Goal: Task Accomplishment & Management: Complete application form

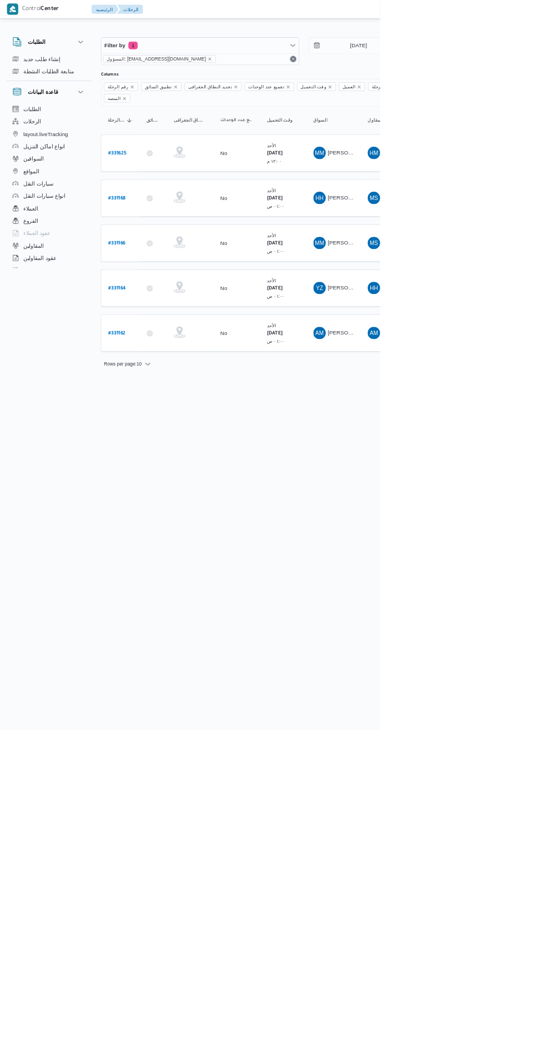
click at [169, 345] on b "# 331166" at bounding box center [167, 349] width 25 height 8
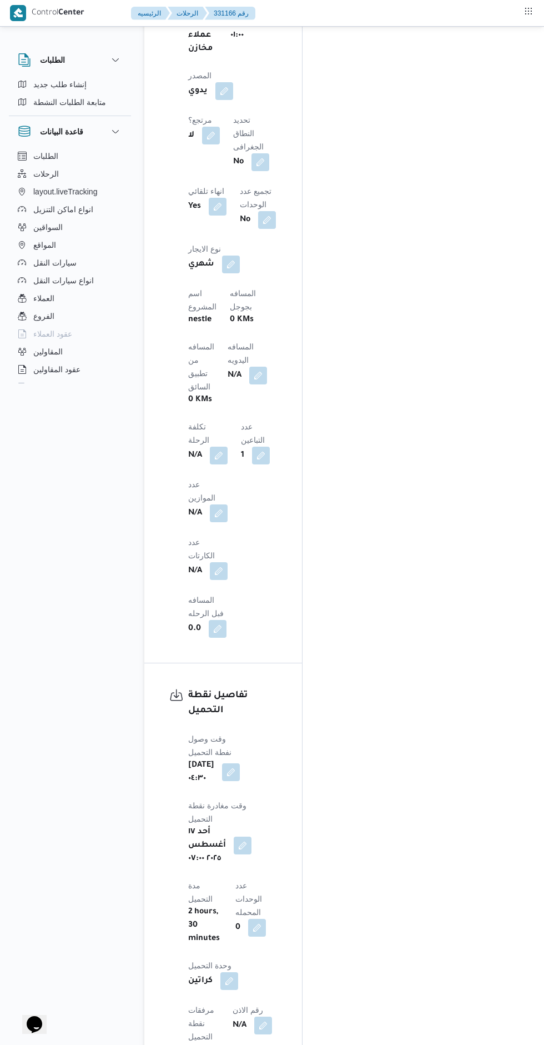
scroll to position [866, 0]
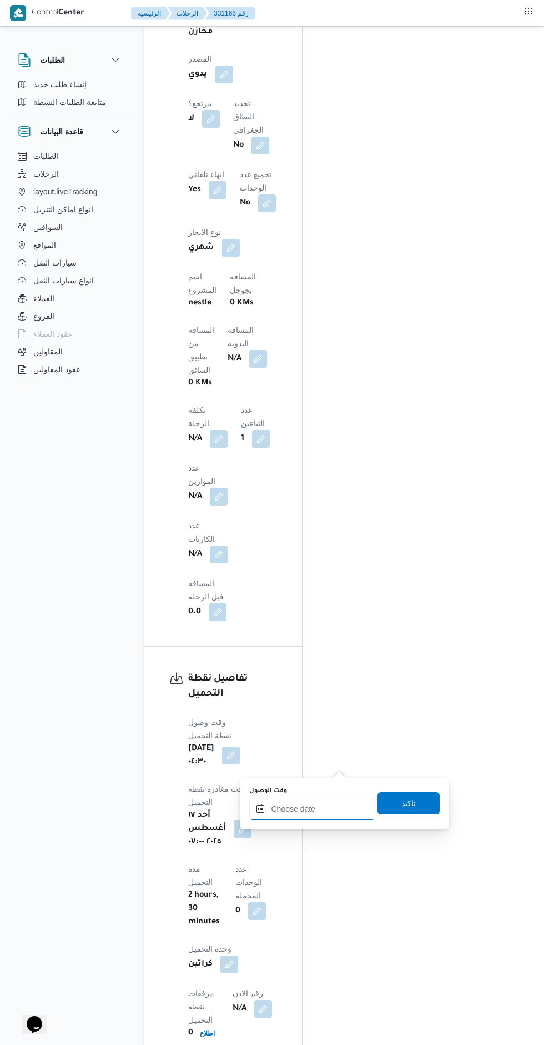
click at [324, 808] on input "وقت الوصول" at bounding box center [312, 808] width 126 height 22
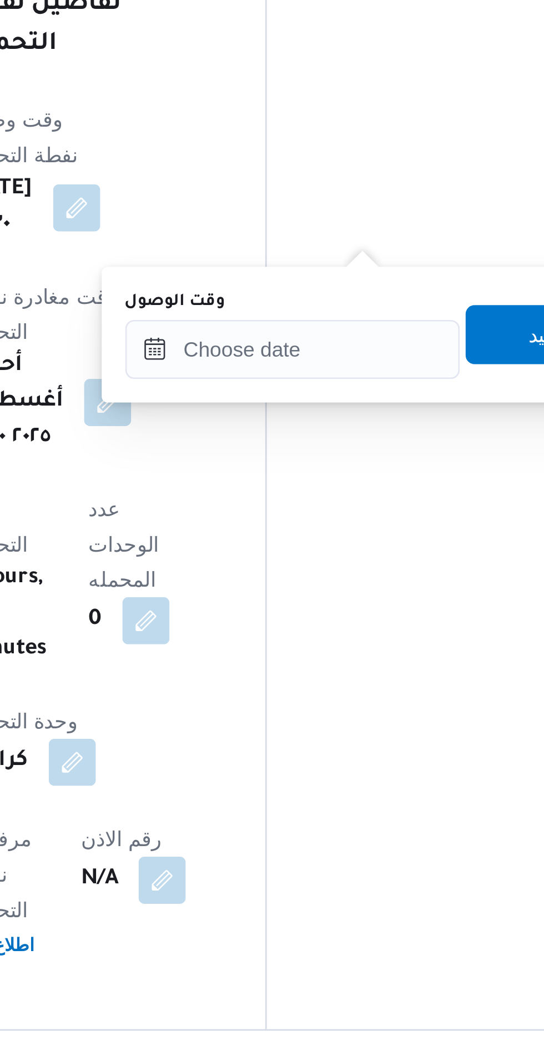
scroll to position [937, 0]
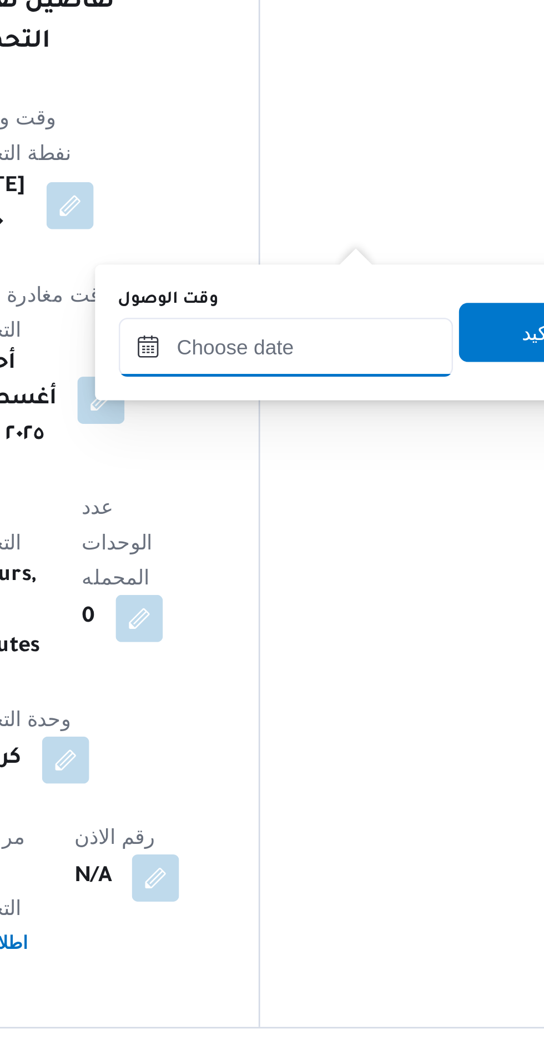
click at [305, 742] on input "وقت الوصول" at bounding box center [312, 738] width 126 height 22
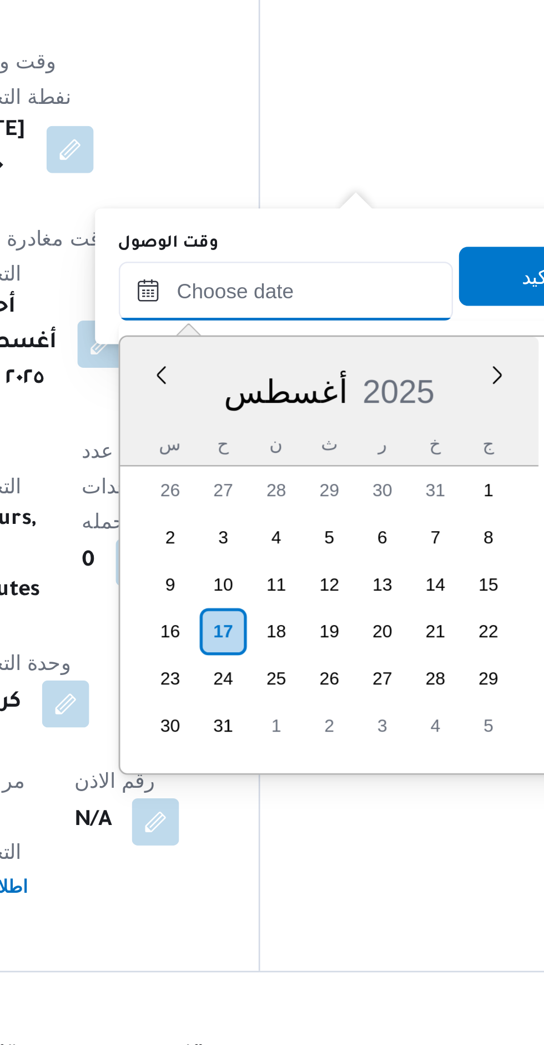
scroll to position [1133, 0]
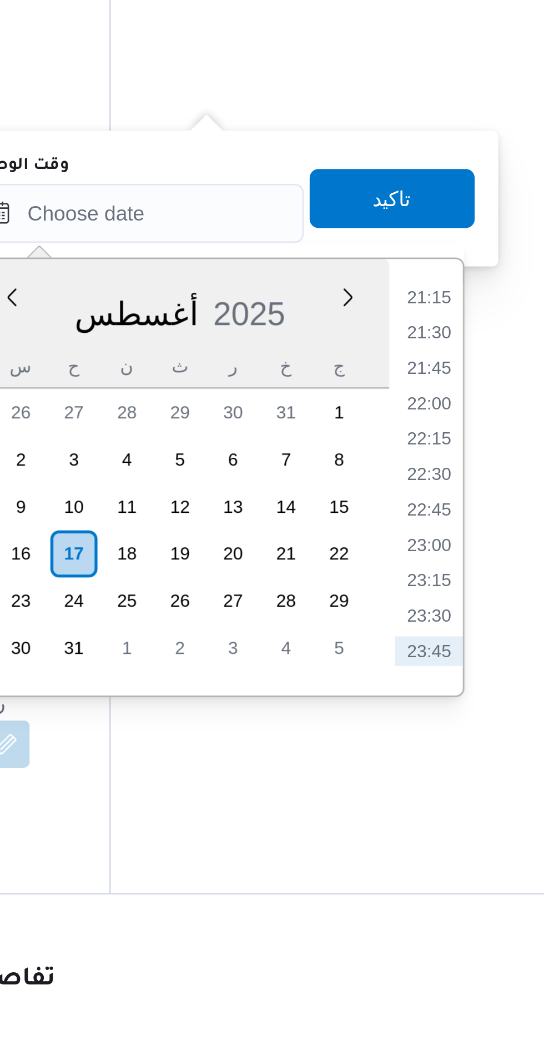
click at [420, 779] on li "21:30" at bounding box center [423, 783] width 26 height 11
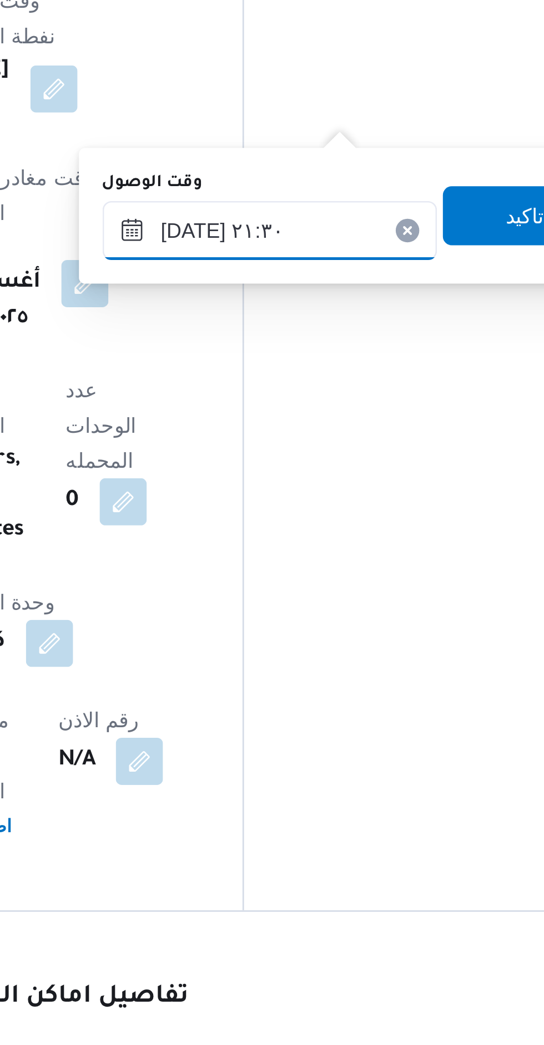
scroll to position [937, 0]
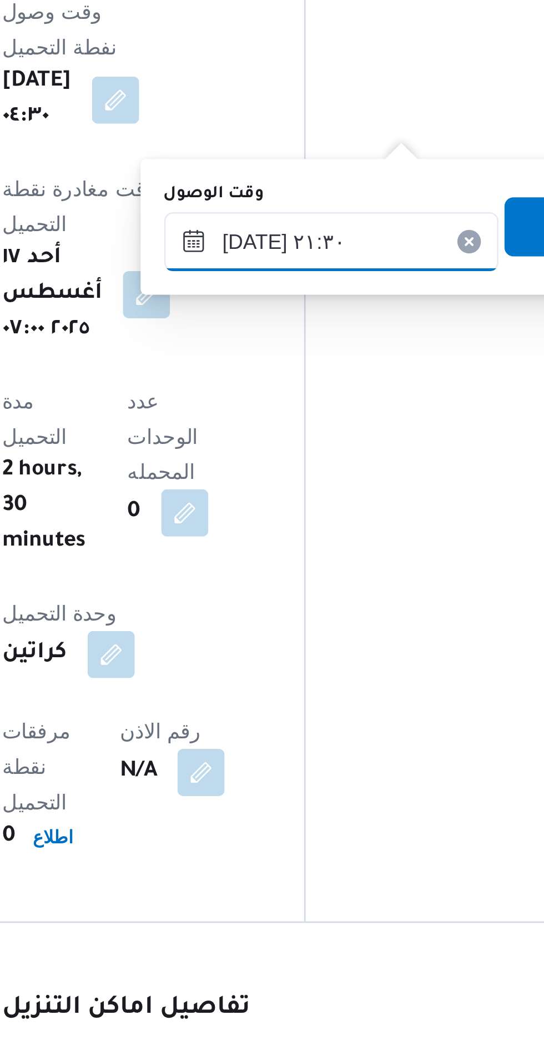
click at [275, 737] on input "١٧/٠٨/٢٠٢٥ ٢١:٣٠" at bounding box center [312, 738] width 126 height 22
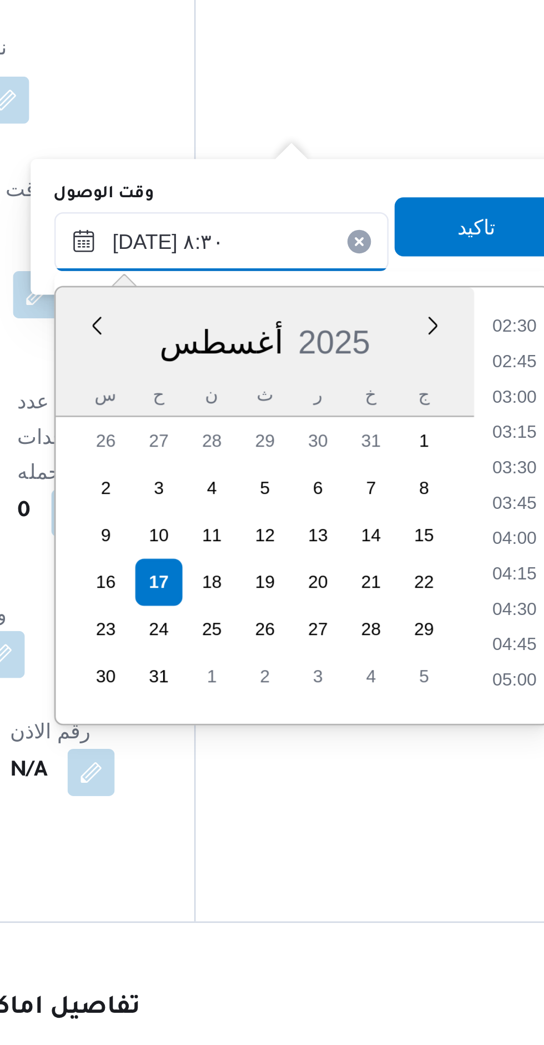
scroll to position [318, 0]
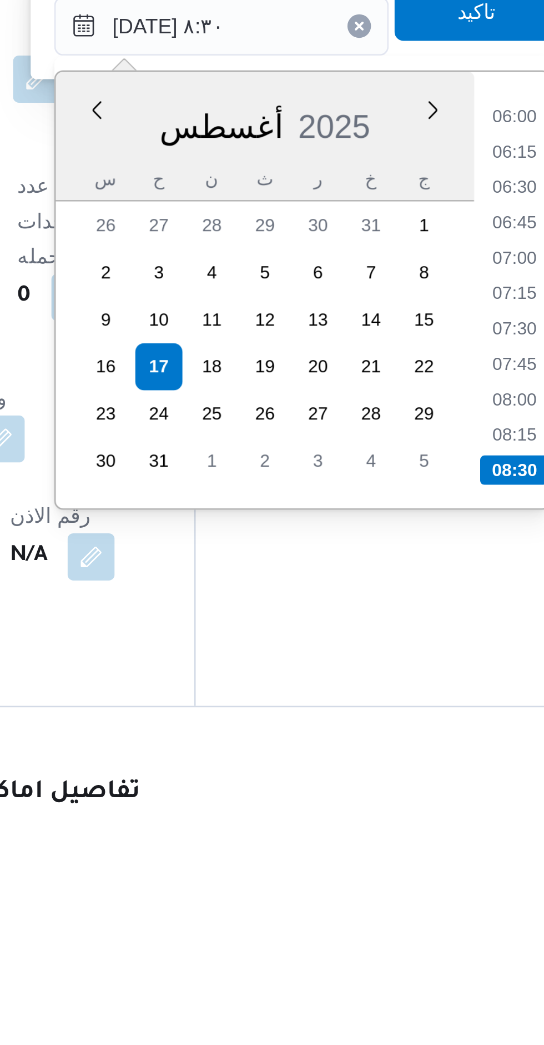
click at [420, 903] on li "08:30" at bounding box center [423, 905] width 26 height 11
type input "١٧/٠٨/٢٠٢٥ ٠٨:٣٠"
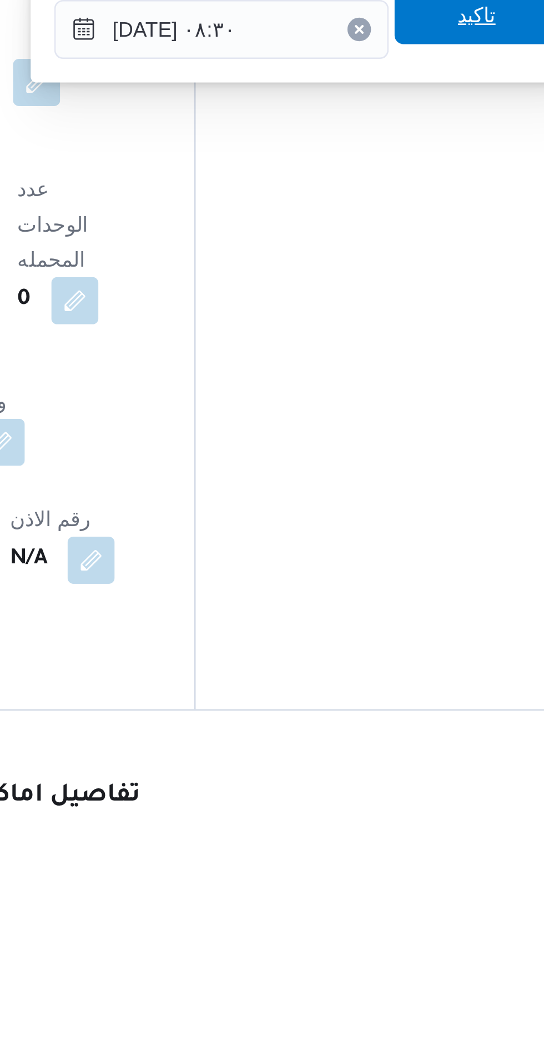
click at [381, 737] on span "تاكيد" at bounding box center [409, 732] width 62 height 22
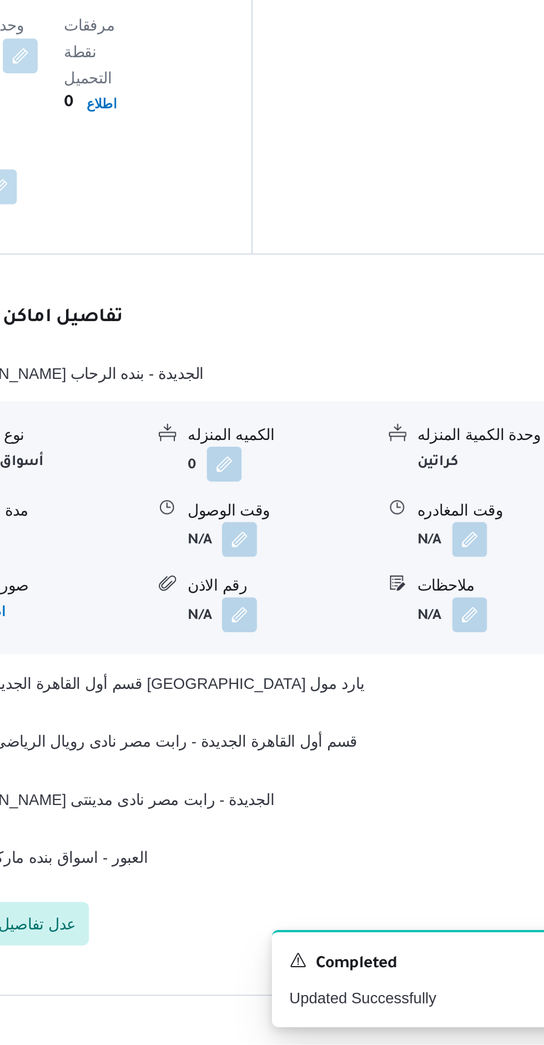
scroll to position [936, 0]
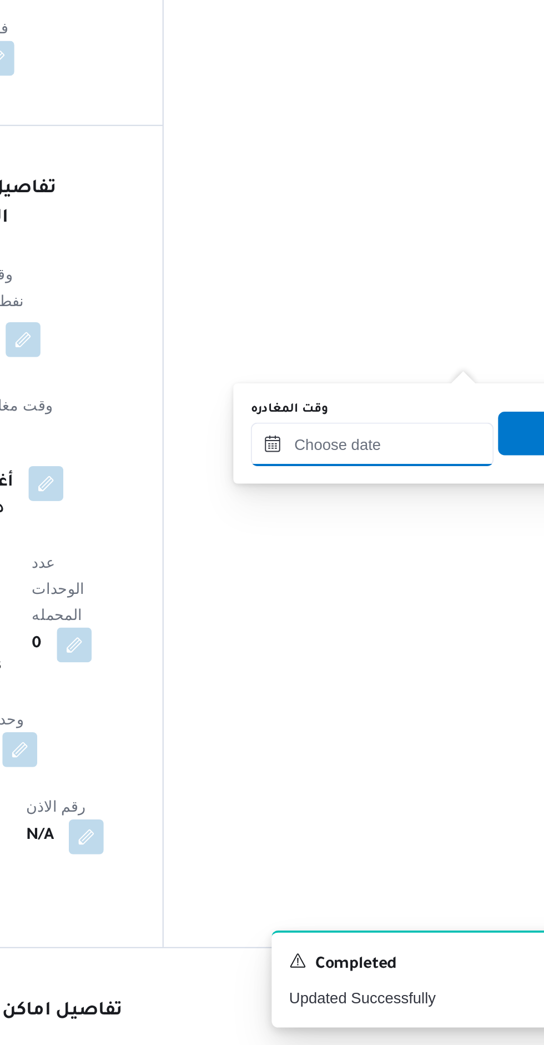
click at [415, 739] on input "وقت المغادره" at bounding box center [409, 738] width 124 height 22
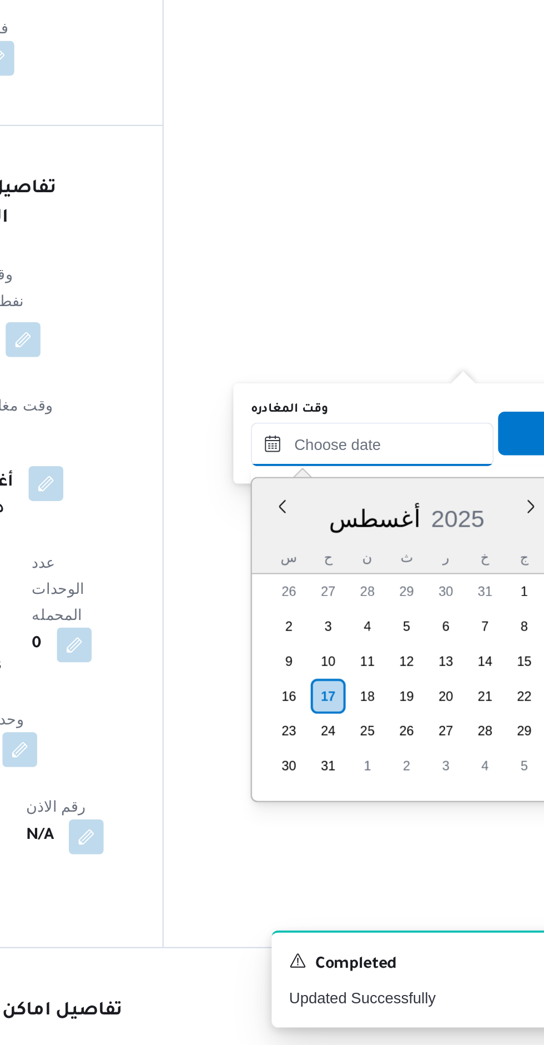
scroll to position [1133, 0]
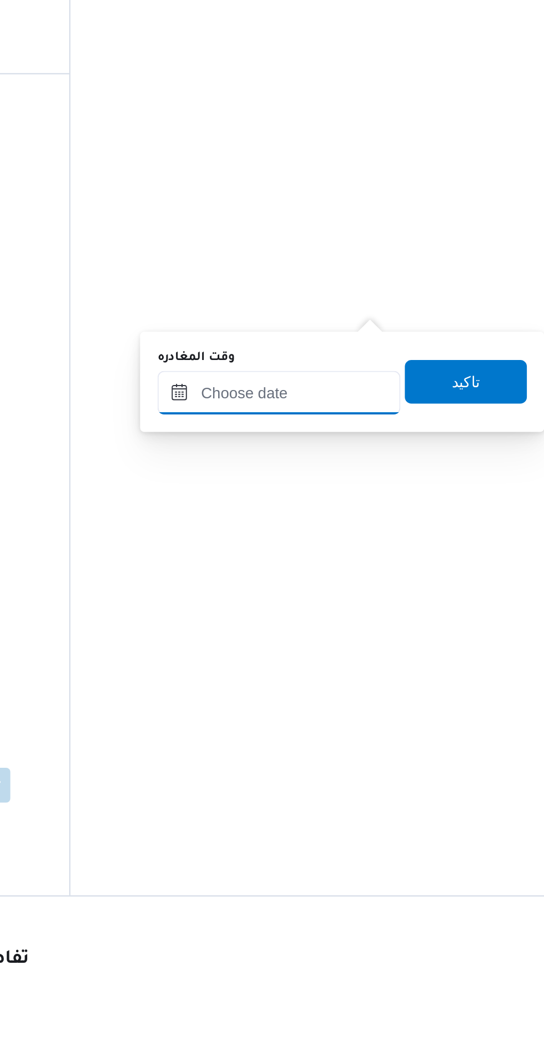
click at [382, 738] on input "وقت المغادره" at bounding box center [409, 740] width 124 height 22
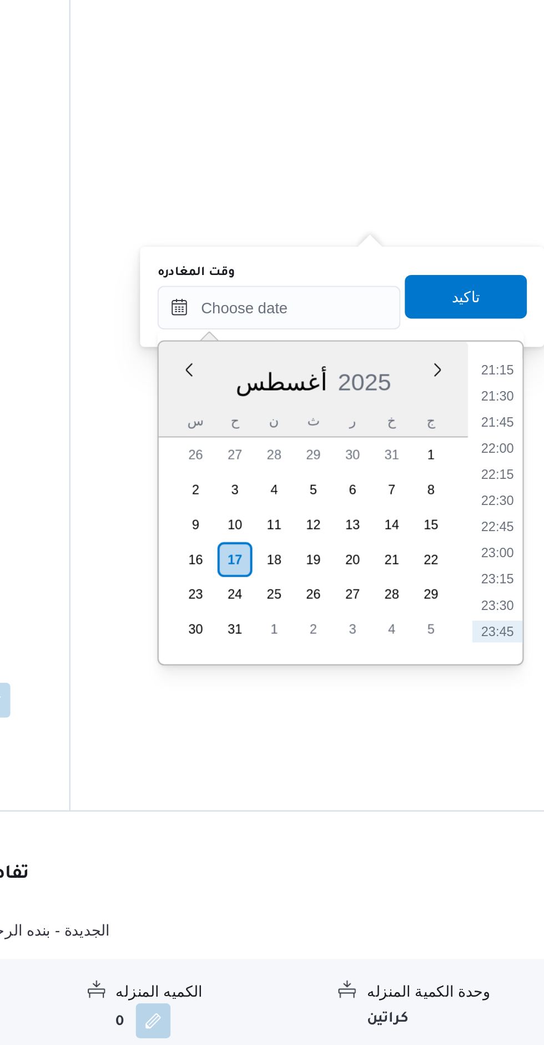
click at [518, 704] on li "21:15" at bounding box center [521, 700] width 26 height 11
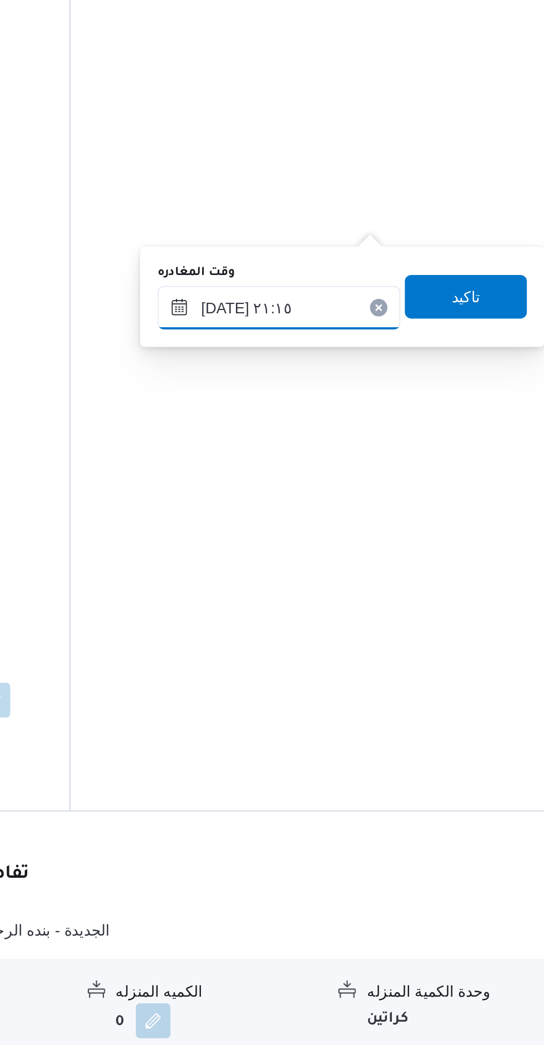
click at [376, 672] on input "١٧/٠٨/٢٠٢٥ ٢١:١٥" at bounding box center [409, 669] width 124 height 22
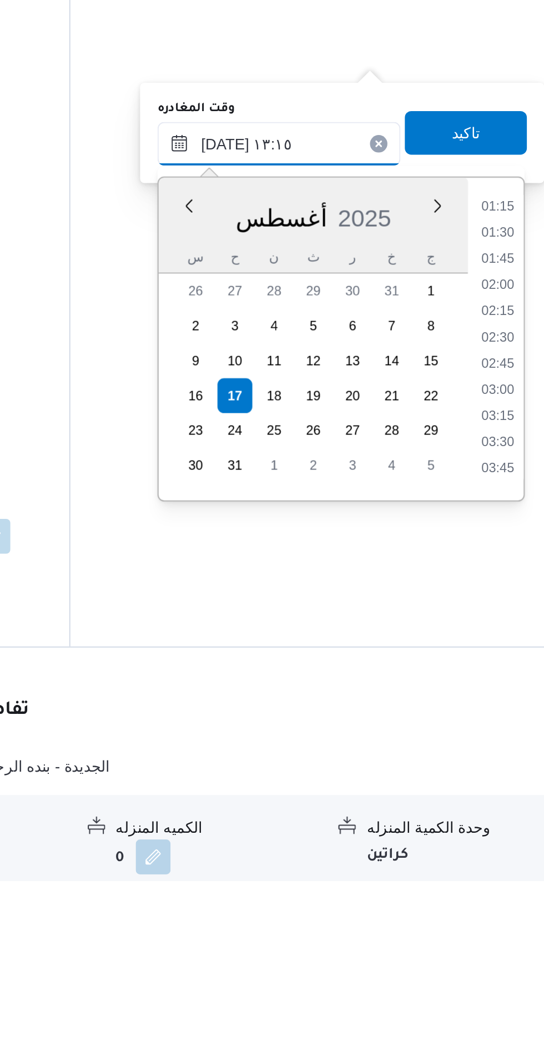
scroll to position [571, 0]
type input "١٧/٠٨/٢٠٢٥ ١٣:١٥"
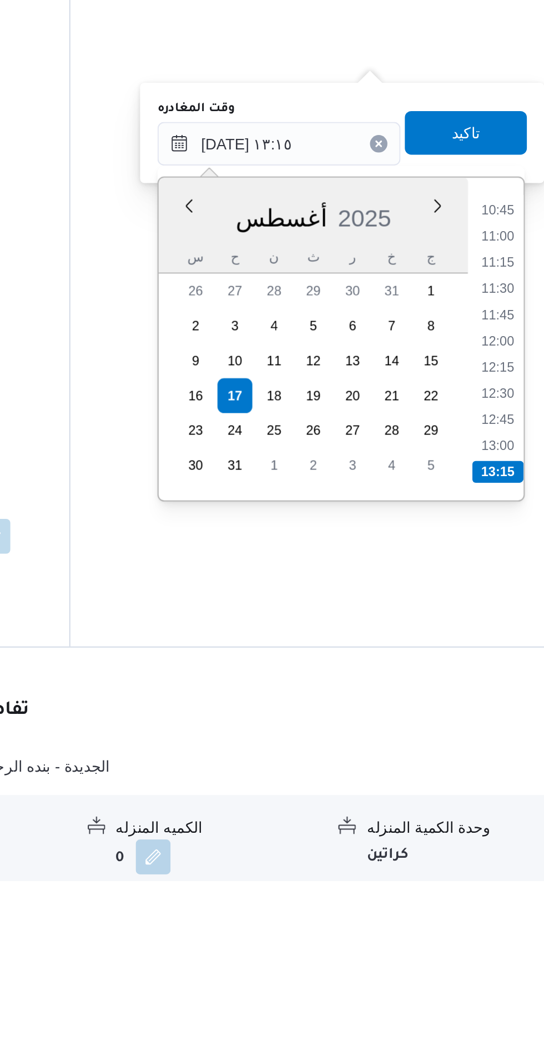
click at [523, 834] on li "13:15" at bounding box center [521, 836] width 26 height 11
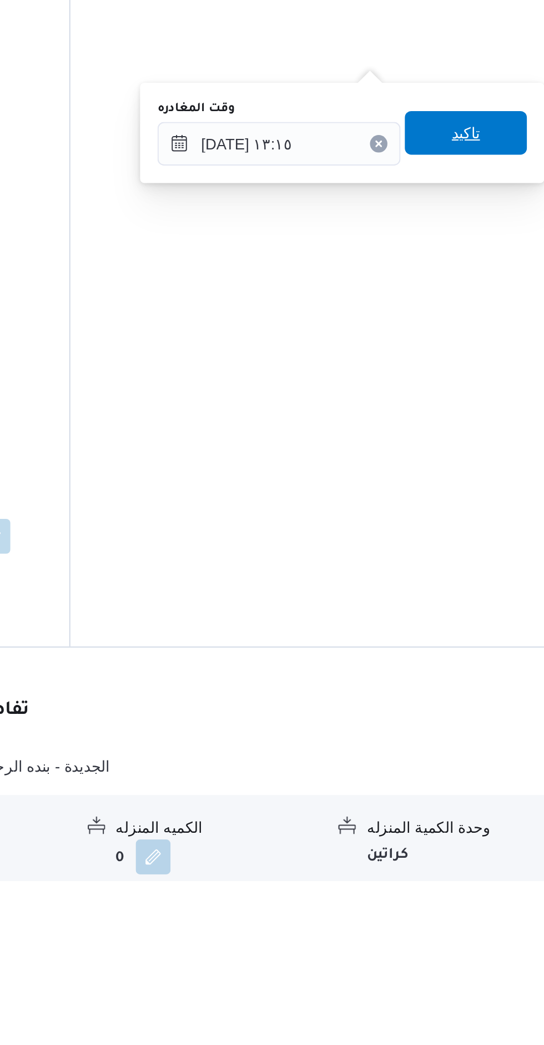
click at [481, 665] on span "تاكيد" at bounding box center [504, 663] width 62 height 22
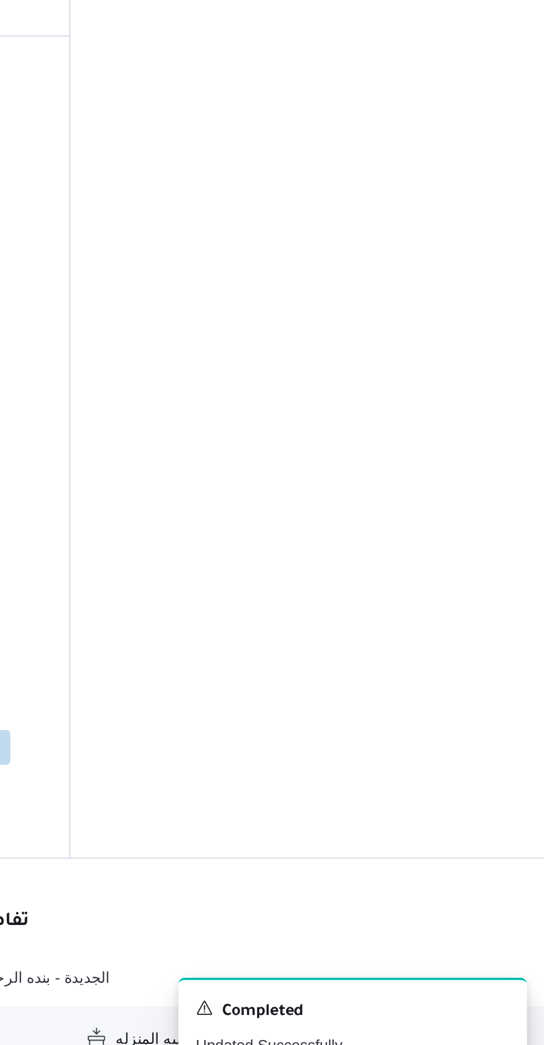
scroll to position [1006, 0]
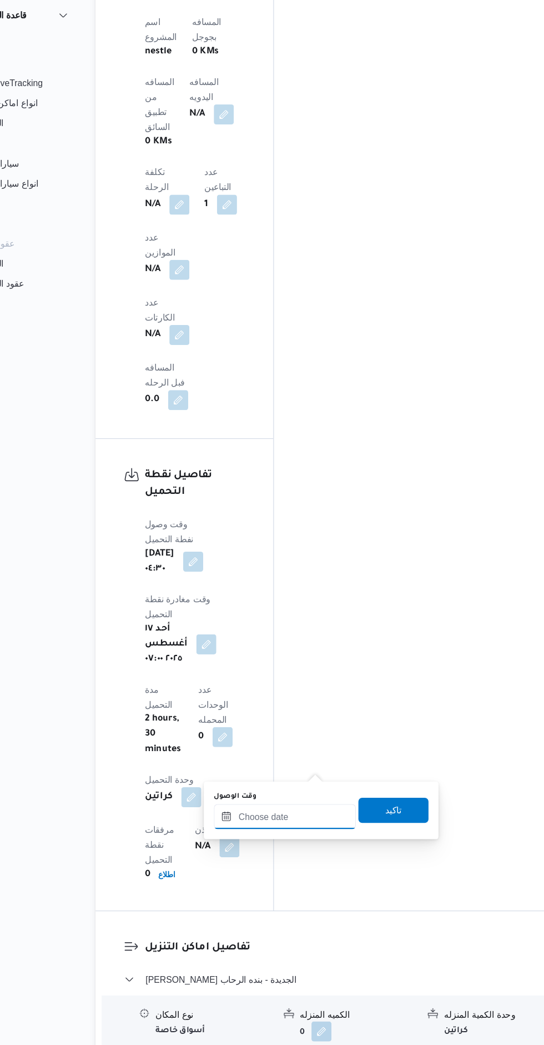
click at [325, 844] on input "وقت الوصول" at bounding box center [312, 842] width 126 height 22
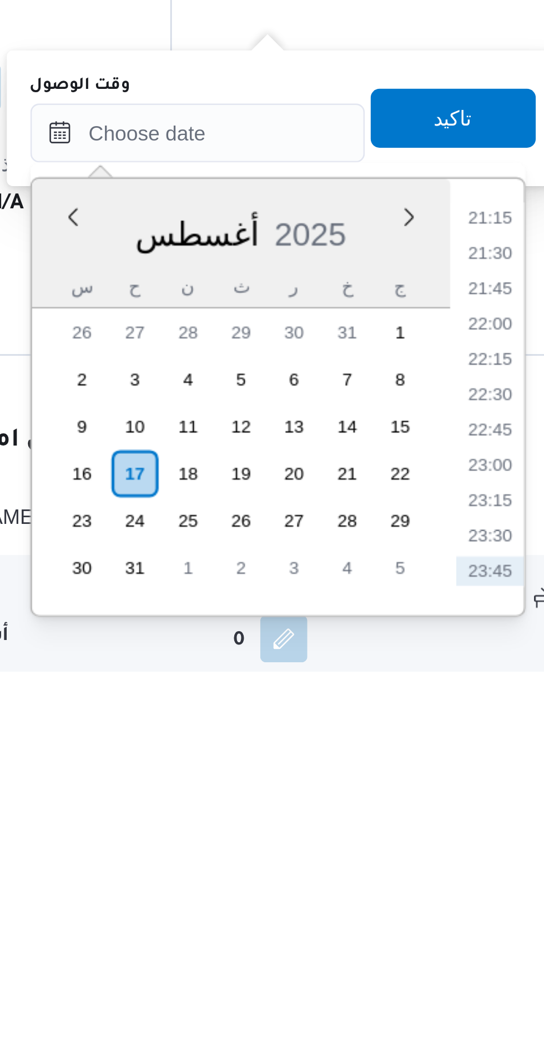
click at [419, 911] on li "22:00" at bounding box center [423, 913] width 26 height 11
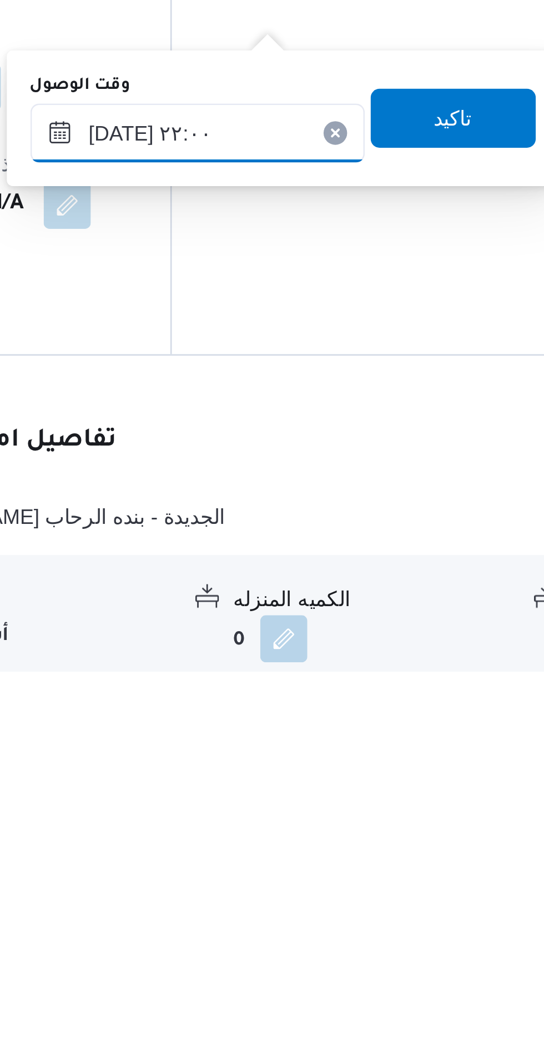
click at [278, 847] on input "١٧/٠٨/٢٠٢٥ ٢٢:٠٠" at bounding box center [312, 842] width 126 height 22
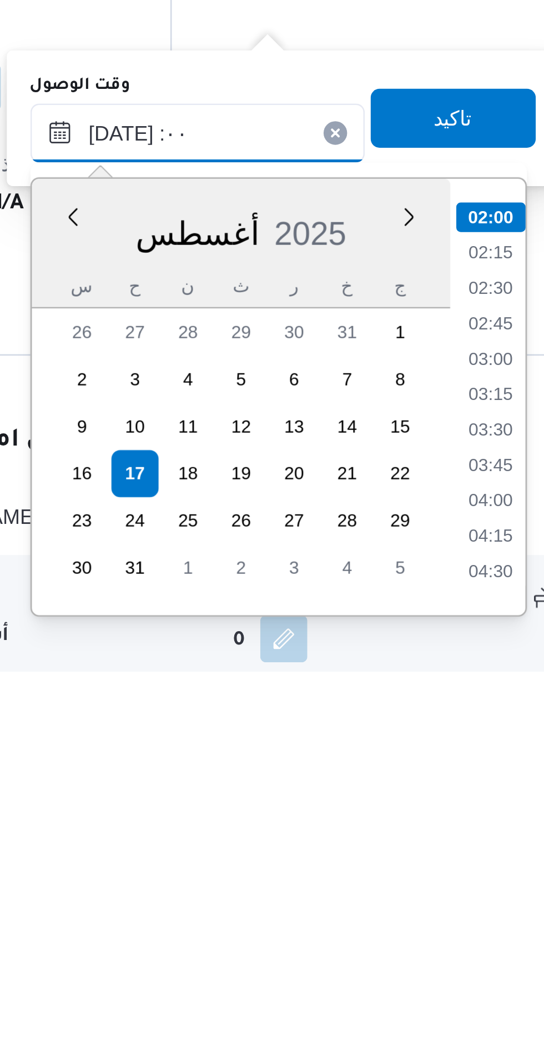
scroll to position [0, 0]
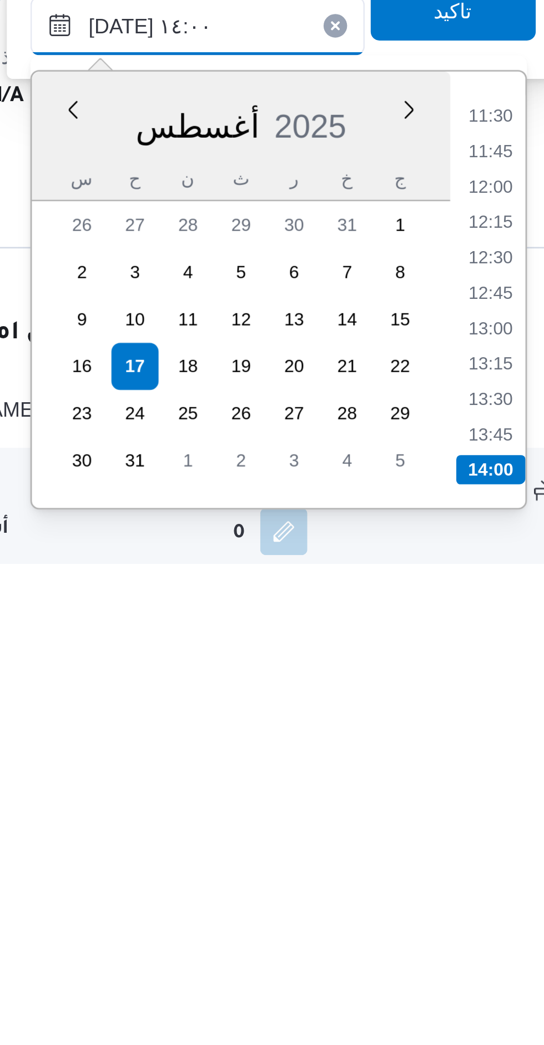
type input "١٧/٠٨/٢٠٢٥ ١٤:٠٠"
click at [426, 1006] on li "14:00" at bounding box center [423, 1008] width 26 height 11
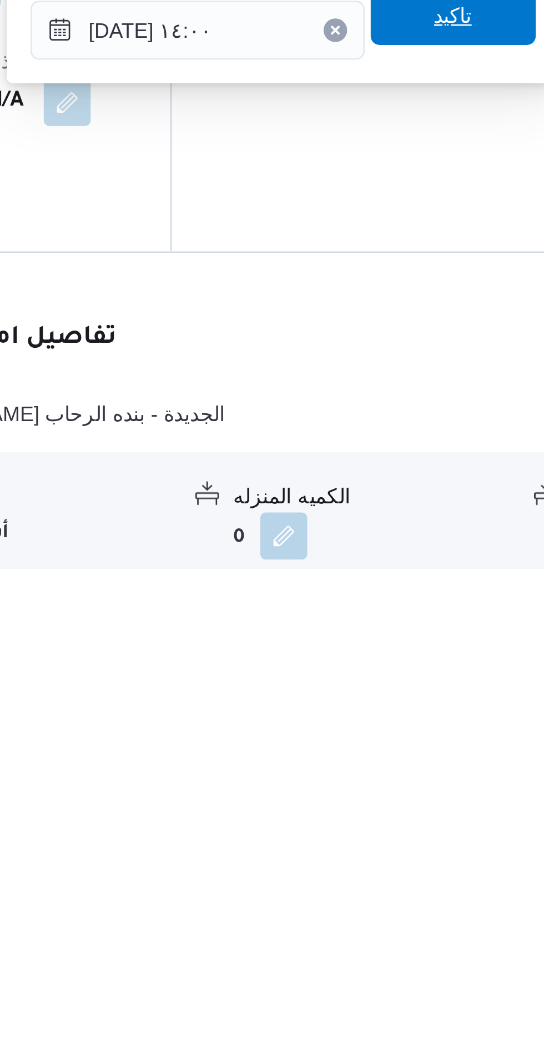
click at [378, 844] on span "تاكيد" at bounding box center [409, 836] width 62 height 22
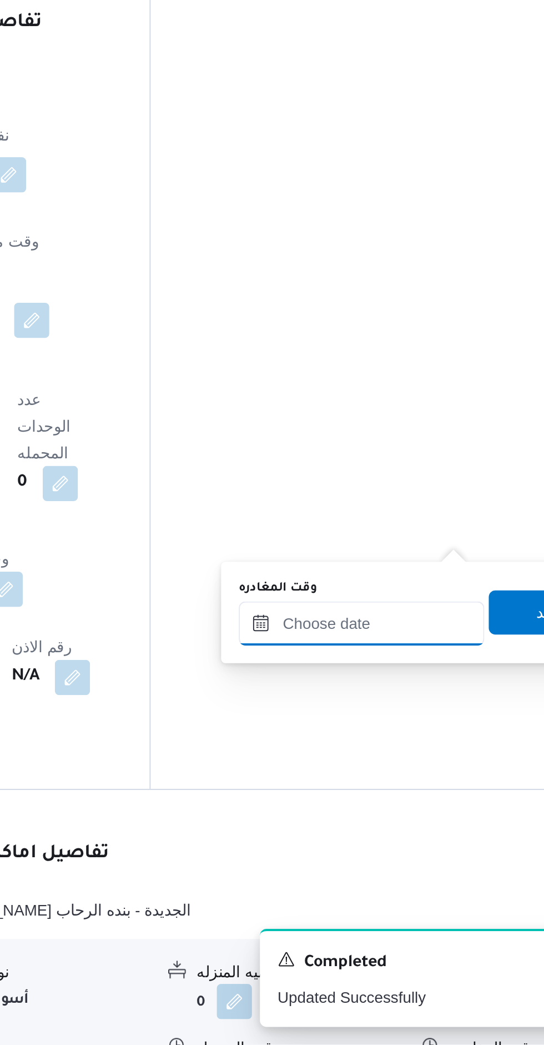
click at [431, 832] on input "وقت المغادره" at bounding box center [409, 832] width 124 height 22
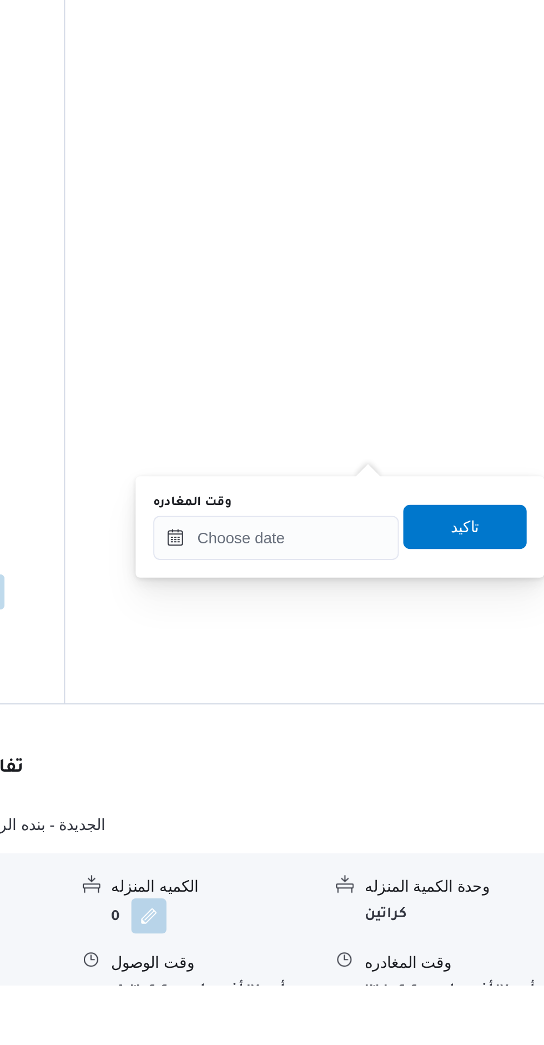
click at [394, 831] on div "You are in a dialog. To close this dialog, hit escape. وقت المغادره تاكيد" at bounding box center [441, 813] width 206 height 51
click at [385, 818] on input "وقت المغادره" at bounding box center [409, 819] width 124 height 22
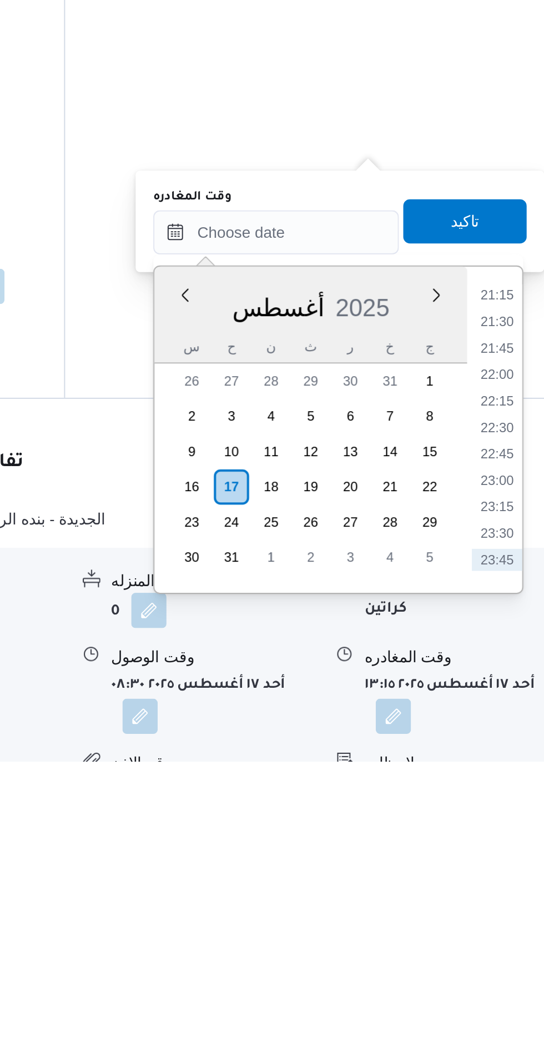
click at [523, 813] on li "21:15" at bounding box center [521, 809] width 26 height 11
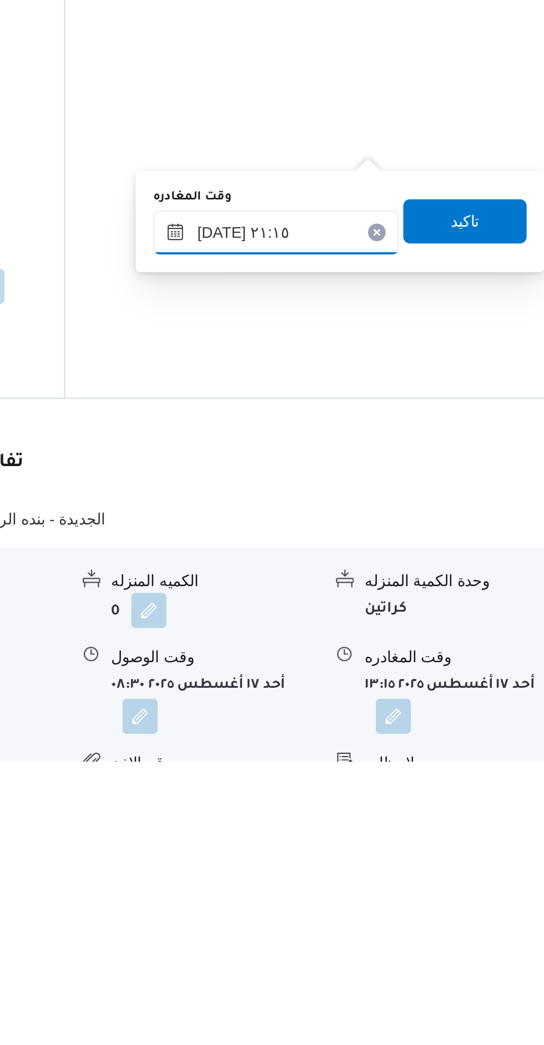
click at [379, 777] on input "١٧/٠٨/٢٠٢٥ ٢١:١٥" at bounding box center [409, 778] width 124 height 22
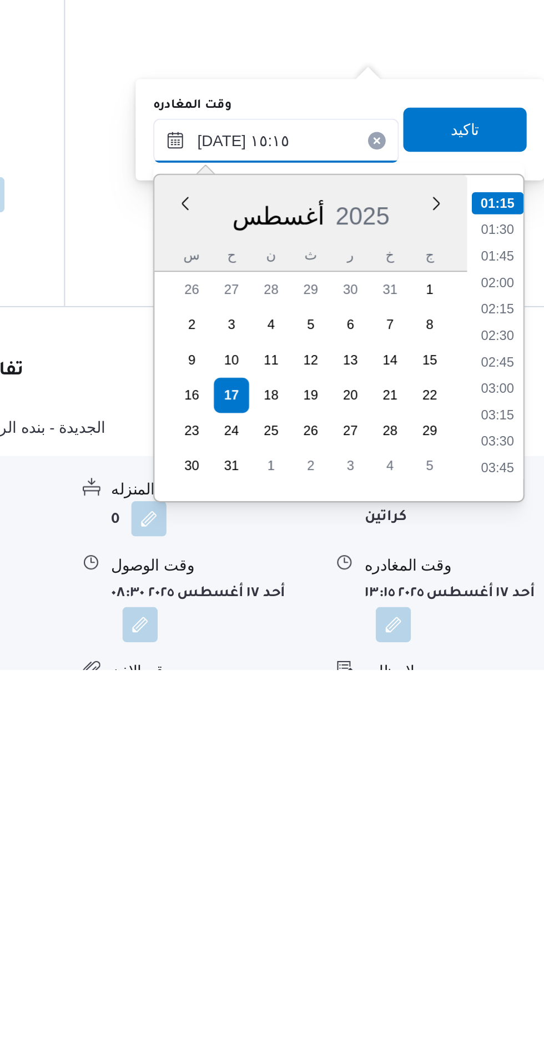
scroll to position [677, 0]
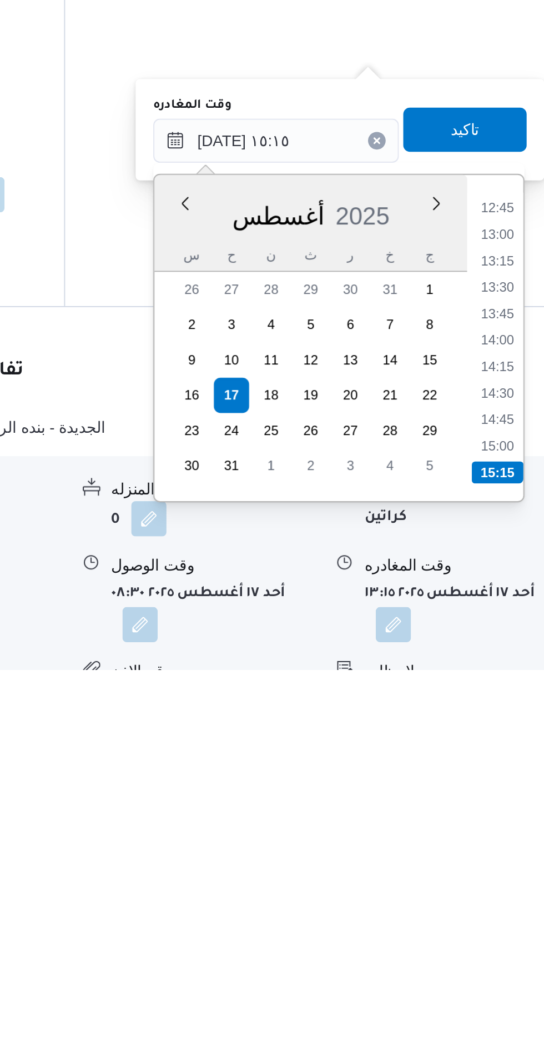
click at [525, 933] on li "15:00" at bounding box center [521, 931] width 26 height 11
type input "١٧/٠٨/٢٠٢٥ ١٥:٠٠"
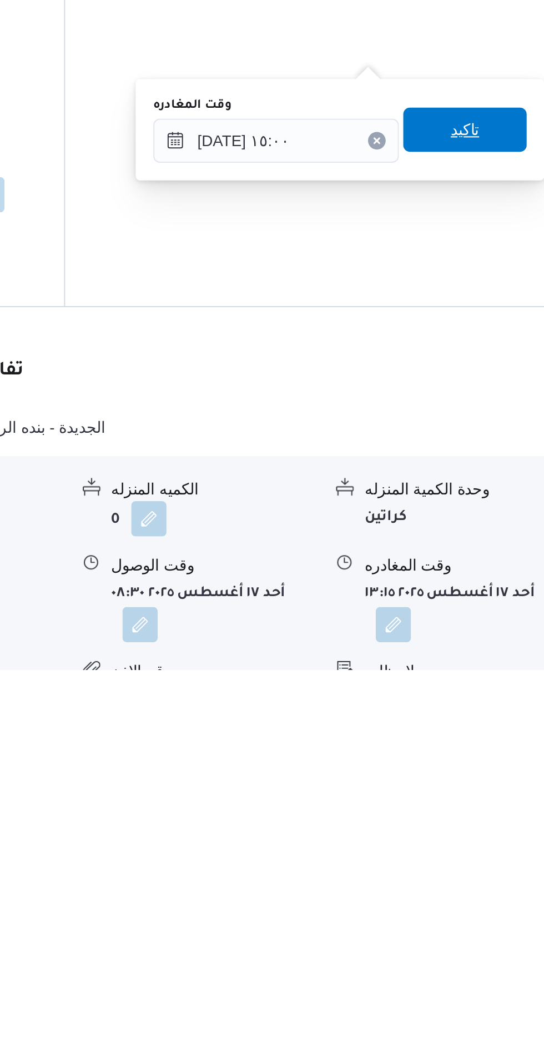
click at [480, 773] on span "تاكيد" at bounding box center [504, 772] width 62 height 22
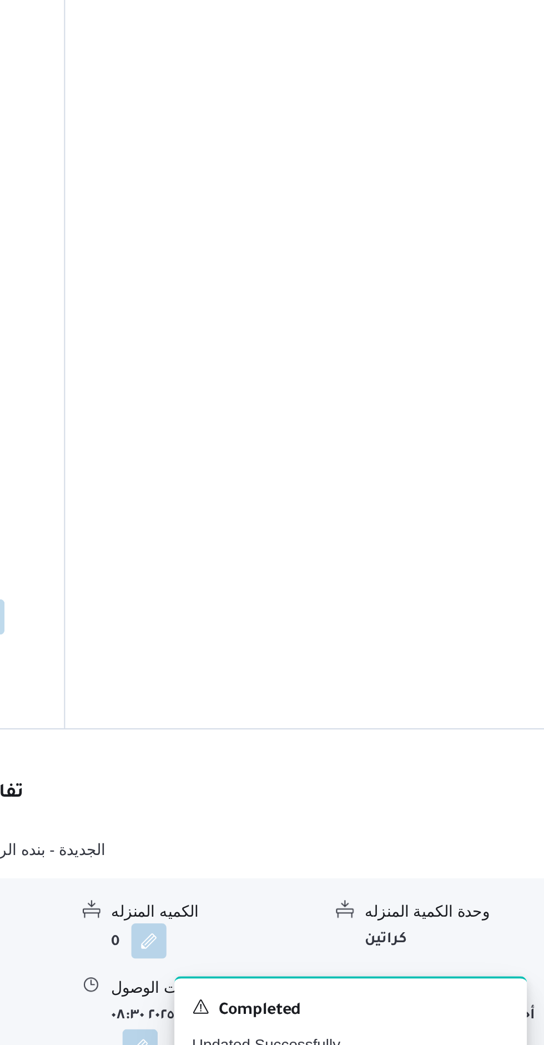
scroll to position [1089, 0]
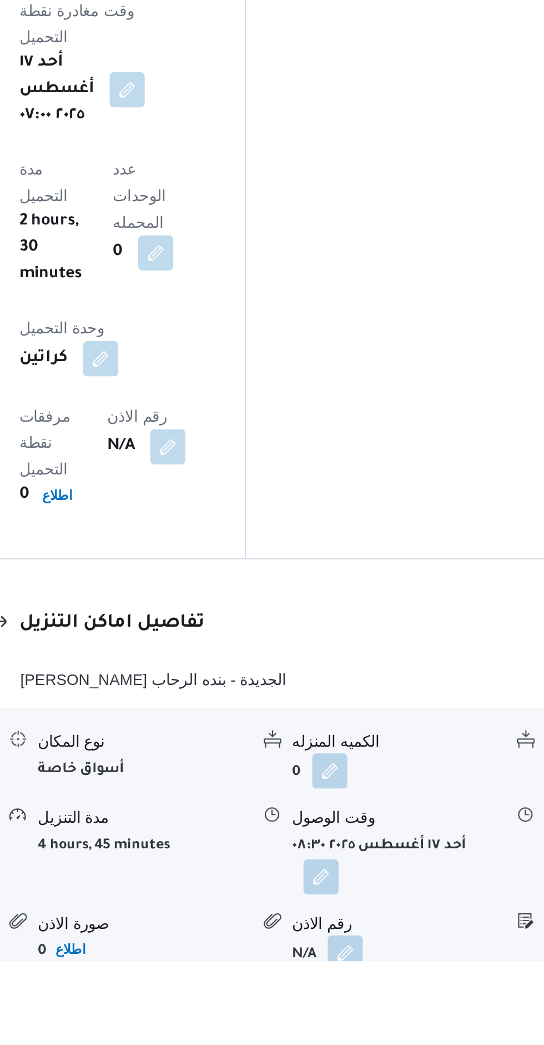
scroll to position [1232, 0]
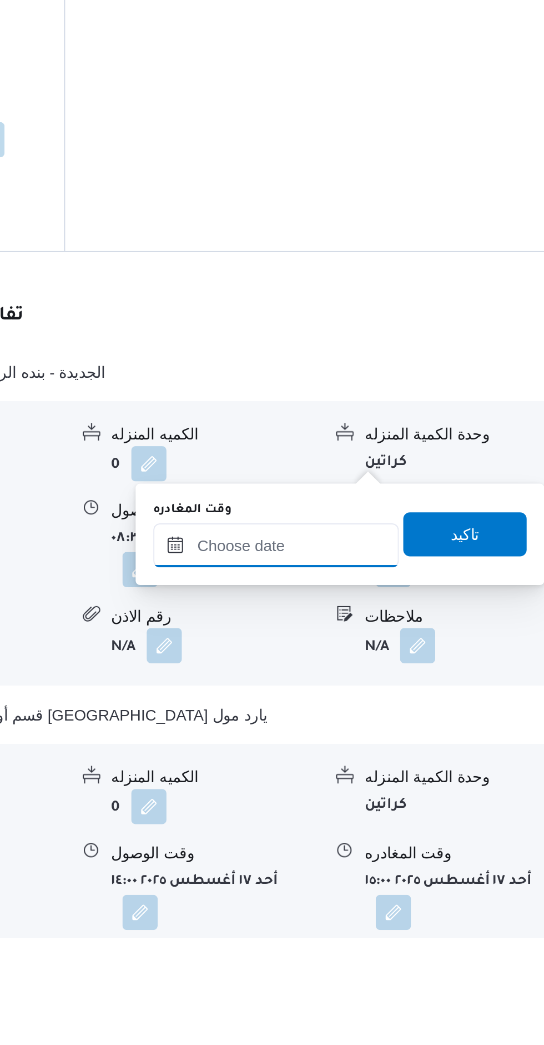
click at [427, 844] on input "وقت المغادره" at bounding box center [409, 847] width 124 height 22
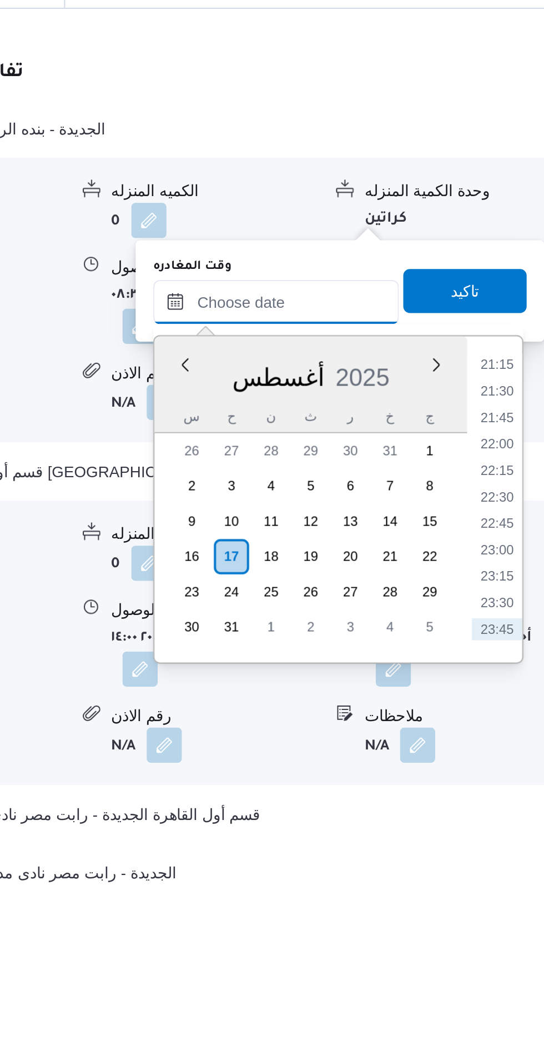
scroll to position [1336, 0]
click at [523, 787] on li "21:30" at bounding box center [521, 787] width 26 height 11
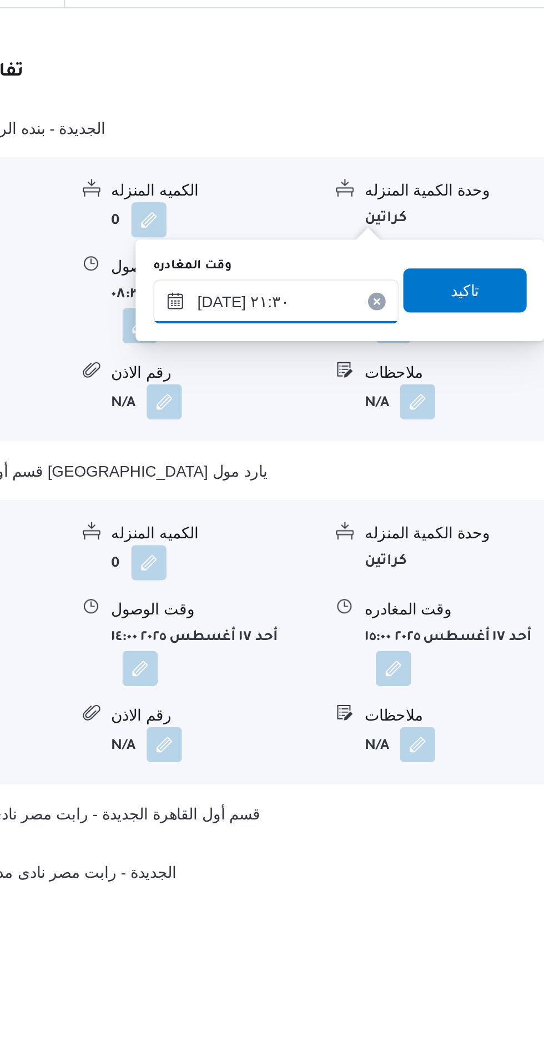
click at [377, 745] on input "١٧/٠٨/٢٠٢٥ ٢١:٣٠" at bounding box center [409, 743] width 124 height 22
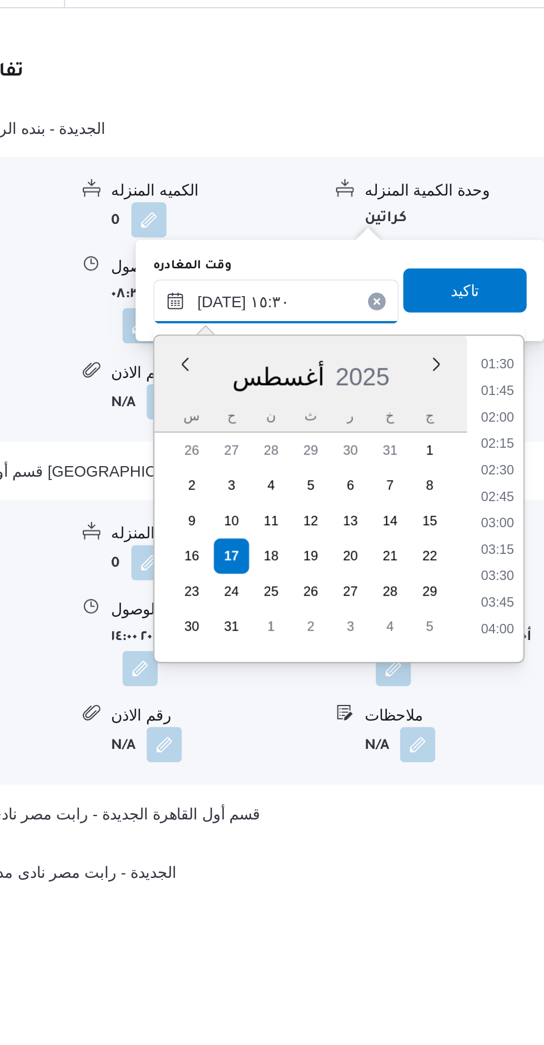
scroll to position [691, 0]
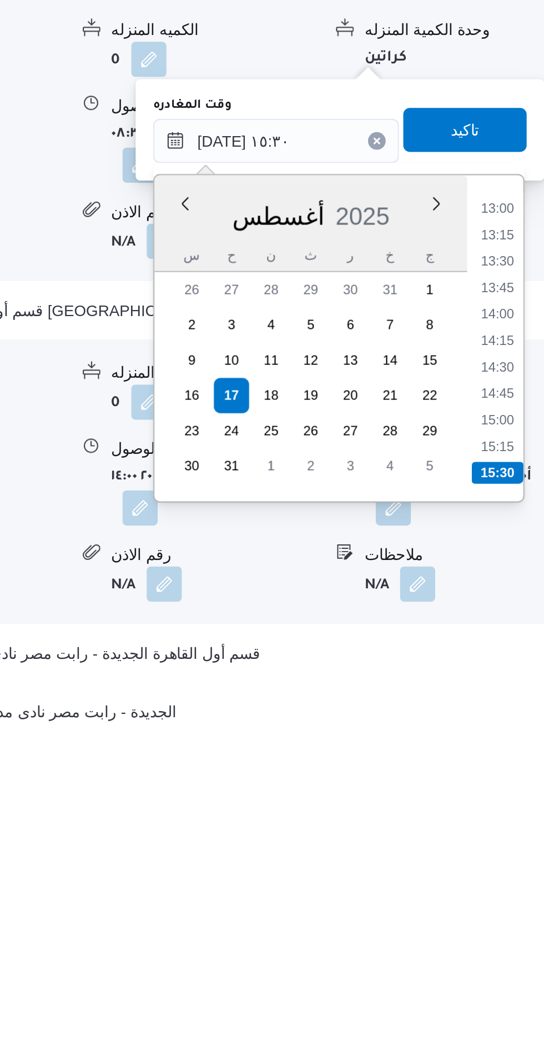
click at [524, 882] on li "15:00" at bounding box center [521, 883] width 26 height 11
type input "١٧/٠٨/٢٠٢٥ ١٥:٠٠"
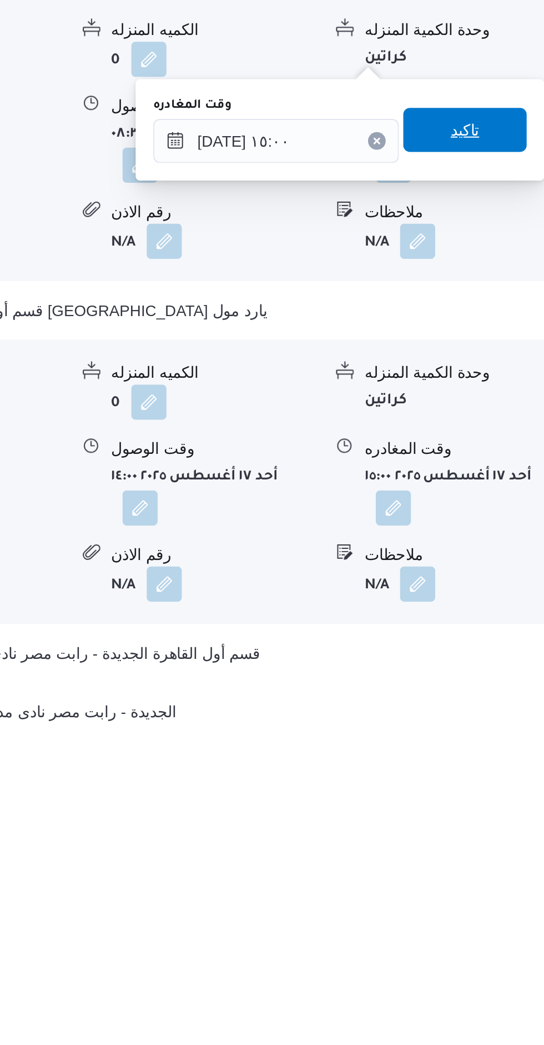
click at [478, 745] on span "تاكيد" at bounding box center [504, 737] width 62 height 22
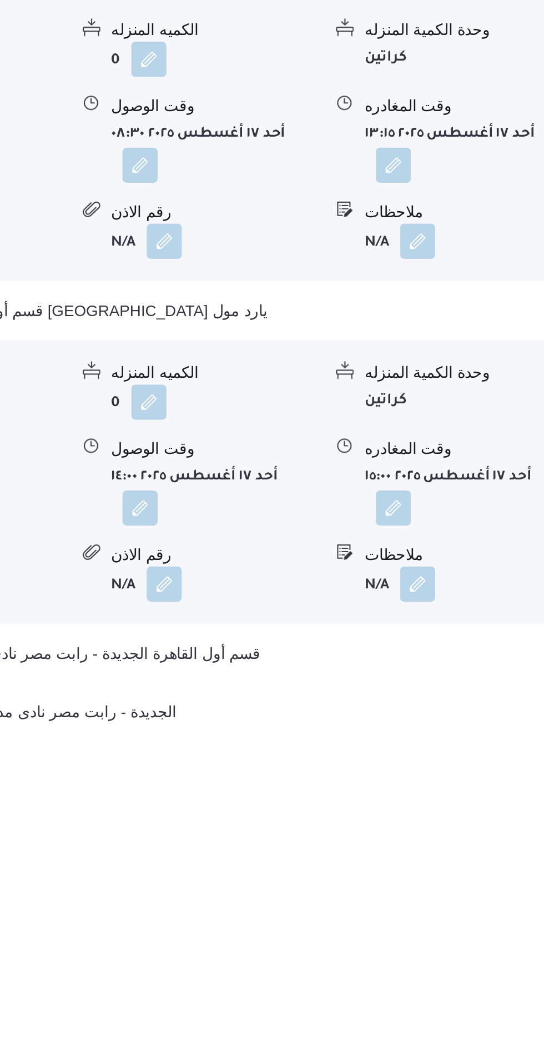
scroll to position [1336, 0]
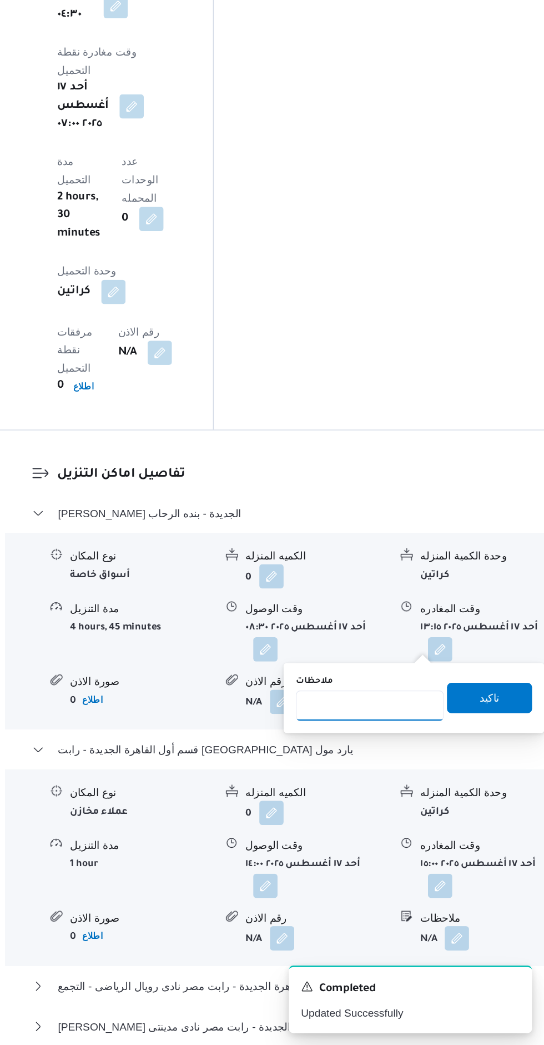
click at [433, 795] on input "ملاحظات" at bounding box center [417, 796] width 108 height 22
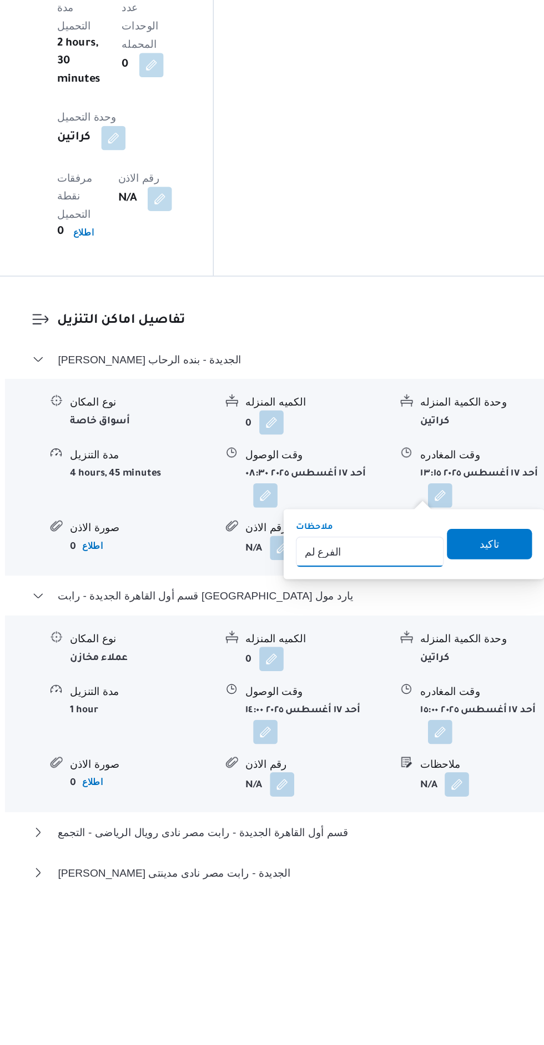
type input "الفرع لم يسلم"
click at [507, 787] on span "تاكيد" at bounding box center [504, 791] width 62 height 22
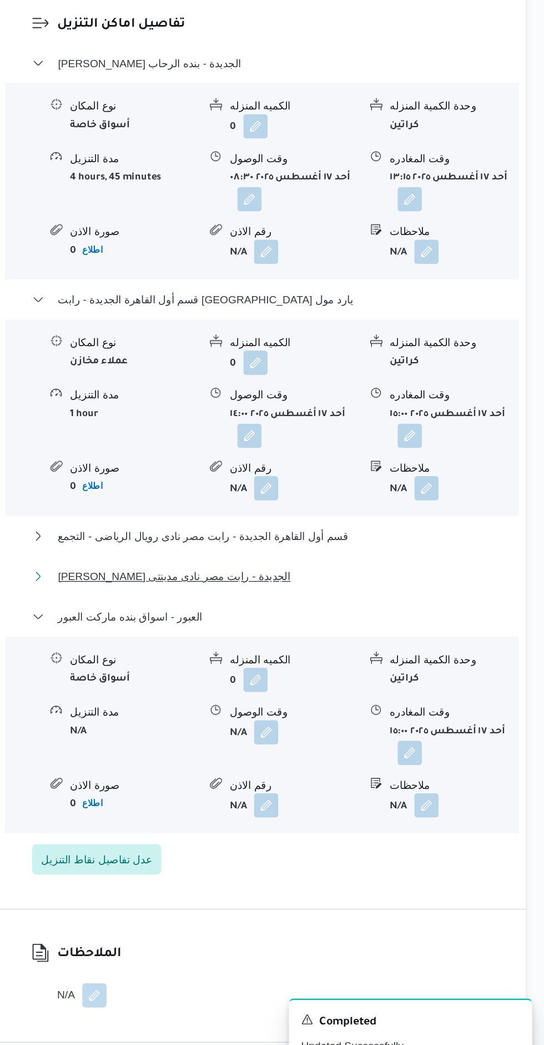
click at [255, 671] on span "ثانى القاهرة الجديدة - رابت مصر نادى مدينتى" at bounding box center [274, 677] width 170 height 13
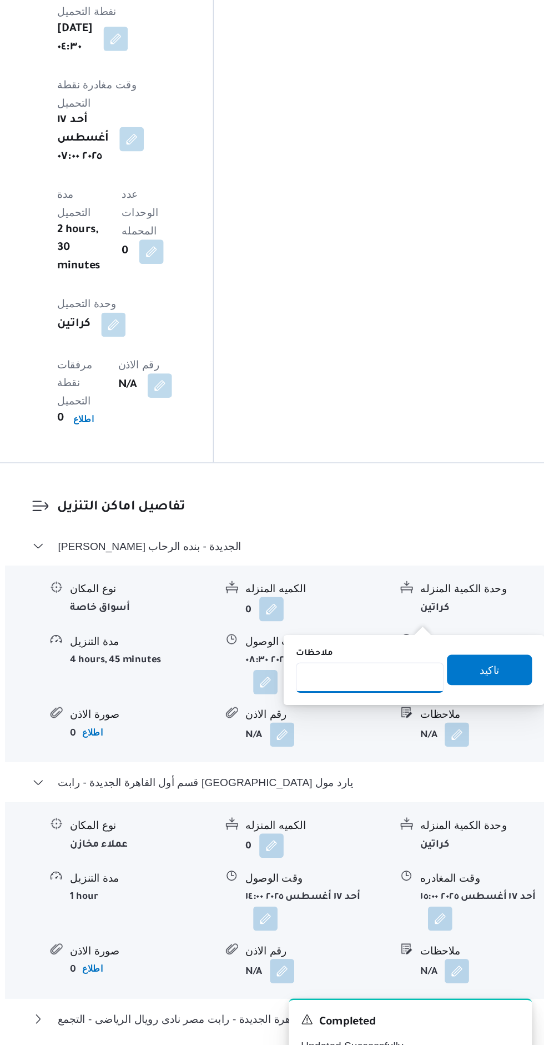
click at [420, 750] on input "ملاحظات" at bounding box center [417, 752] width 108 height 22
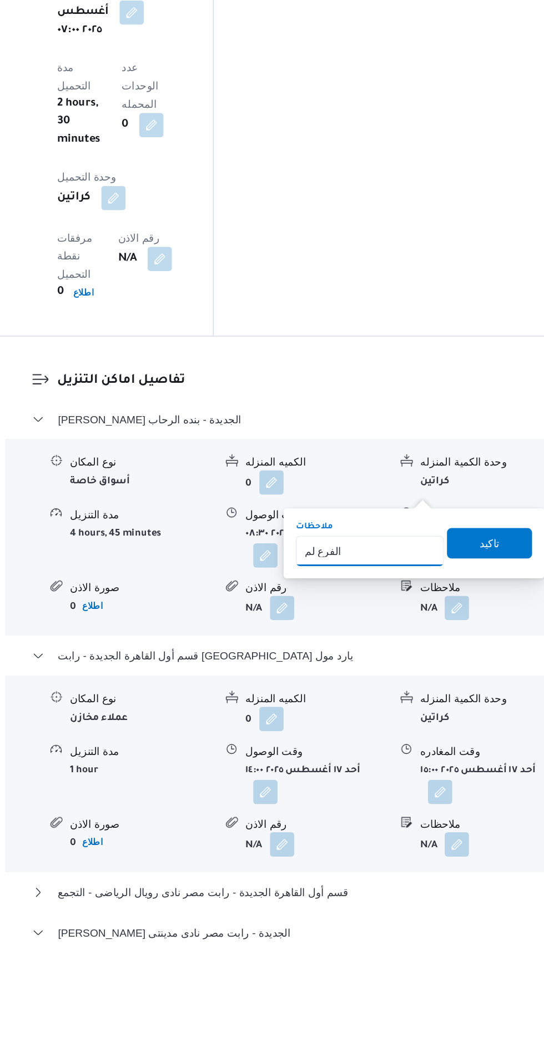
type input "الفرع لم يسلم"
click at [509, 740] on span "تاكيد" at bounding box center [504, 746] width 62 height 22
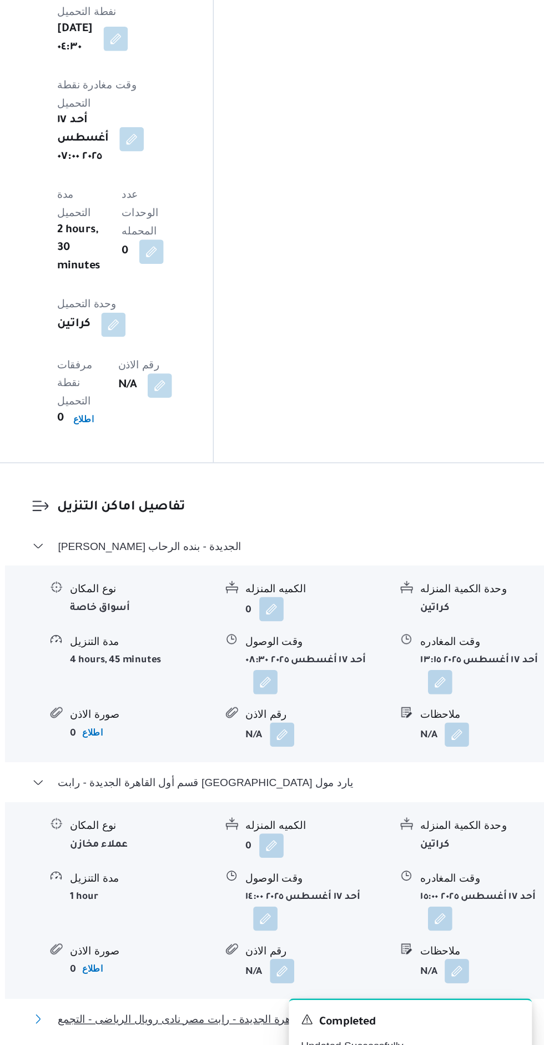
click at [233, 995] on span "قسم أول القاهرة الجديدة - رابت مصر نادى رويال الرياضى - التجمع" at bounding box center [295, 1001] width 212 height 13
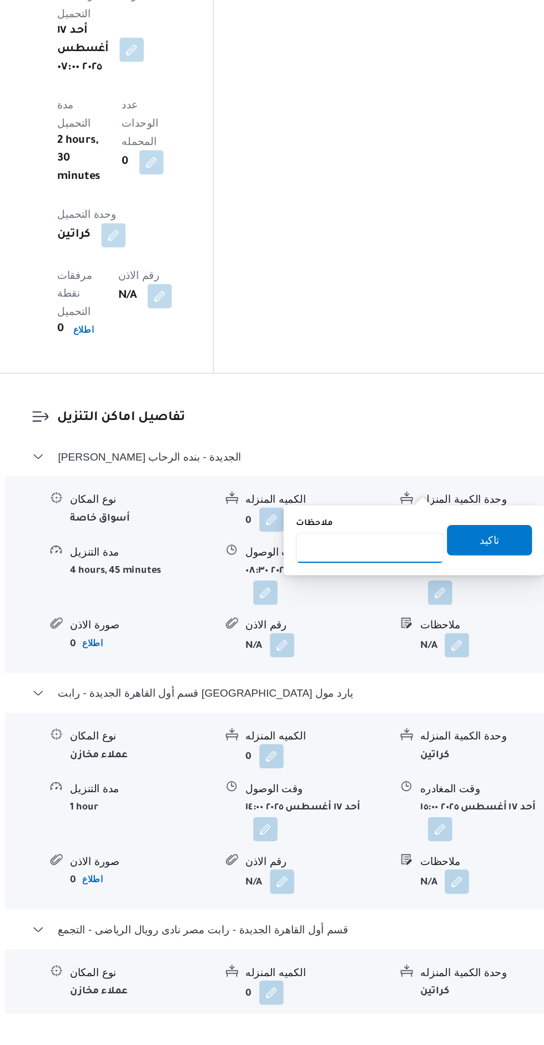
click at [387, 704] on input "ملاحظات" at bounding box center [417, 705] width 108 height 22
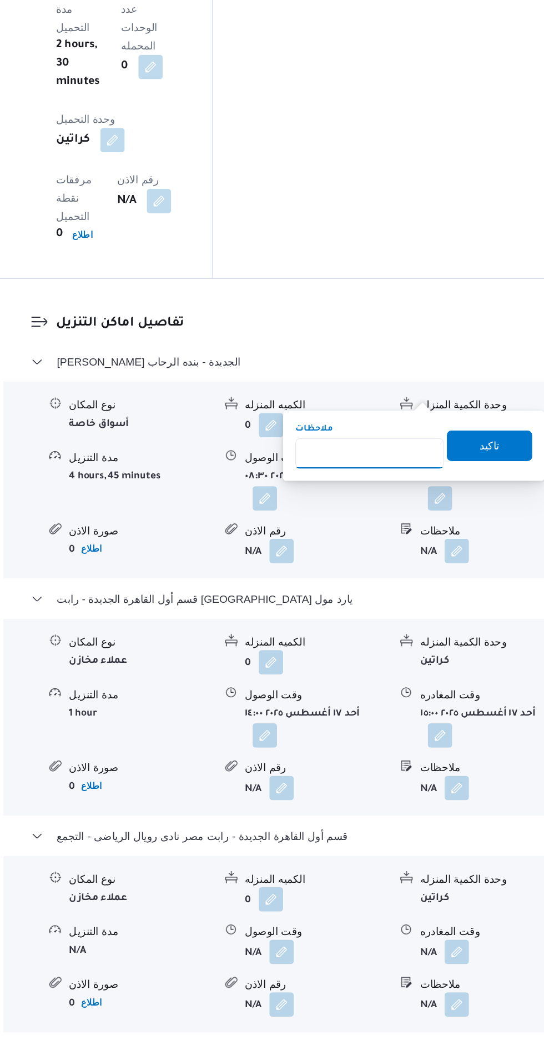
scroll to position [1446, 0]
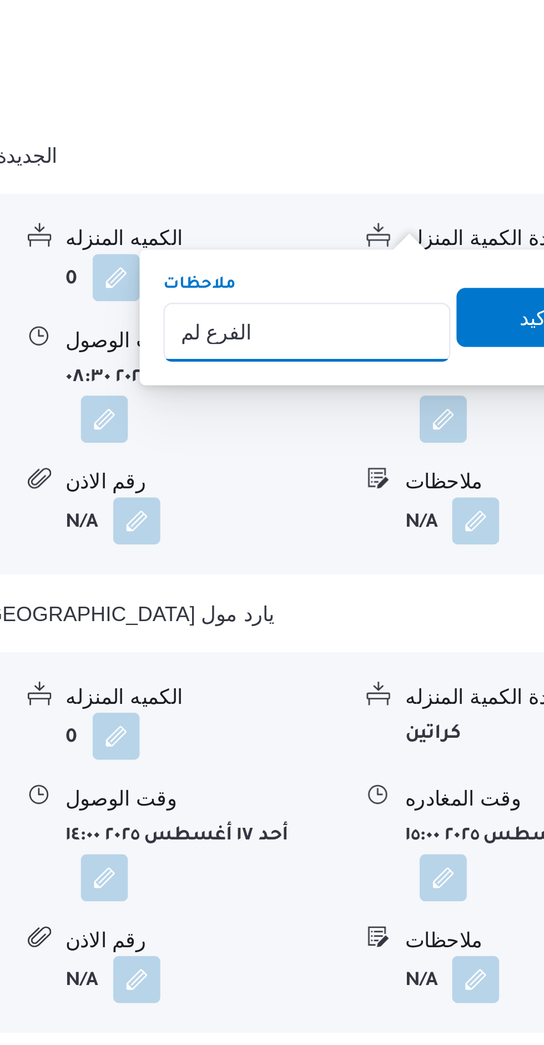
type input "الفرع لم يسلم"
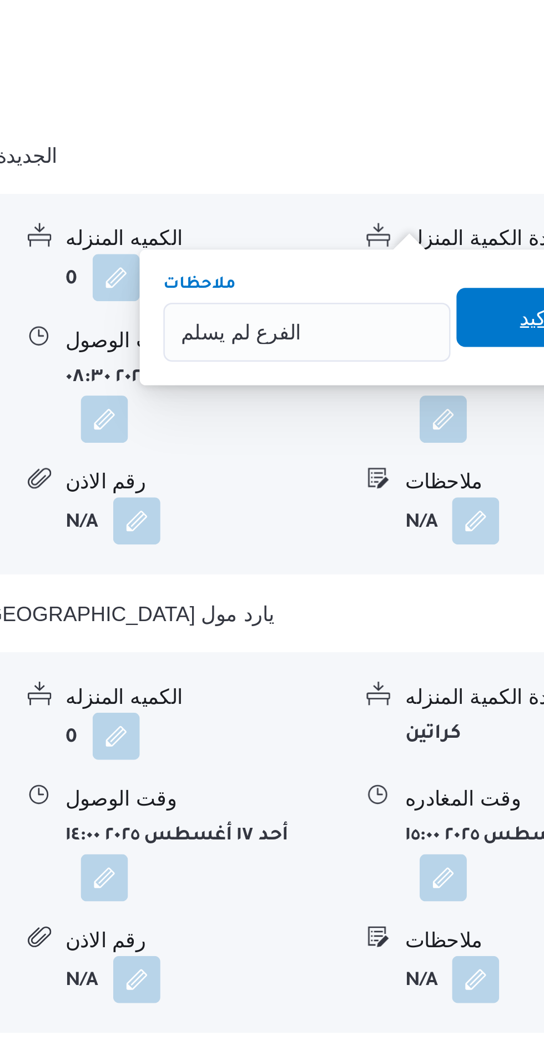
click at [497, 603] on span "تاكيد" at bounding box center [504, 606] width 14 height 13
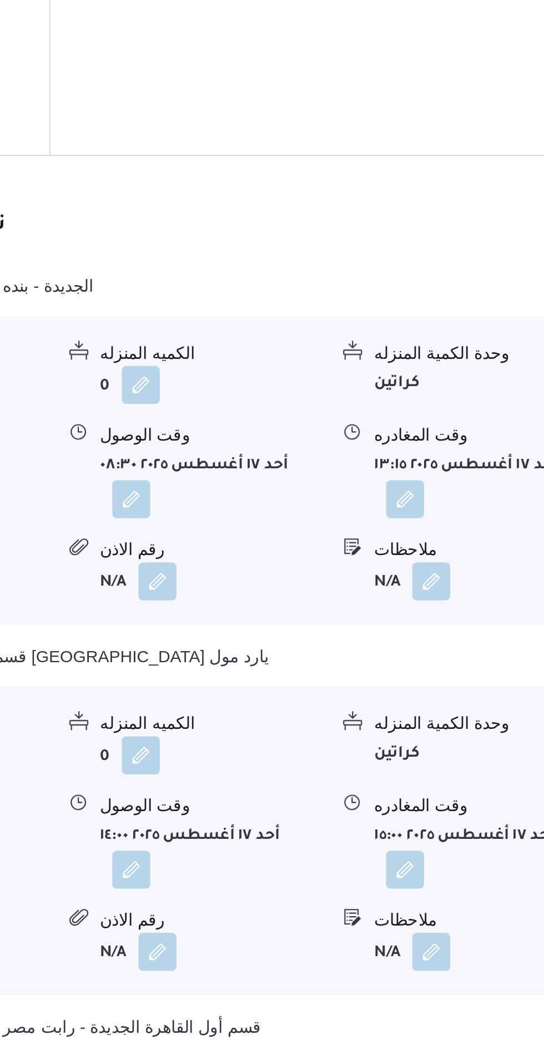
scroll to position [1445, 0]
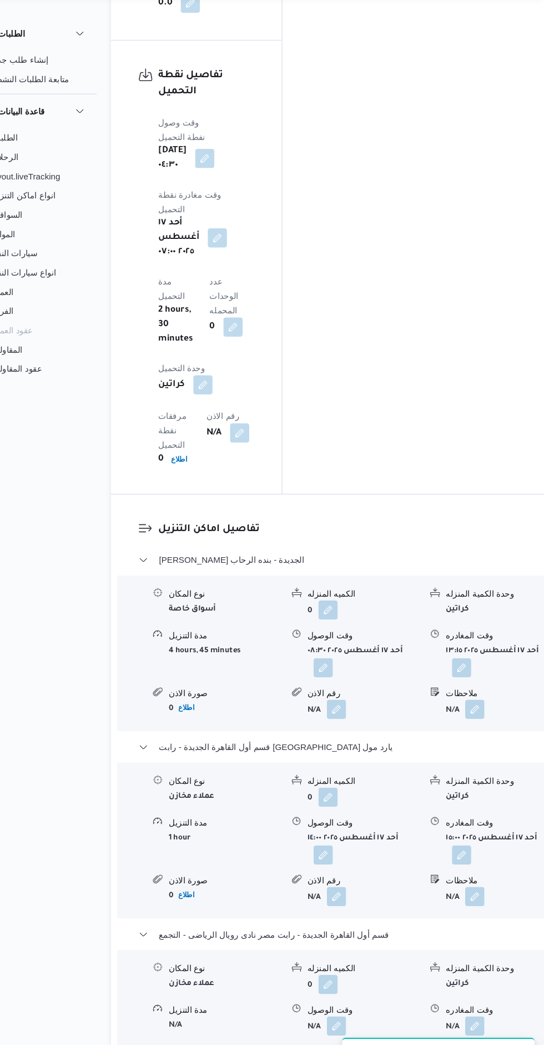
click at [234, 734] on div "نوع المكان عملاء مخازن الكميه المنزله 0 وحدة الكمية المنزله كراتين مدة التنزيل …" at bounding box center [354, 804] width 418 height 141
click at [228, 712] on span "قسم أول القاهرة الجديدة - رابت مصر يارد مول" at bounding box center [297, 718] width 216 height 13
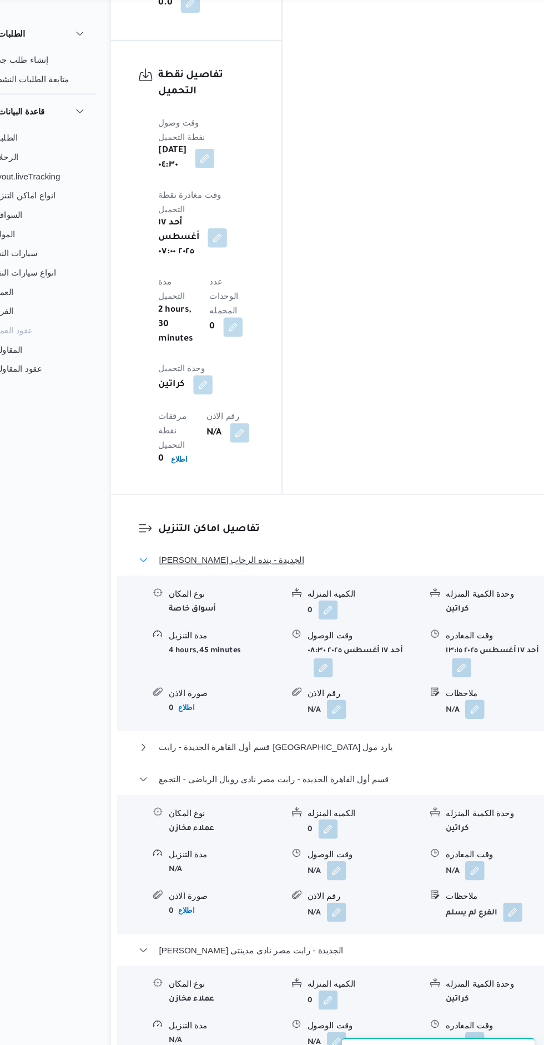
click at [195, 539] on span "ثانى القاهرة الجديدة - بنده الرحاب" at bounding box center [256, 545] width 134 height 13
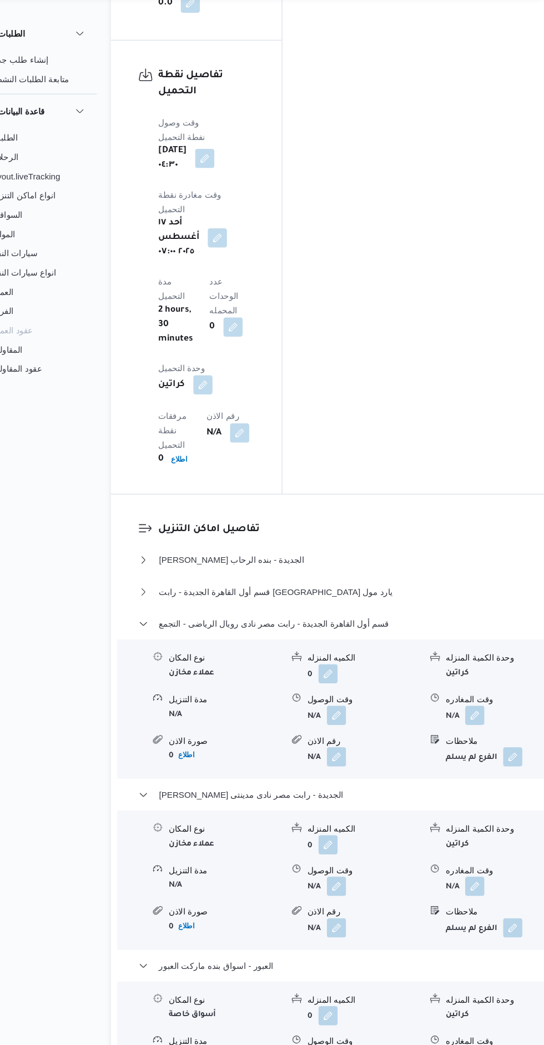
click at [244, 630] on div "نوع المكان عملاء مخازن" at bounding box center [250, 644] width 105 height 29
click at [244, 598] on span "قسم أول القاهرة الجديدة - رابت مصر نادى رويال الرياضى - التجمع" at bounding box center [295, 604] width 212 height 13
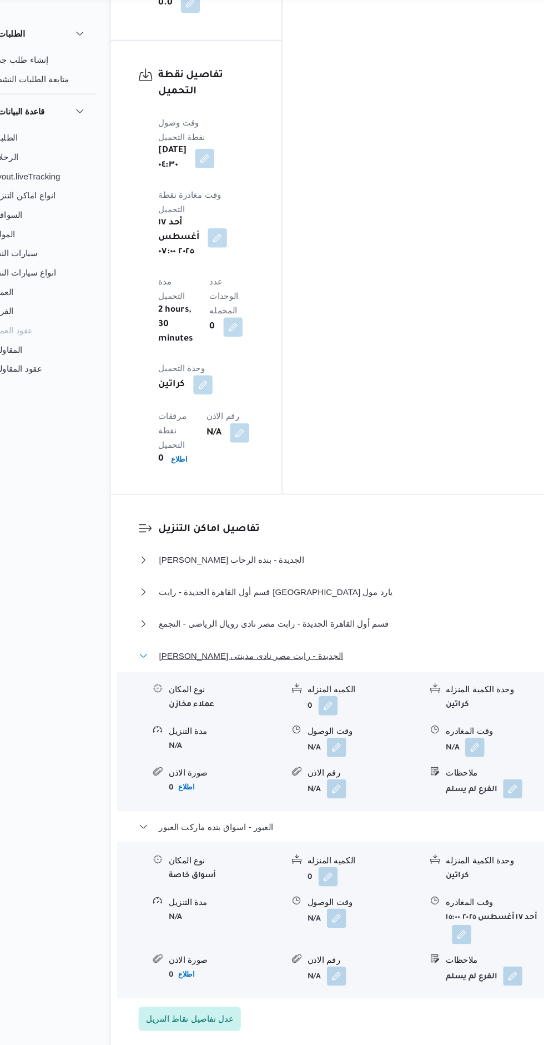
click at [241, 627] on span "ثانى القاهرة الجديدة - رابت مصر نادى مدينتى" at bounding box center [274, 633] width 170 height 13
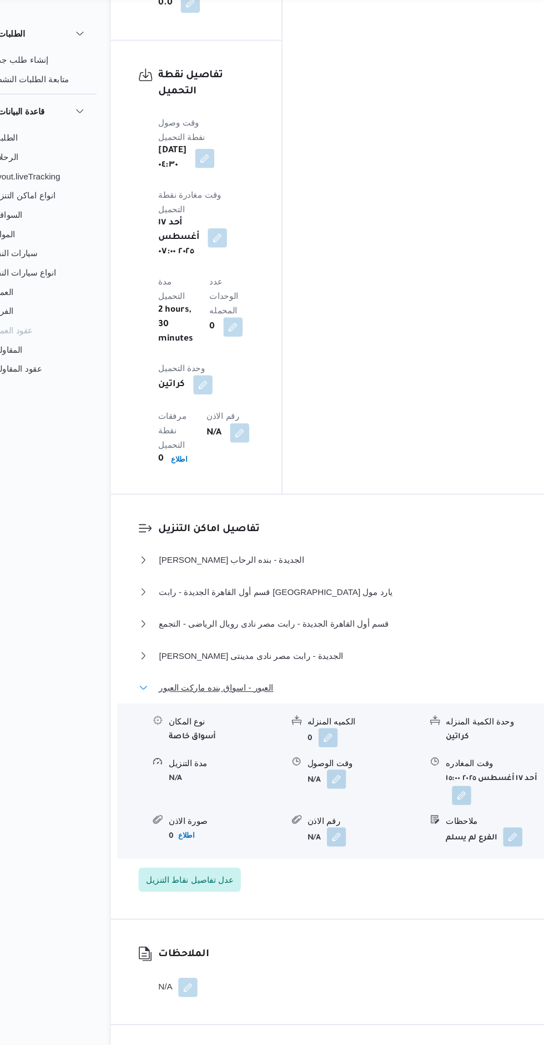
click at [228, 657] on span "العبور - اسواق بنده ماركت العبور" at bounding box center [242, 663] width 106 height 13
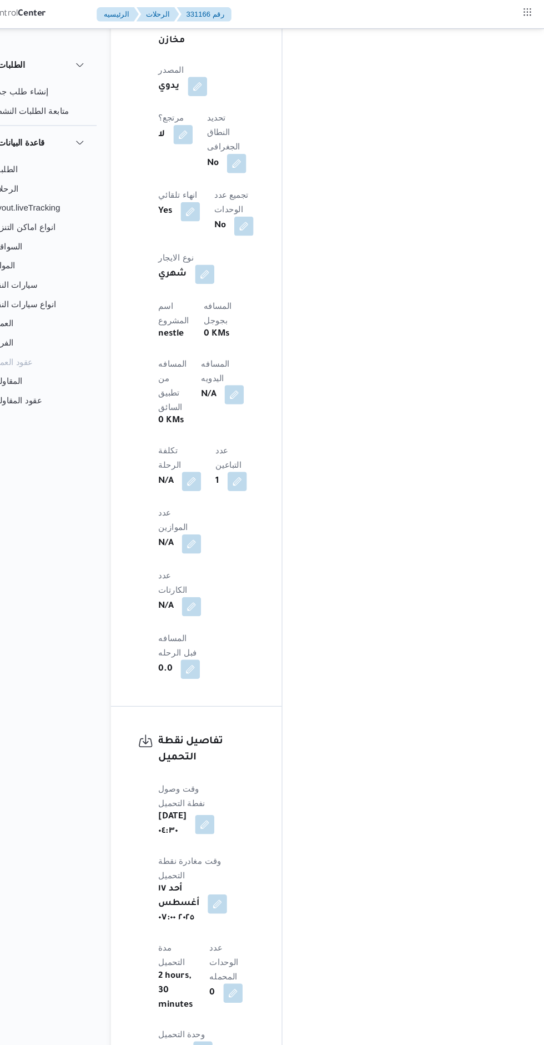
scroll to position [796, 0]
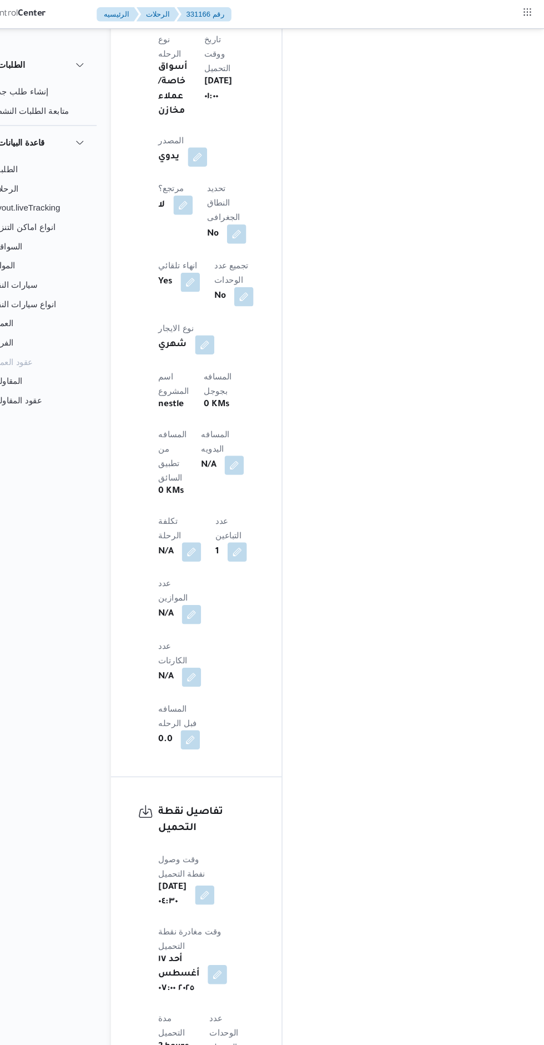
click at [249, 420] on button "button" at bounding box center [258, 429] width 18 height 18
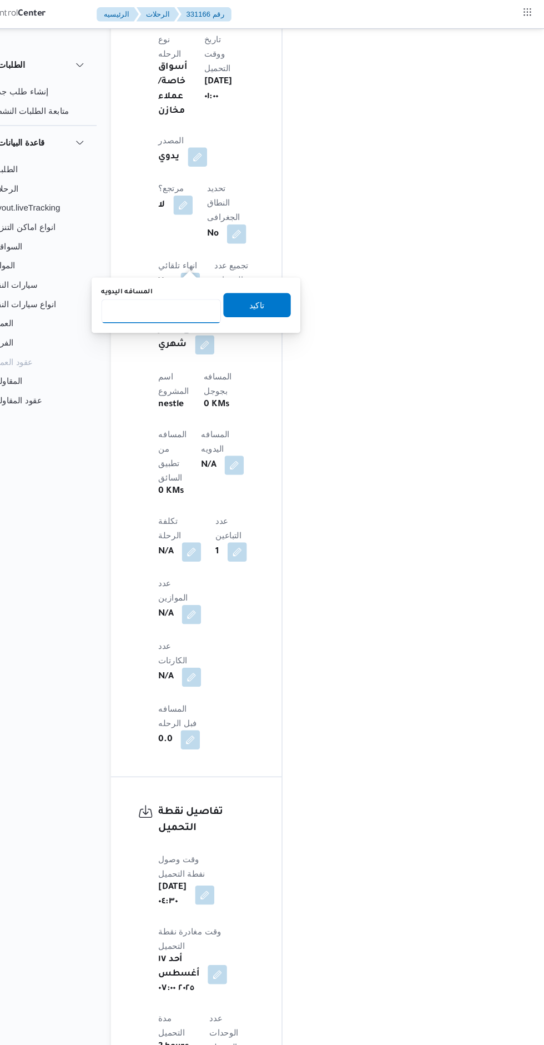
click at [182, 287] on input "المسافه اليدويه" at bounding box center [190, 287] width 111 height 22
type input "148"
click at [259, 279] on span "تاكيد" at bounding box center [279, 281] width 62 height 22
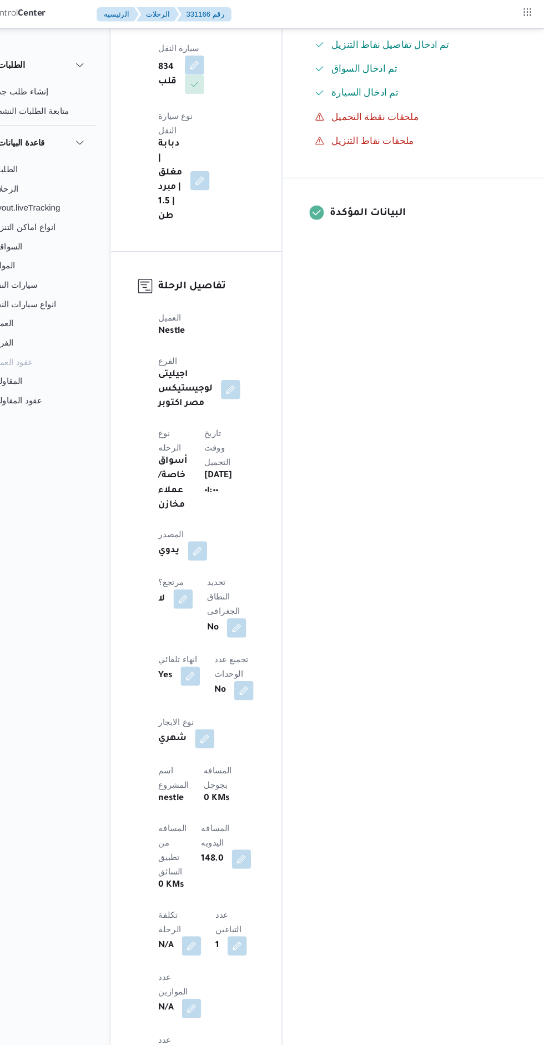
scroll to position [0, 0]
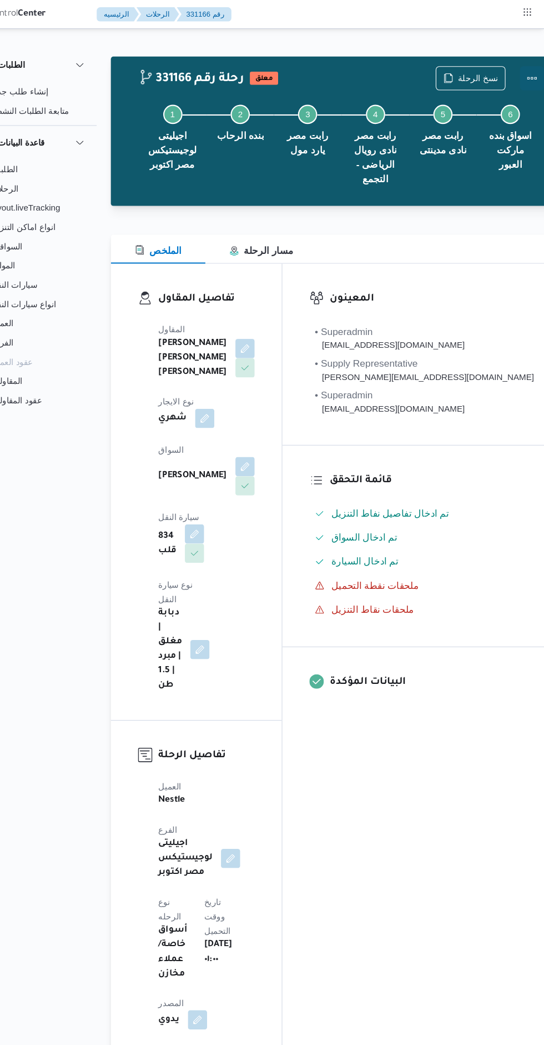
click at [522, 68] on button "Actions" at bounding box center [533, 72] width 22 height 22
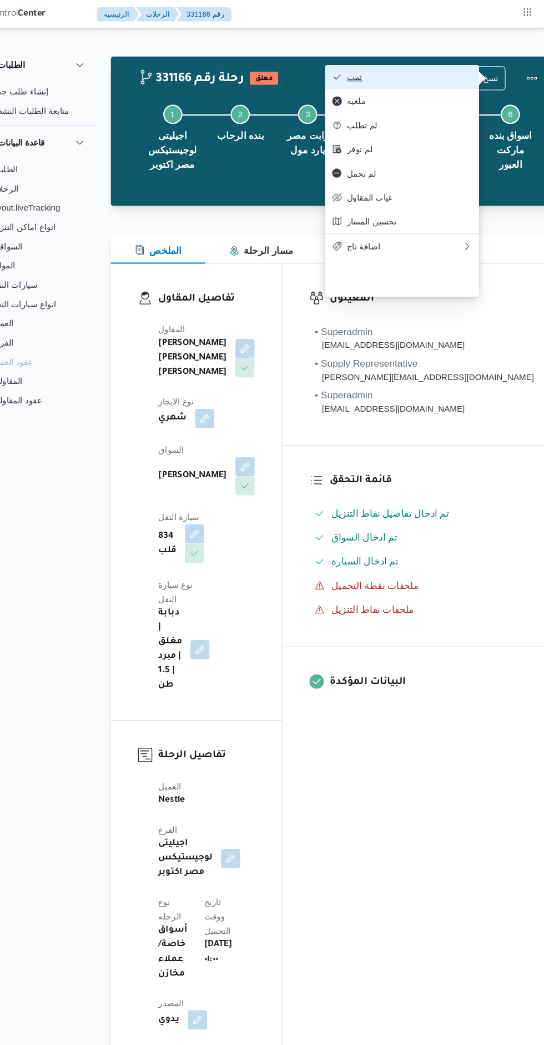
click at [356, 69] on icon "button" at bounding box center [353, 71] width 9 height 9
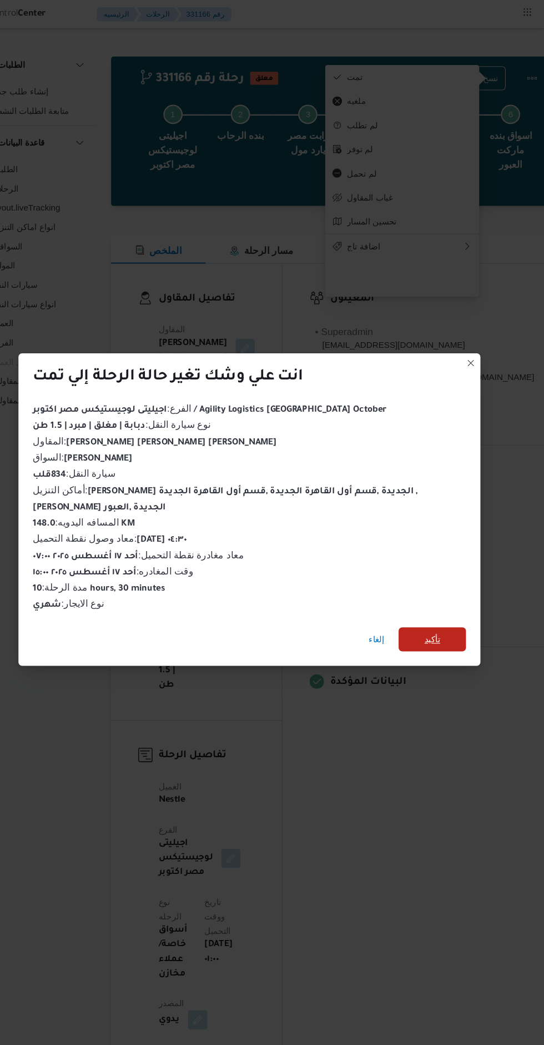
click at [448, 586] on span "تأكيد" at bounding box center [441, 590] width 62 height 22
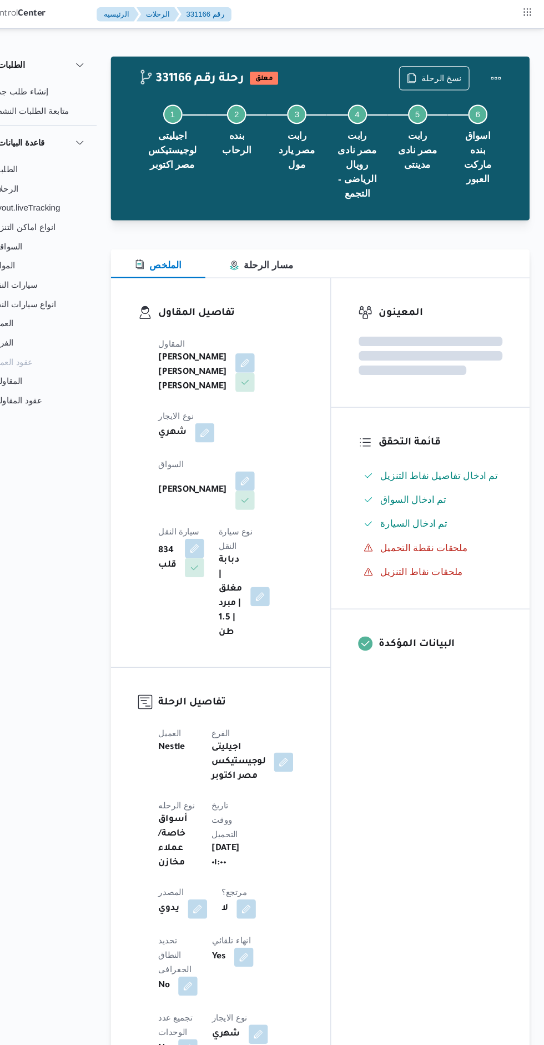
click at [404, 733] on div "المعينون قائمة التحقق تم ادخال تفاصيل نفاط التنزيل تم ادخال السواق تم ادخال الس…" at bounding box center [439, 918] width 183 height 1322
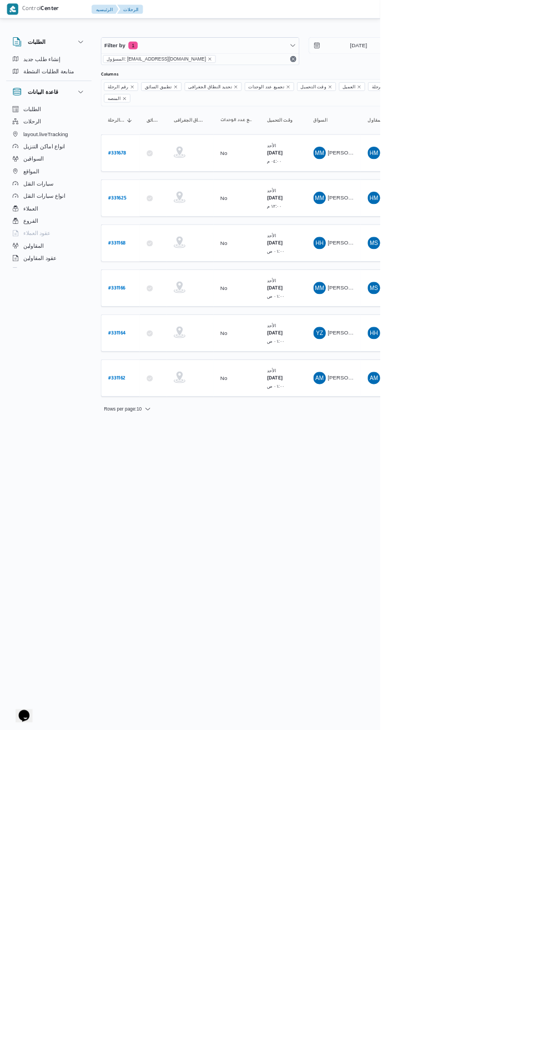
click at [172, 345] on b "# 331168" at bounding box center [167, 349] width 25 height 8
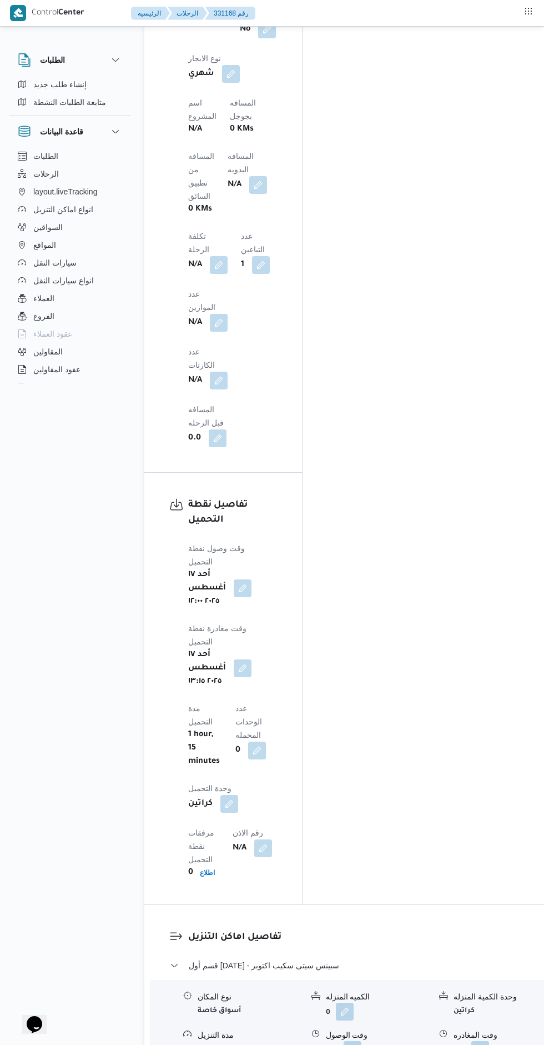
scroll to position [1028, 0]
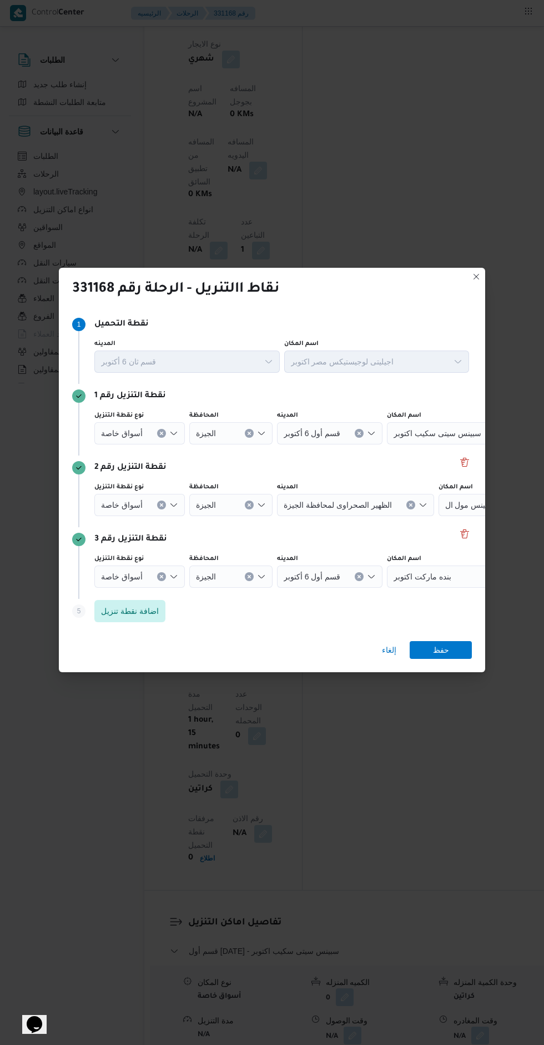
click at [152, 424] on div "أسواق خاصة" at bounding box center [139, 433] width 91 height 22
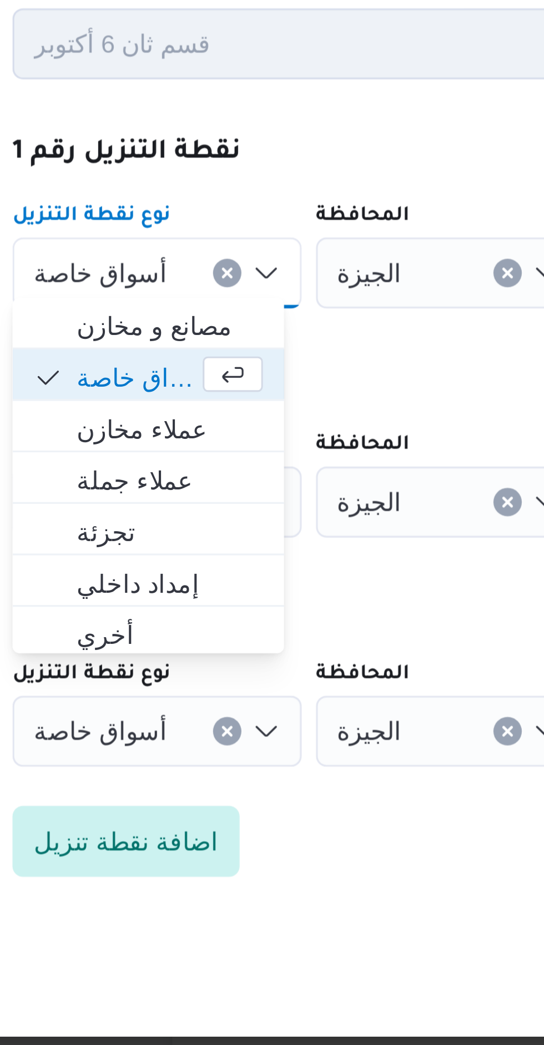
click at [160, 432] on icon "Clear input" at bounding box center [161, 433] width 3 height 3
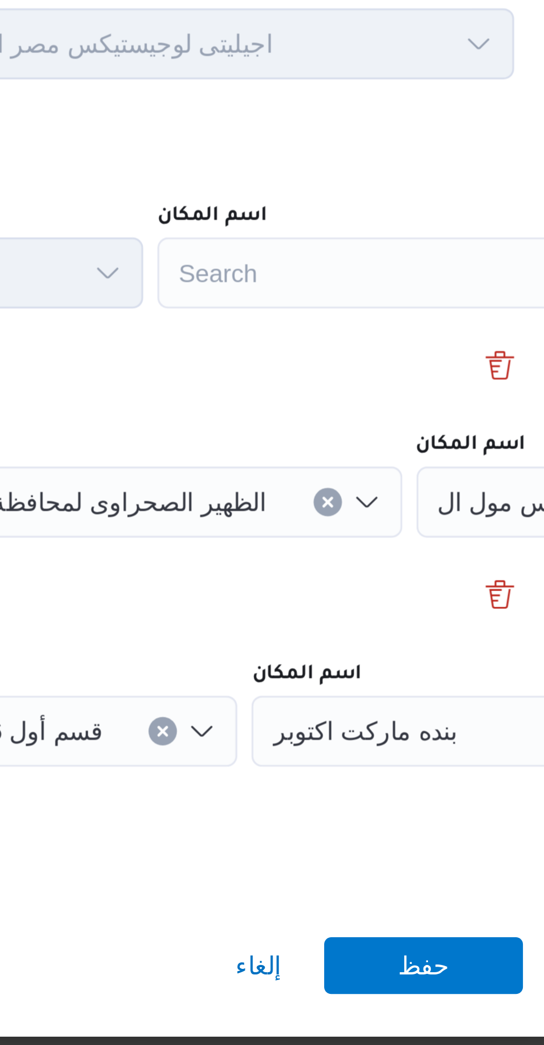
click at [386, 431] on div "Search" at bounding box center [427, 433] width 139 height 22
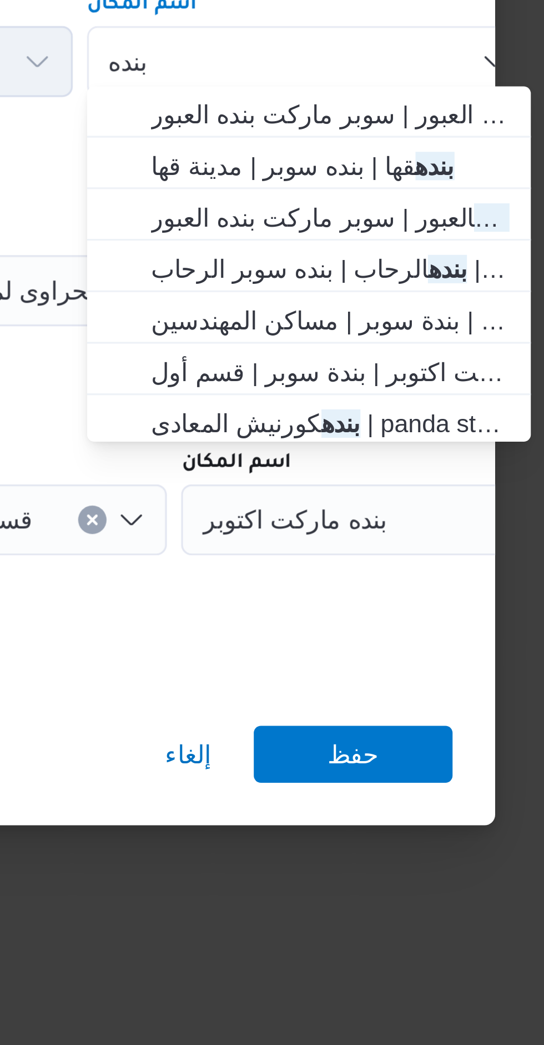
type input "بنده"
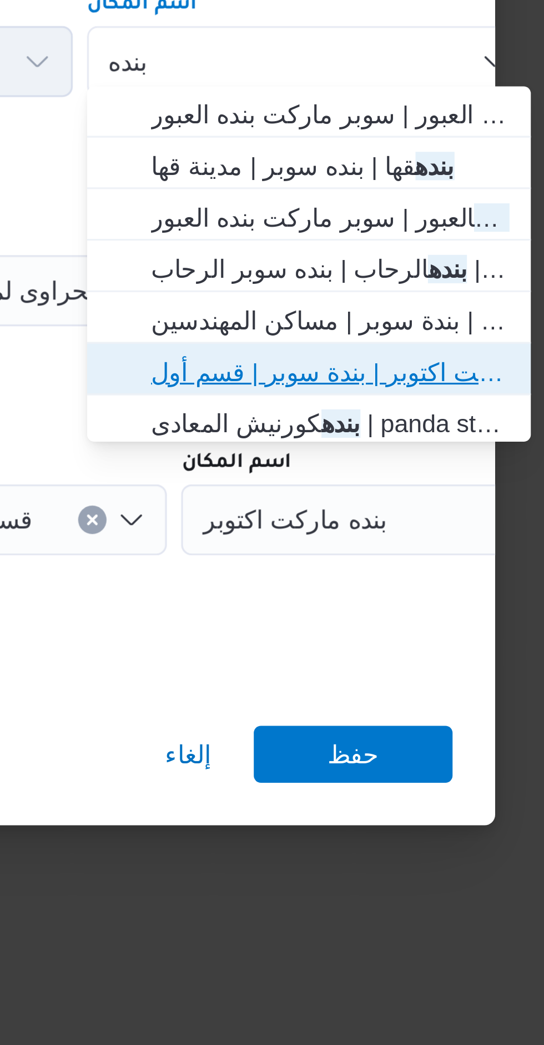
click at [395, 528] on span "بنده ماركت اكتوبر | بندة سوبر | قسم أول 6 أكتوبر" at bounding box center [434, 530] width 112 height 13
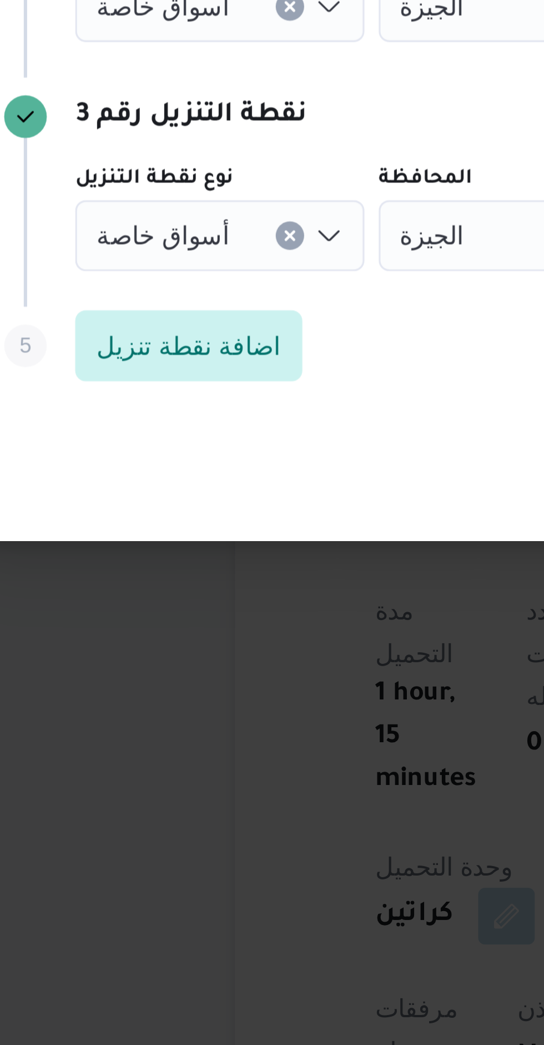
click at [159, 435] on icon "Clear input" at bounding box center [161, 433] width 4 height 4
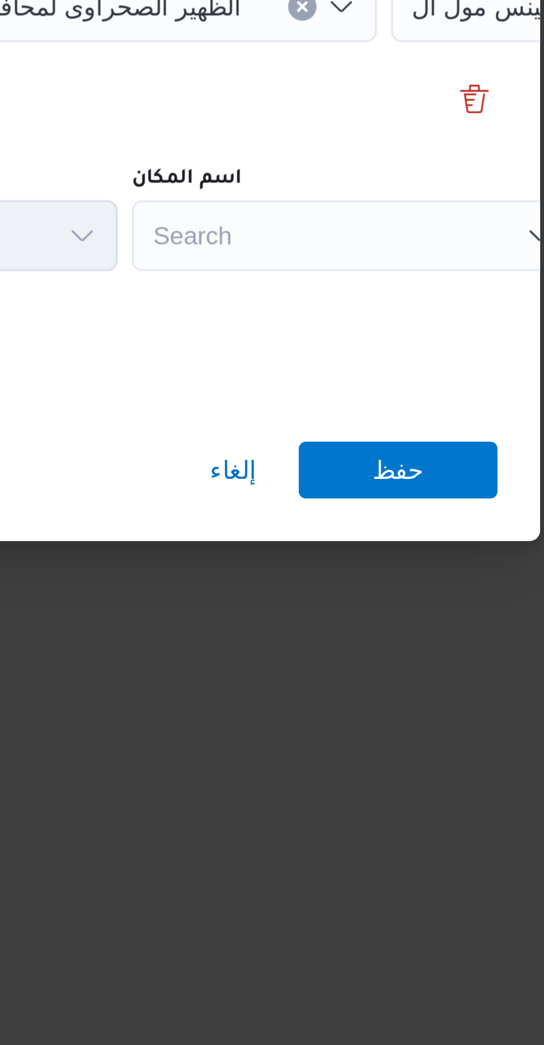
click at [398, 444] on div "Search" at bounding box center [456, 433] width 139 height 22
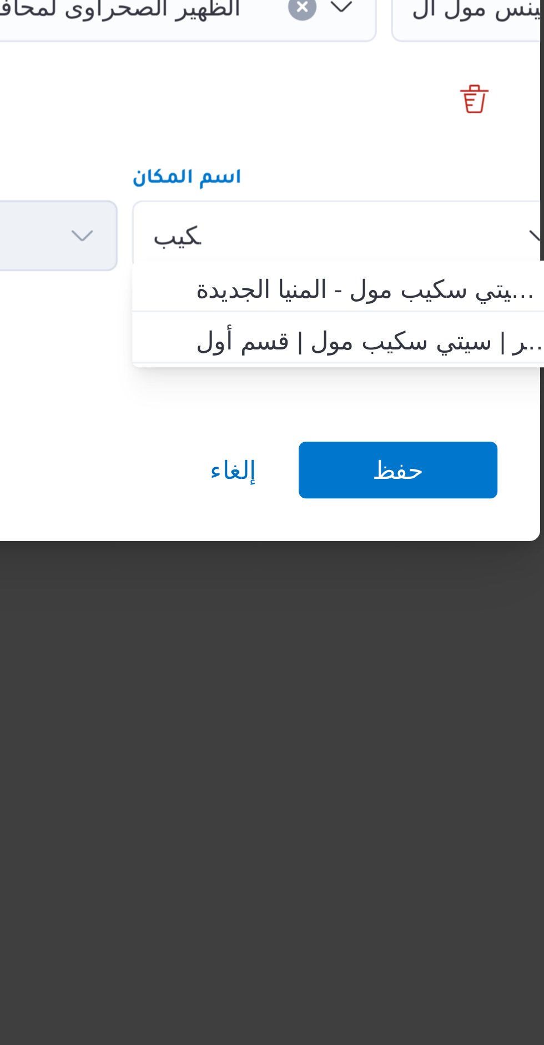
scroll to position [0, 0]
type input "سكيب"
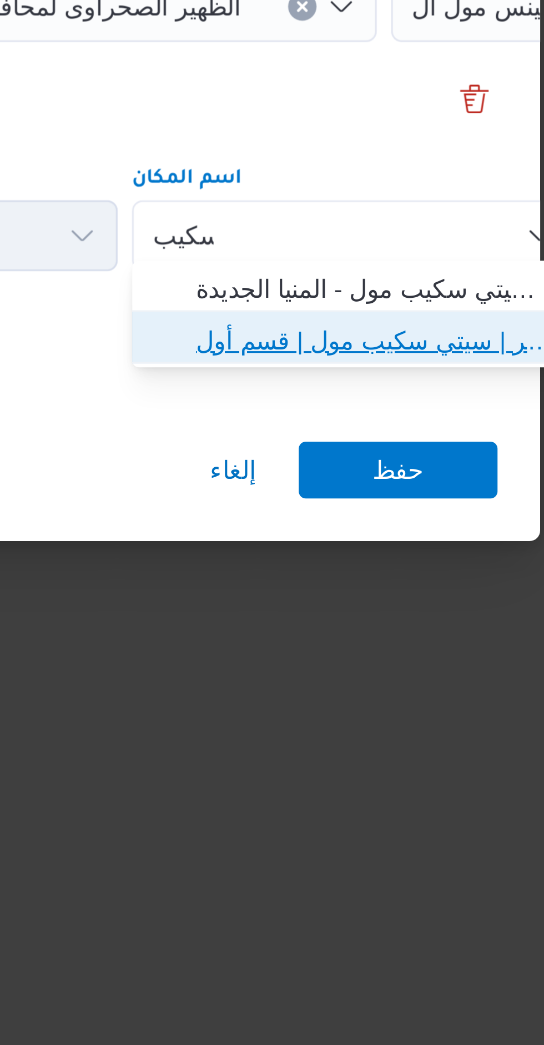
click at [378, 611] on span "سبينس سيتى سكيب اكتوبر | سيتي سكيب مول | قسم أول 6 أكتوبر" at bounding box center [434, 609] width 112 height 13
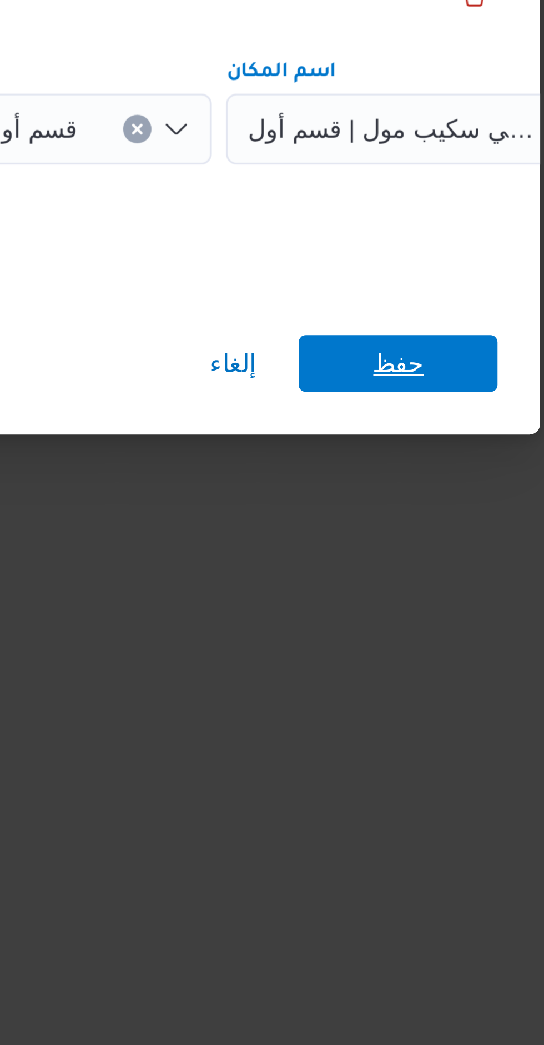
click at [429, 646] on span "حفظ" at bounding box center [441, 650] width 62 height 18
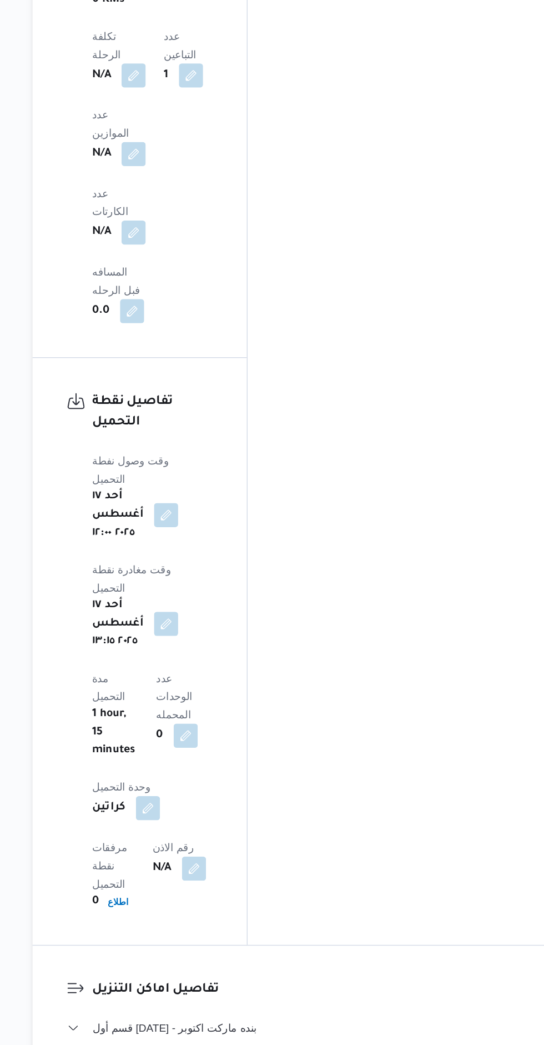
scroll to position [1026, 0]
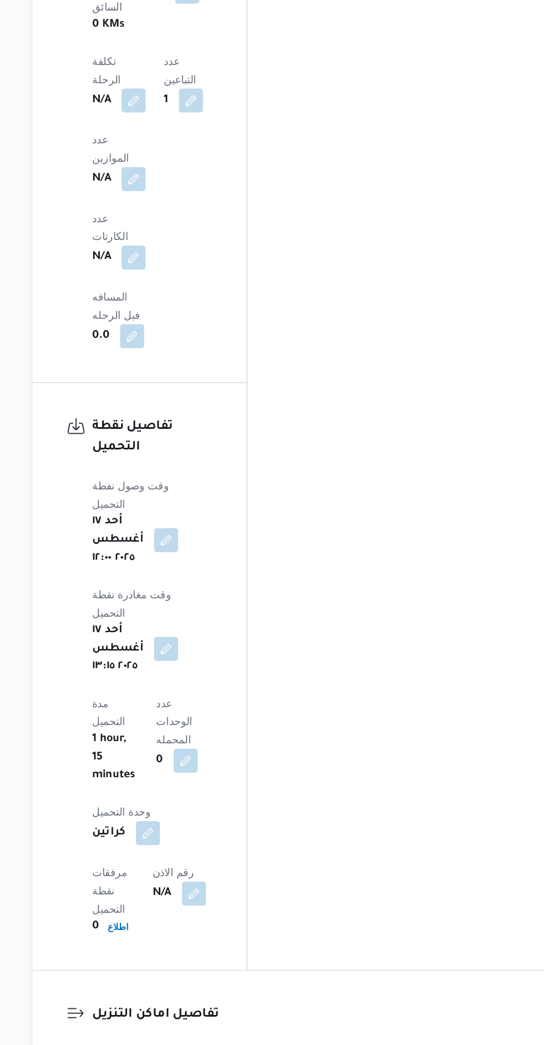
click at [345, 1028] on button "button" at bounding box center [353, 1037] width 18 height 18
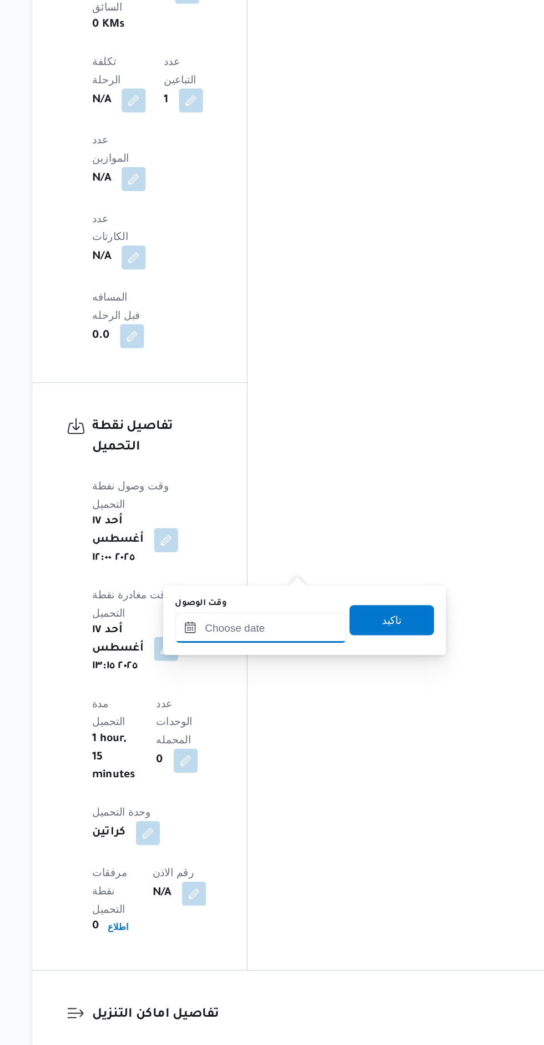
click at [320, 639] on input "وقت الوصول" at bounding box center [312, 640] width 126 height 22
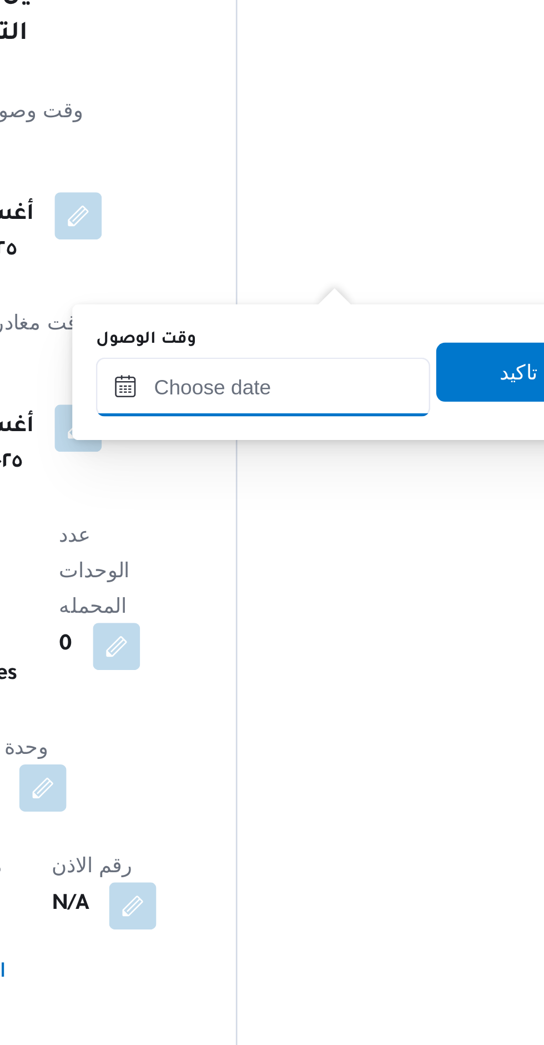
click at [303, 641] on input "وقت الوصول" at bounding box center [312, 640] width 126 height 22
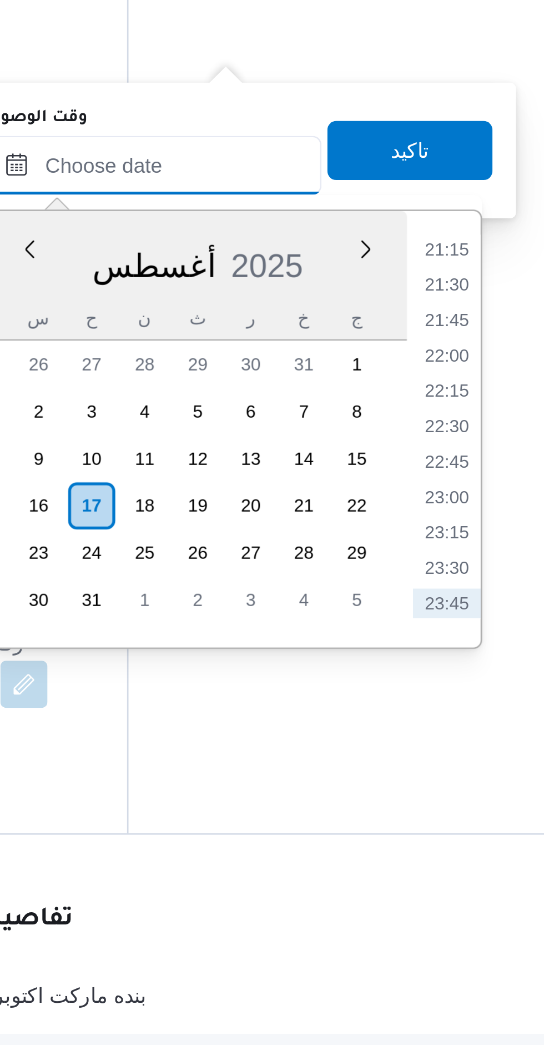
scroll to position [988, 0]
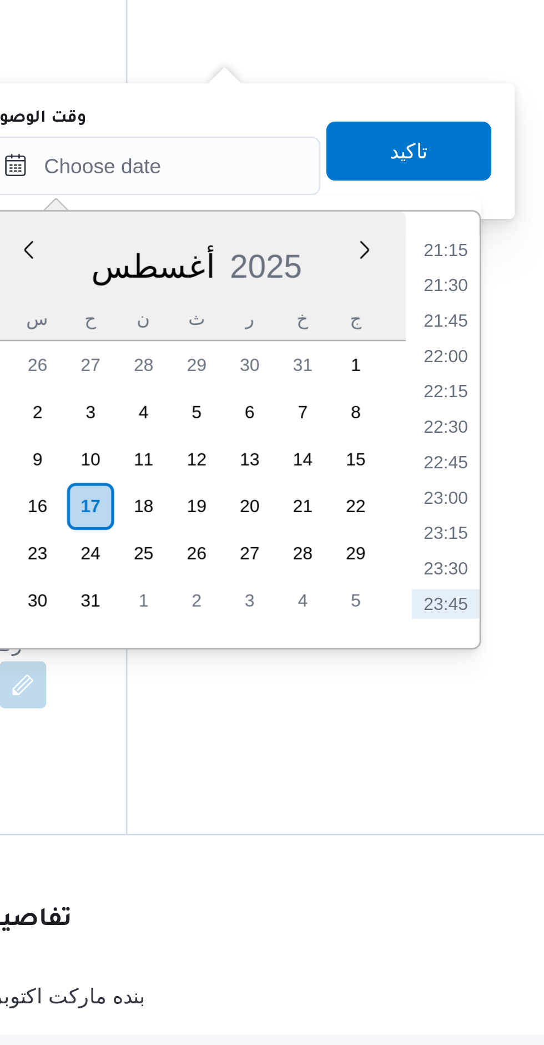
click at [421, 774] on li "22:30" at bounding box center [423, 775] width 26 height 11
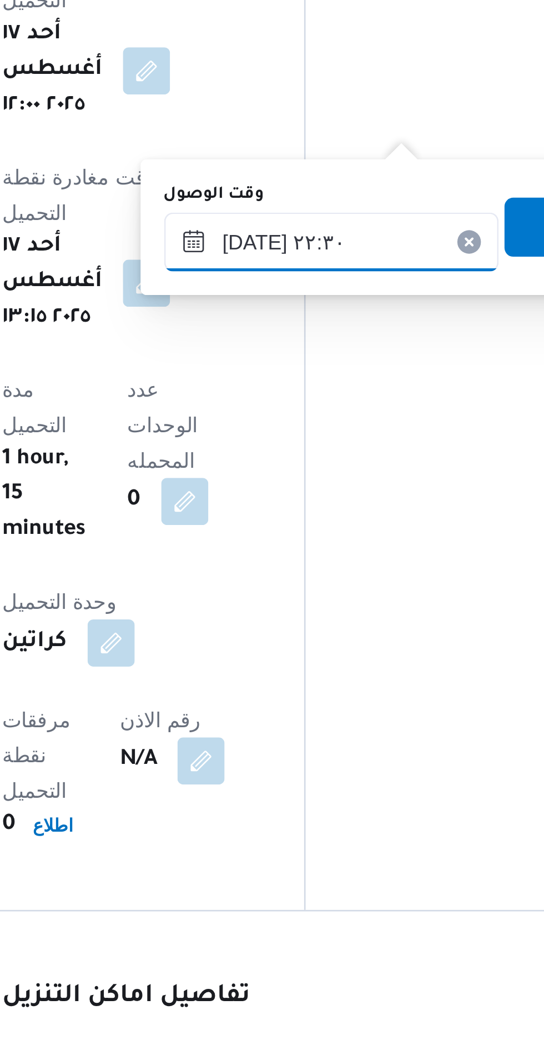
click at [278, 680] on input "١٧/٠٨/٢٠٢٥ ٢٢:٣٠" at bounding box center [312, 677] width 126 height 22
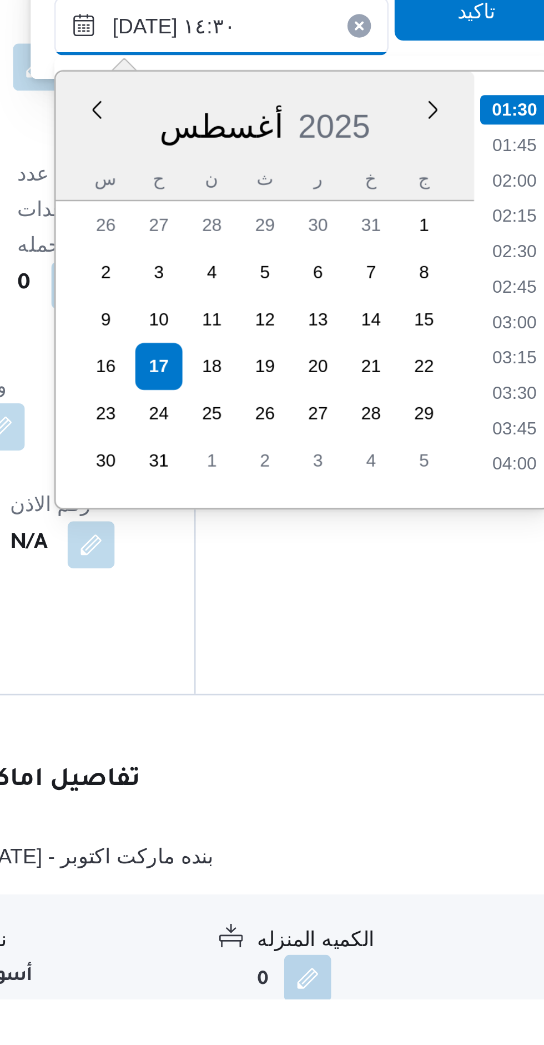
scroll to position [637, 0]
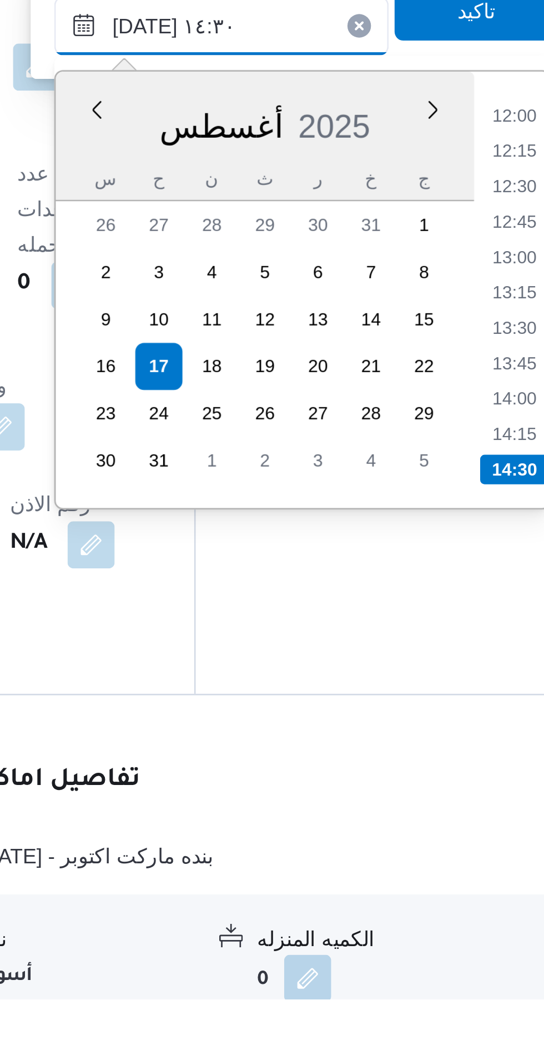
type input "١٧/٠٨/٢٠٢٥ ١٤:٣٠"
click at [419, 841] on li "14:30" at bounding box center [423, 845] width 26 height 11
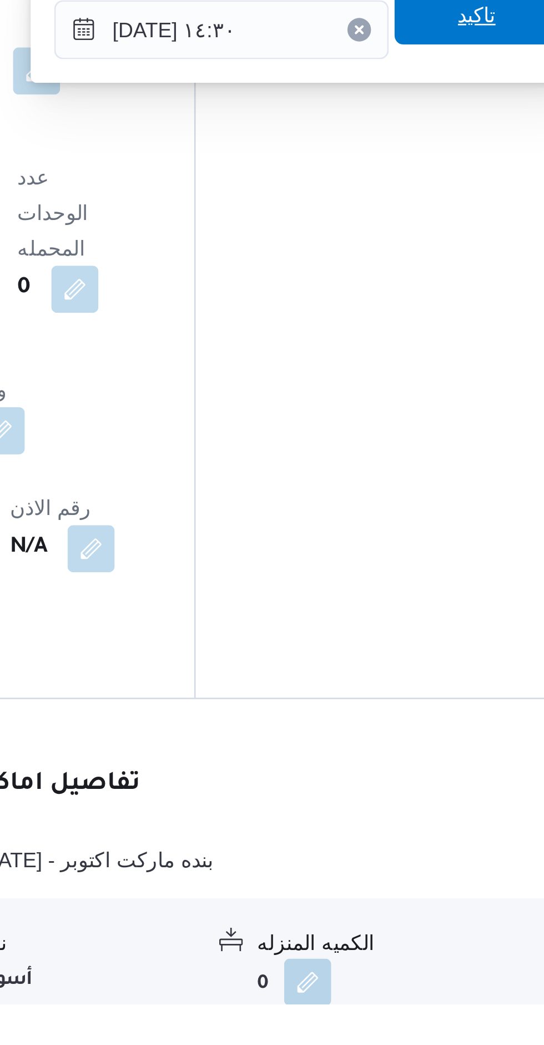
click at [378, 680] on span "تاكيد" at bounding box center [409, 672] width 62 height 22
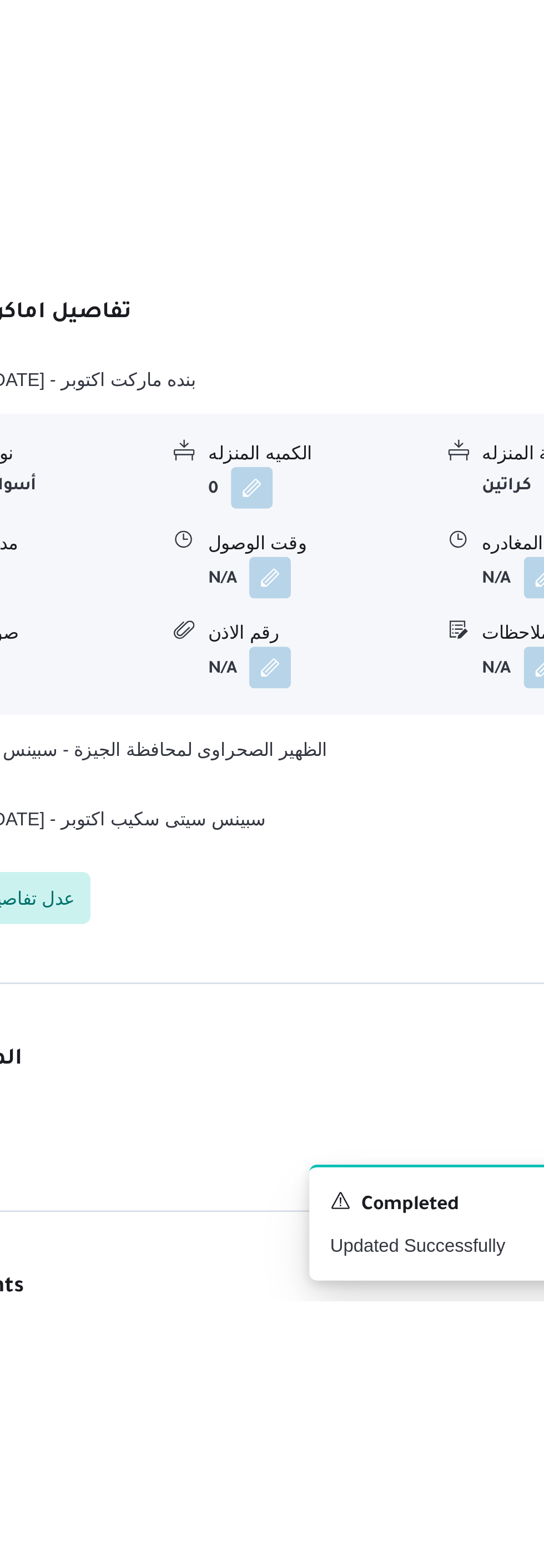
scroll to position [988, 0]
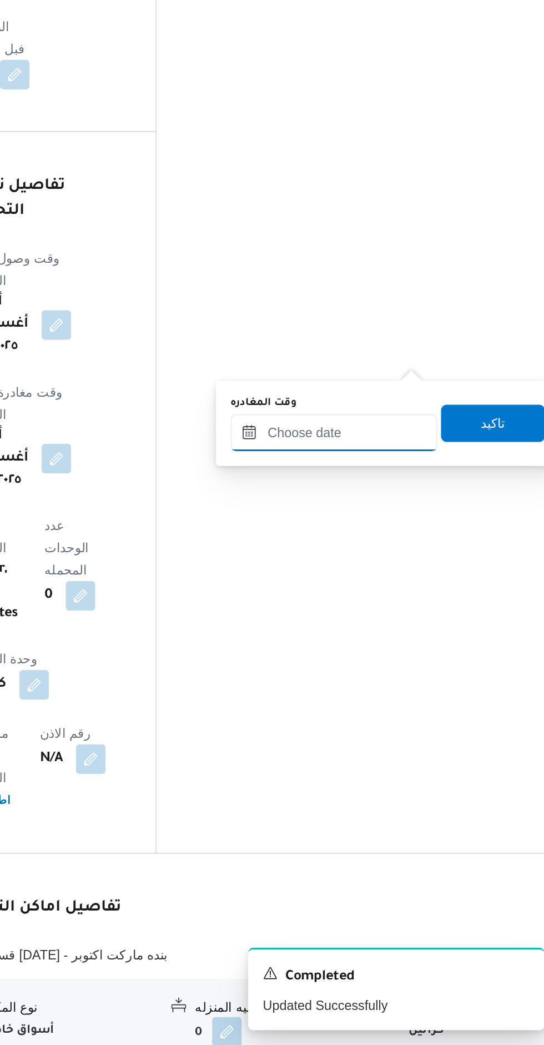
click at [387, 679] on input "وقت المغادره" at bounding box center [409, 678] width 124 height 22
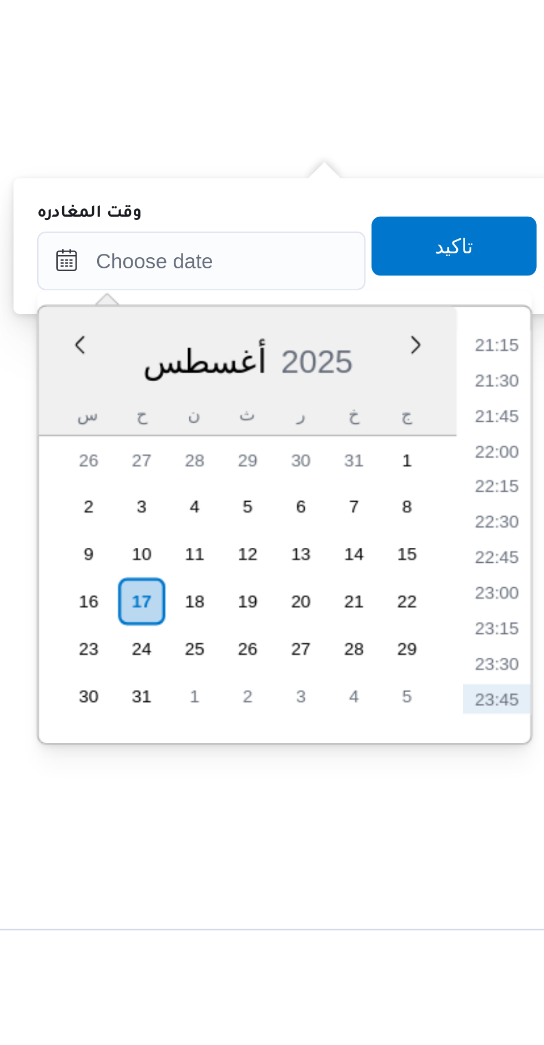
click at [518, 752] on li "22:00" at bounding box center [521, 749] width 26 height 11
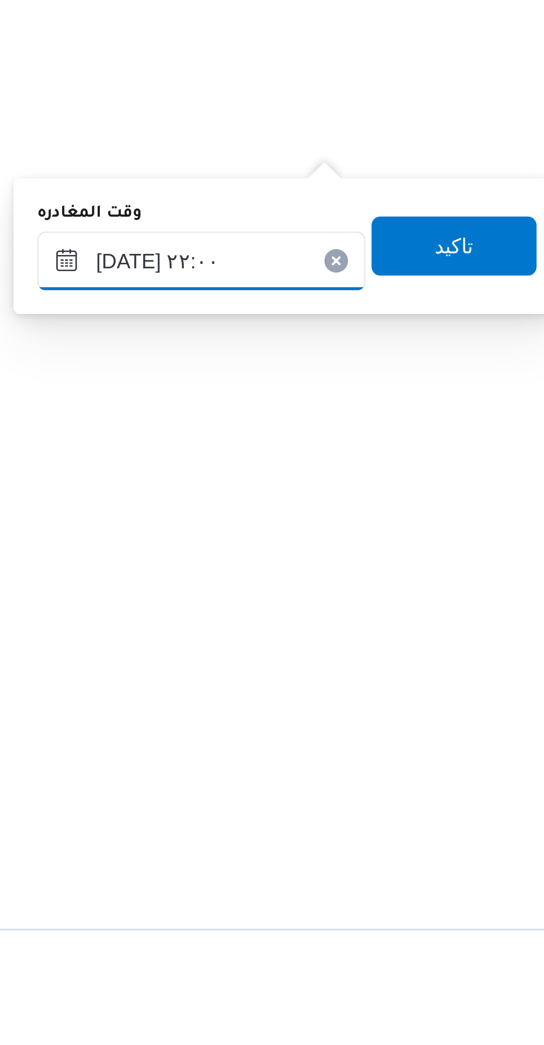
click at [376, 680] on input "١٧/٠٨/٢٠٢٥ ٢٢:٠٠" at bounding box center [409, 678] width 124 height 22
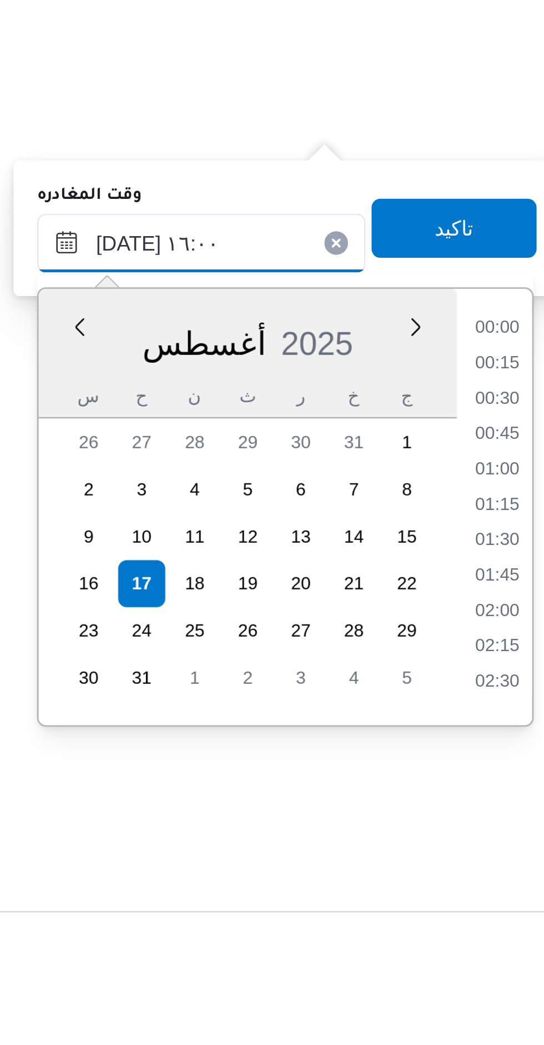
scroll to position [717, 0]
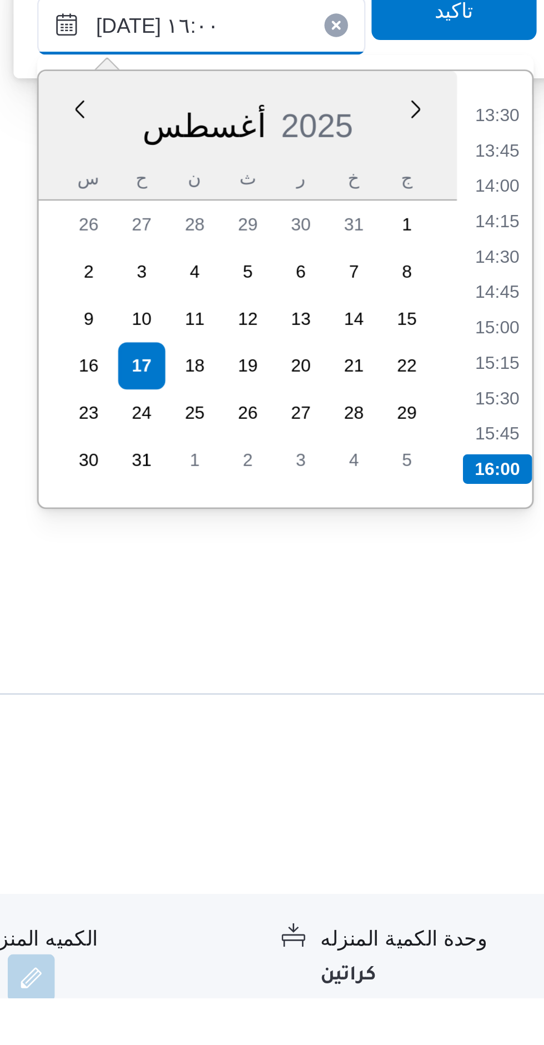
type input "١٧/٠٨/٢٠٢٥ ١٦:٠٠"
click at [521, 845] on li "16:00" at bounding box center [521, 845] width 26 height 11
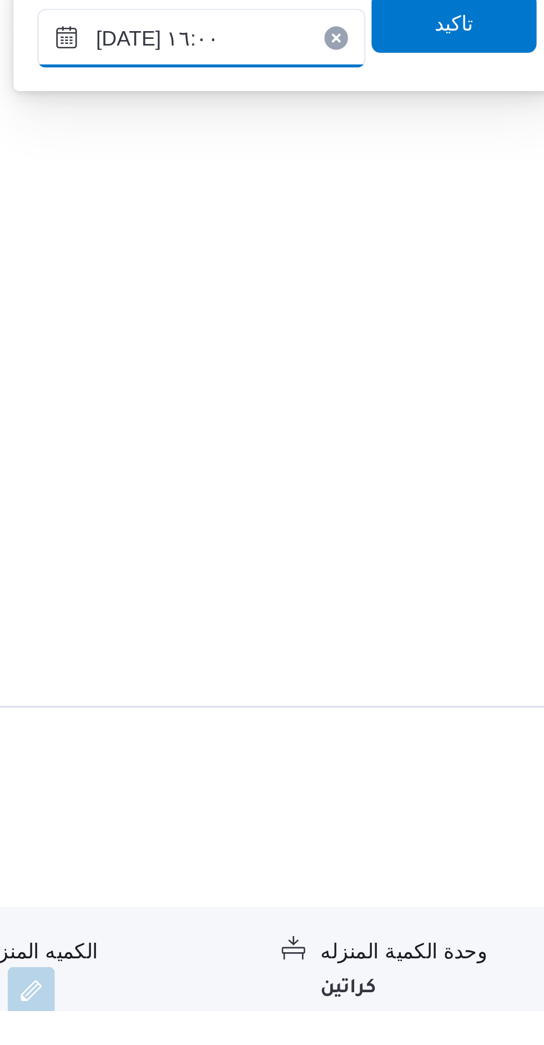
scroll to position [988, 0]
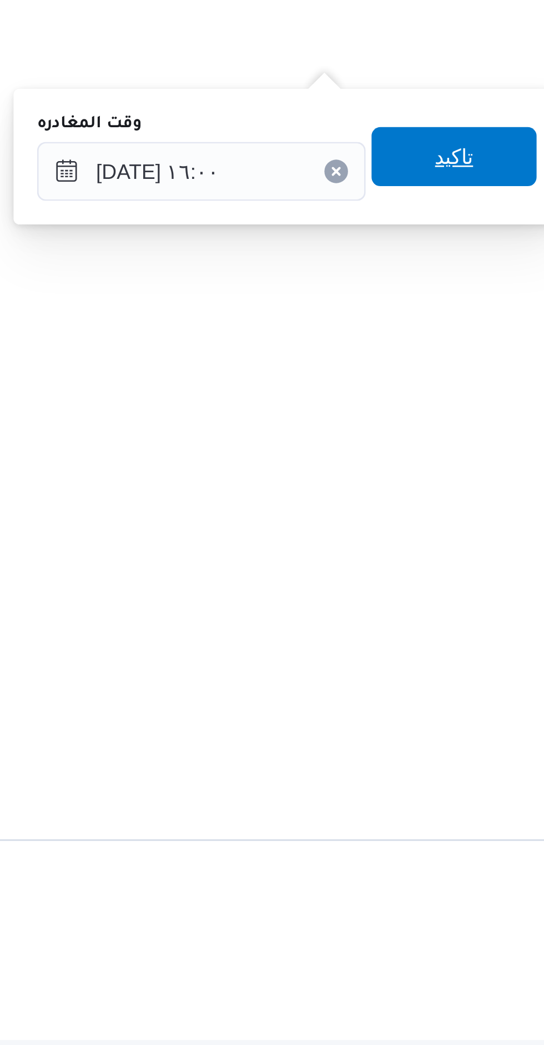
click at [475, 672] on span "تاكيد" at bounding box center [504, 672] width 62 height 22
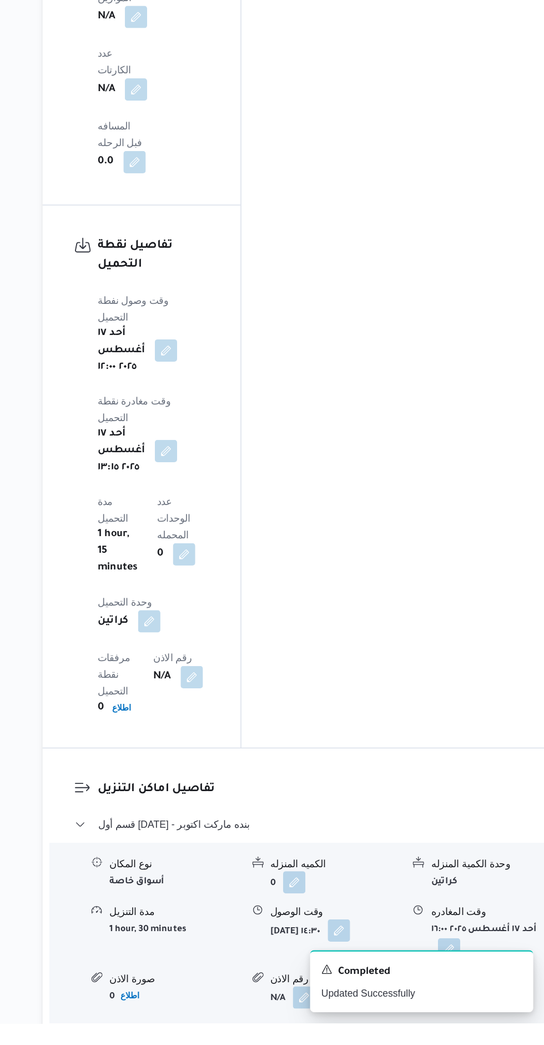
scroll to position [1097, 0]
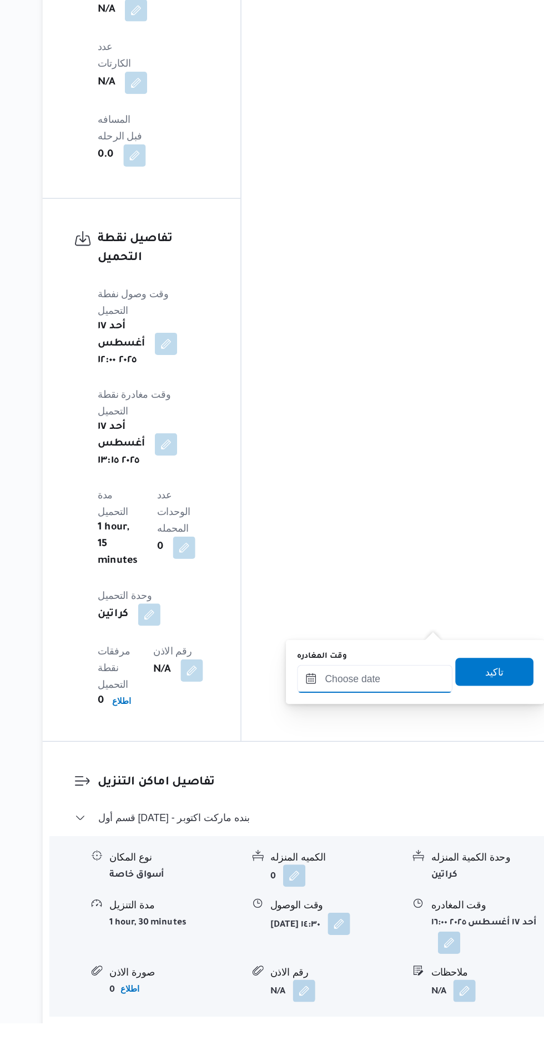
click at [426, 766] on input "وقت المغادره" at bounding box center [409, 771] width 124 height 22
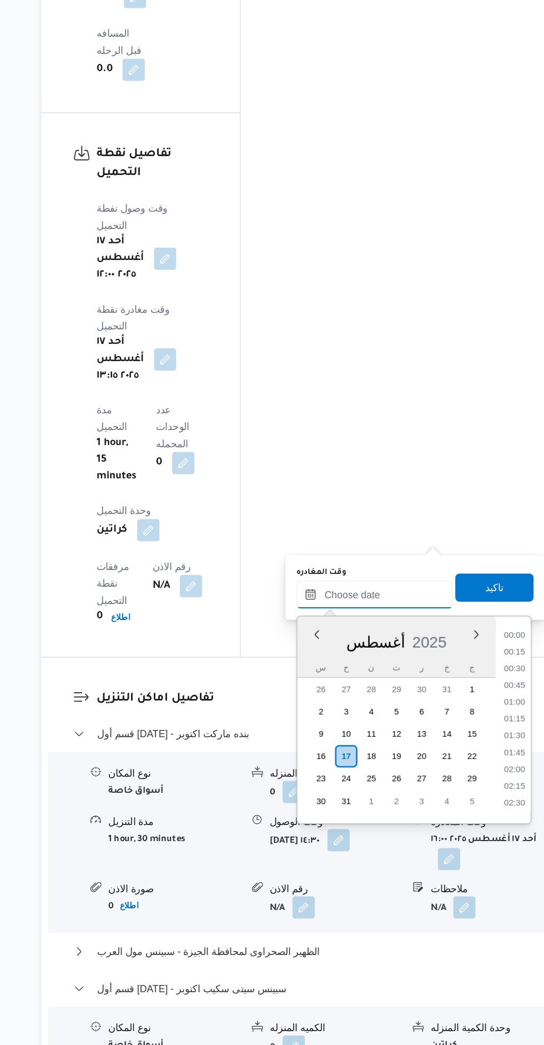
scroll to position [1133, 0]
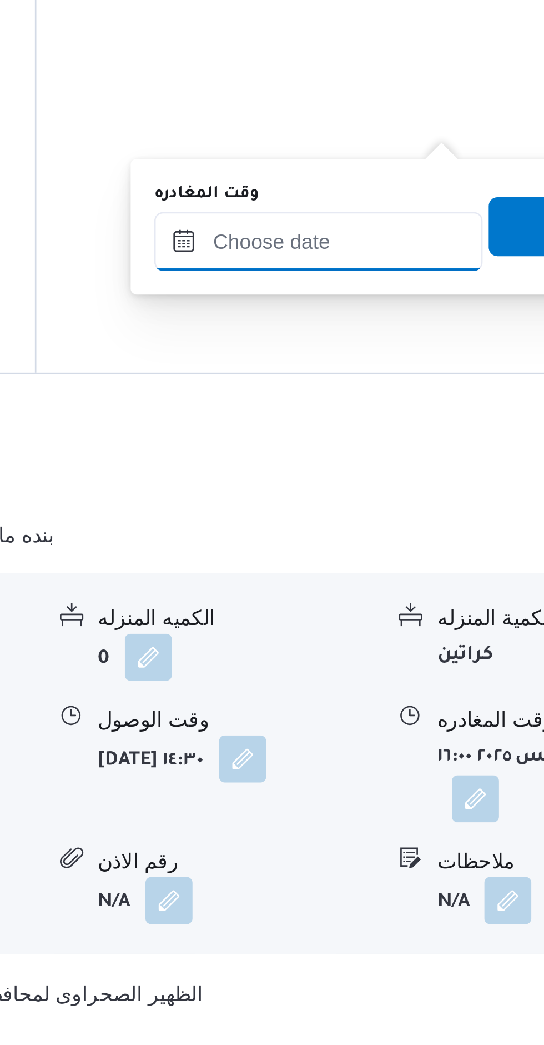
click at [406, 681] on input "وقت المغادره" at bounding box center [409, 686] width 124 height 22
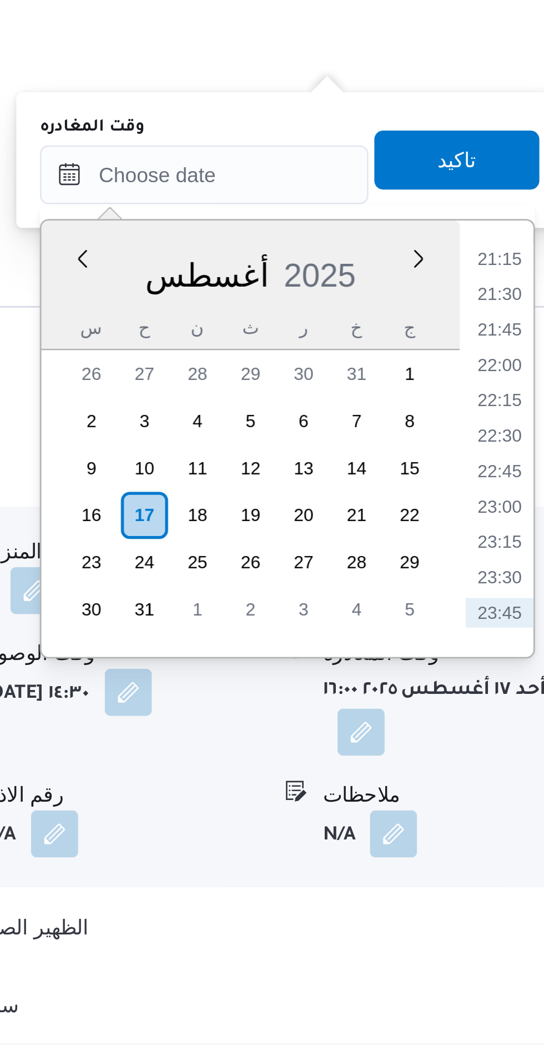
click at [521, 759] on li "22:00" at bounding box center [521, 757] width 26 height 11
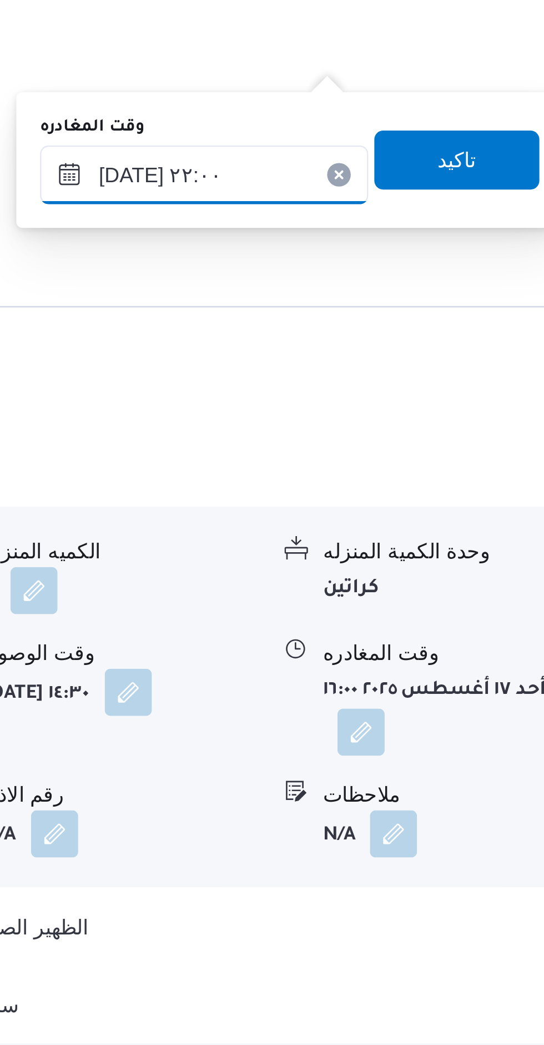
click at [375, 690] on input "١٧/٠٨/٢٠٢٥ ٢٢:٠٠" at bounding box center [409, 686] width 124 height 22
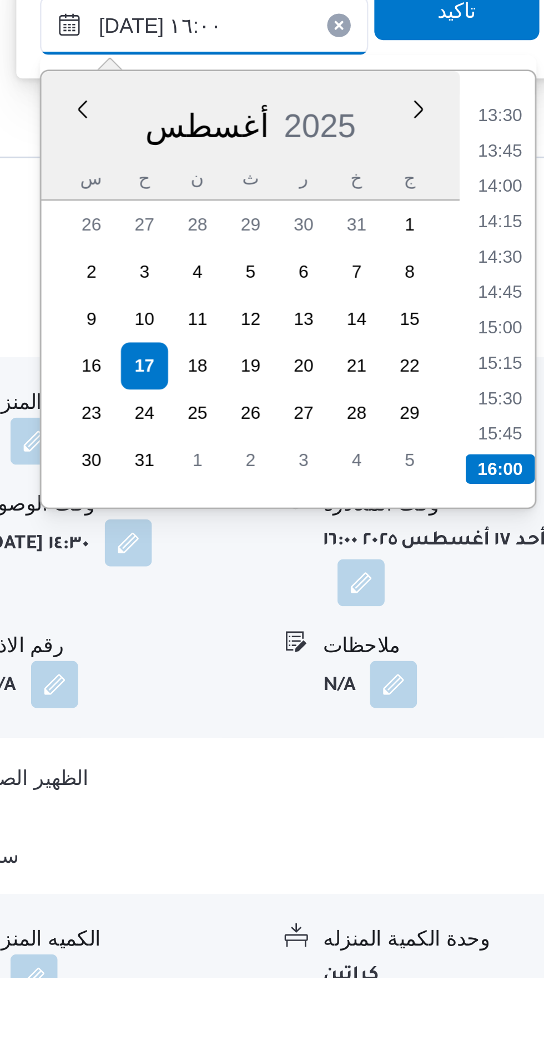
type input "١٧/٠٨/٢٠٢٥ ١٦:٠٠"
click at [522, 850] on li "16:00" at bounding box center [521, 852] width 26 height 11
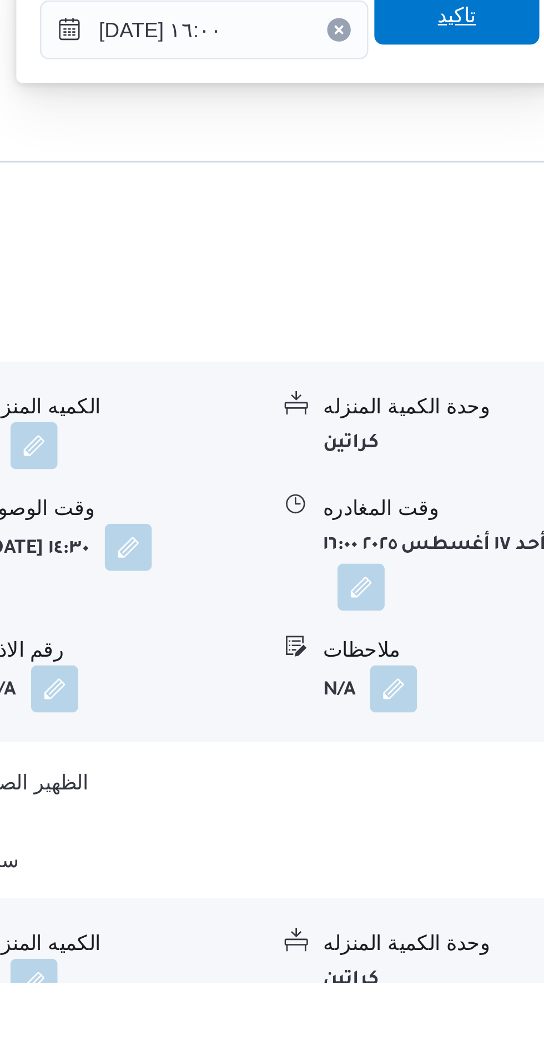
click at [478, 684] on span "تاكيد" at bounding box center [504, 680] width 62 height 22
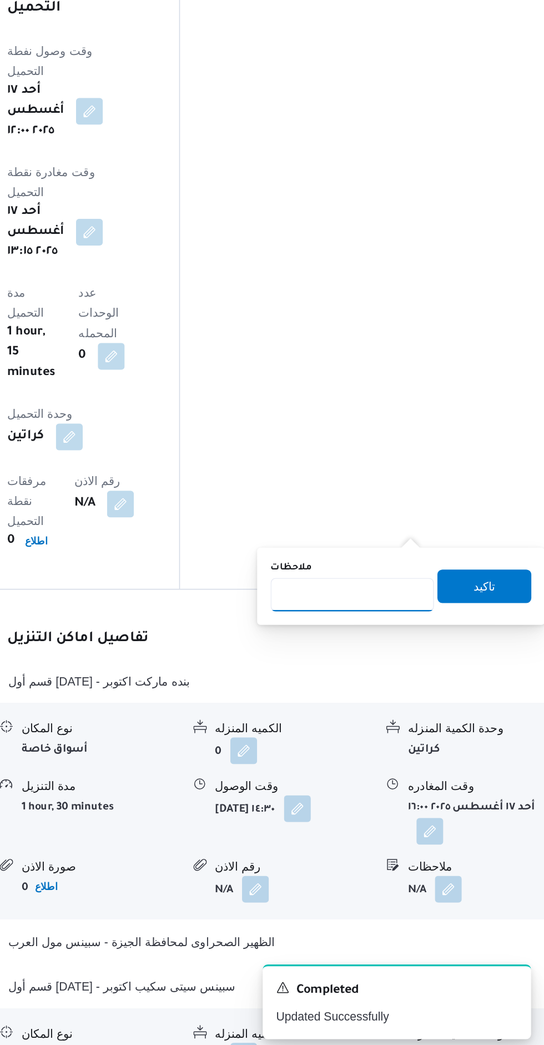
click at [432, 738] on input "ملاحظات" at bounding box center [417, 741] width 108 height 22
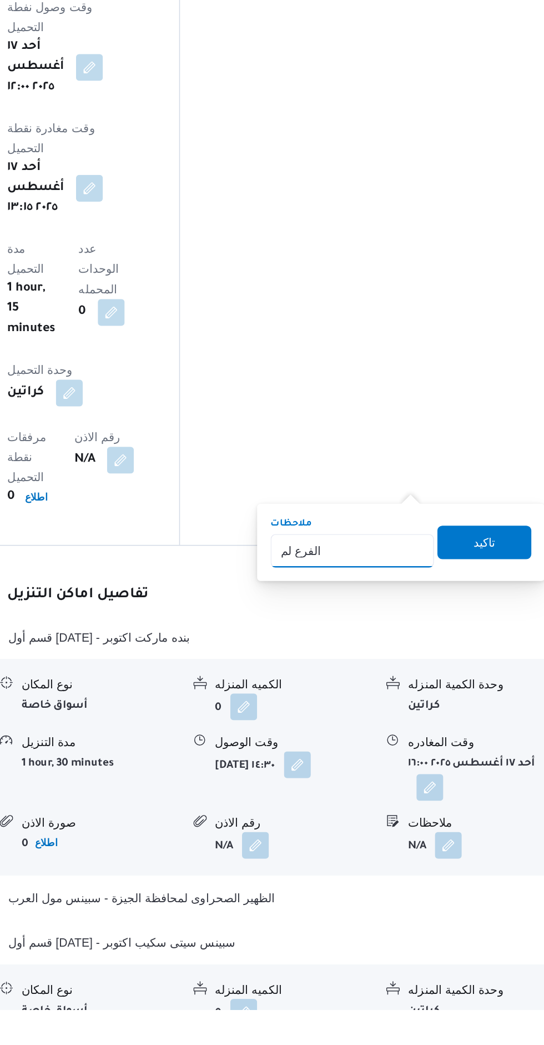
type input "الفرع لم يسلم"
click at [498, 731] on span "تاكيد" at bounding box center [504, 735] width 14 height 13
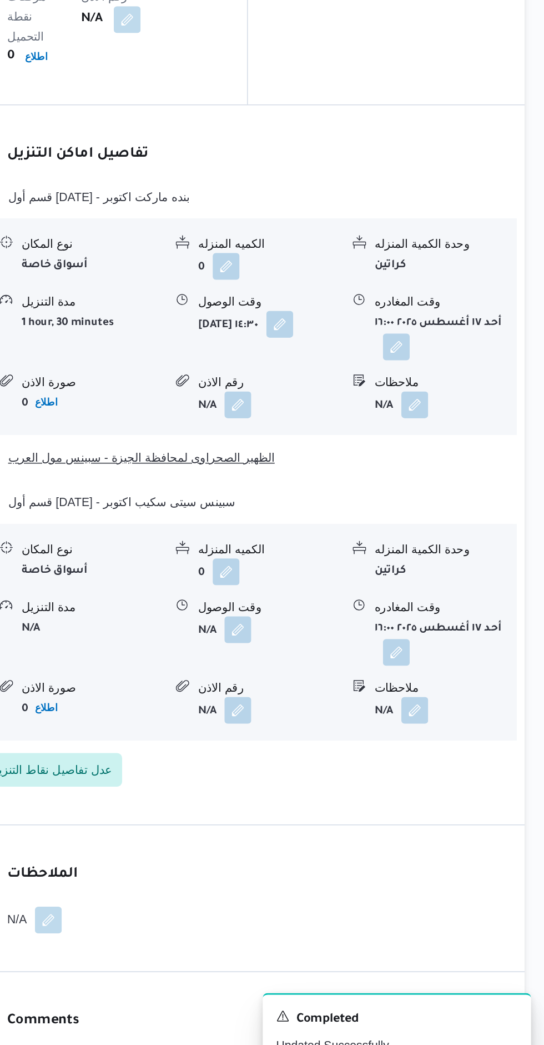
click at [282, 625] on span "الظهير الصحراوى لمحافظة الجيزة - سبينس مول العرب" at bounding box center [277, 631] width 177 height 13
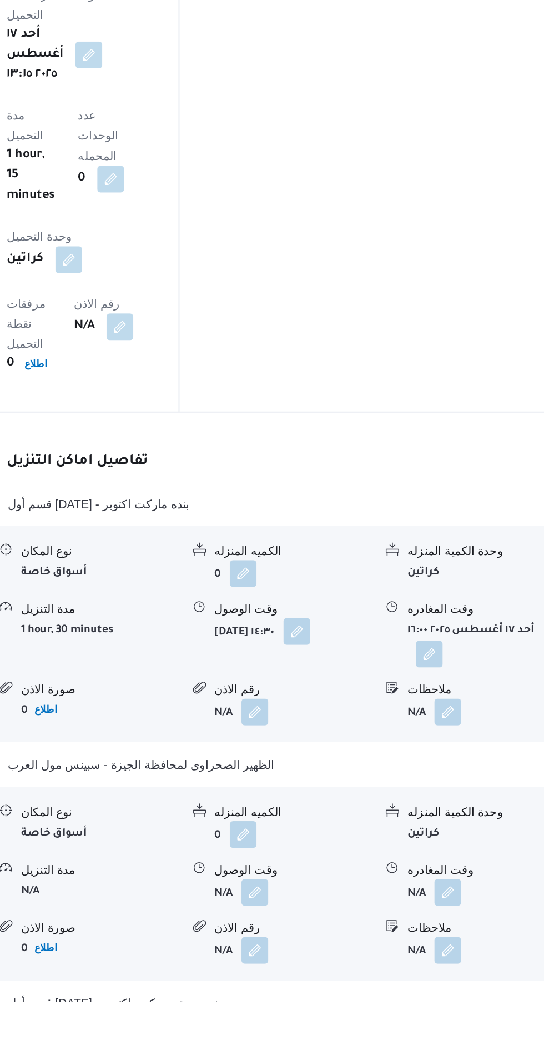
click at [471, 1002] on button "button" at bounding box center [480, 1011] width 18 height 18
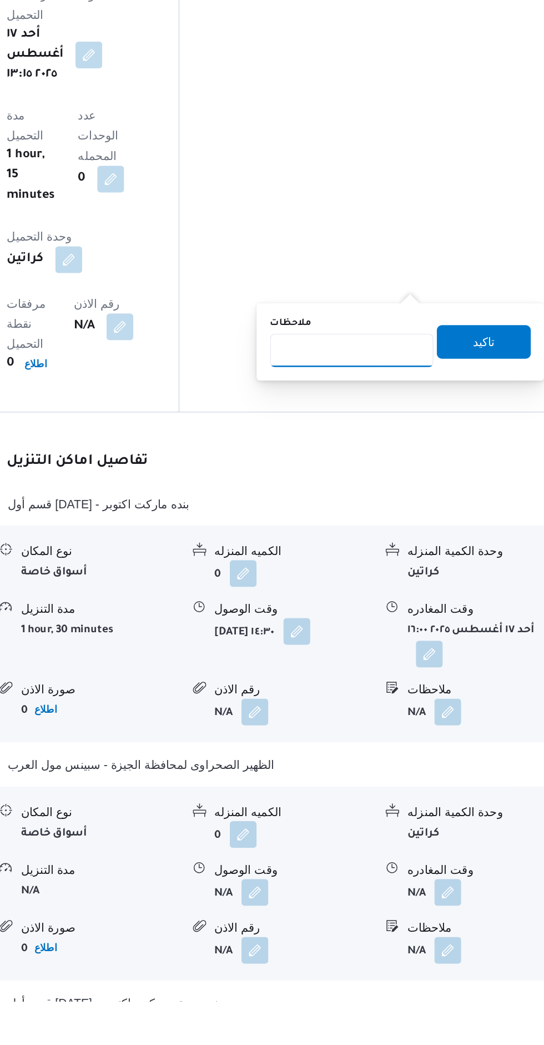
click at [388, 613] on input "ملاحظات" at bounding box center [417, 614] width 108 height 22
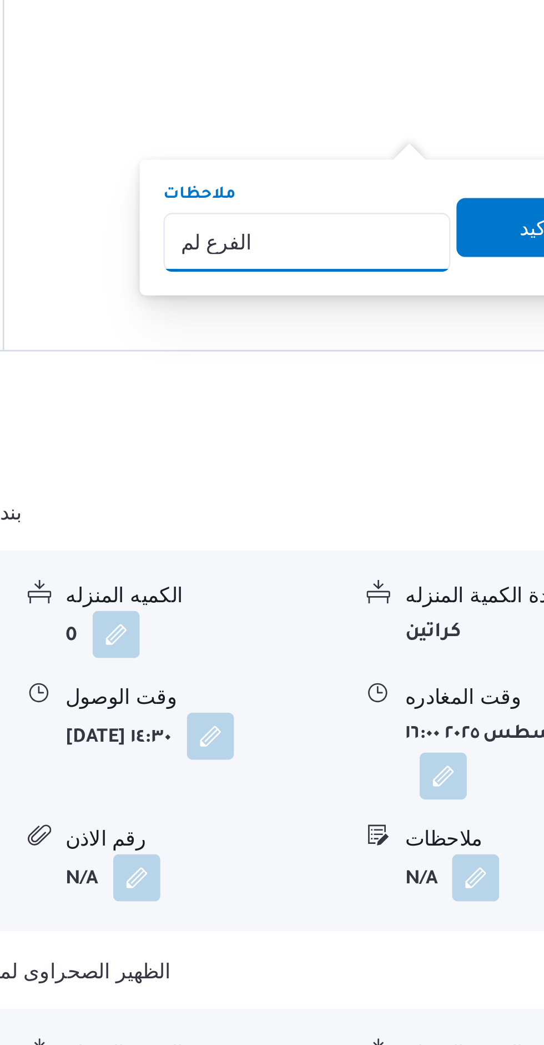
type input "الفرع لم يسلم"
click at [497, 513] on span "تاكيد" at bounding box center [504, 512] width 14 height 13
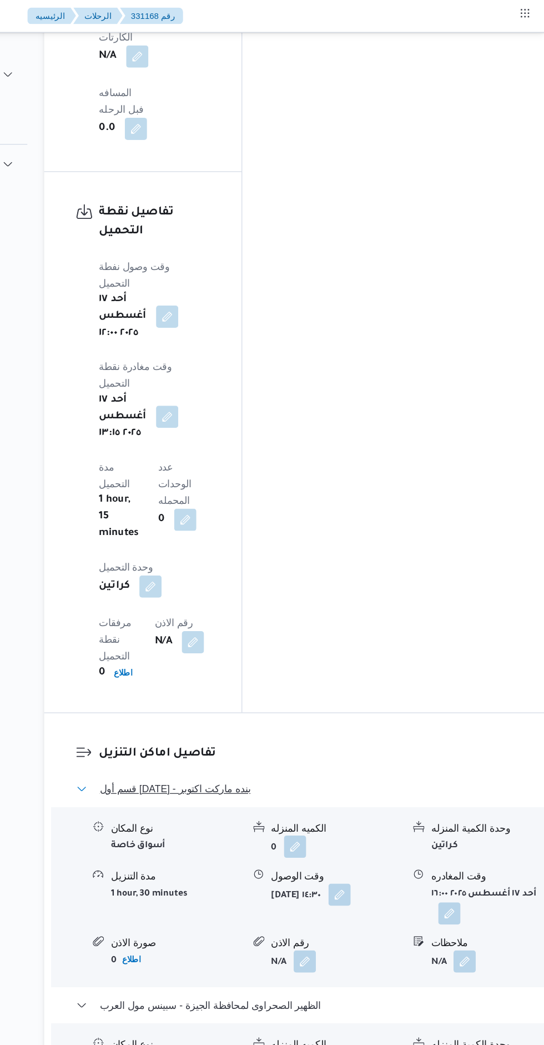
click at [227, 624] on span "قسم أول 6 أكتوبر - بنده ماركت اكتوبر" at bounding box center [249, 630] width 121 height 13
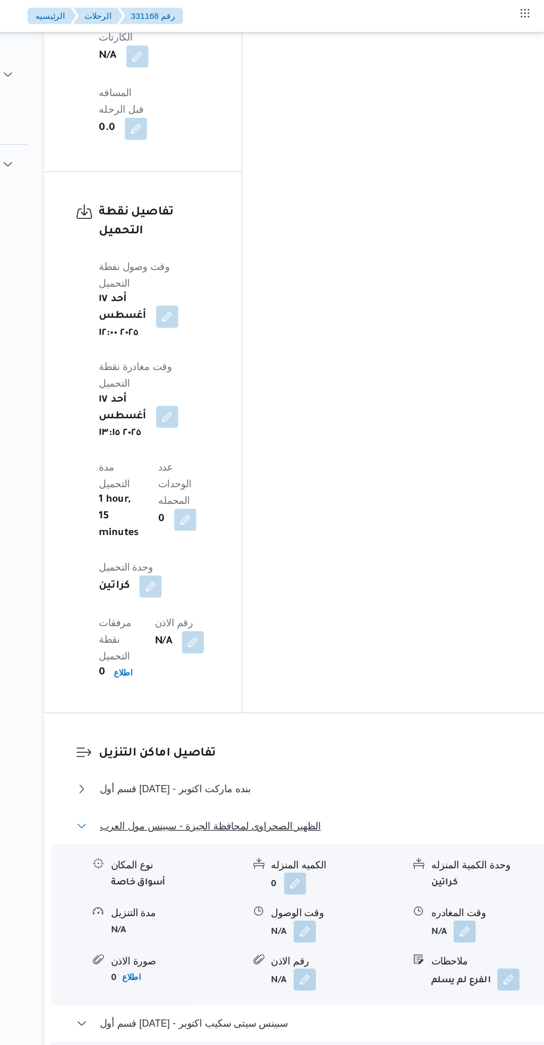
click at [228, 653] on span "الظهير الصحراوى لمحافظة الجيزة - سبينس مول العرب" at bounding box center [277, 659] width 177 height 13
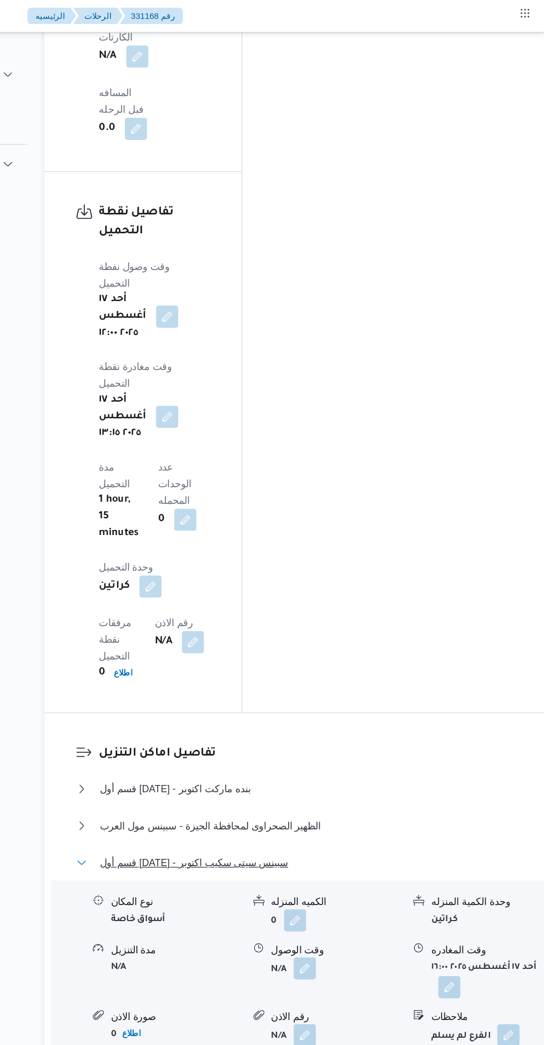
click at [231, 682] on span "قسم أول 6 أكتوبر - سبينس سيتى سكيب اكتوبر" at bounding box center [264, 688] width 150 height 13
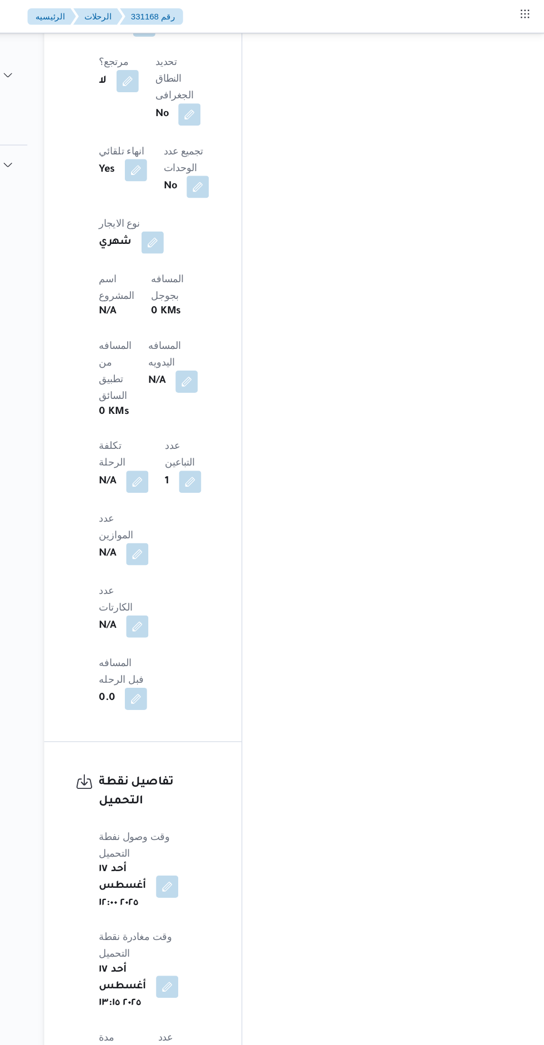
click at [228, 376] on button "button" at bounding box center [219, 385] width 18 height 18
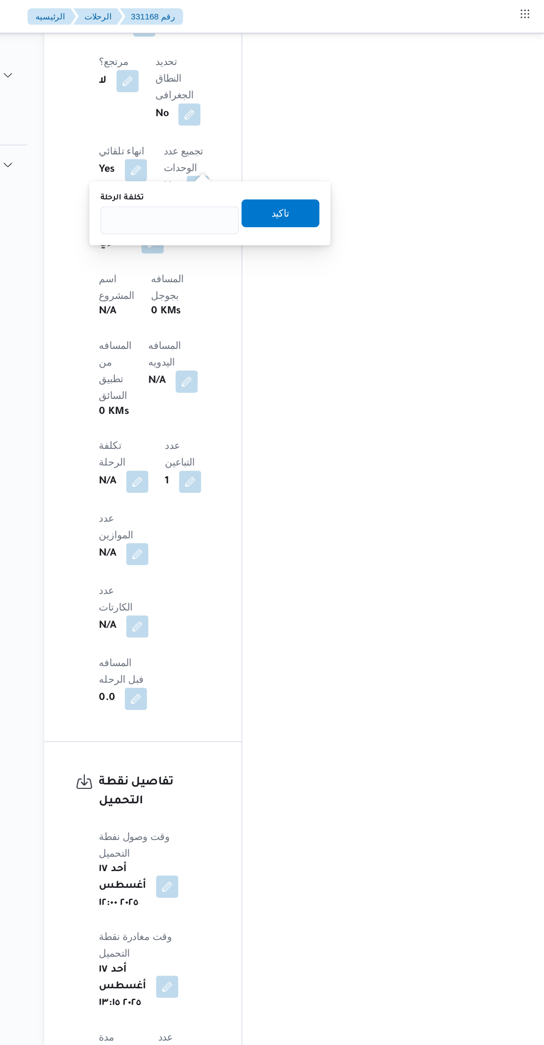
click at [402, 581] on div "المعينون • Superadmin karim.ragab@illa.com.eg • Supply Representative mohamed.s…" at bounding box center [434, 180] width 262 height 1688
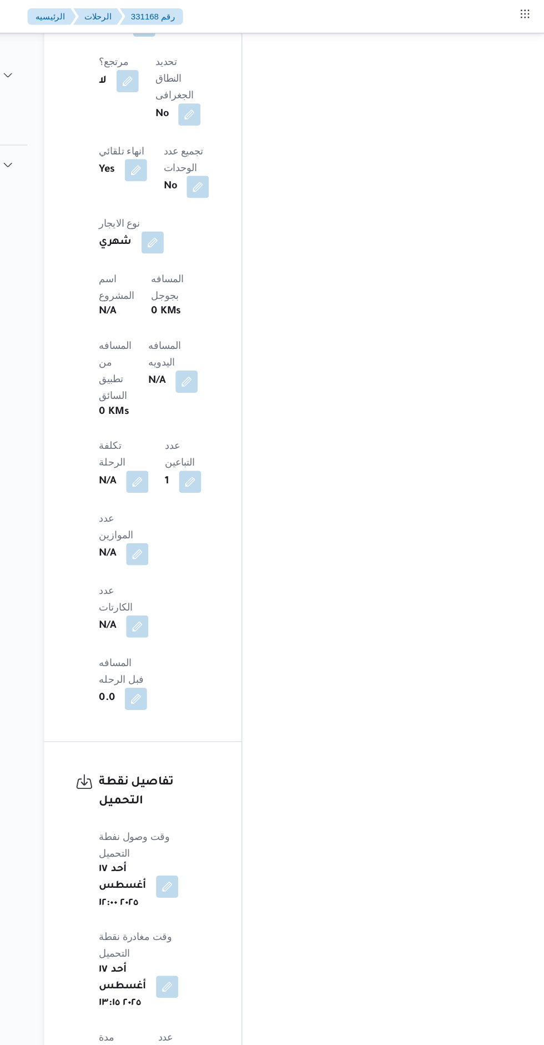
click at [249, 296] on button "button" at bounding box center [258, 305] width 18 height 18
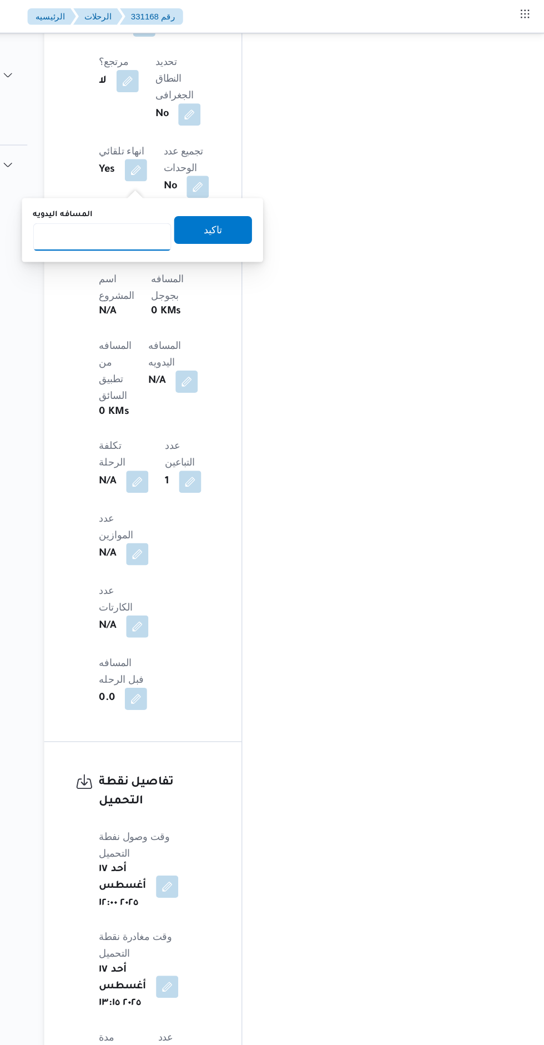
click at [183, 187] on input "المسافه اليدويه" at bounding box center [190, 189] width 111 height 22
type input "32"
click at [258, 185] on span "تاكيد" at bounding box center [279, 184] width 62 height 22
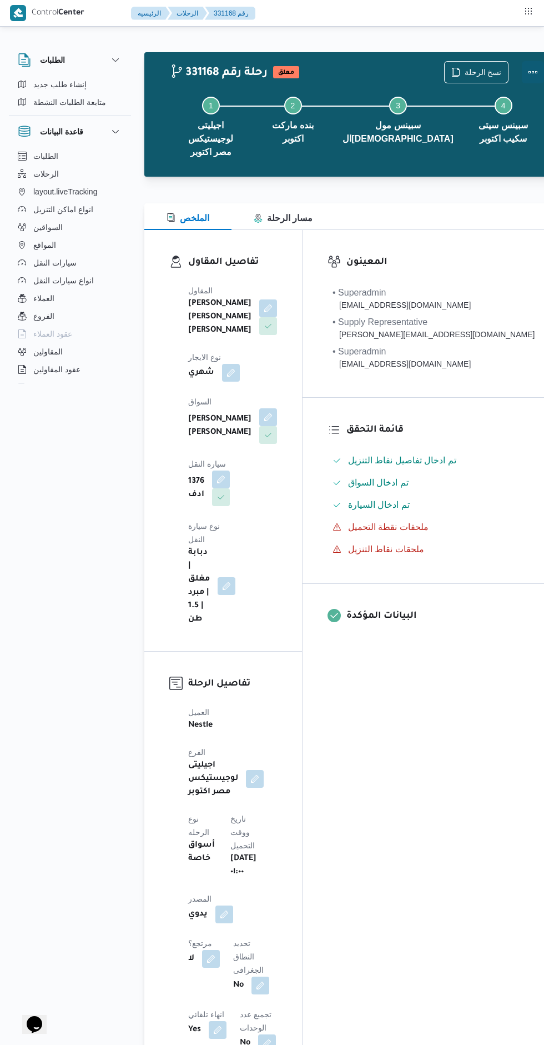
click at [522, 67] on button "Actions" at bounding box center [533, 72] width 22 height 22
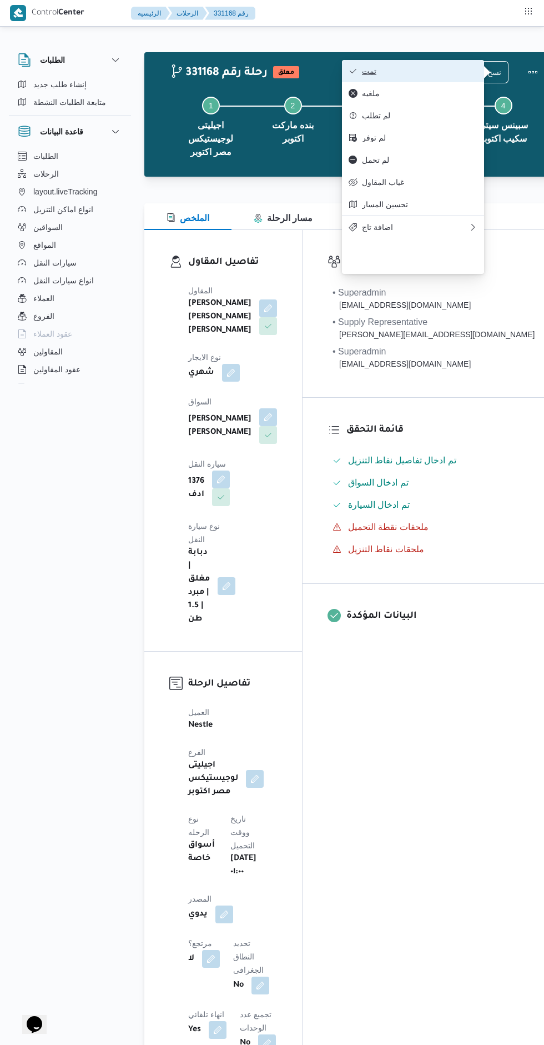
click at [346, 64] on button "تمت" at bounding box center [413, 71] width 142 height 22
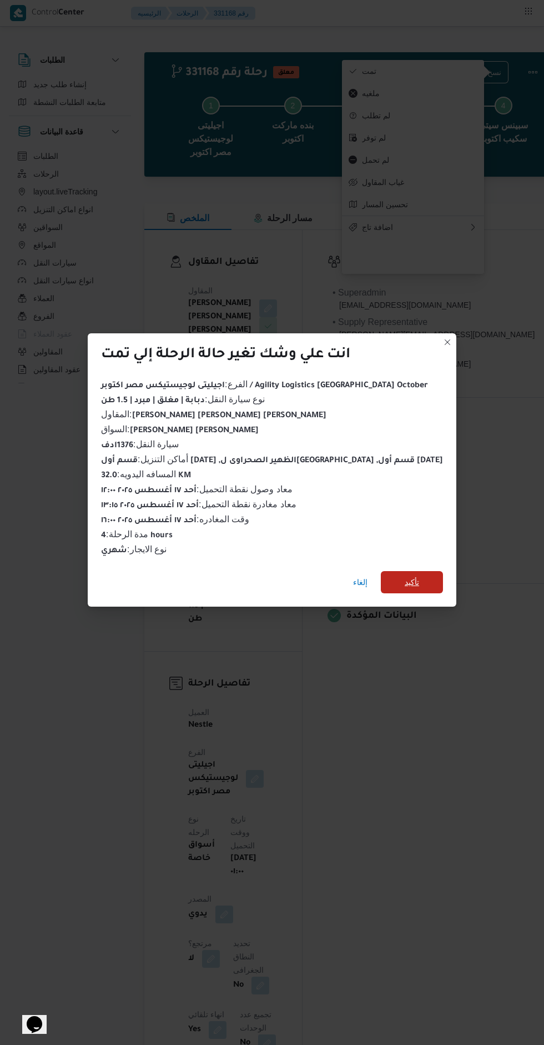
click at [416, 581] on span "تأكيد" at bounding box center [412, 582] width 62 height 22
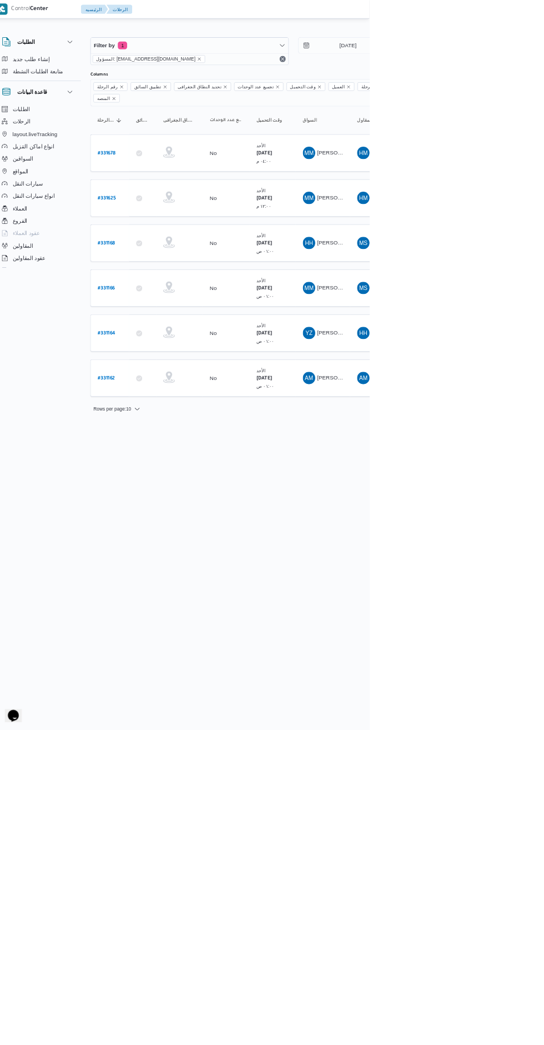
scroll to position [0, 18]
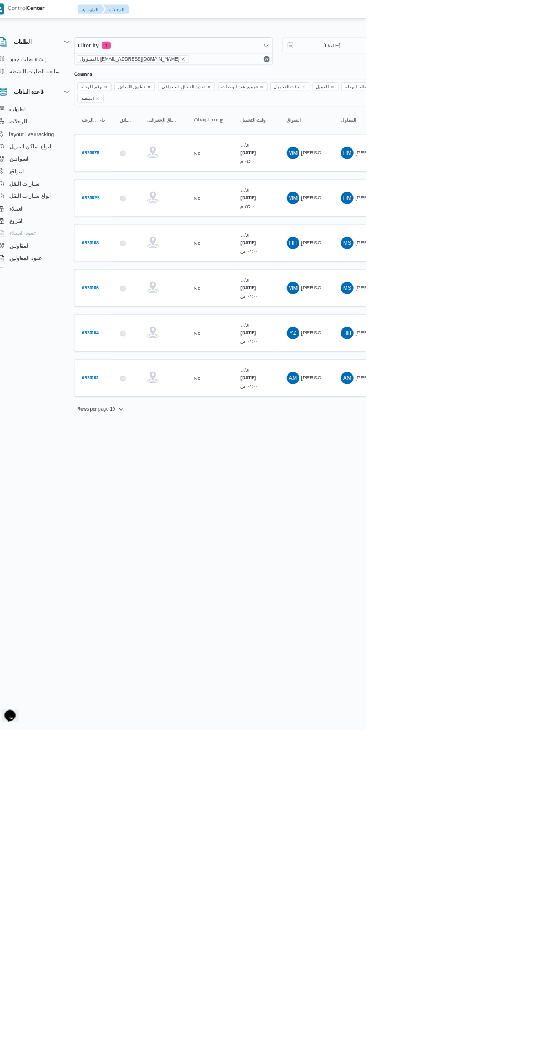
type input "[DATE]"
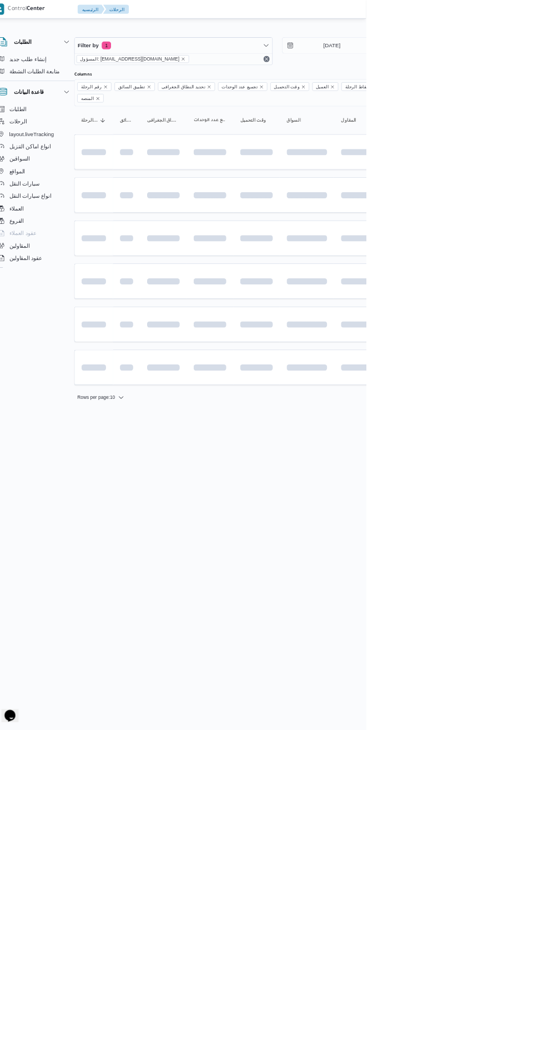
scroll to position [0, 18]
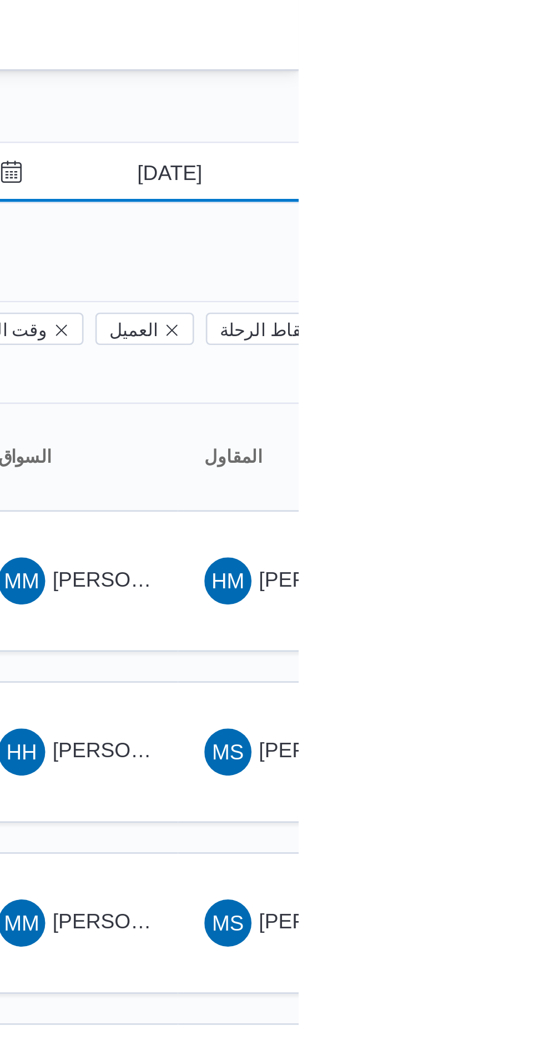
click at [512, 65] on input "17/8/2025" at bounding box center [488, 65] width 126 height 22
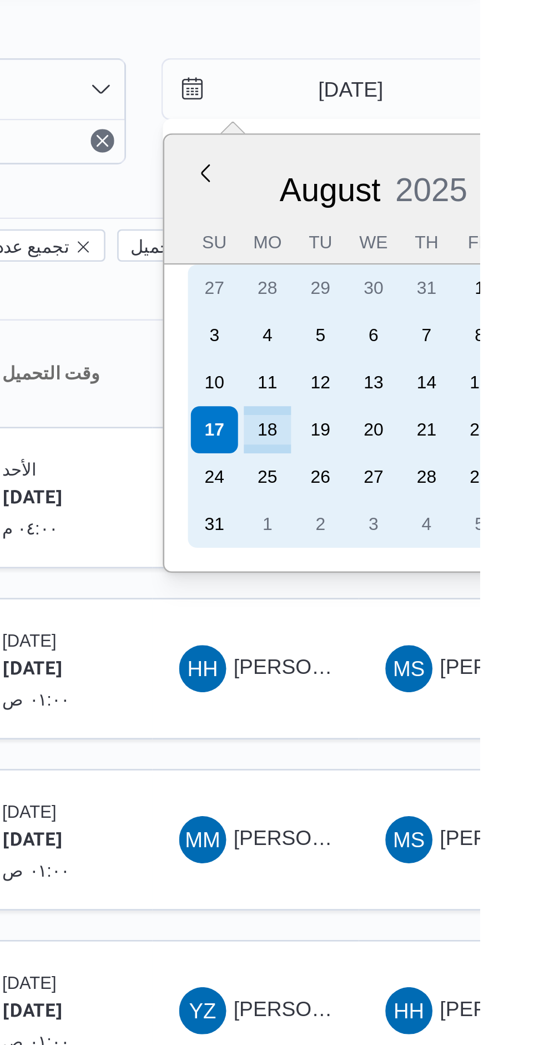
click at [464, 195] on div "18" at bounding box center [464, 193] width 18 height 18
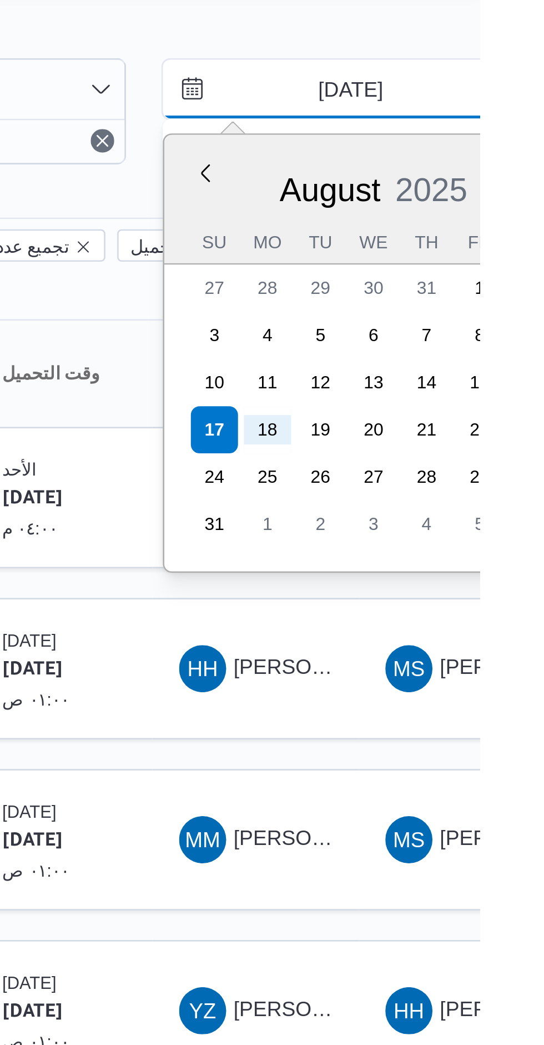
type input "[DATE]"
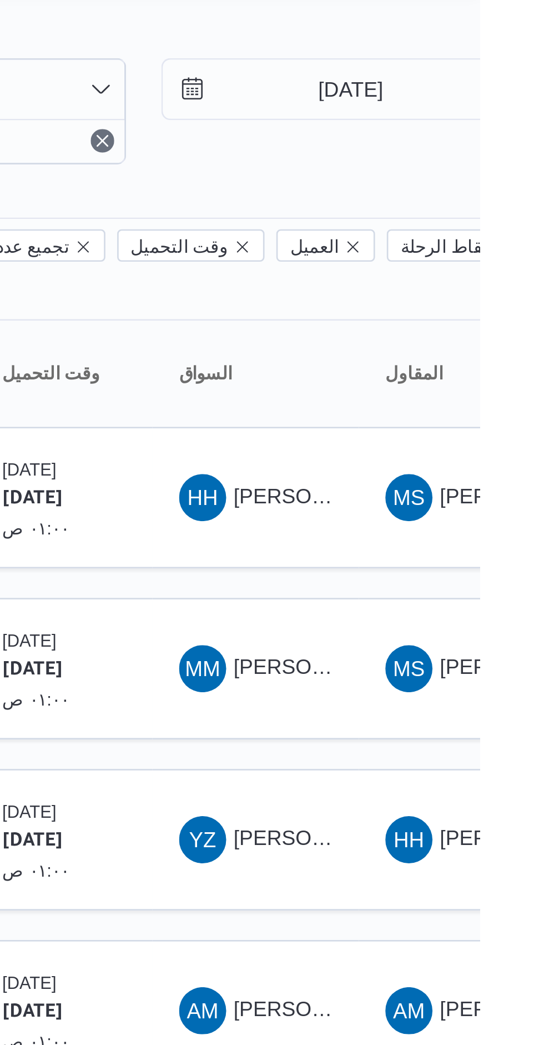
click at [512, 94] on div "Filter by 1 المسؤول: mostafa.elrouby@illa.com.eg 18/8/2025 → 18/8/2025" at bounding box center [417, 73] width 595 height 53
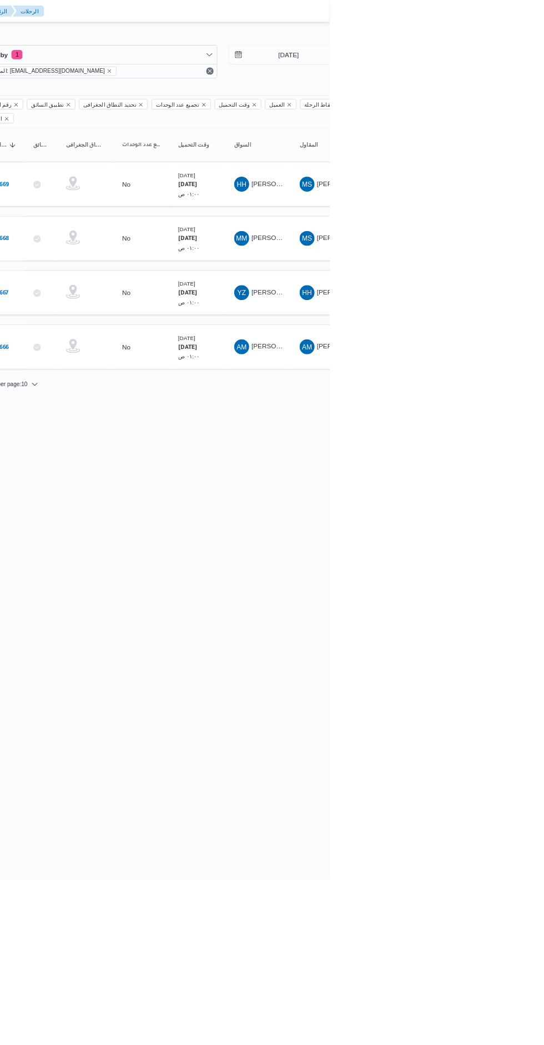
scroll to position [0, 17]
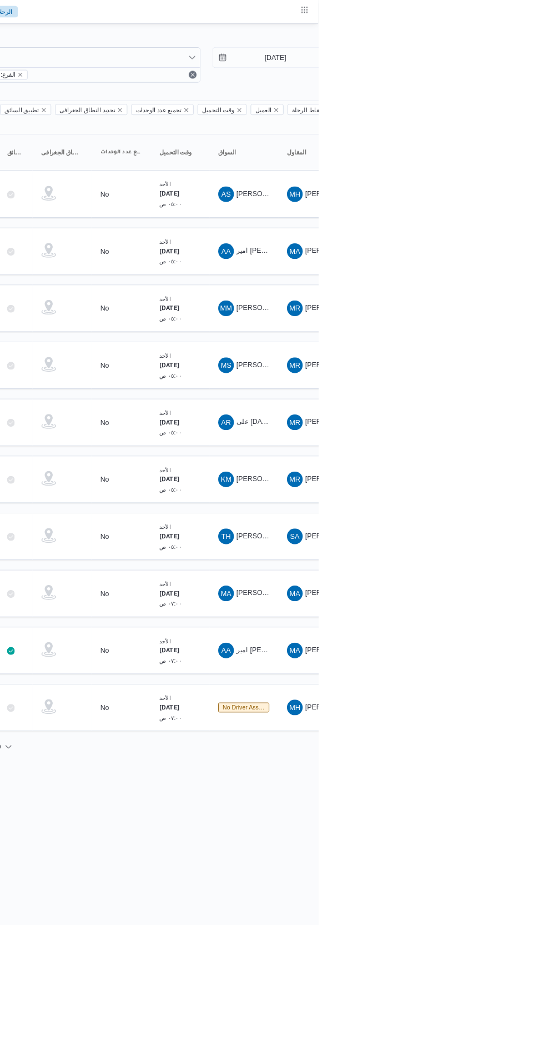
type input "[DATE]"
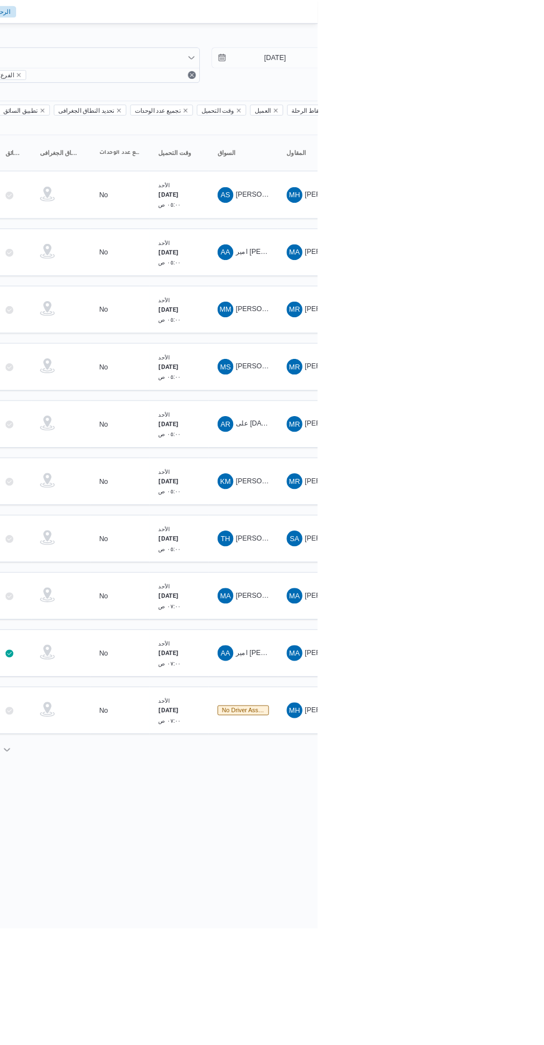
scroll to position [0, 17]
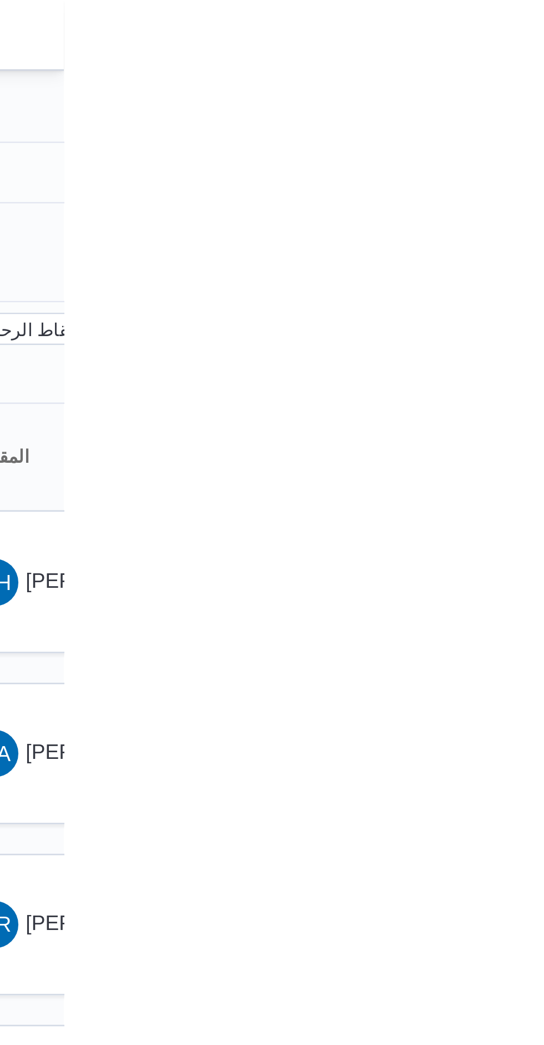
click at [544, 37] on div at bounding box center [460, 45] width 666 height 18
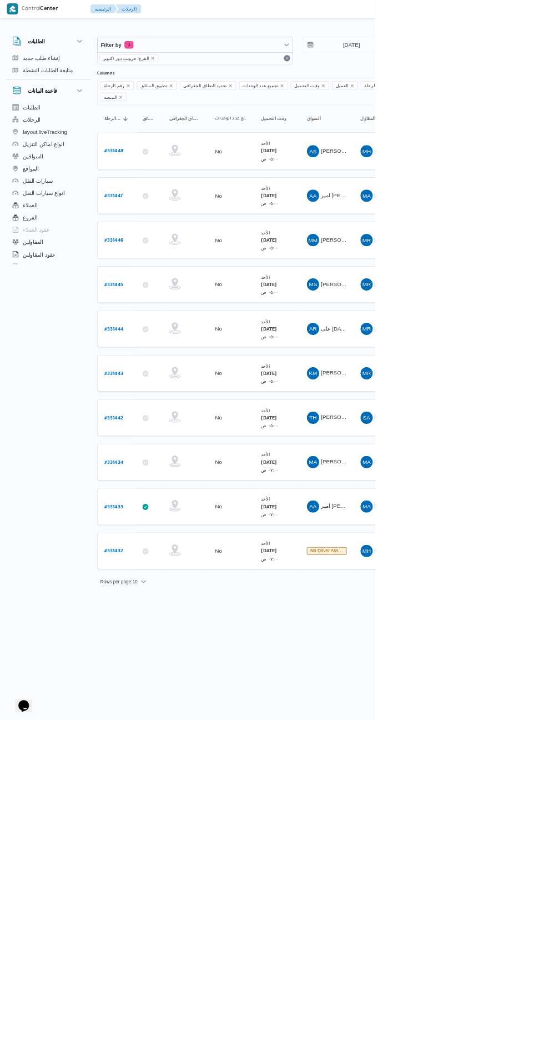
scroll to position [0, 18]
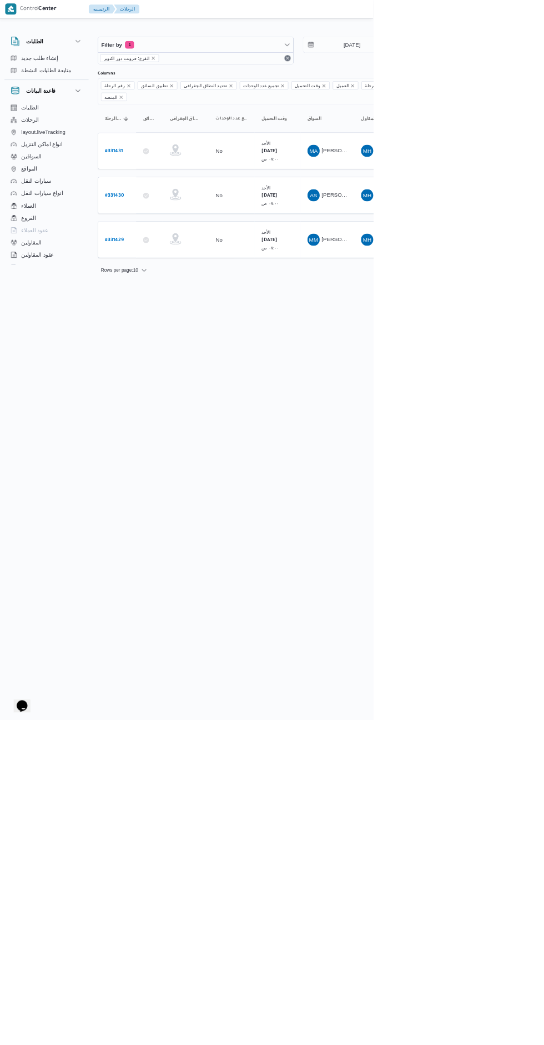
click at [176, 340] on link "# 331429" at bounding box center [168, 347] width 27 height 15
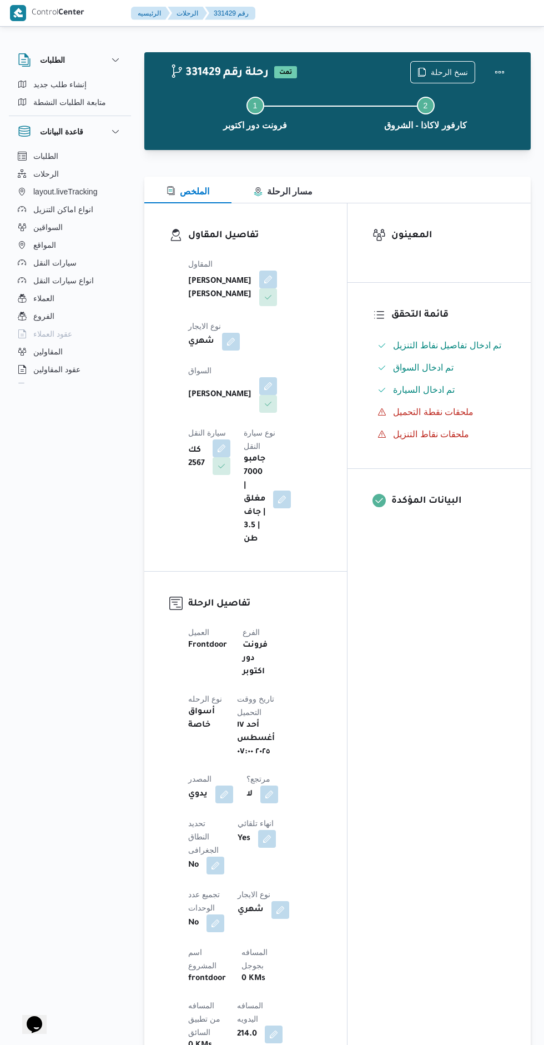
click at [441, 77] on div "Step 1 is incomplete 1 فرونت دور اكتوبر Step 2 is incomplete 2 كارفور لاكاذا - …" at bounding box center [340, 112] width 354 height 71
click at [425, 72] on icon "button" at bounding box center [422, 72] width 9 height 9
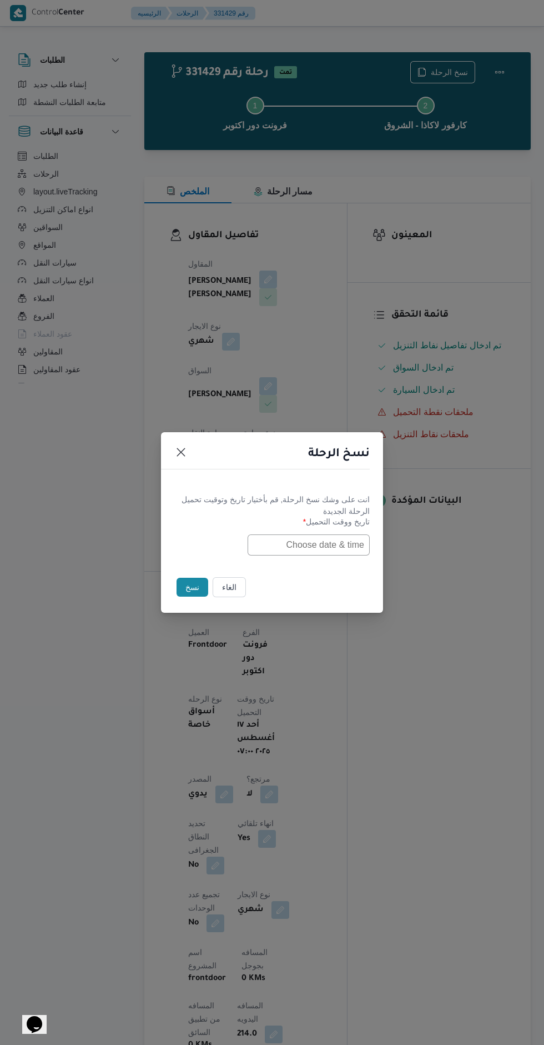
click at [334, 541] on input "text" at bounding box center [309, 544] width 122 height 21
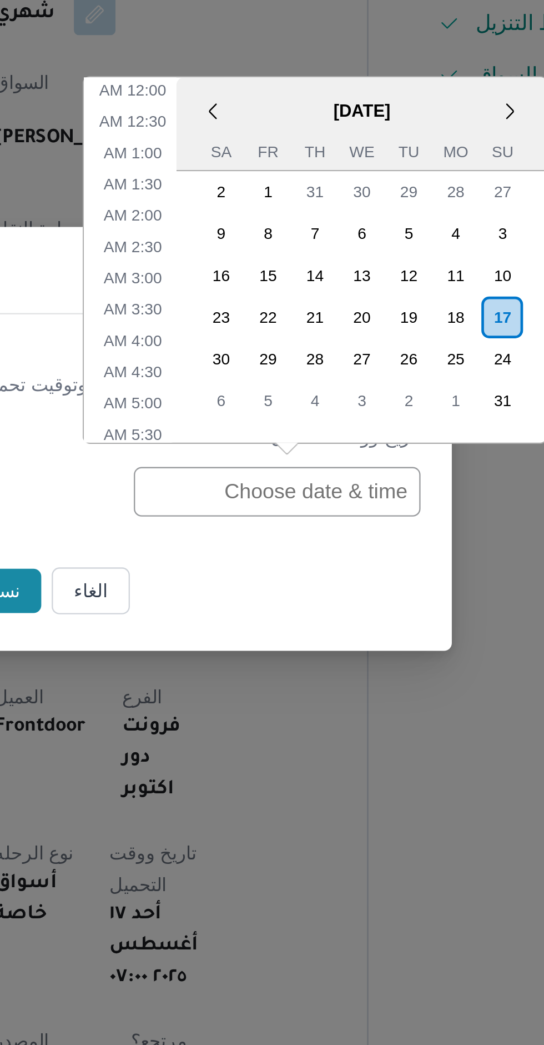
scroll to position [484, 0]
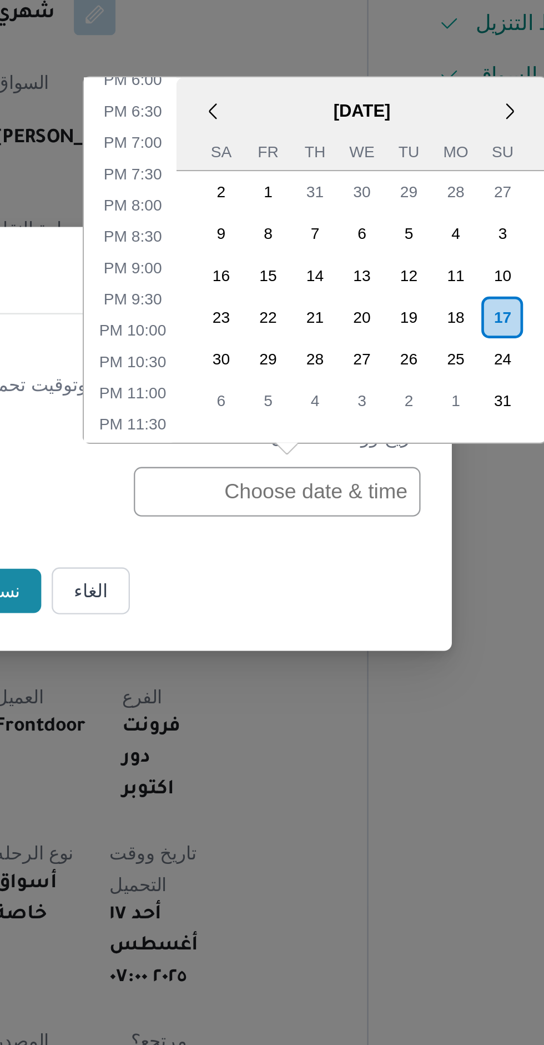
click at [388, 474] on div "18" at bounding box center [385, 470] width 18 height 18
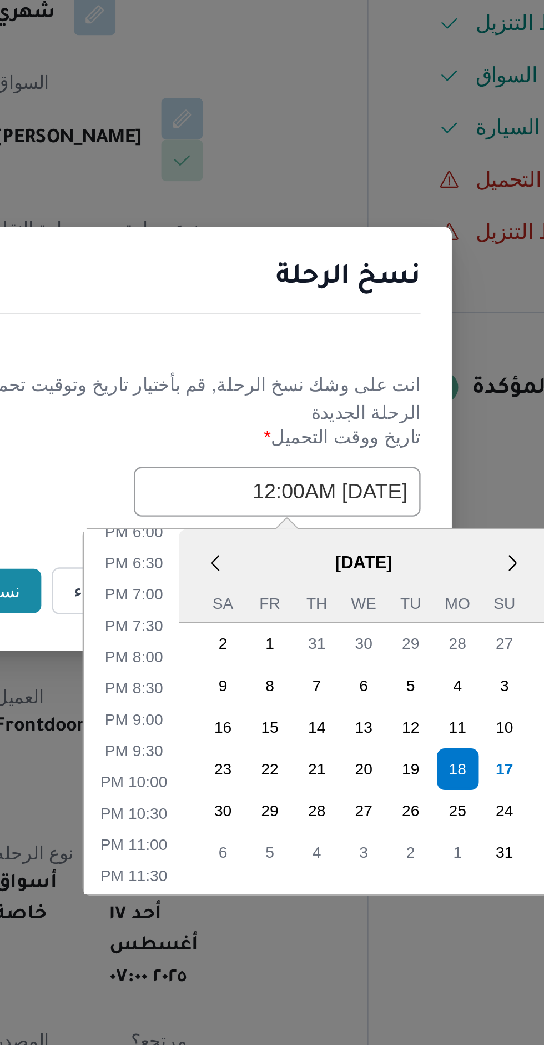
click at [291, 544] on input "18/08/2025 12:00AM" at bounding box center [309, 544] width 122 height 21
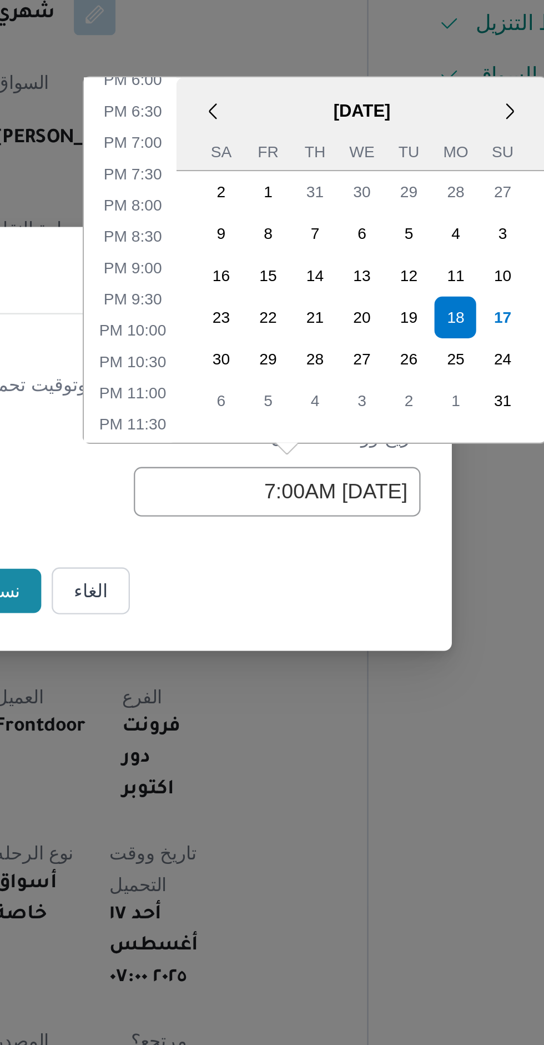
type input "18/08/2025 7:00AM"
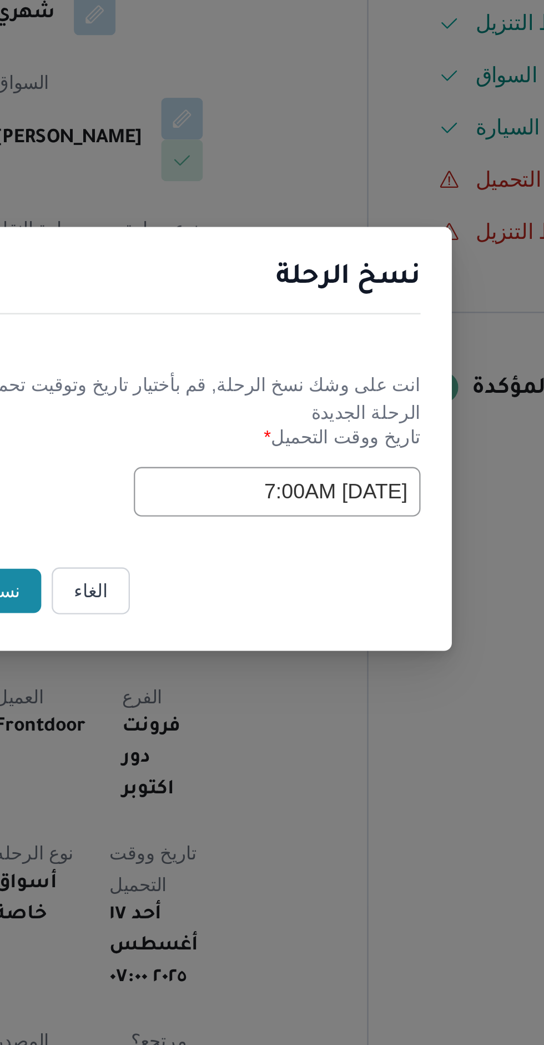
click at [214, 550] on div "18/08/2025 7:00AM" at bounding box center [271, 544] width 195 height 21
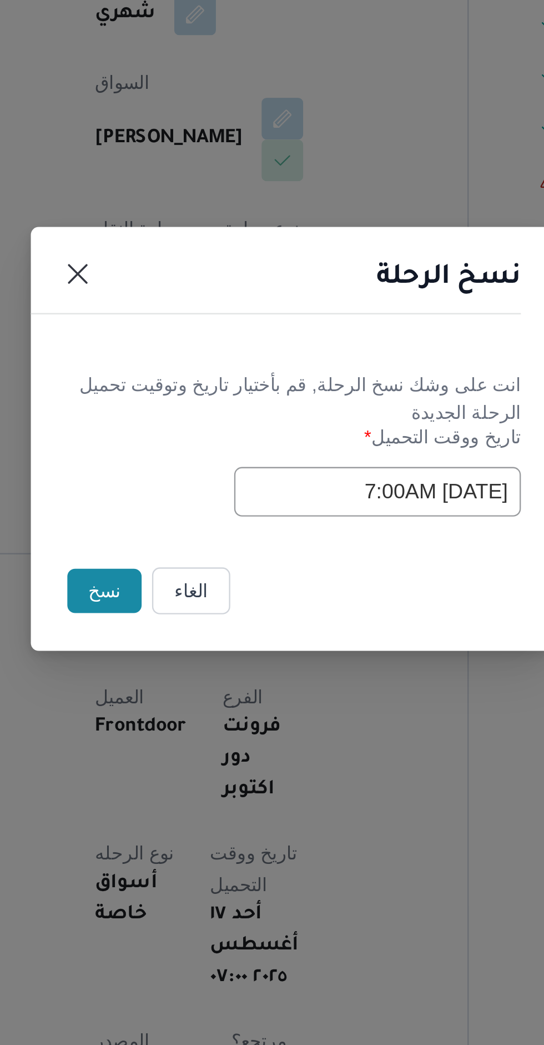
click at [187, 591] on button "نسخ" at bounding box center [193, 587] width 32 height 19
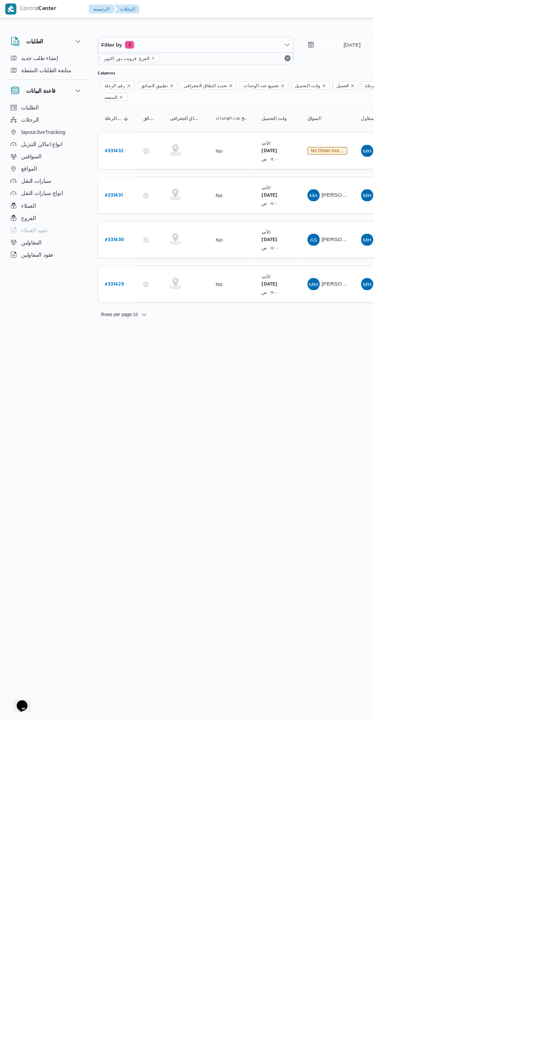
click at [170, 345] on b "# 331430" at bounding box center [168, 349] width 27 height 8
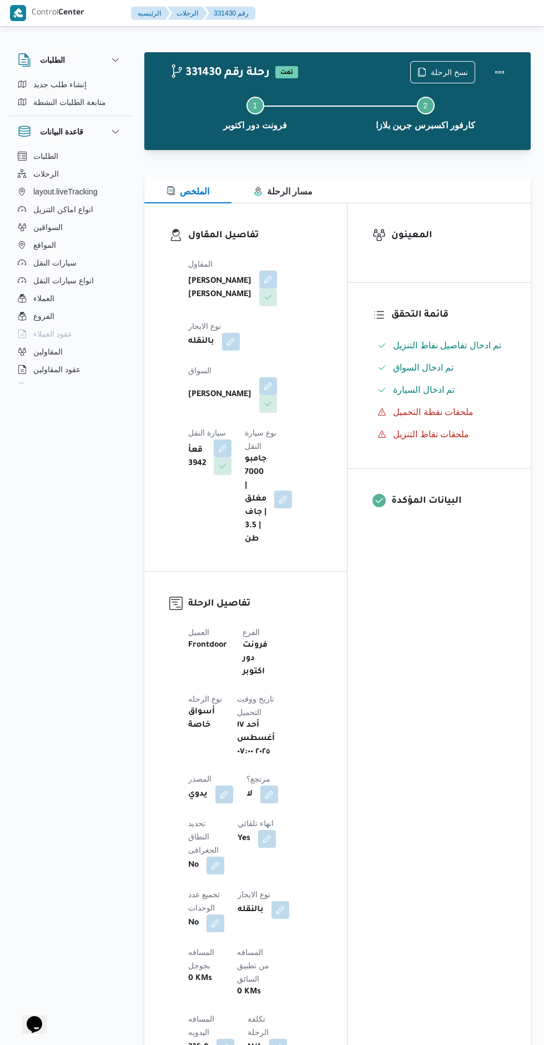
click at [461, 77] on div "Step 1 is incomplete 1 فرونت دور اكتوبر Step 2 is incomplete 2 كارفور اكسبرس جر…" at bounding box center [340, 112] width 354 height 71
click at [461, 67] on span "نسخ الرحلة" at bounding box center [449, 72] width 37 height 13
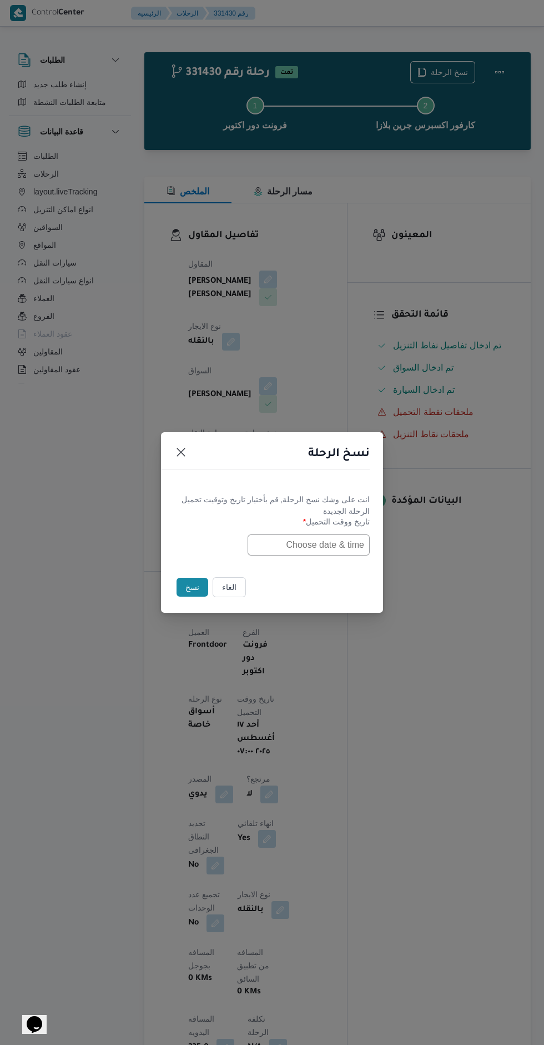
click at [339, 542] on input "text" at bounding box center [309, 544] width 122 height 21
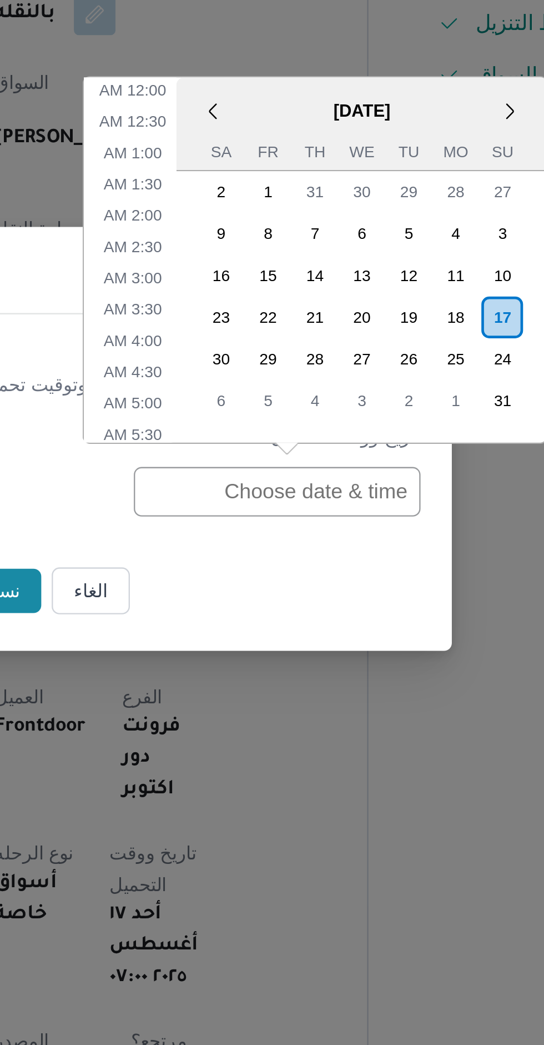
scroll to position [484, 0]
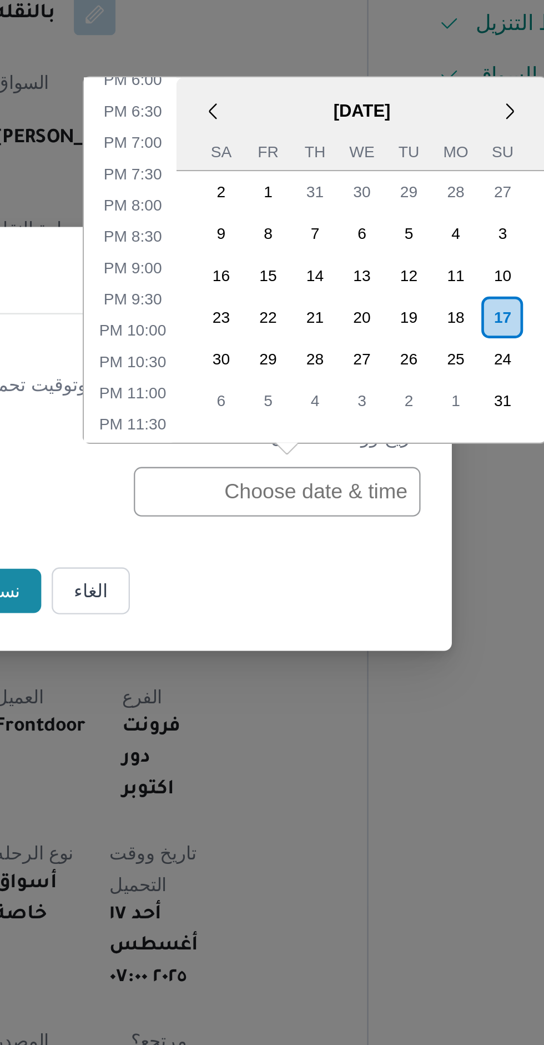
click at [388, 475] on div "18" at bounding box center [385, 470] width 18 height 18
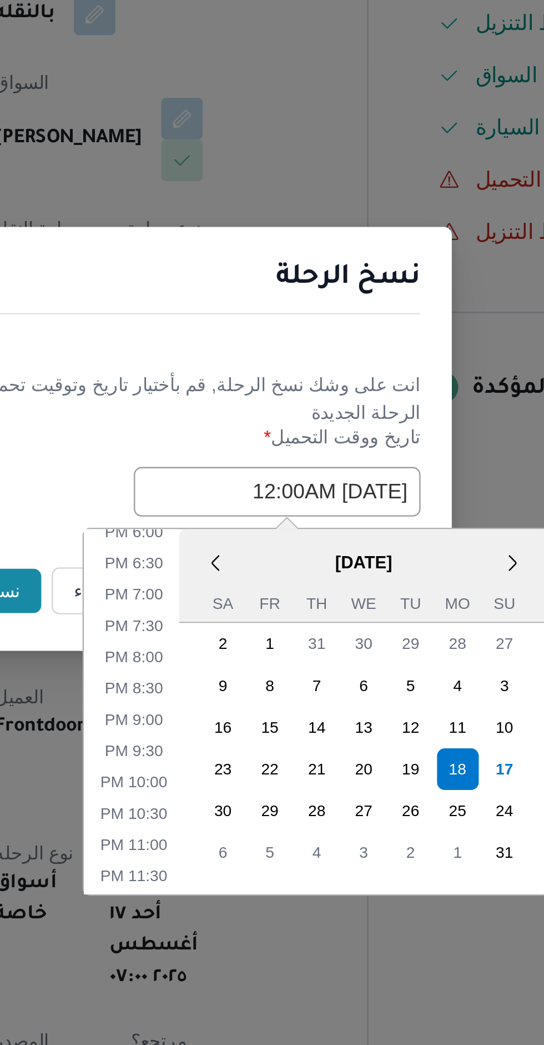
click at [294, 545] on input "18/08/2025 12:00AM" at bounding box center [309, 544] width 122 height 21
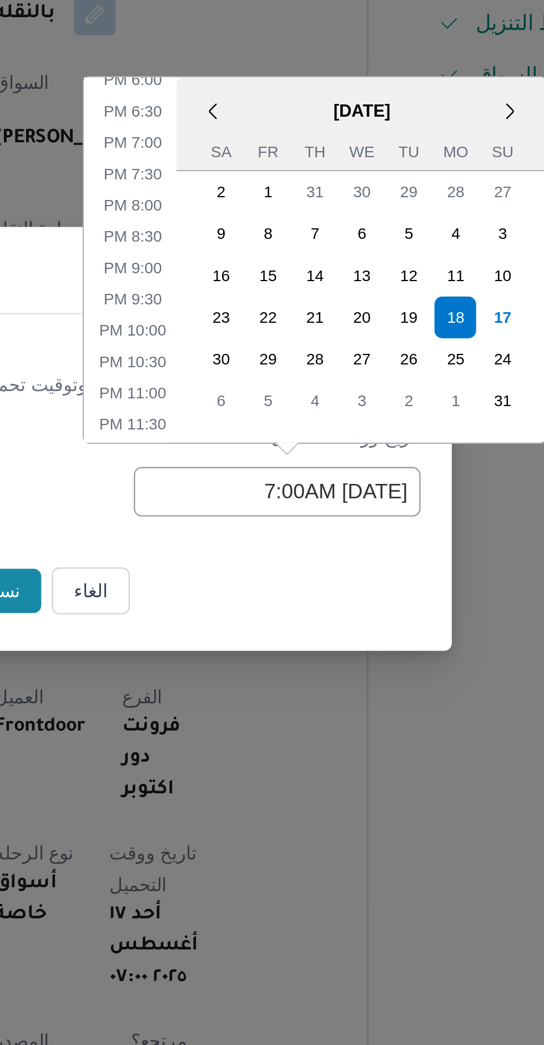
type input "18/08/2025 7:00AM"
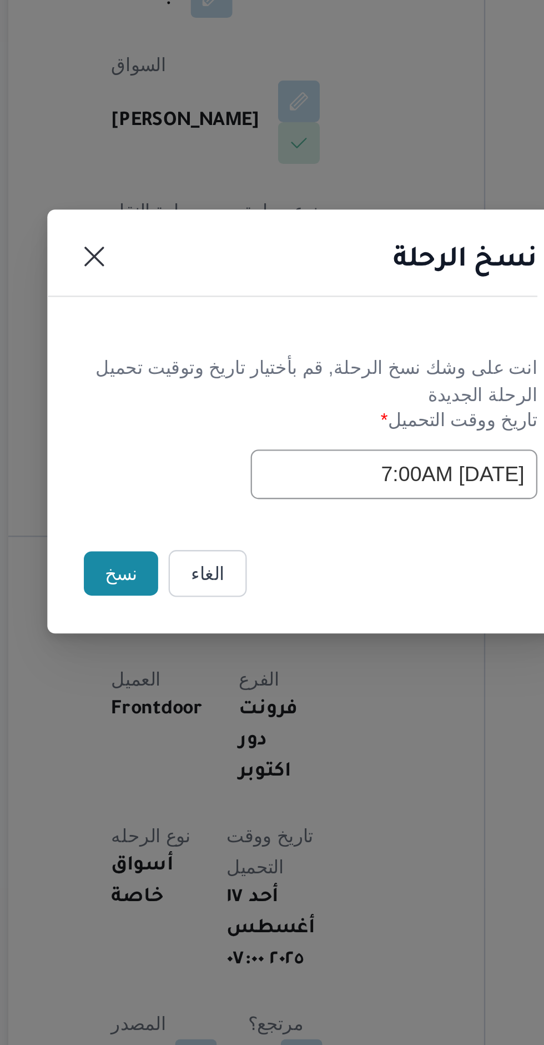
click at [194, 596] on button "نسخ" at bounding box center [193, 587] width 32 height 19
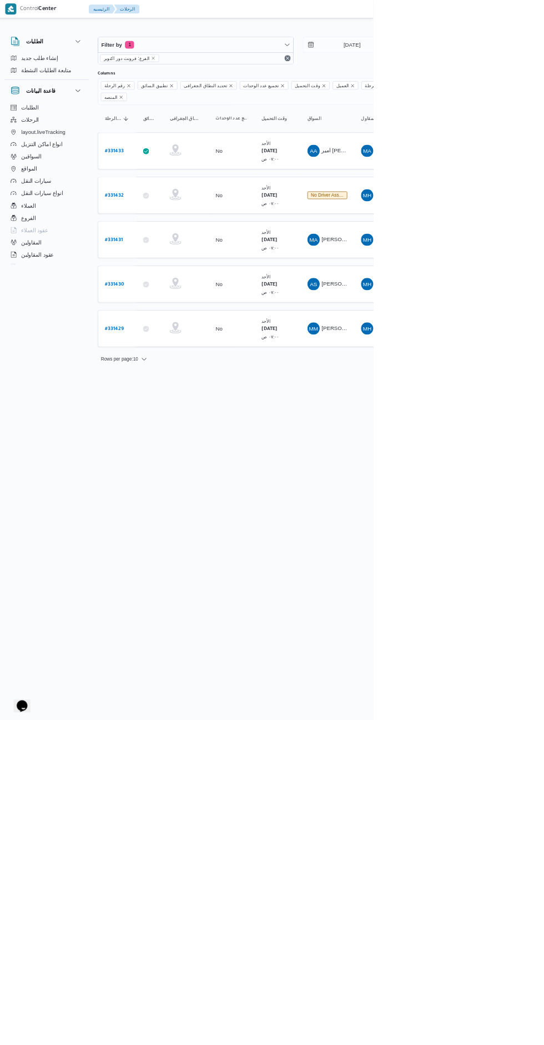
click at [169, 345] on b "# 331431" at bounding box center [168, 349] width 26 height 8
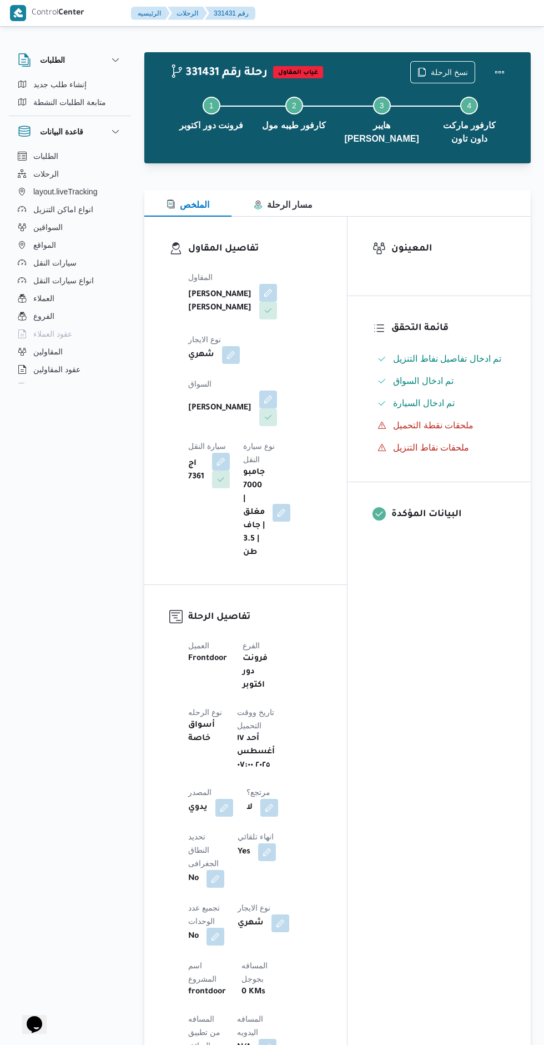
click at [462, 81] on div "Step 1 is incomplete 1 فرونت دور اكتوبر Step 2 is incomplete 2 كارفور طيبه مول …" at bounding box center [340, 119] width 354 height 84
click at [447, 76] on span "نسخ الرحلة" at bounding box center [449, 72] width 37 height 13
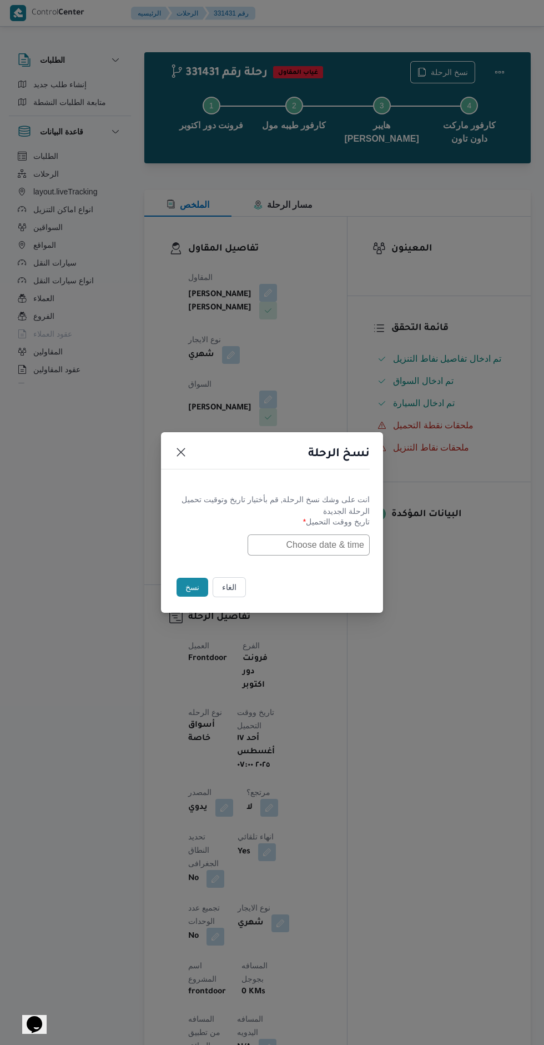
click at [347, 555] on input "text" at bounding box center [309, 544] width 122 height 21
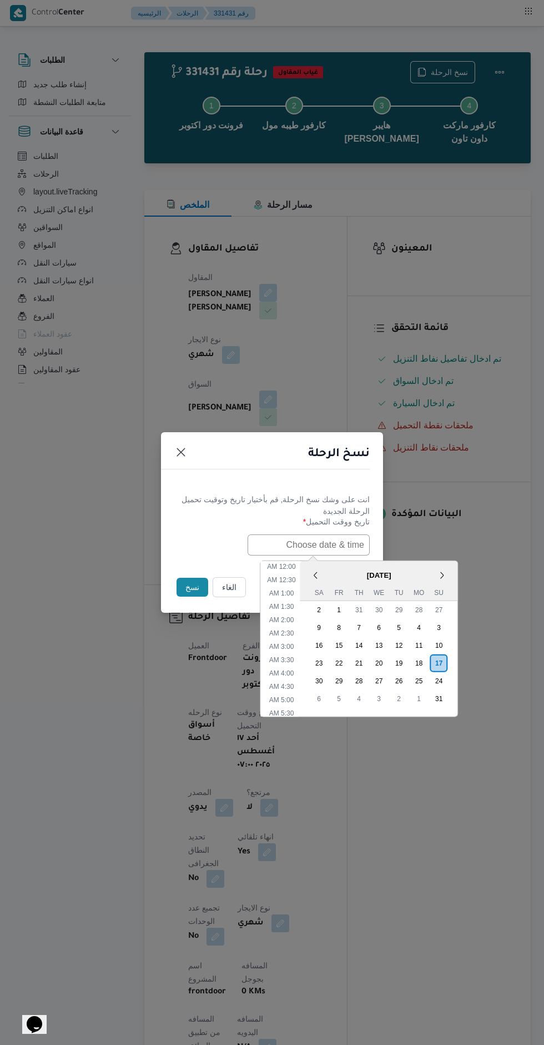
scroll to position [484, 0]
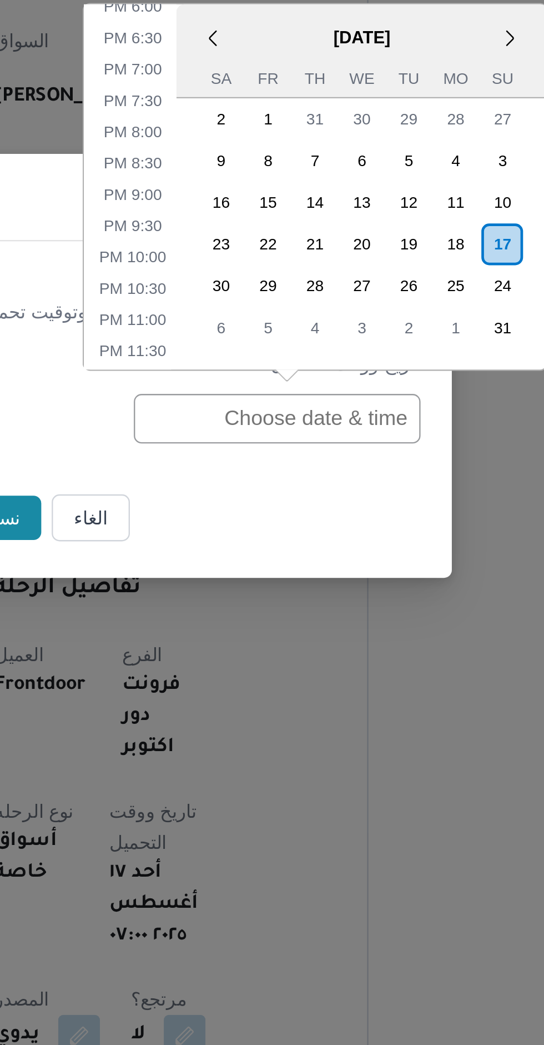
click at [383, 474] on div "18" at bounding box center [385, 470] width 18 height 18
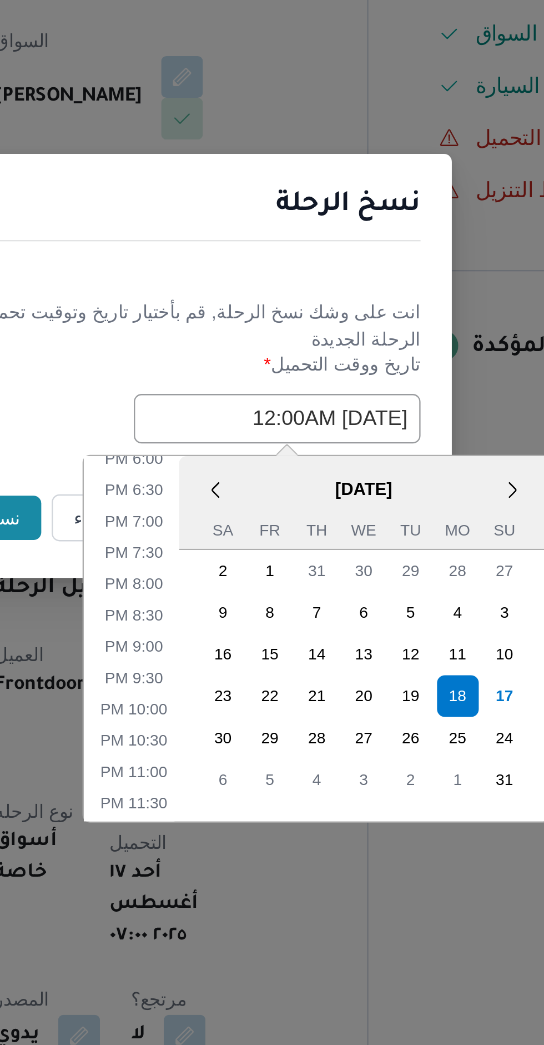
click at [289, 545] on input "18/08/2025 12:00AM" at bounding box center [309, 544] width 122 height 21
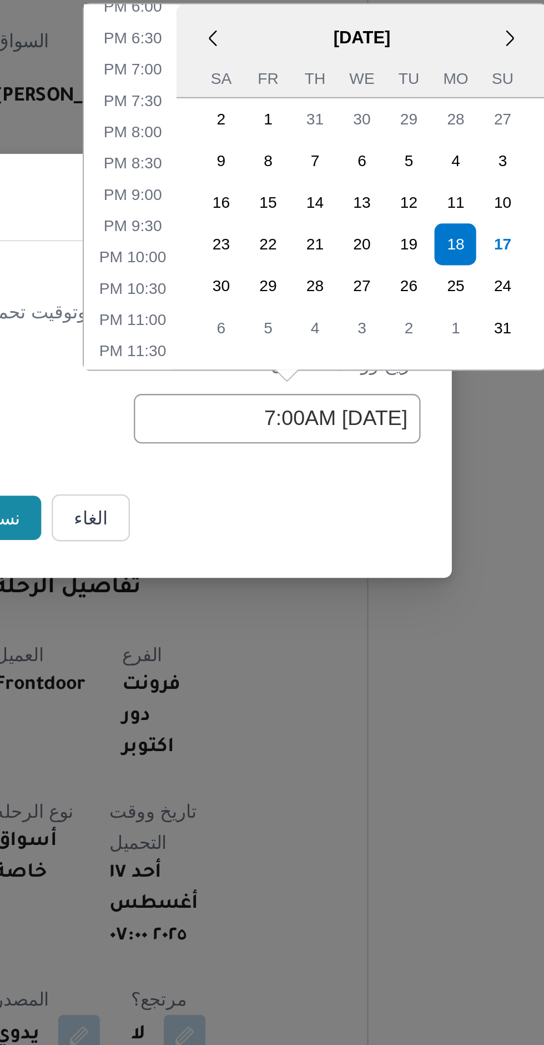
type input "18/08/2025 7:00AM"
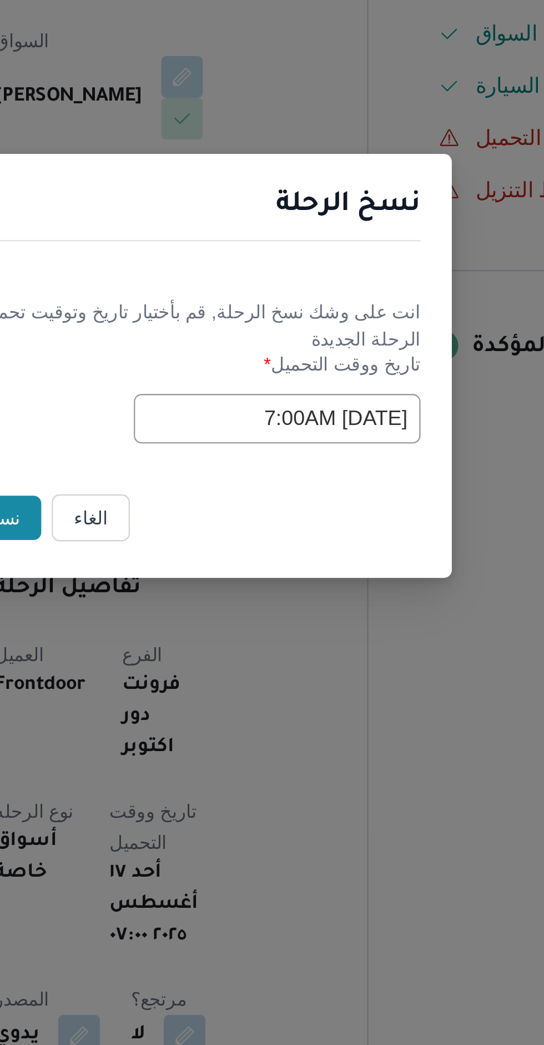
click at [313, 576] on footer "الغاء نسخ" at bounding box center [271, 587] width 195 height 24
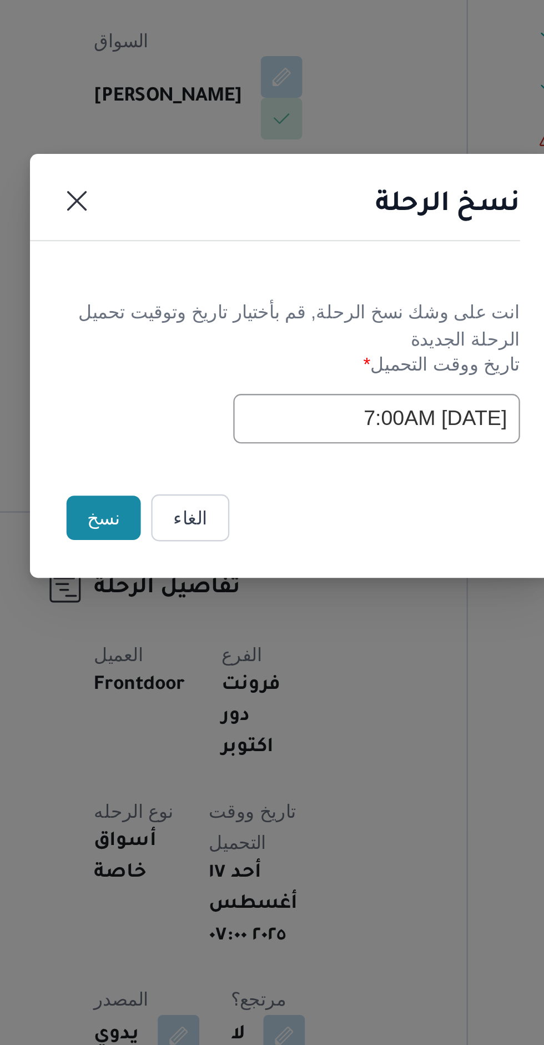
click at [195, 590] on button "نسخ" at bounding box center [193, 587] width 32 height 19
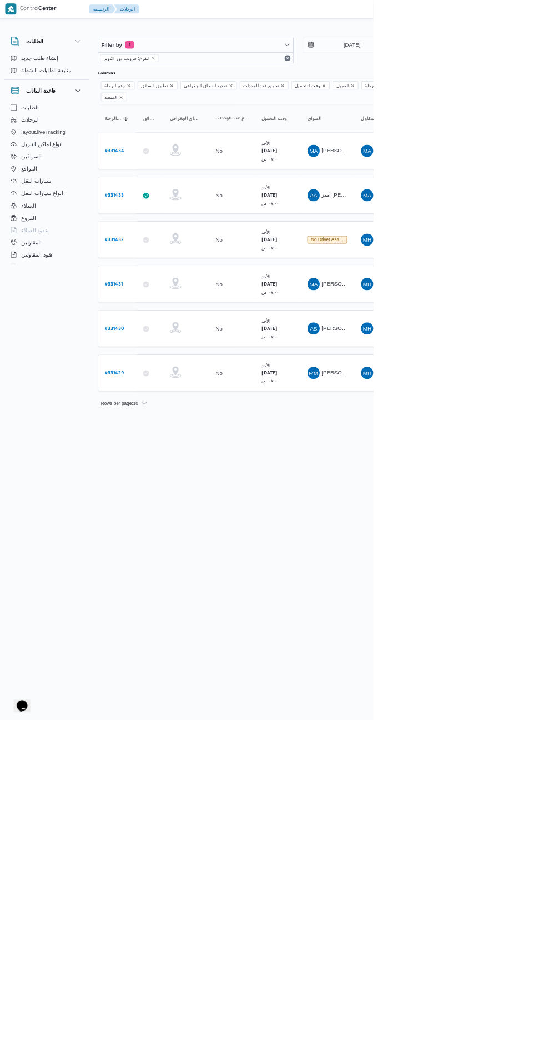
click at [168, 345] on b "# 331432" at bounding box center [168, 349] width 27 height 8
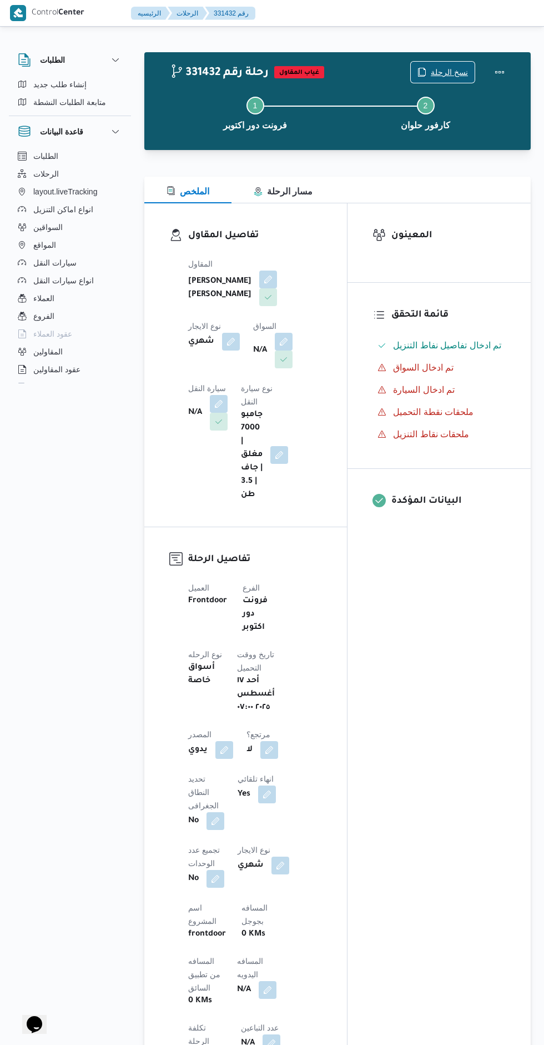
click at [450, 72] on span "نسخ الرحلة" at bounding box center [449, 72] width 37 height 13
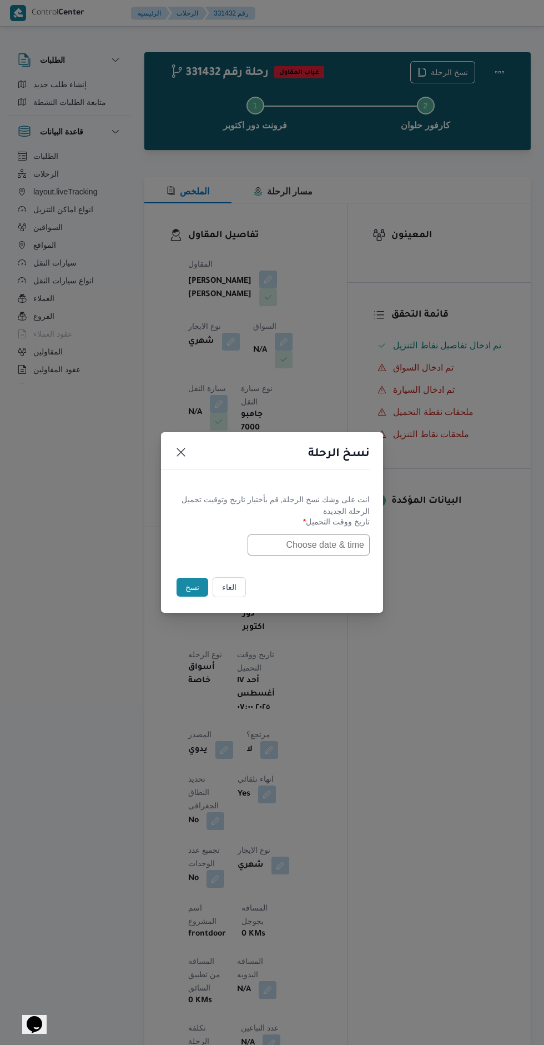
click at [349, 544] on input "text" at bounding box center [309, 544] width 122 height 21
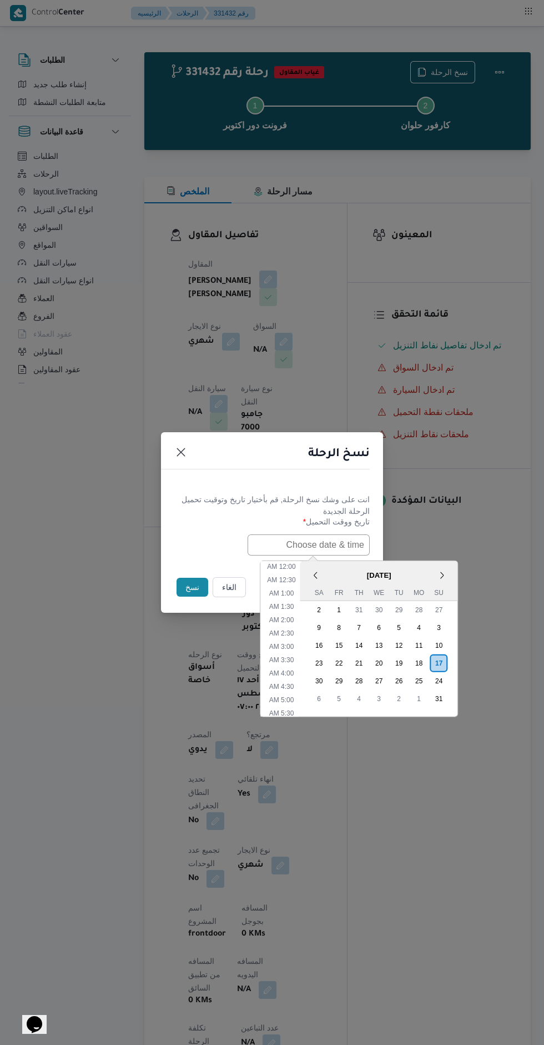
scroll to position [484, 0]
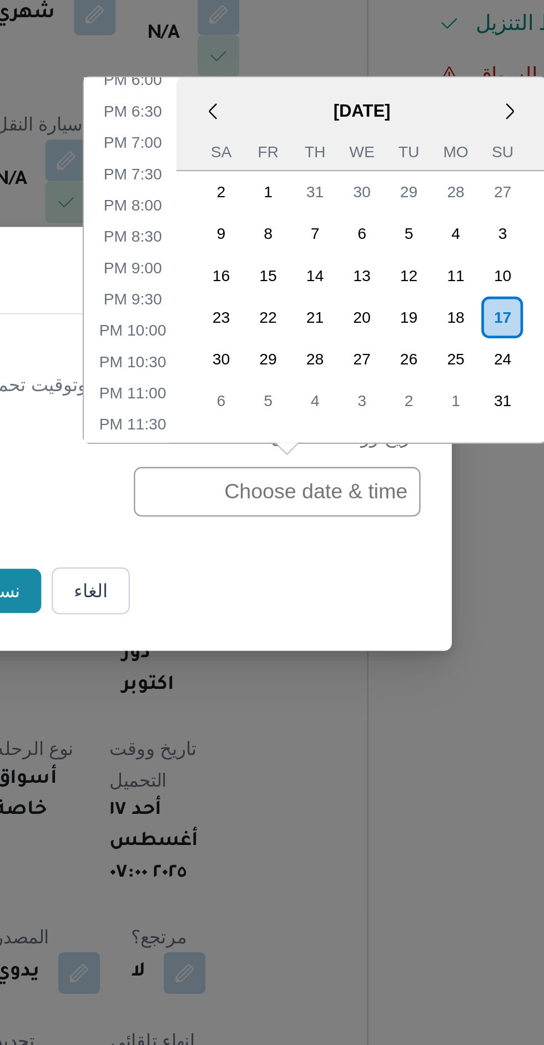
click at [386, 471] on div "18" at bounding box center [385, 470] width 18 height 18
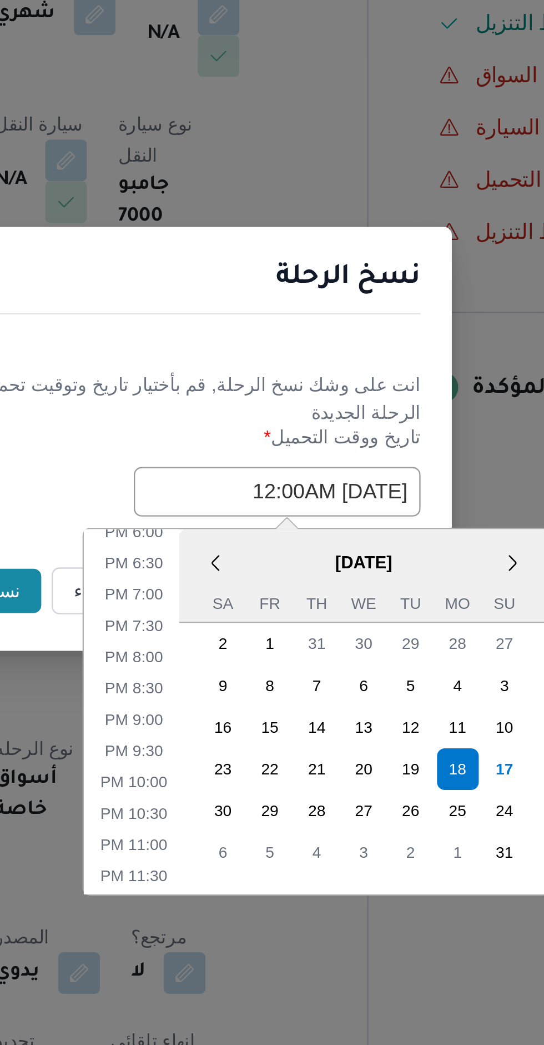
click at [289, 544] on input "18/08/2025 12:00AM" at bounding box center [309, 544] width 122 height 21
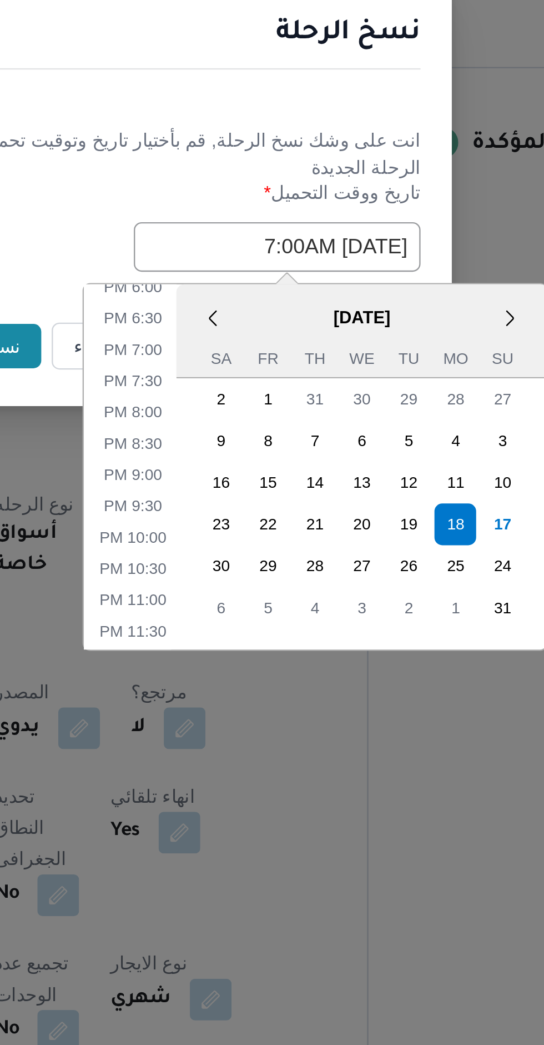
type input "18/08/2025 7:00AM"
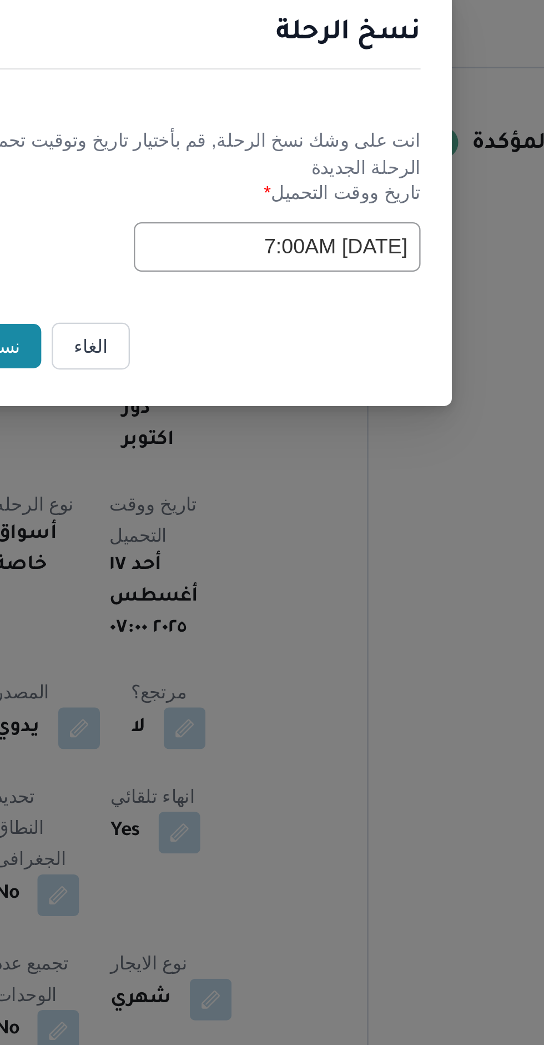
click at [243, 517] on label "تاريخ ووقت التحميل *" at bounding box center [271, 525] width 195 height 17
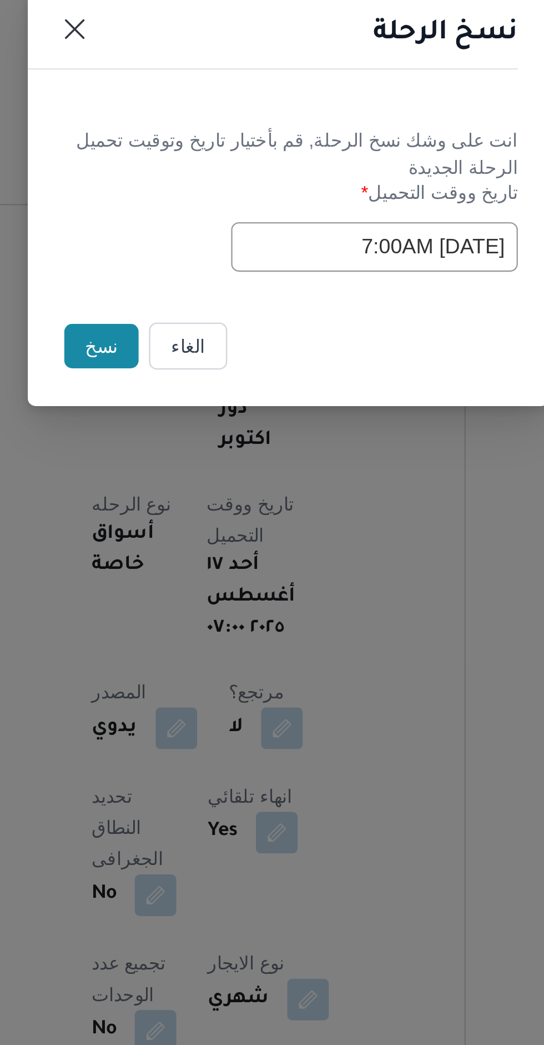
click at [187, 587] on button "نسخ" at bounding box center [193, 587] width 32 height 19
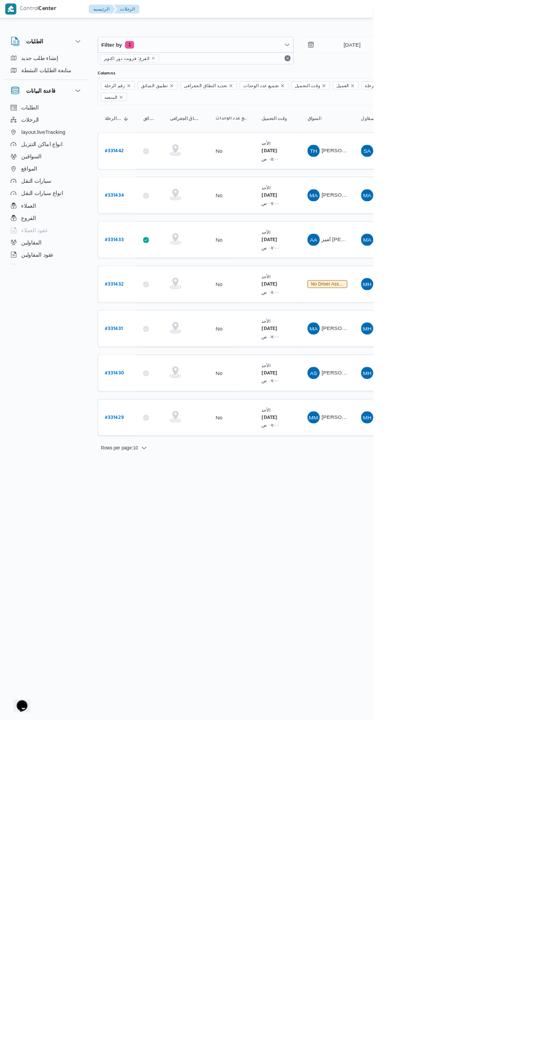
click at [172, 345] on b "# 331433" at bounding box center [168, 349] width 27 height 8
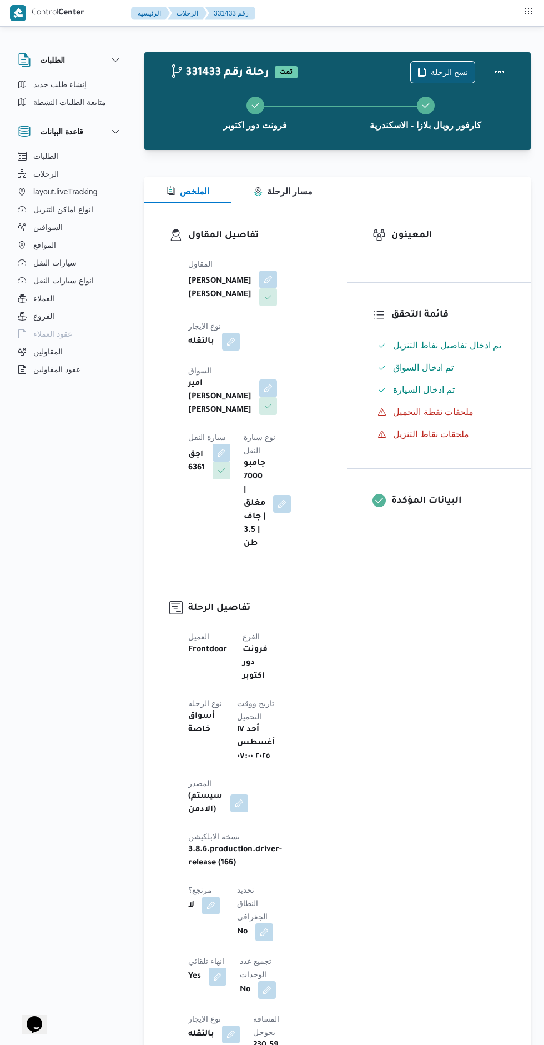
click at [426, 69] on icon "button" at bounding box center [422, 72] width 9 height 9
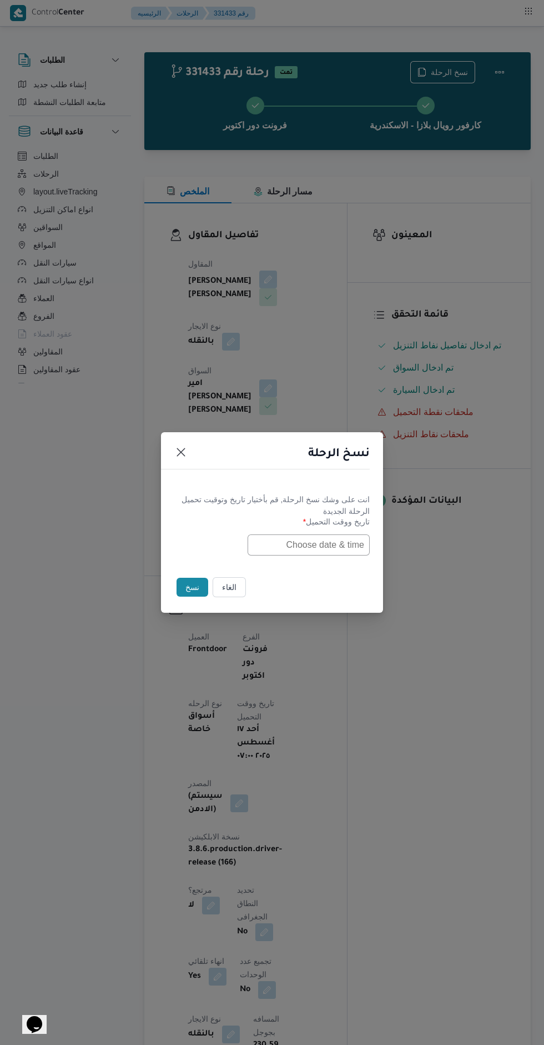
click at [340, 543] on input "text" at bounding box center [309, 544] width 122 height 21
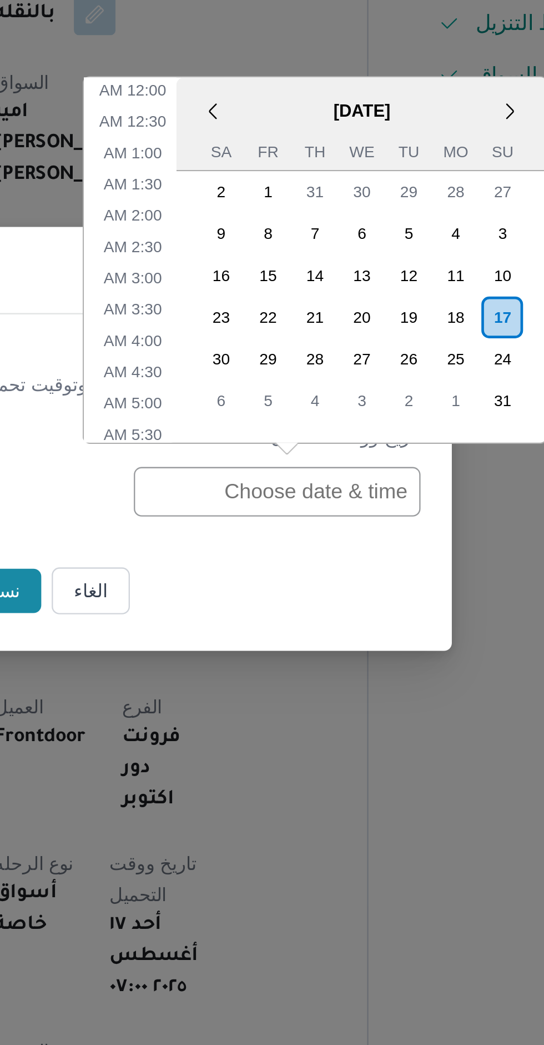
scroll to position [484, 0]
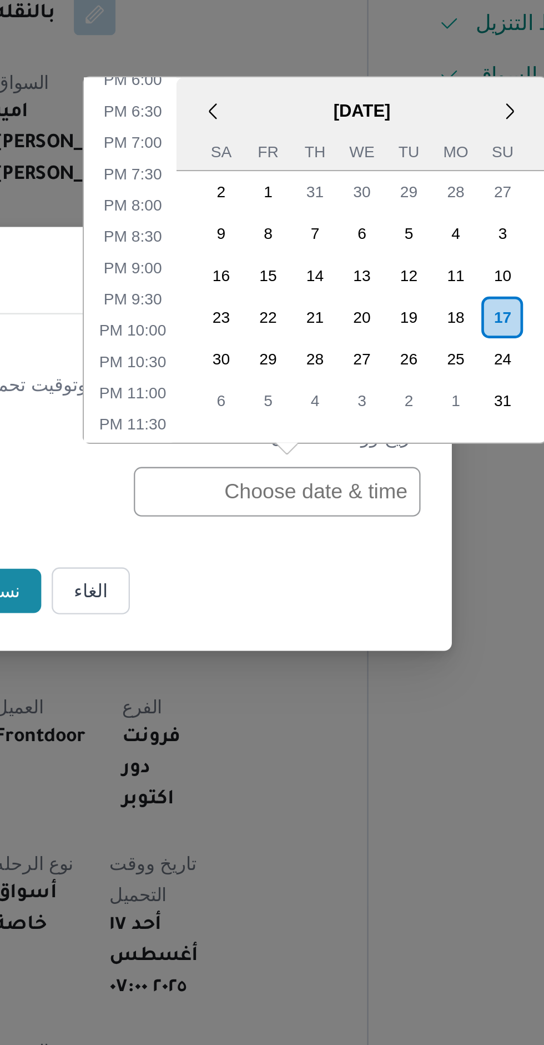
click at [387, 478] on div "18" at bounding box center [385, 470] width 18 height 18
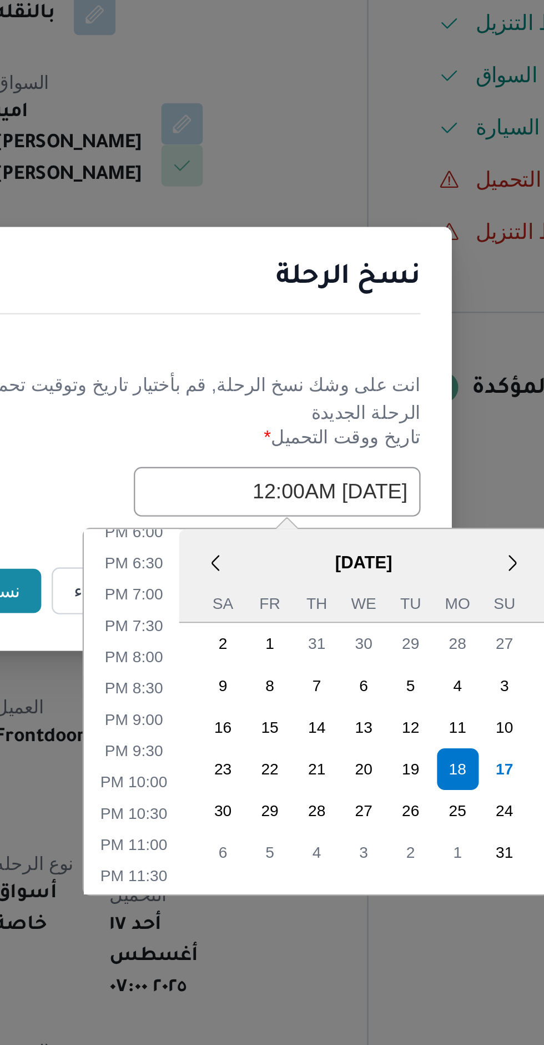
click at [290, 545] on input "18/08/2025 12:00AM" at bounding box center [309, 544] width 122 height 21
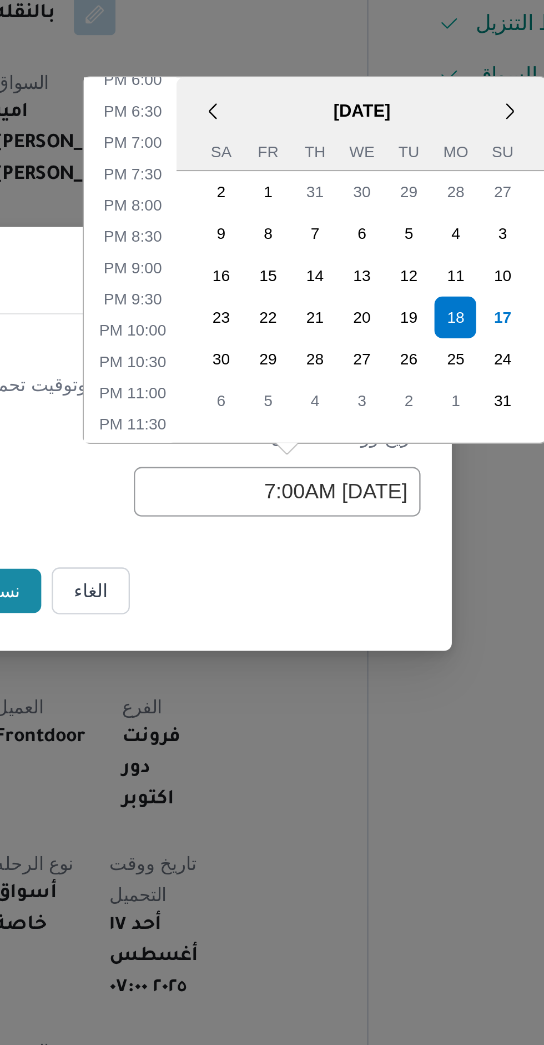
type input "18/08/2025 7:00AM"
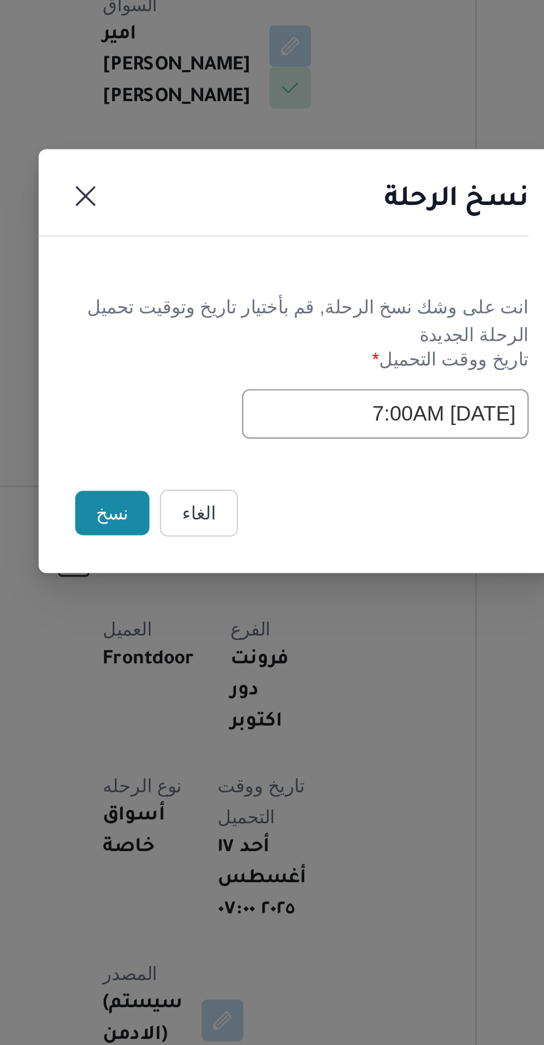
click at [190, 596] on button "نسخ" at bounding box center [193, 587] width 32 height 19
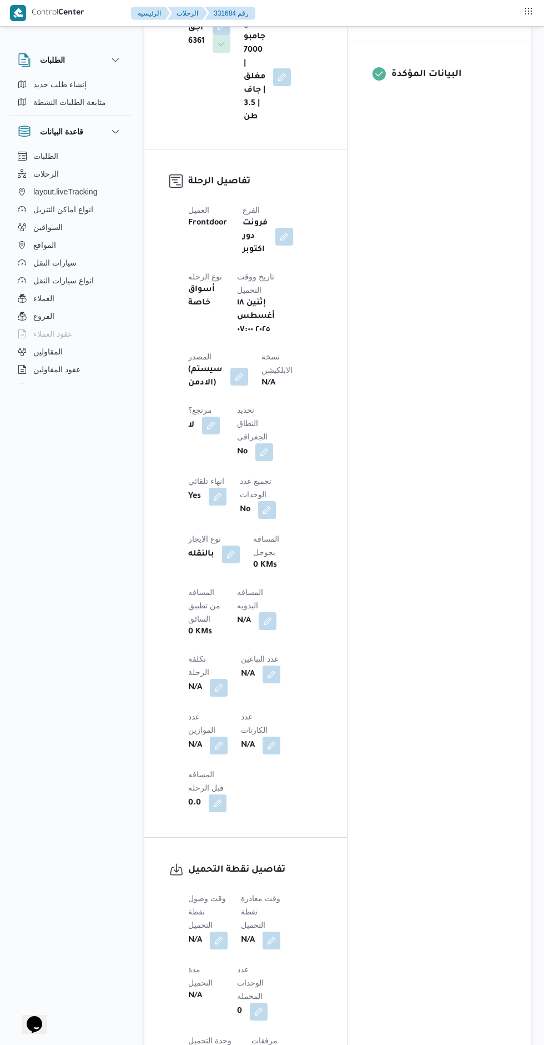
scroll to position [429, 0]
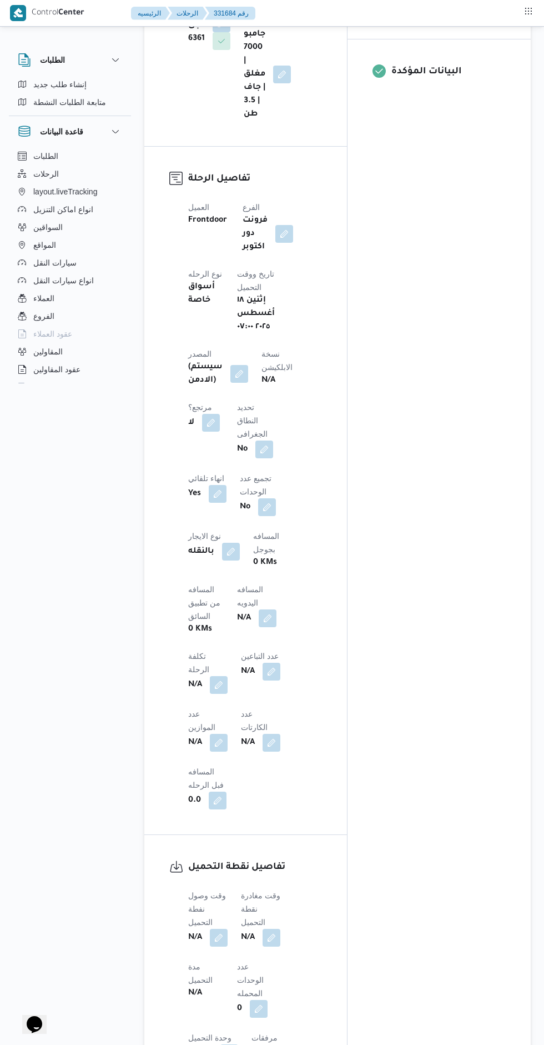
click at [240, 543] on button "button" at bounding box center [231, 552] width 18 height 18
click at [263, 529] on select "شهري بالنقله إيجار يومي" at bounding box center [252, 525] width 64 height 22
select select "monthly"
click at [220, 514] on select "شهري بالنقله إيجار يومي" at bounding box center [252, 525] width 64 height 22
click at [335, 514] on span "تاكيد" at bounding box center [318, 519] width 62 height 22
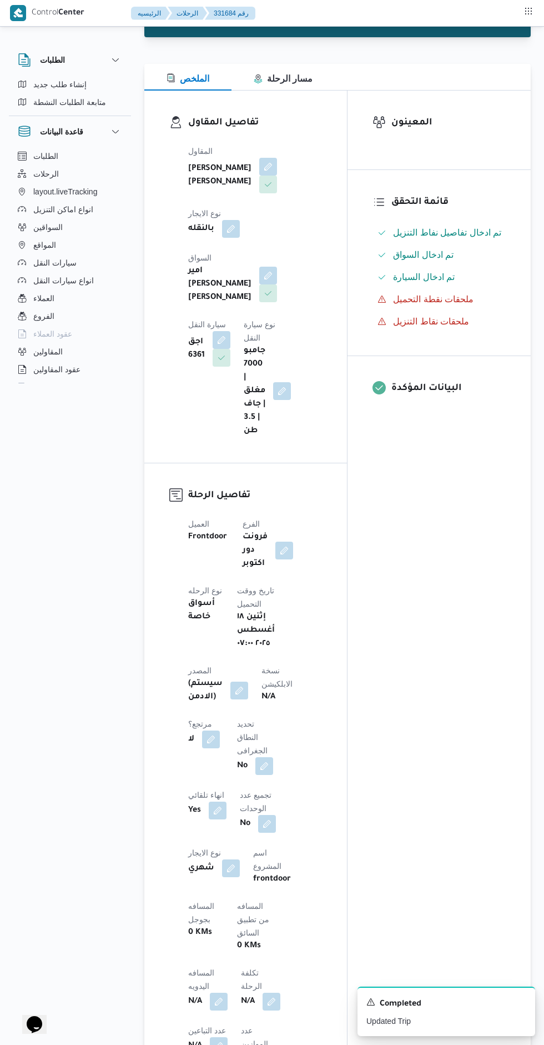
scroll to position [0, 0]
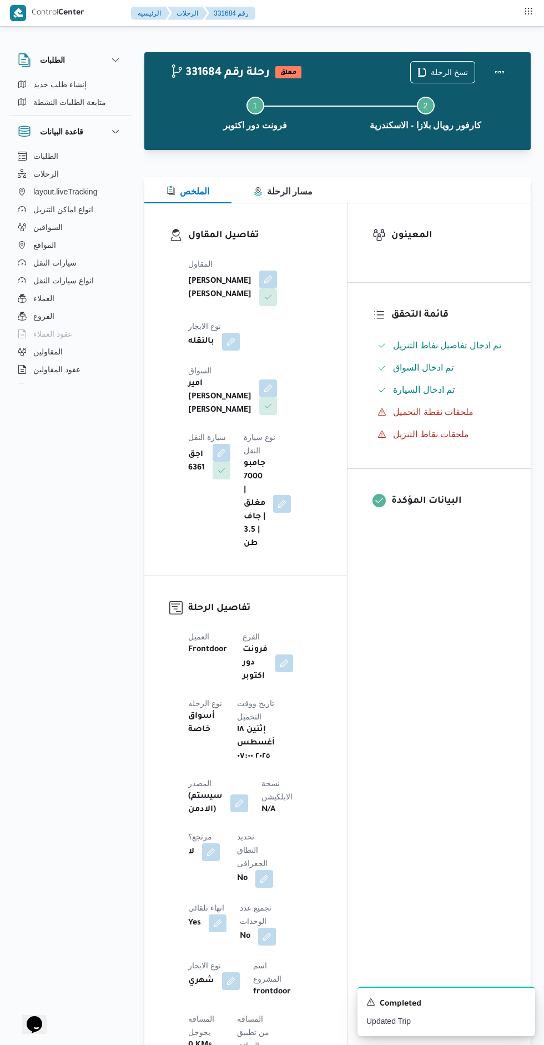
click at [240, 333] on button "button" at bounding box center [231, 342] width 18 height 18
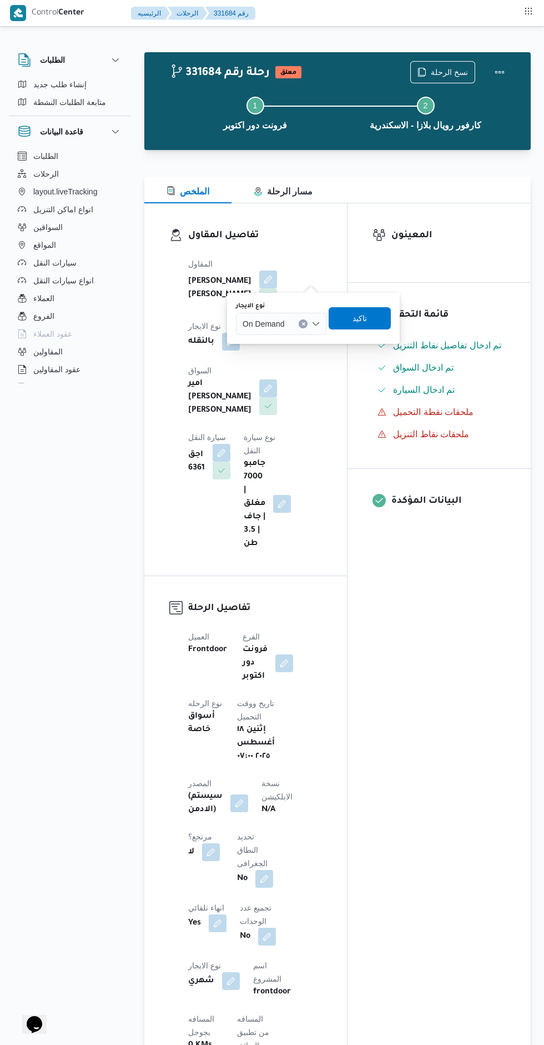
click at [289, 324] on input "نوع الايجار" at bounding box center [289, 323] width 1 height 13
click at [309, 345] on span "Monthly" at bounding box center [285, 343] width 59 height 13
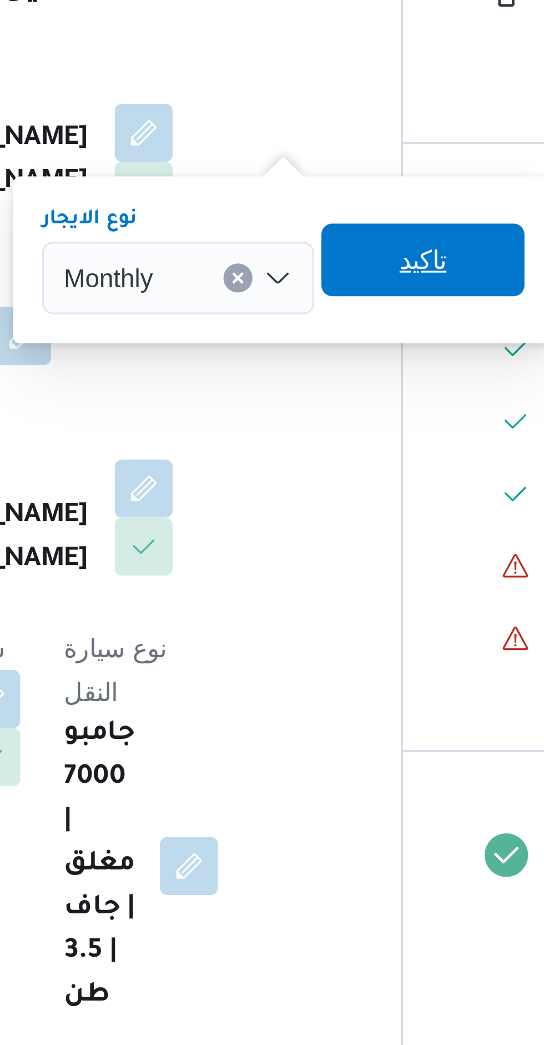
click at [360, 318] on span "تاكيد" at bounding box center [354, 318] width 62 height 22
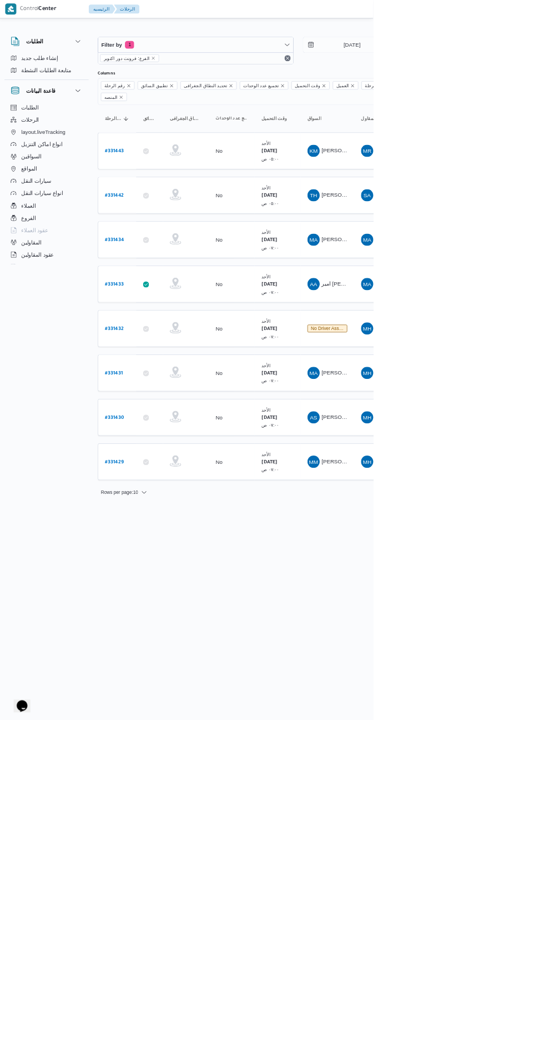
click at [168, 345] on b "# 331434" at bounding box center [168, 349] width 27 height 8
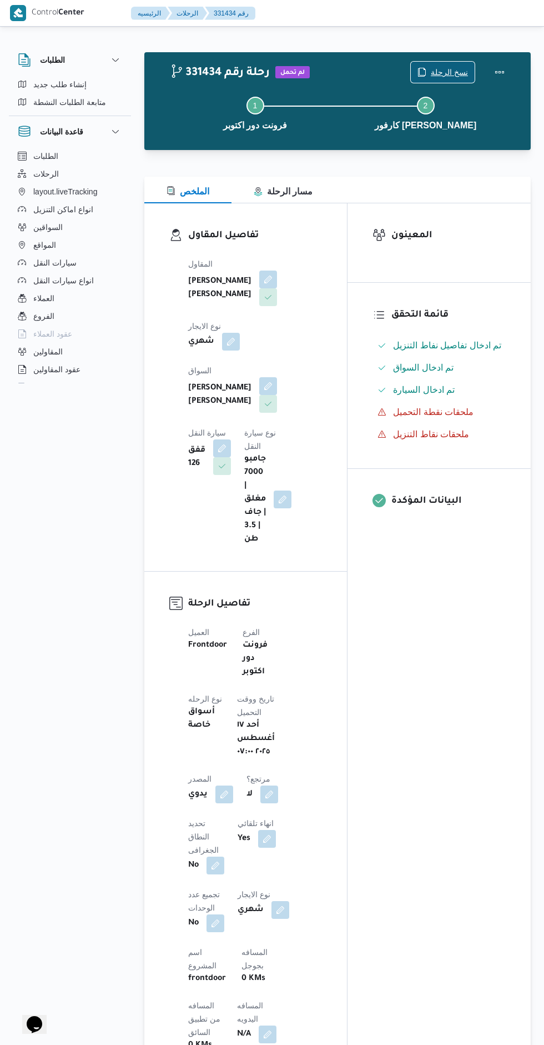
click at [464, 74] on span "نسخ الرحلة" at bounding box center [449, 72] width 37 height 13
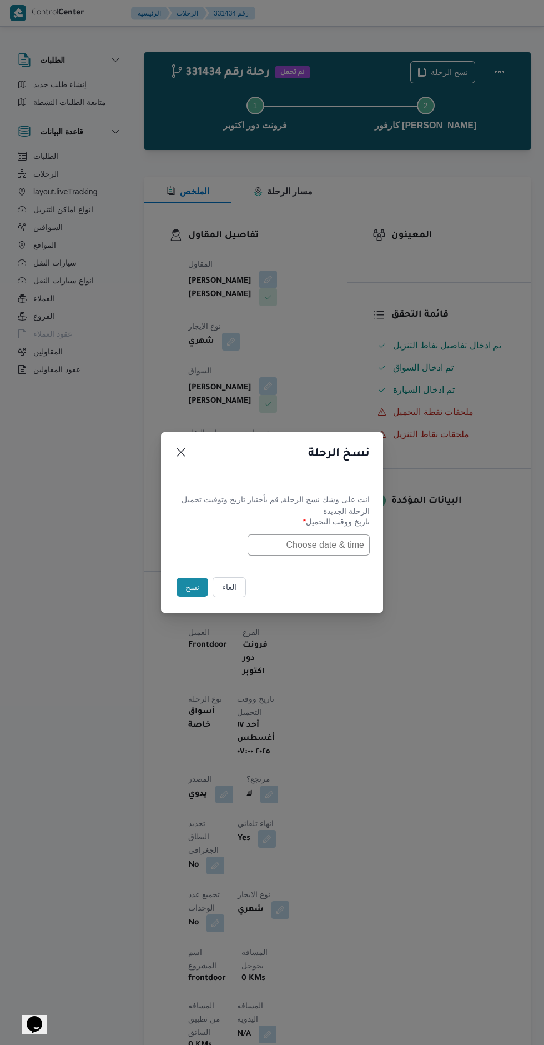
click at [357, 540] on input "text" at bounding box center [309, 544] width 122 height 21
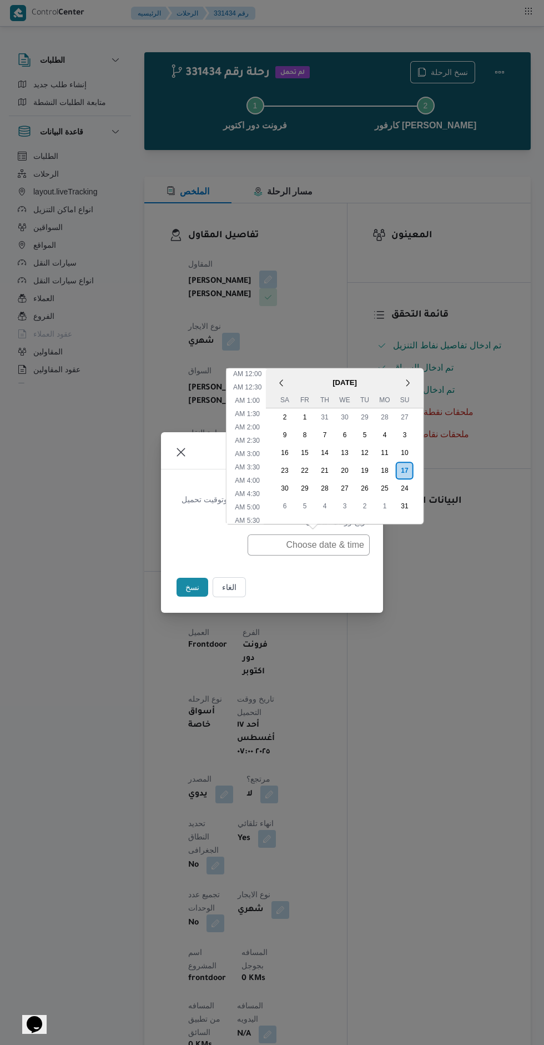
scroll to position [484, 0]
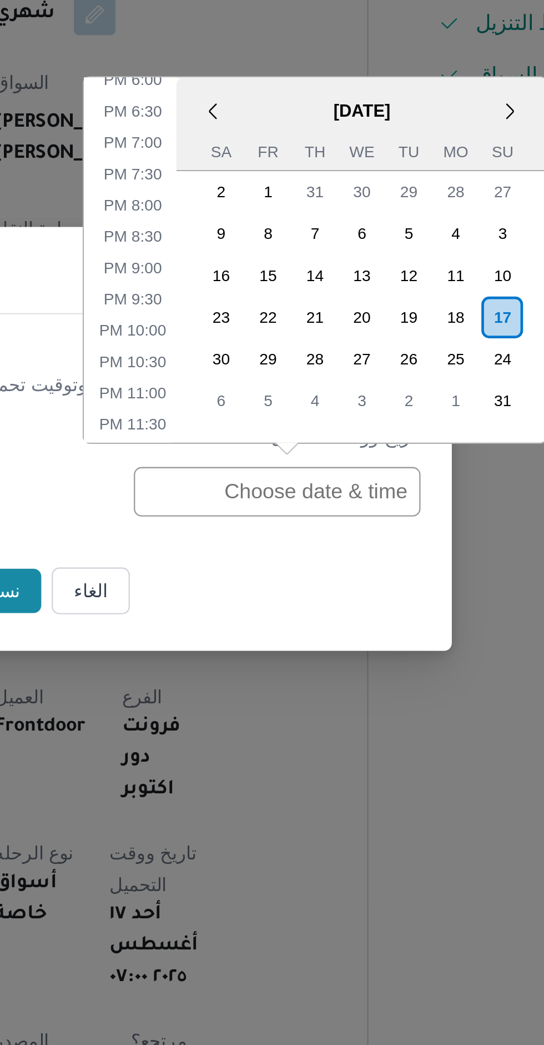
click at [385, 475] on div "18" at bounding box center [385, 470] width 18 height 18
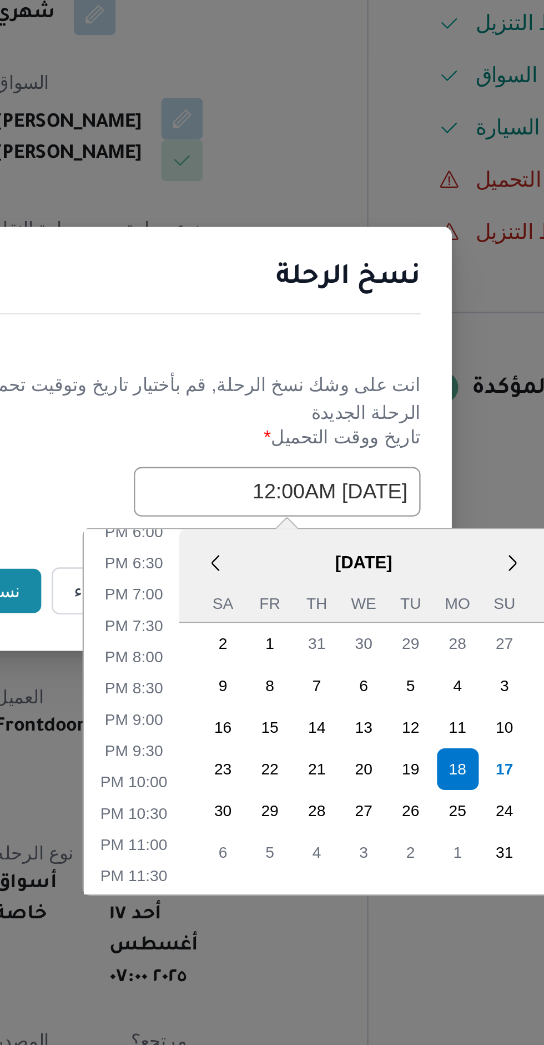
click at [290, 545] on input "18/08/2025 12:00AM" at bounding box center [309, 544] width 122 height 21
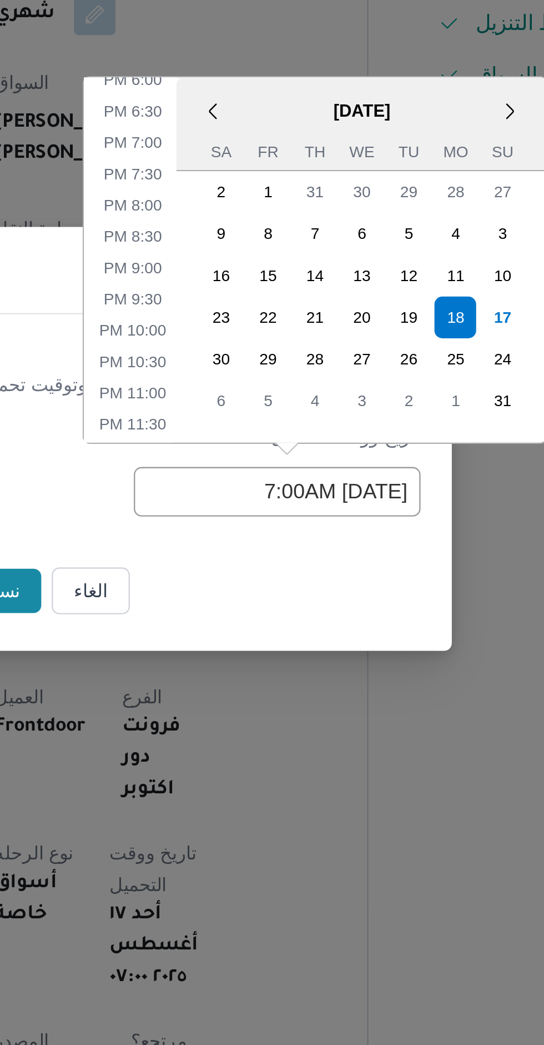
type input "18/08/2025 7:00AM"
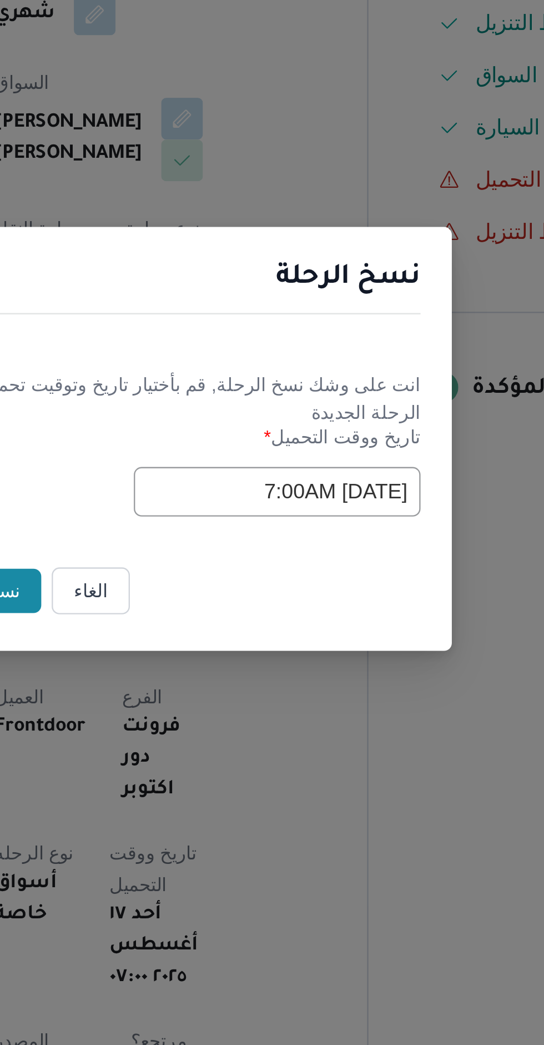
click at [224, 545] on div "18/08/2025 7:00AM" at bounding box center [271, 544] width 195 height 21
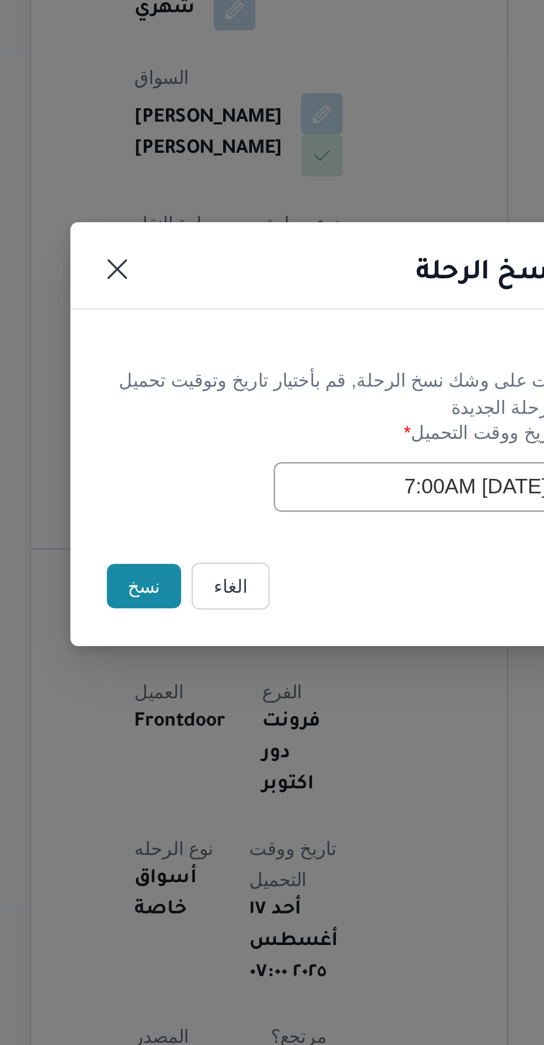
click at [185, 591] on button "نسخ" at bounding box center [193, 587] width 32 height 19
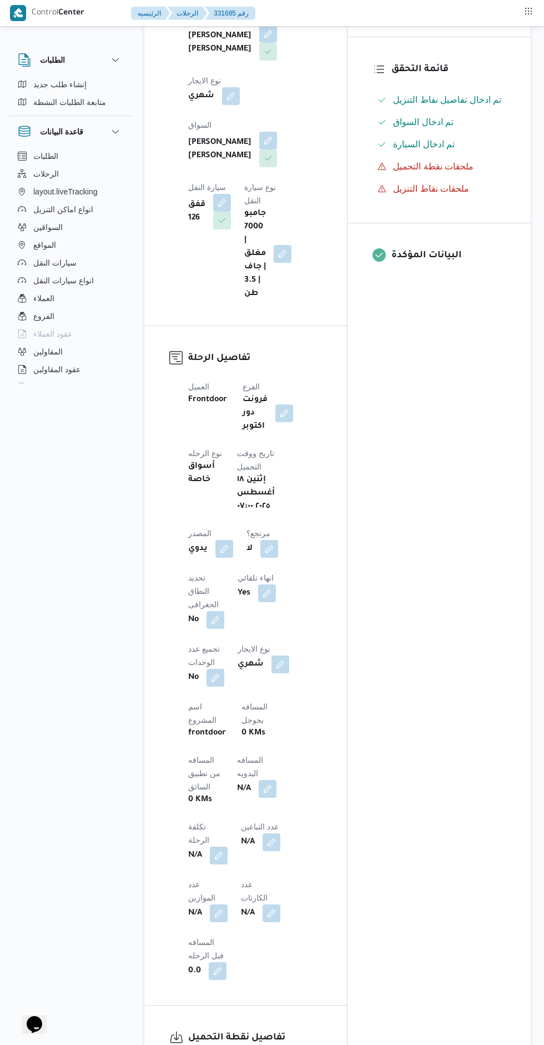
scroll to position [249, 0]
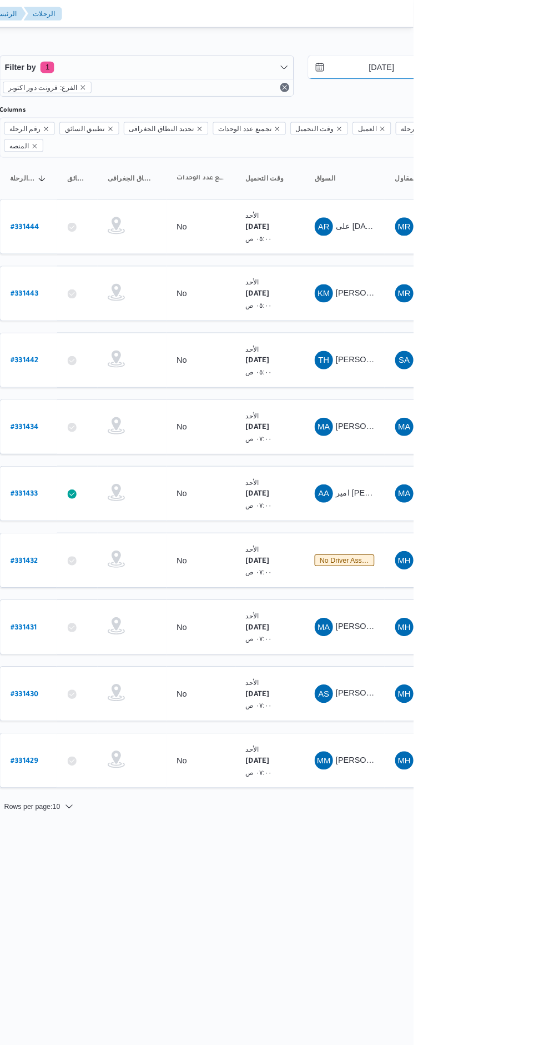
click at [513, 65] on input "17/8/2025" at bounding box center [506, 65] width 126 height 22
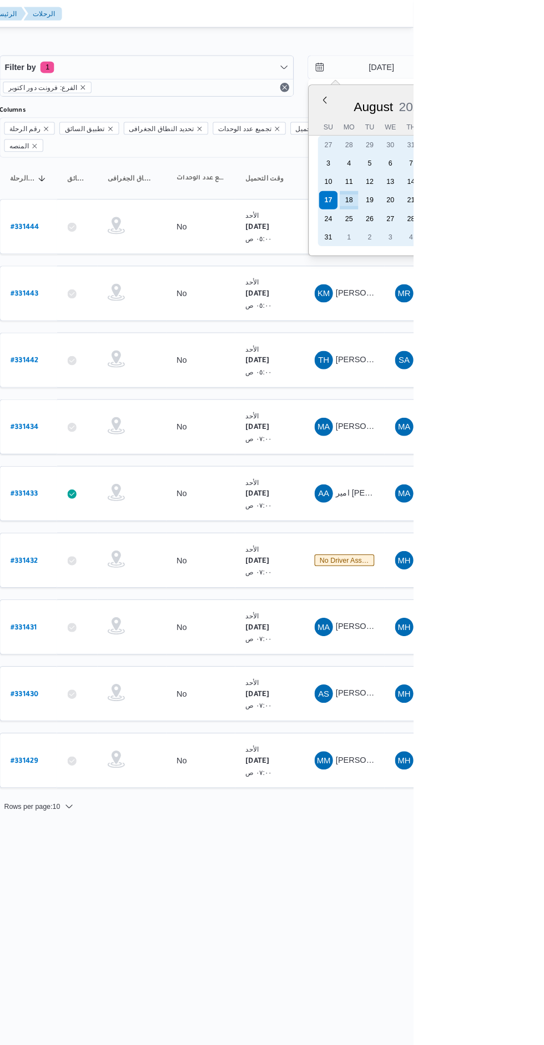
click at [482, 193] on div "18" at bounding box center [482, 193] width 18 height 18
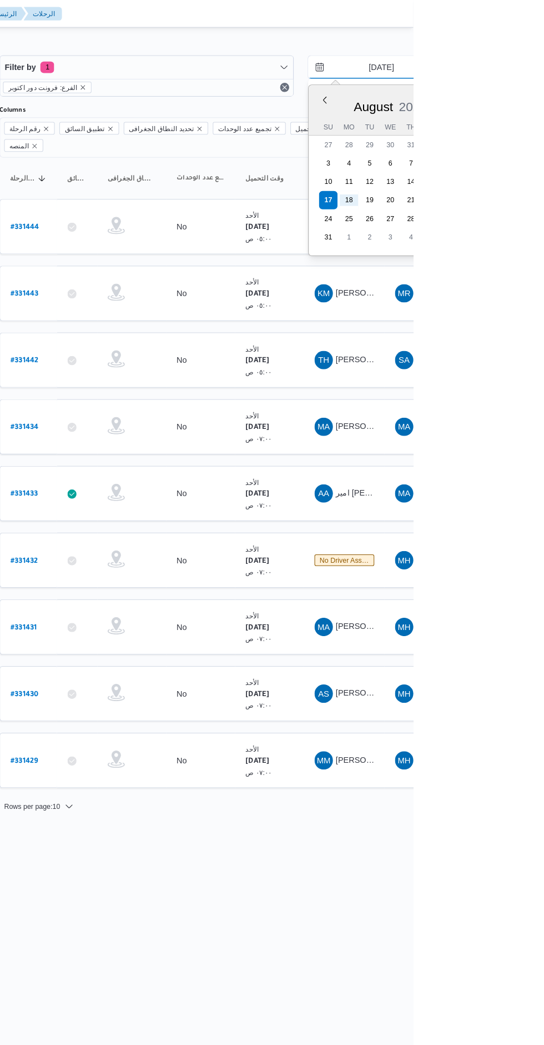
type input "[DATE]"
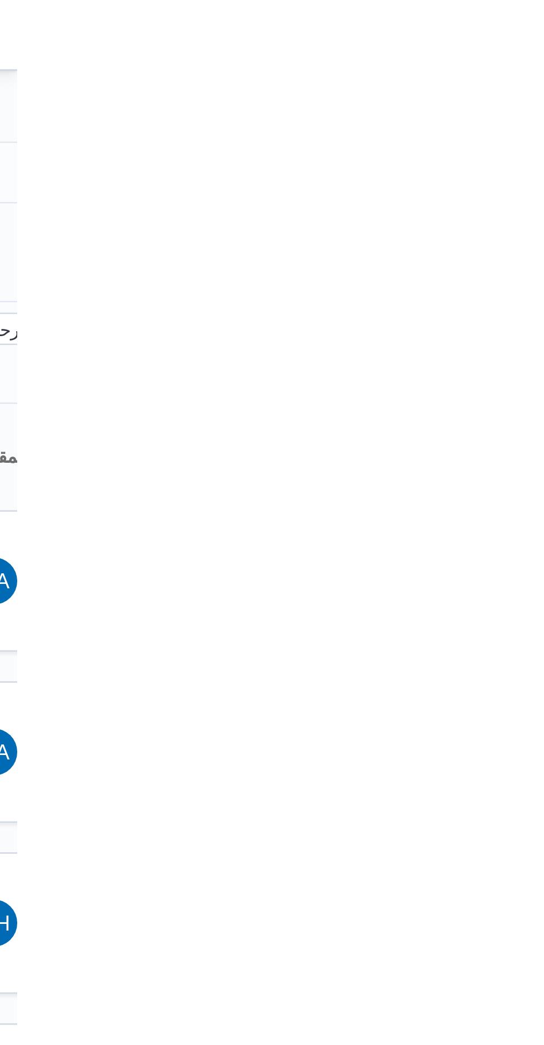
click at [544, 37] on div at bounding box center [477, 45] width 666 height 18
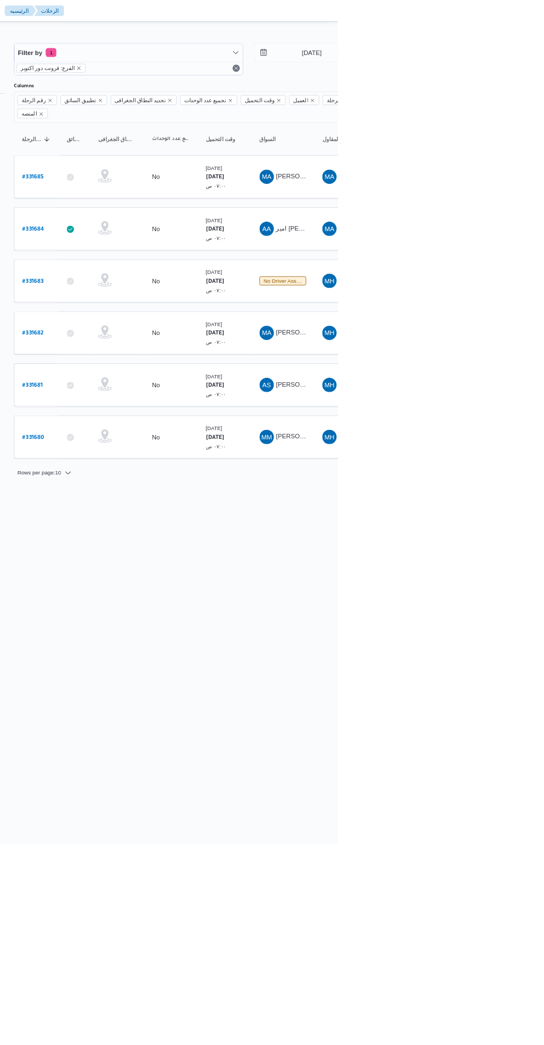
scroll to position [0, 1]
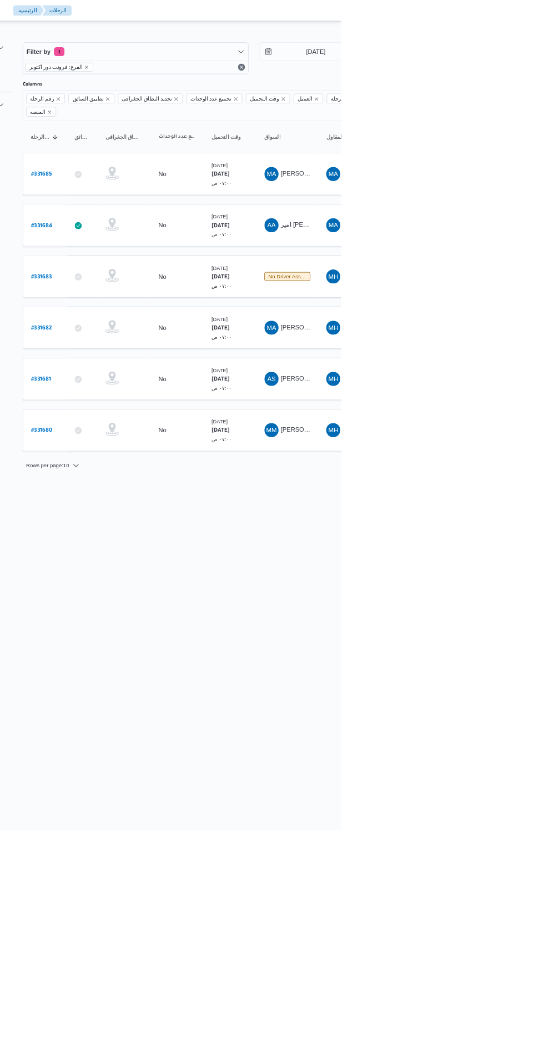
click at [174, 474] on b "# 331681" at bounding box center [166, 478] width 25 height 8
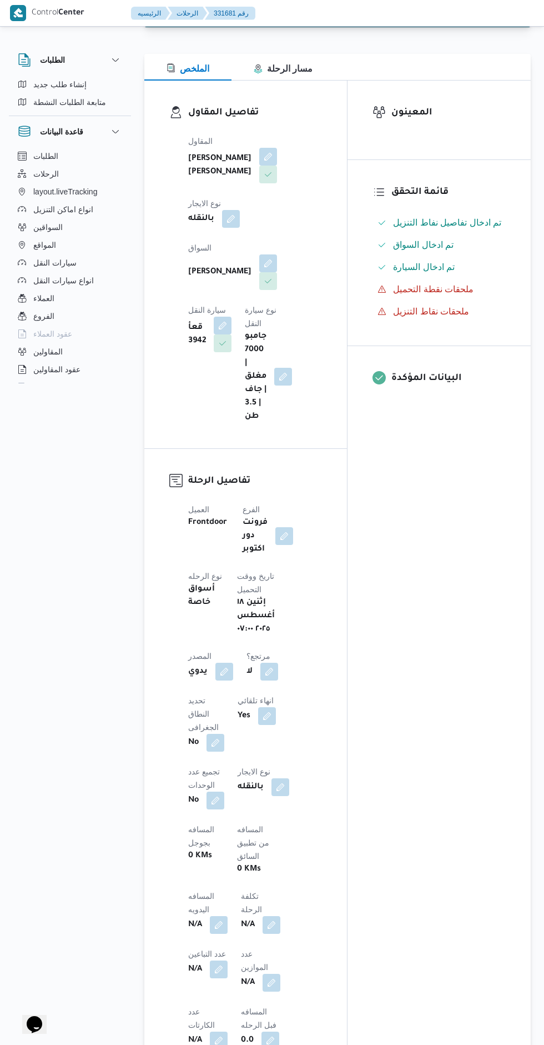
scroll to position [133, 0]
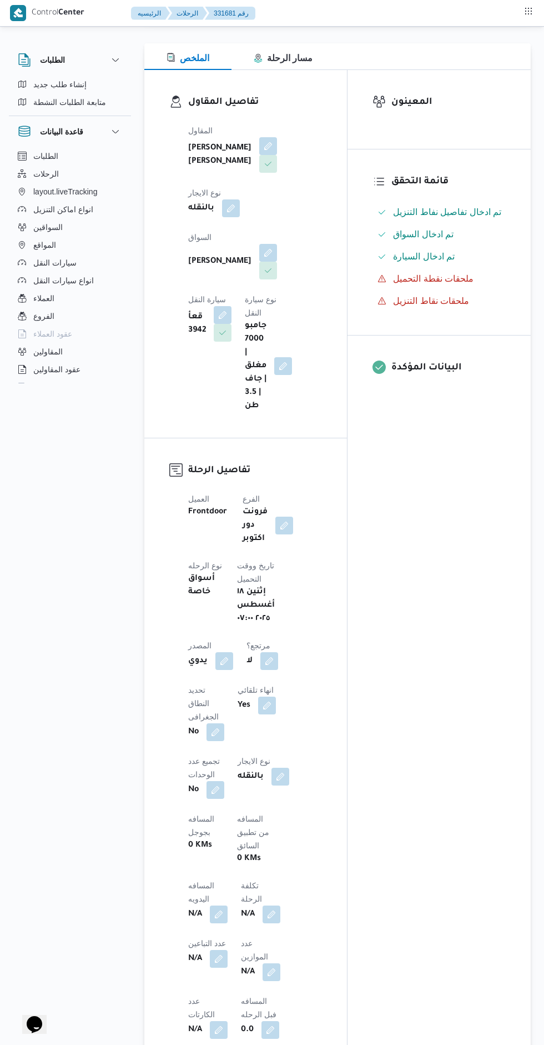
click at [227, 652] on button "button" at bounding box center [224, 661] width 18 height 18
click at [214, 700] on div "You are in a dialog. To close this dialog, hit escape. هل ستتم الرحله من خلال ت…" at bounding box center [231, 685] width 227 height 40
click at [210, 688] on label "هل ستتم الرحله من خلال تطبيق السائق؟" at bounding box center [199, 685] width 144 height 13
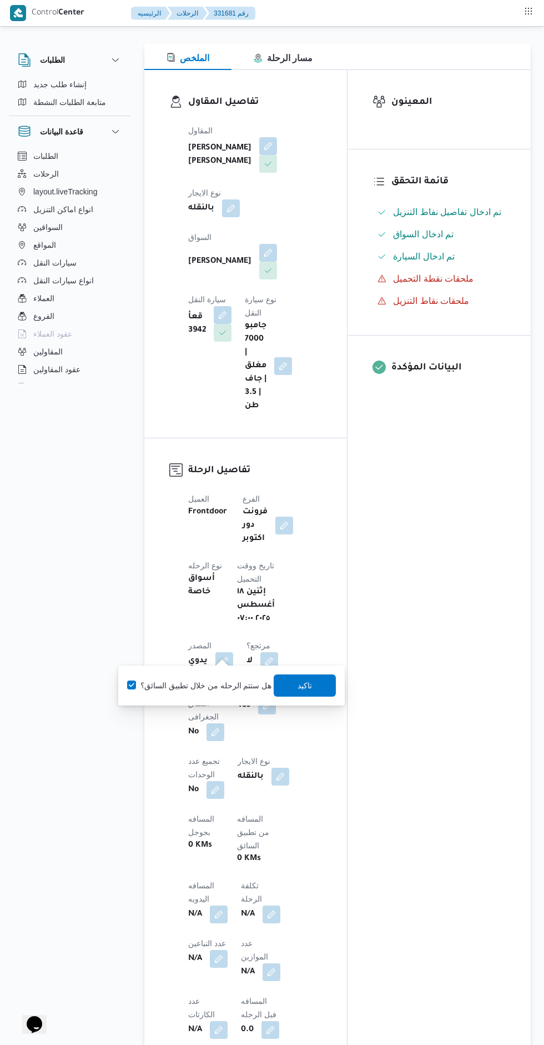
checkbox input "true"
click at [303, 693] on span "تاكيد" at bounding box center [305, 685] width 62 height 22
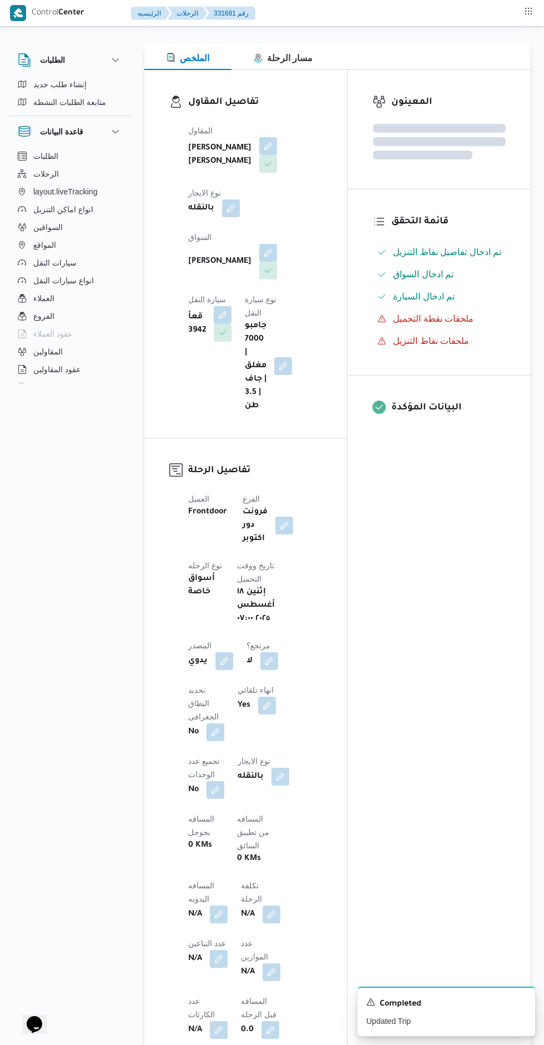
click at [233, 777] on div "العميل Frontdoor الفرع فرونت دور اكتوبر نوع الرحله أسواق خاصة تاريخ ووقت التحمي…" at bounding box center [255, 765] width 147 height 560
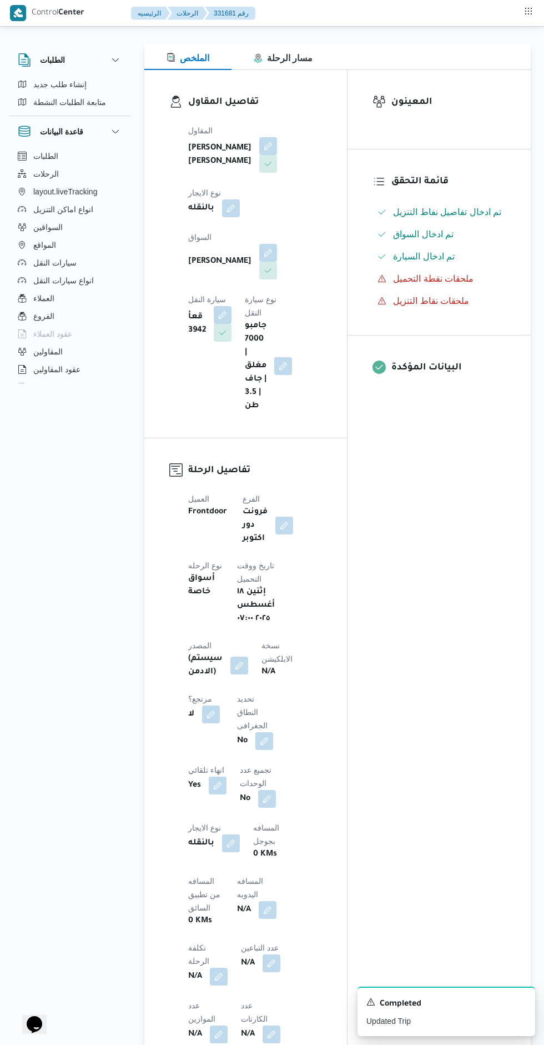
click at [240, 834] on button "button" at bounding box center [231, 843] width 18 height 18
click at [272, 800] on select "شهري بالنقله إيجار يومي" at bounding box center [252, 807] width 64 height 22
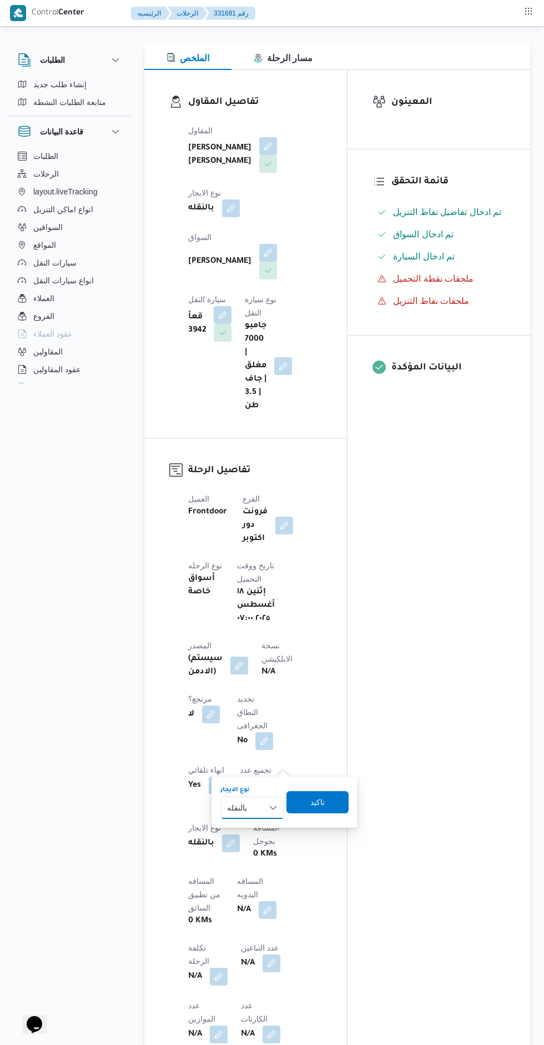
select select "monthly"
click at [220, 796] on select "شهري بالنقله إيجار يومي" at bounding box center [252, 807] width 64 height 22
click at [328, 809] on span "تاكيد" at bounding box center [318, 802] width 62 height 22
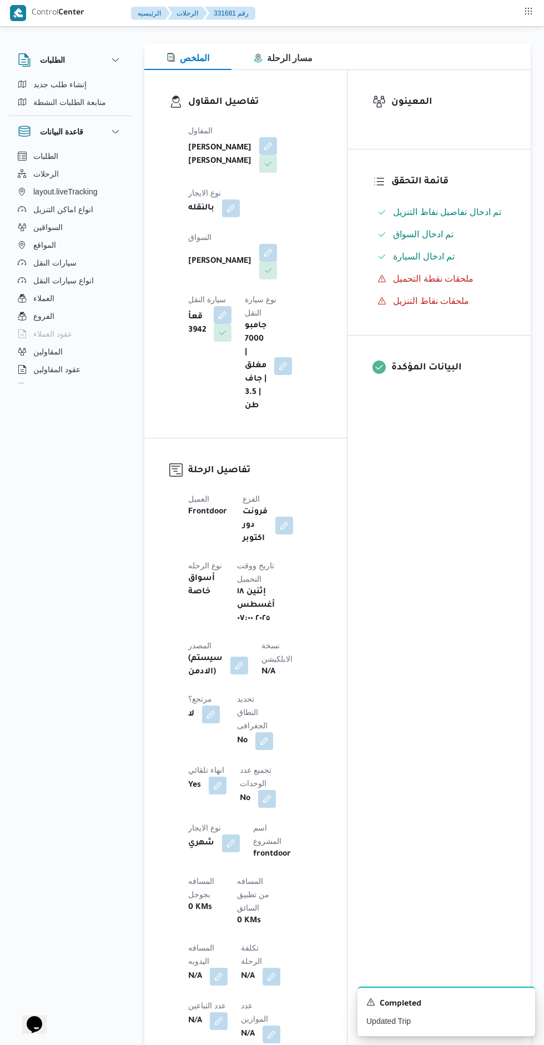
click at [240, 199] on button "button" at bounding box center [231, 208] width 18 height 18
click at [247, 189] on span "On Demand" at bounding box center [251, 190] width 42 height 12
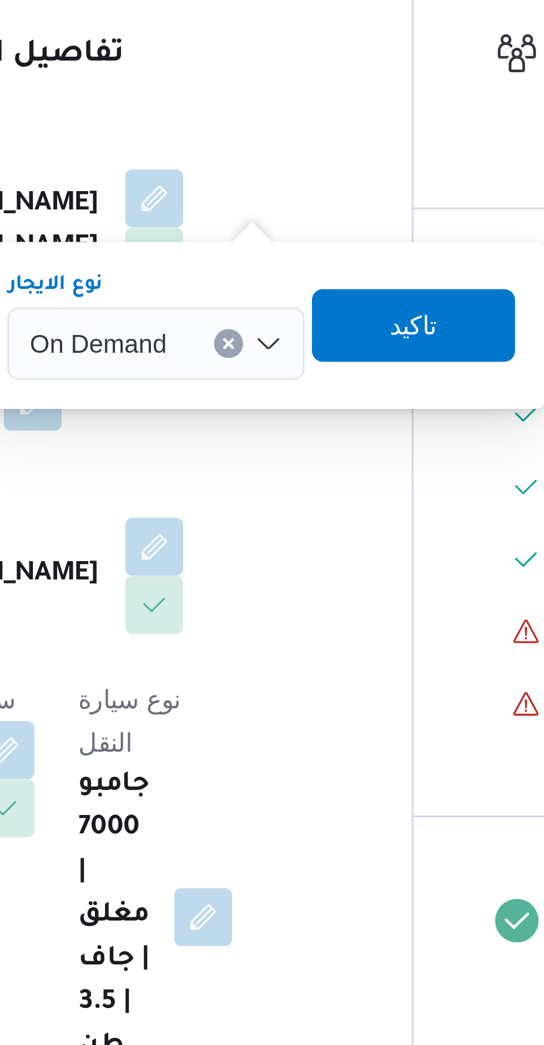
scroll to position [147, 0]
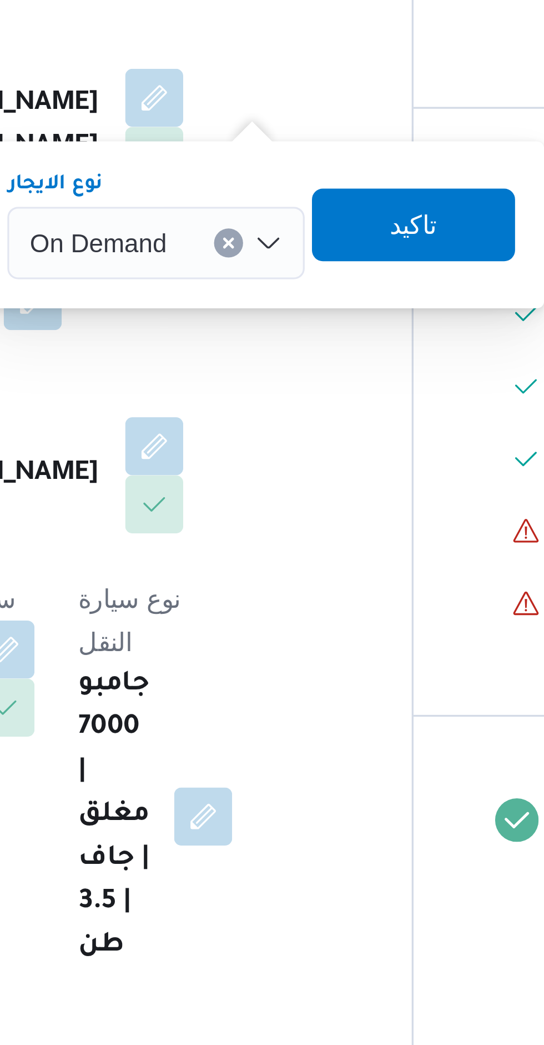
click at [261, 175] on span "On Demand" at bounding box center [251, 176] width 42 height 12
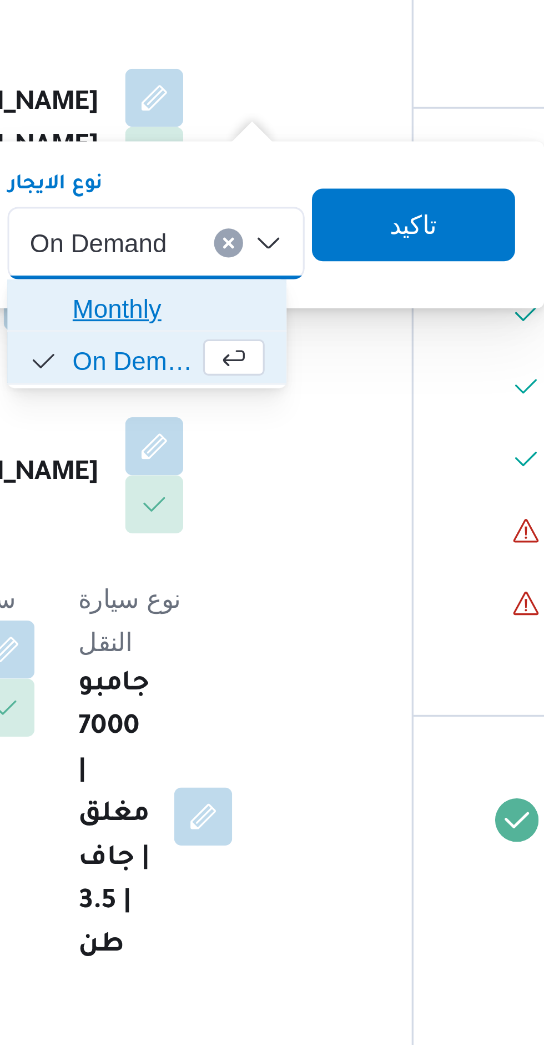
click at [258, 200] on span "Monthly" at bounding box center [272, 196] width 59 height 13
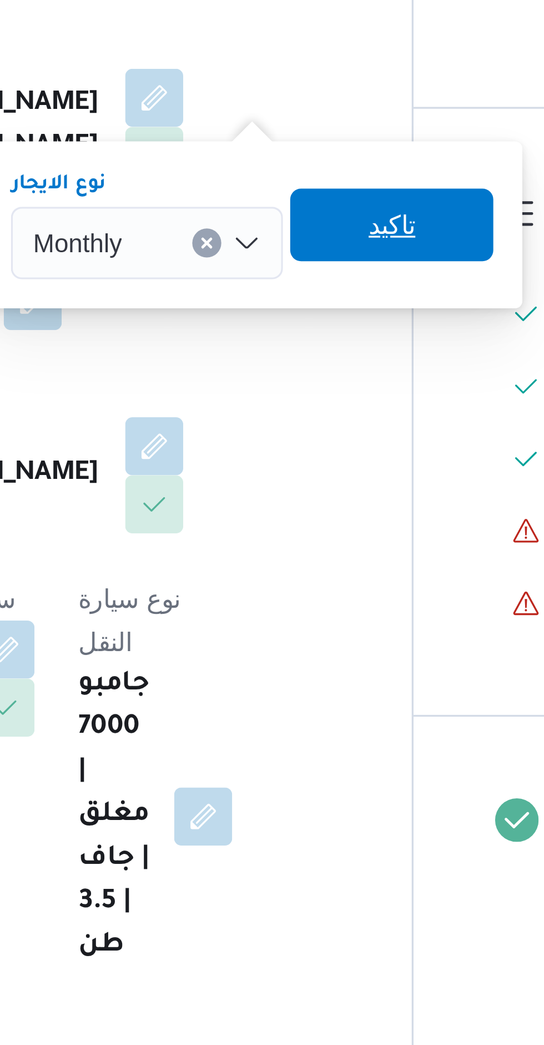
click at [329, 172] on span "تاكيد" at bounding box center [341, 171] width 62 height 22
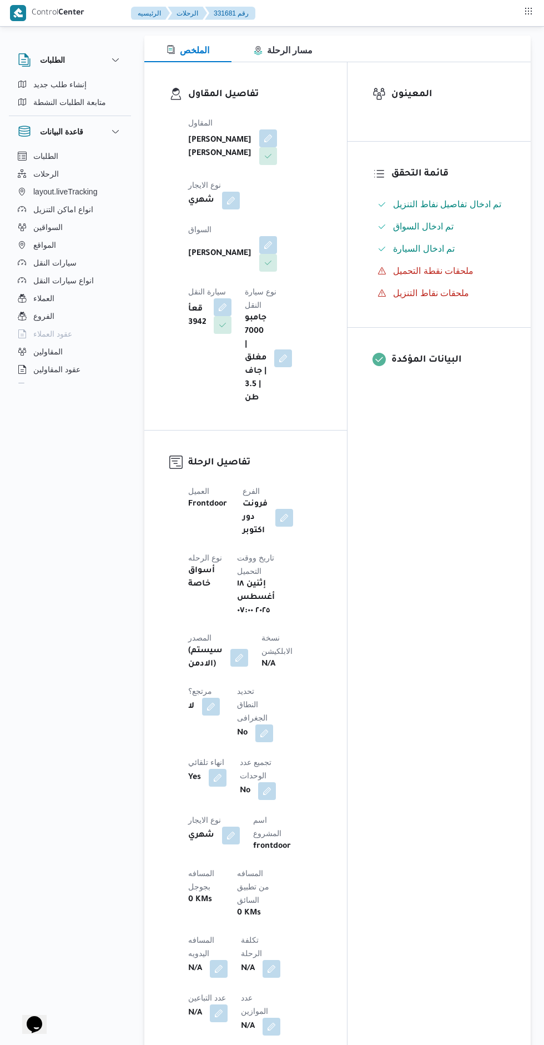
scroll to position [0, 0]
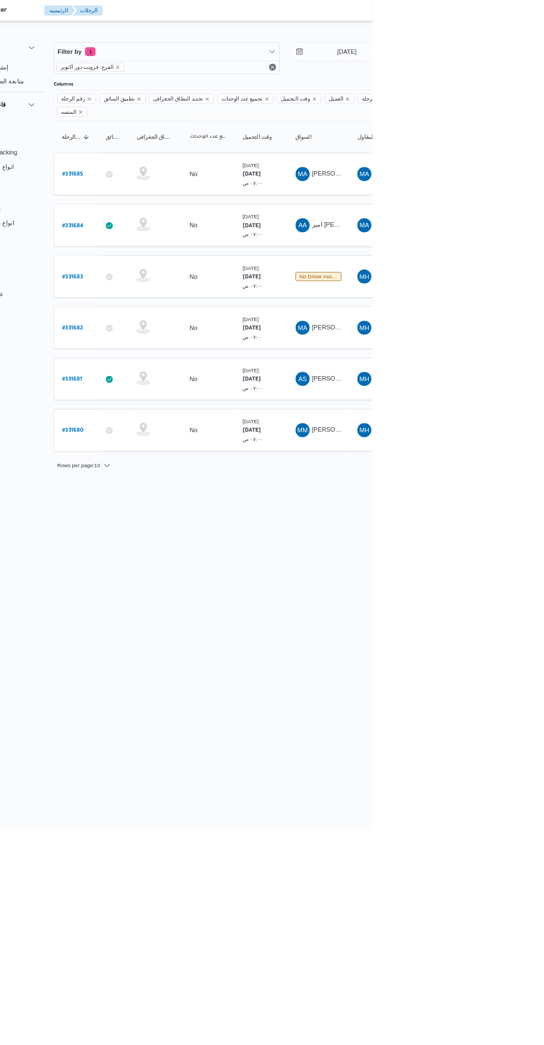
scroll to position [0, 1]
click at [167, 280] on b "# 331684" at bounding box center [167, 284] width 27 height 8
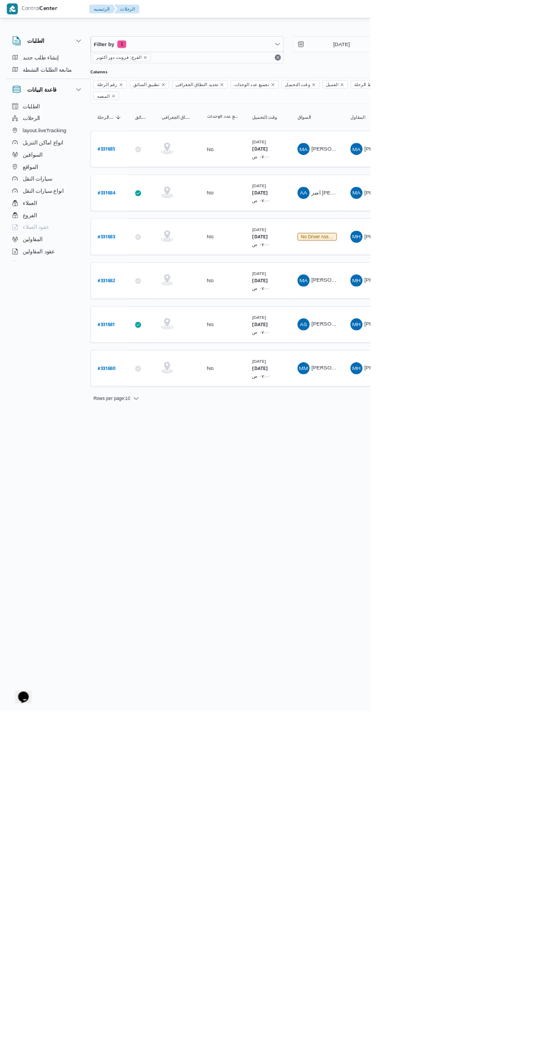
scroll to position [0, 18]
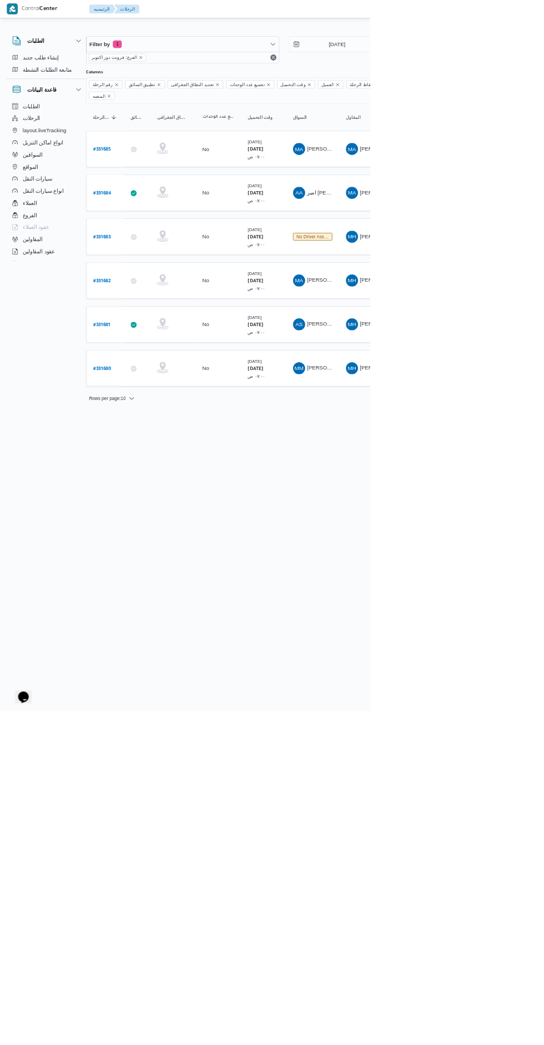
click at [158, 216] on b "# 331685" at bounding box center [150, 220] width 26 height 8
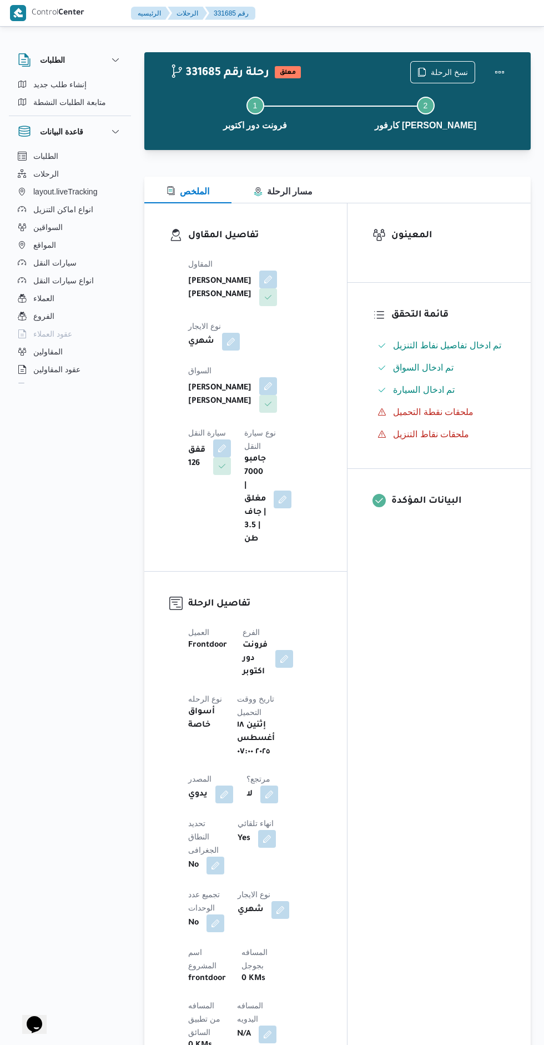
click at [218, 785] on button "button" at bounding box center [224, 794] width 18 height 18
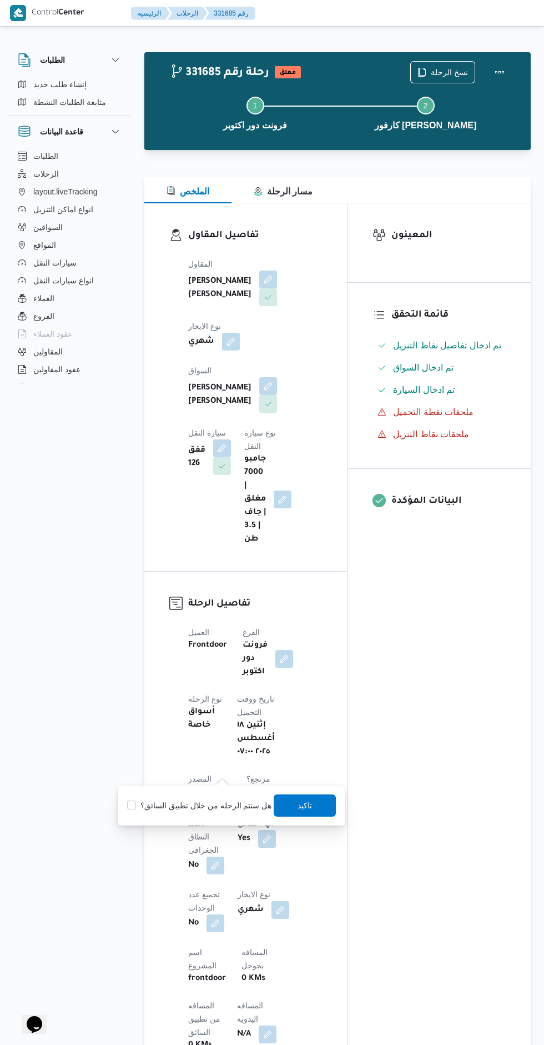
click at [205, 805] on label "هل ستتم الرحله من خلال تطبيق السائق؟" at bounding box center [199, 805] width 144 height 13
checkbox input "true"
click at [300, 811] on span "تاكيد" at bounding box center [305, 805] width 62 height 22
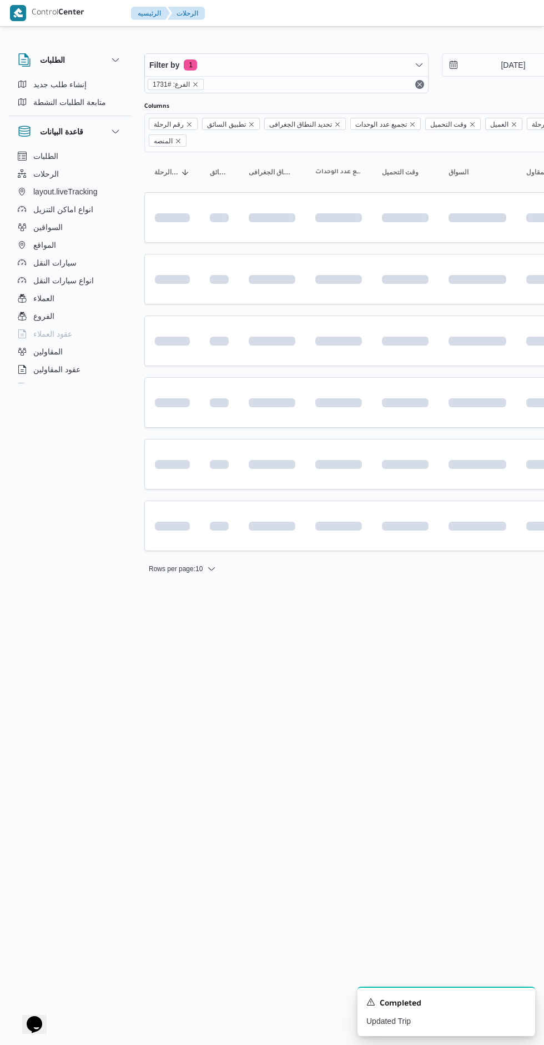
scroll to position [0, 18]
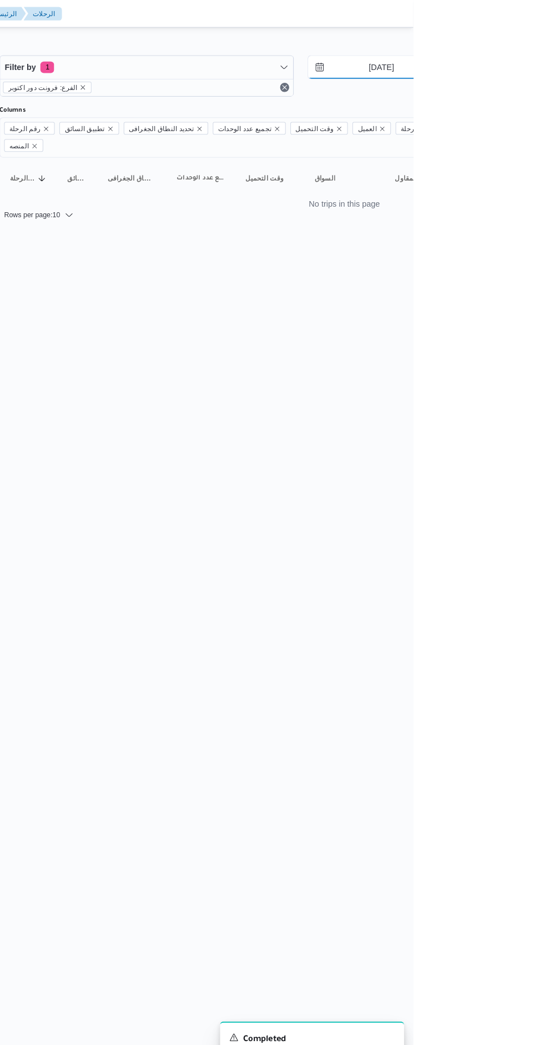
click at [493, 65] on input "[DATE]" at bounding box center [506, 65] width 126 height 22
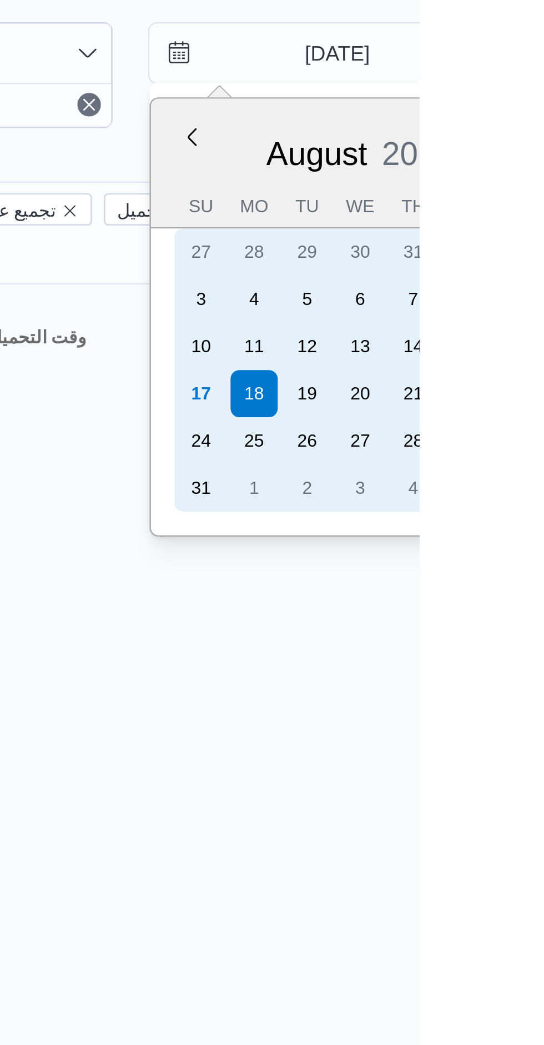
click at [478, 189] on div "18" at bounding box center [482, 193] width 18 height 18
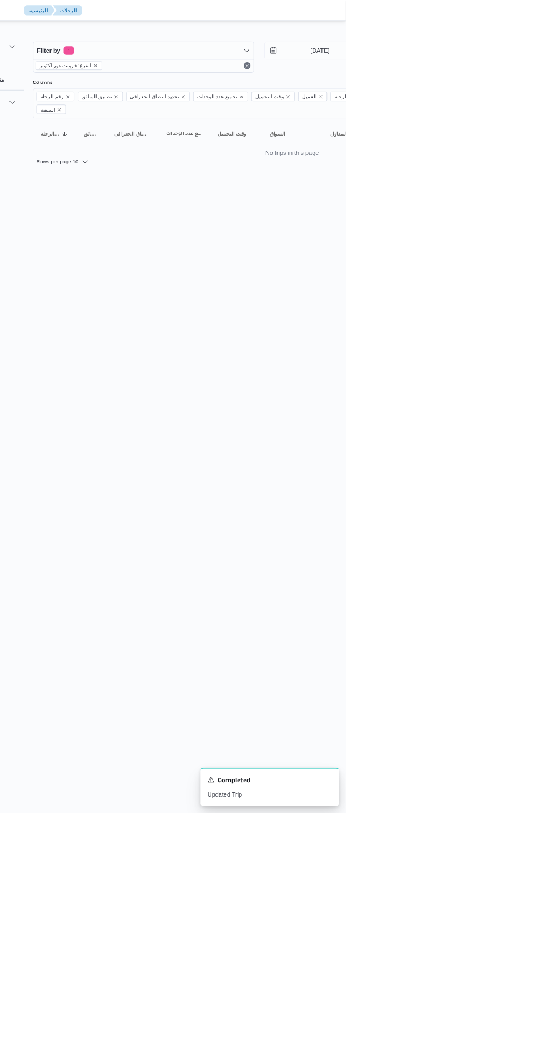
scroll to position [0, 4]
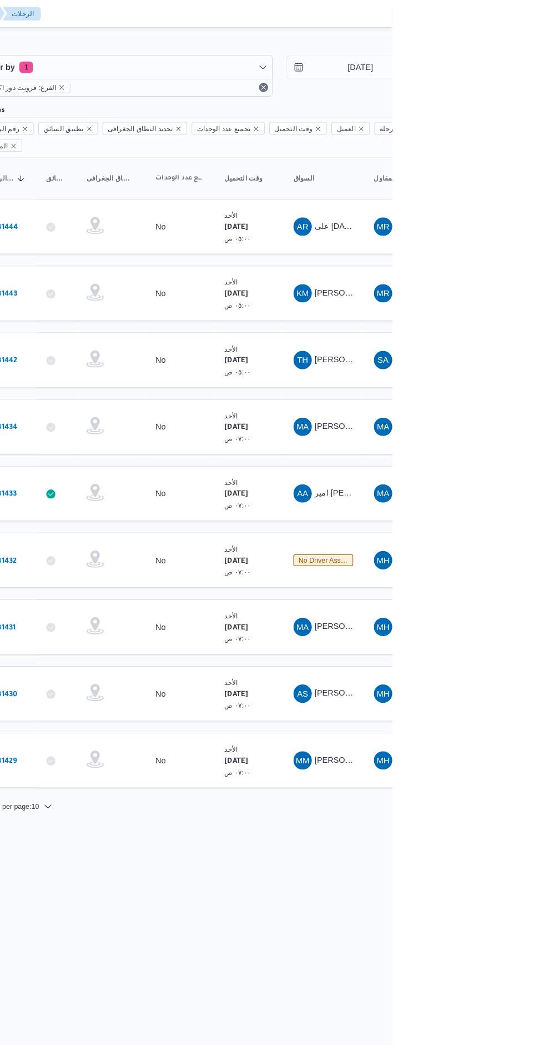
scroll to position [0, 18]
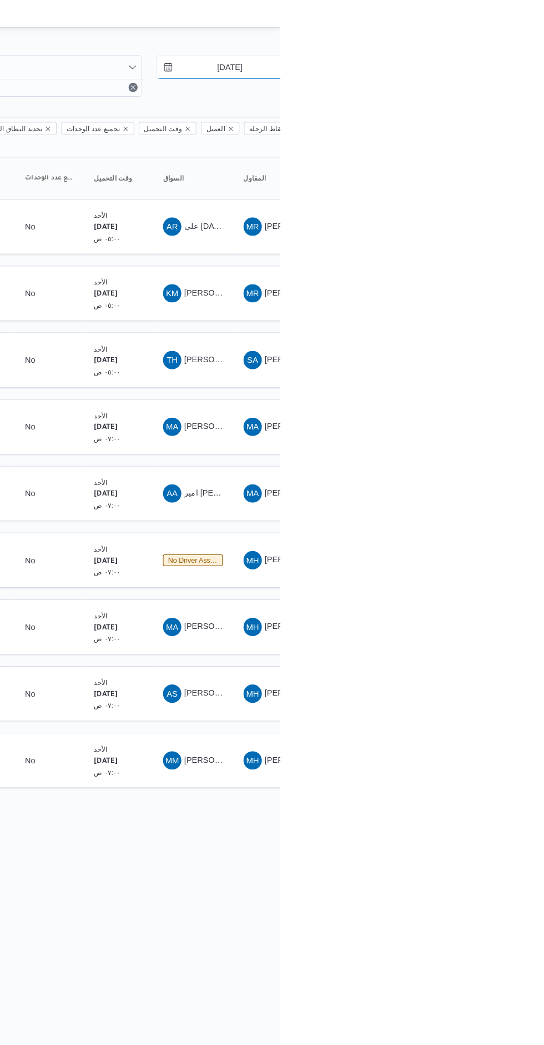
click at [499, 65] on input "[DATE]" at bounding box center [488, 65] width 126 height 22
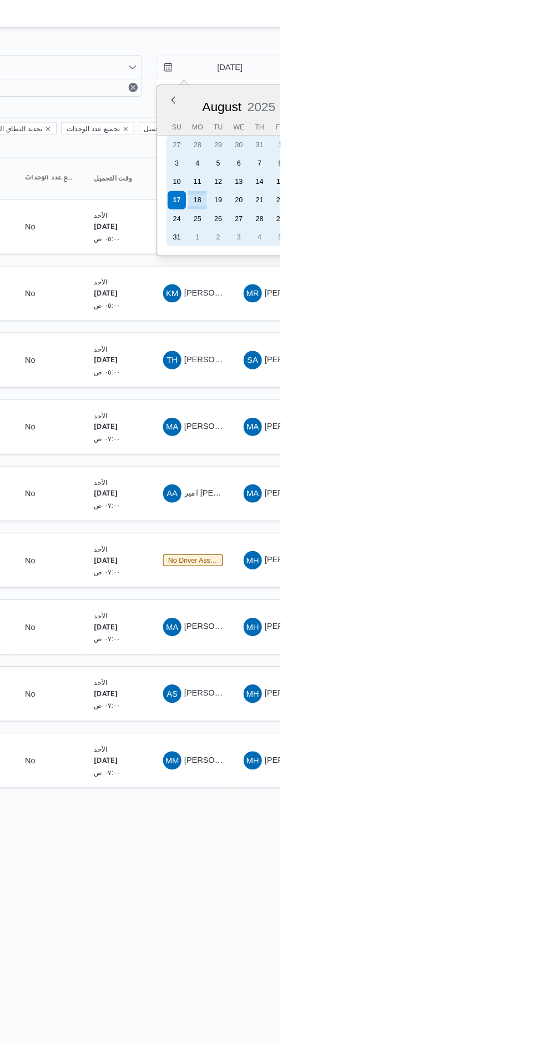
click at [461, 194] on div "18" at bounding box center [464, 193] width 18 height 18
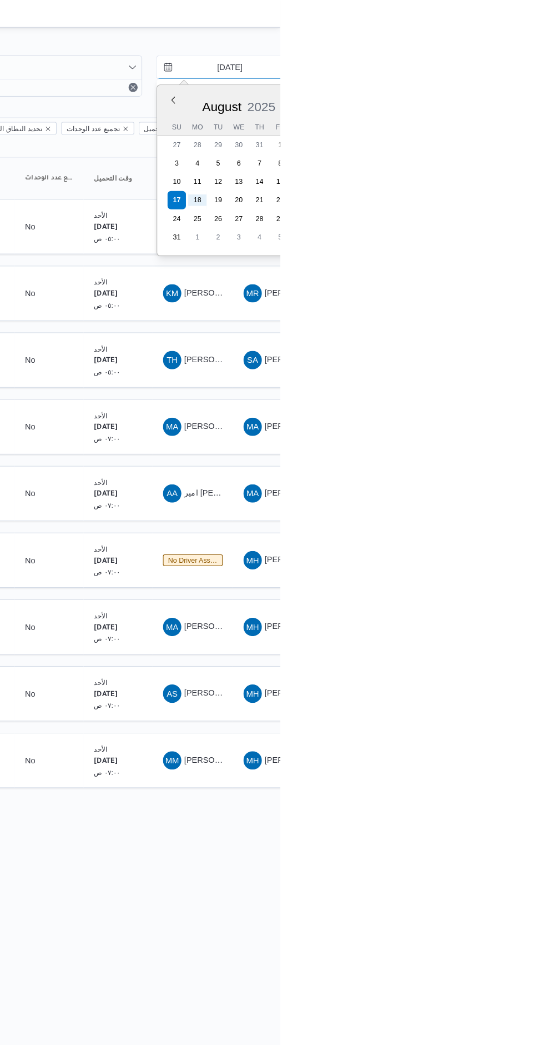
type input "18/8/2025"
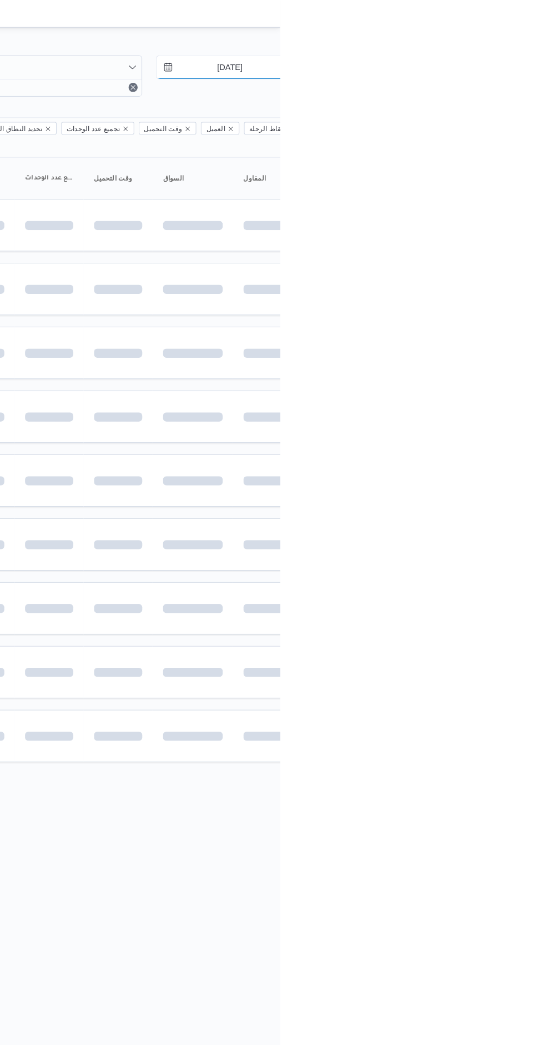
scroll to position [0, 17]
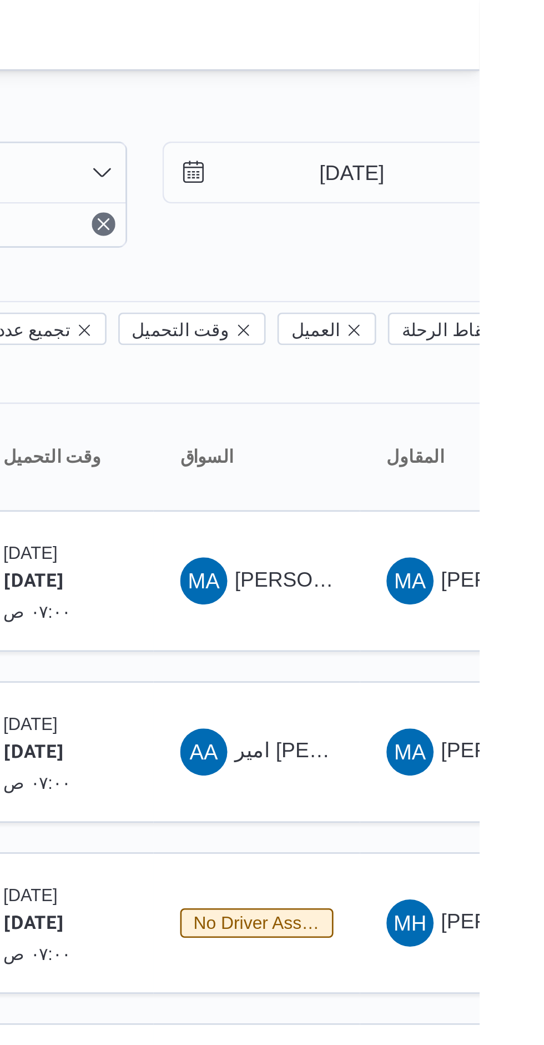
click at [415, 34] on div "Filter by 1 الفرع: فرونت دور اكتوبر 18/8/2025 → 18/8/2025 Group By Columns رقم …" at bounding box center [248, 317] width 544 height 577
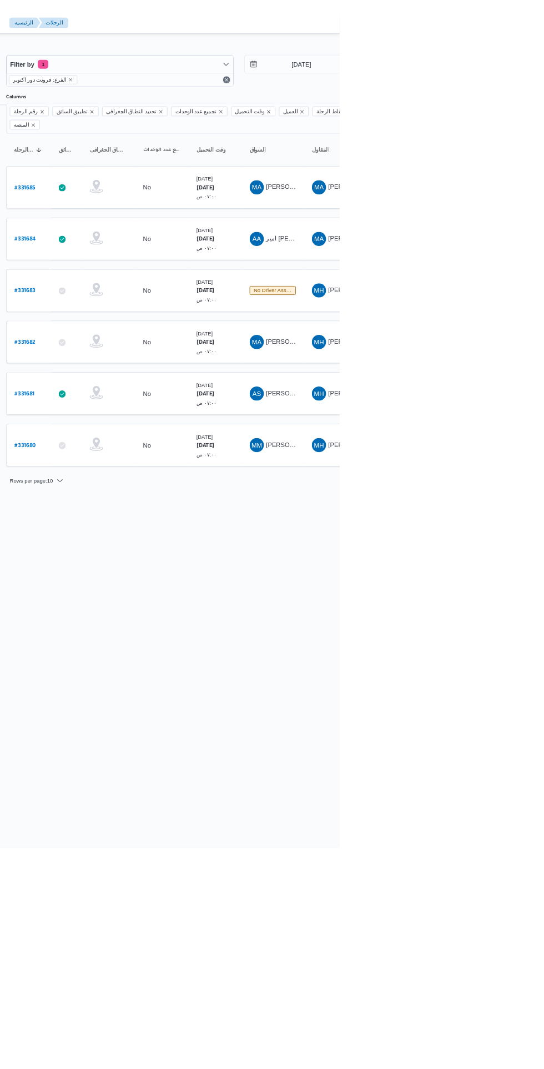
scroll to position [0, 18]
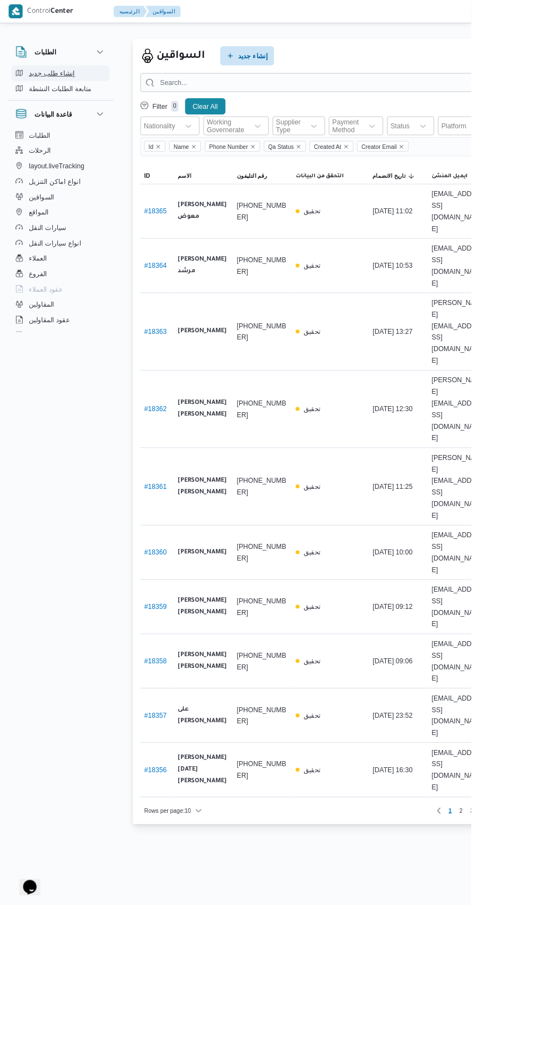
click at [45, 83] on span "إنشاء طلب جديد" at bounding box center [59, 84] width 53 height 13
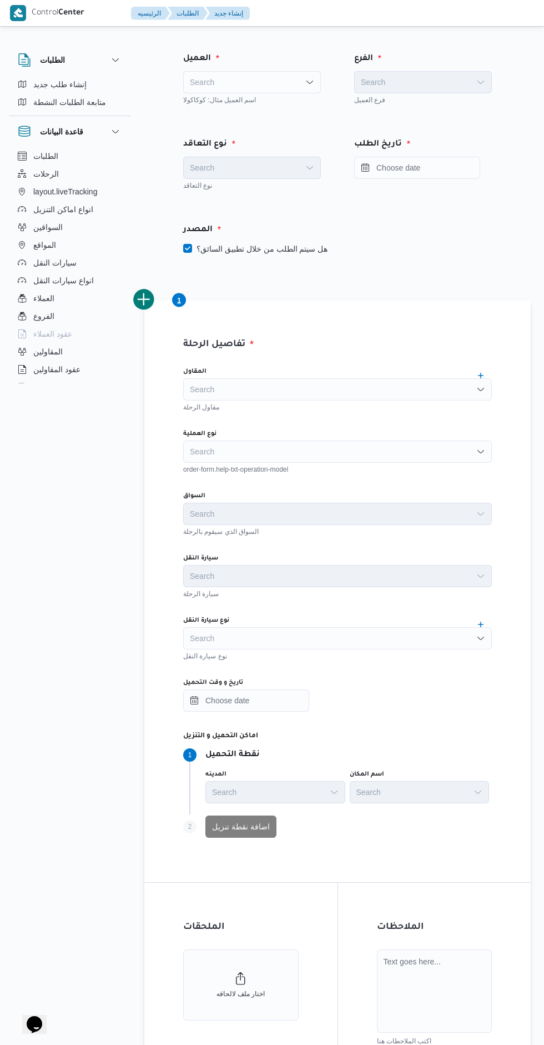
click at [284, 71] on div "Search" at bounding box center [252, 82] width 138 height 22
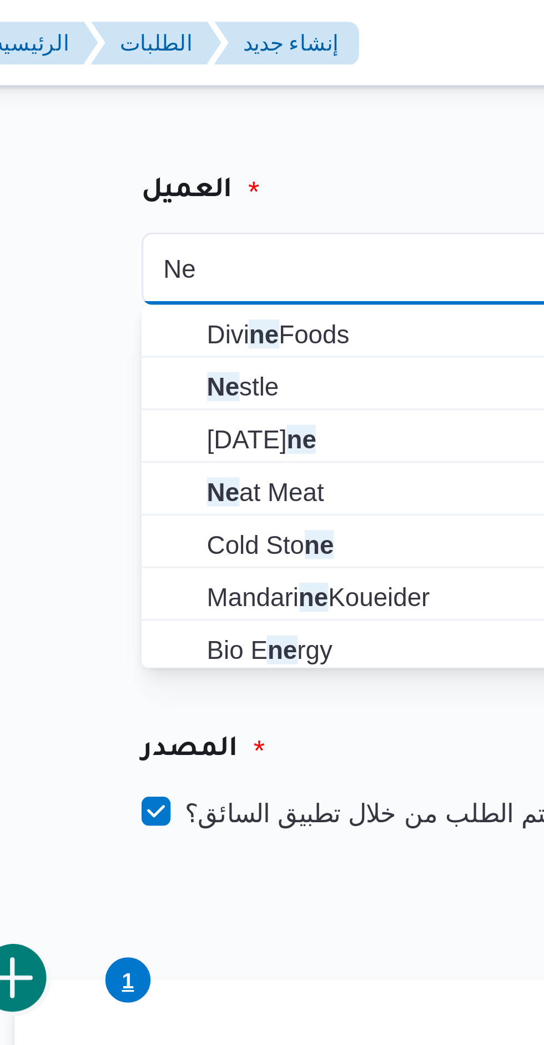
type input "Ne"
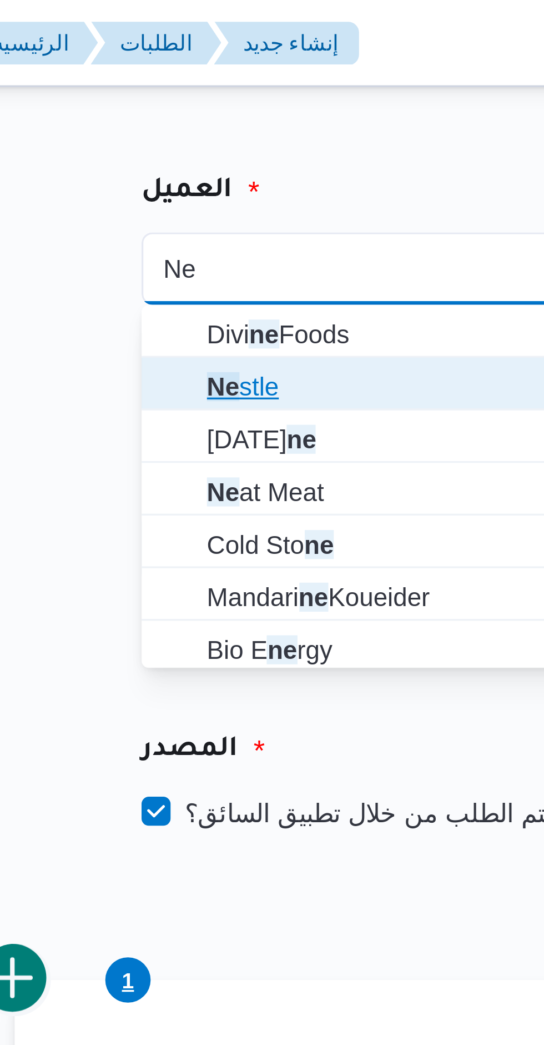
click at [205, 117] on mark "Ne" at bounding box center [208, 118] width 10 height 9
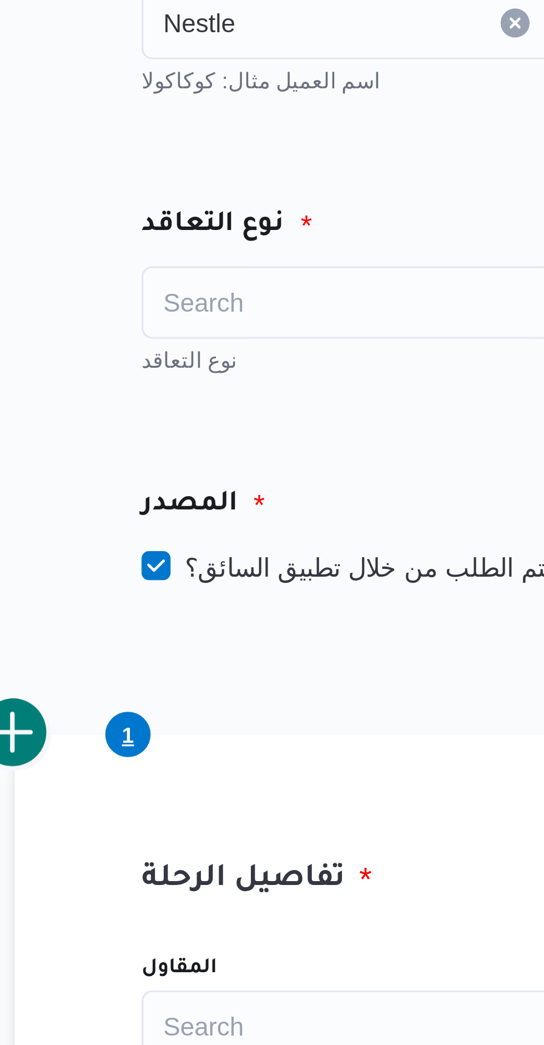
click at [206, 172] on div "Search" at bounding box center [252, 168] width 138 height 22
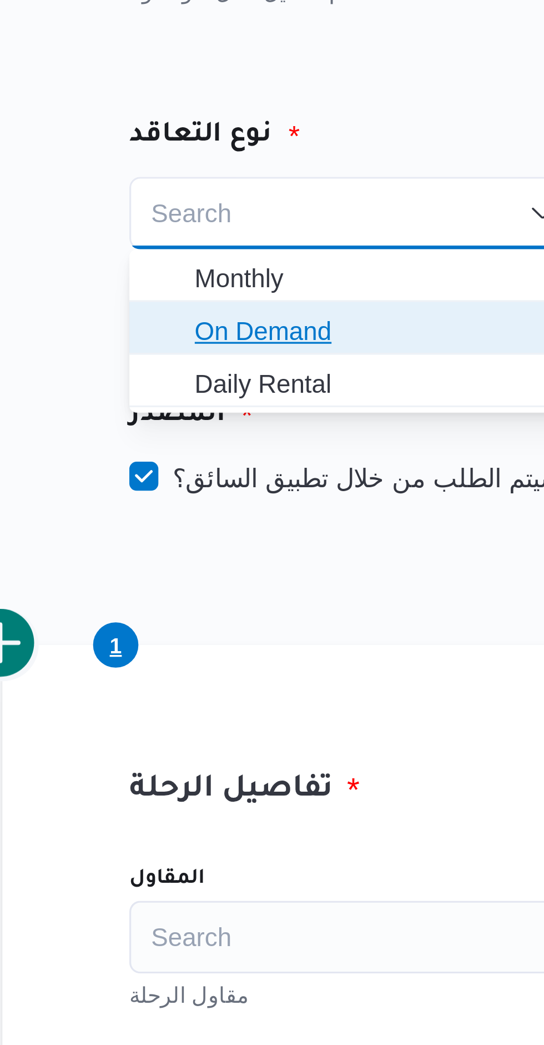
click at [210, 204] on span "On Demand" at bounding box center [258, 203] width 111 height 13
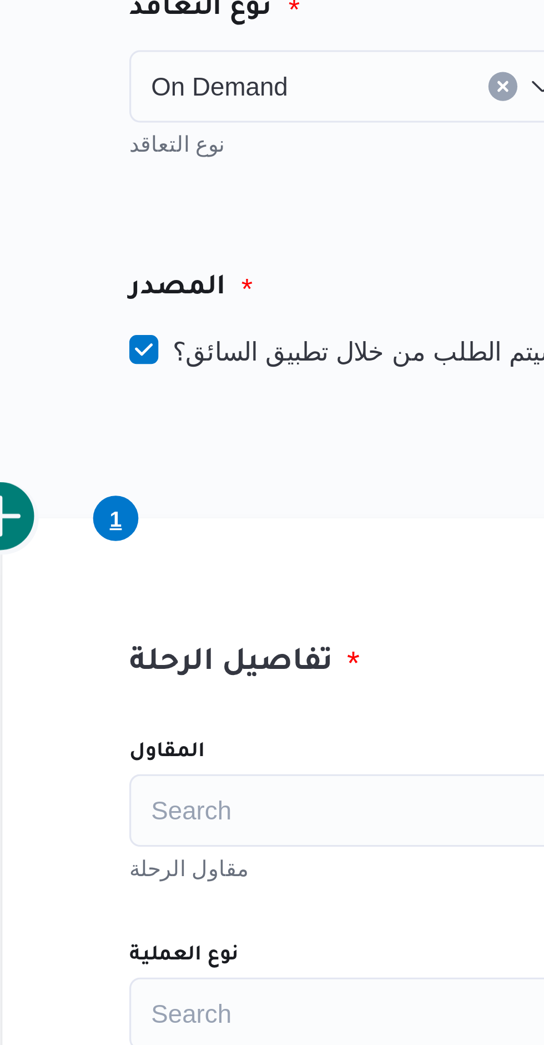
click at [210, 249] on label "هل سيتم الطلب من خلال تطبيق السائق؟" at bounding box center [255, 248] width 144 height 13
checkbox input "false"
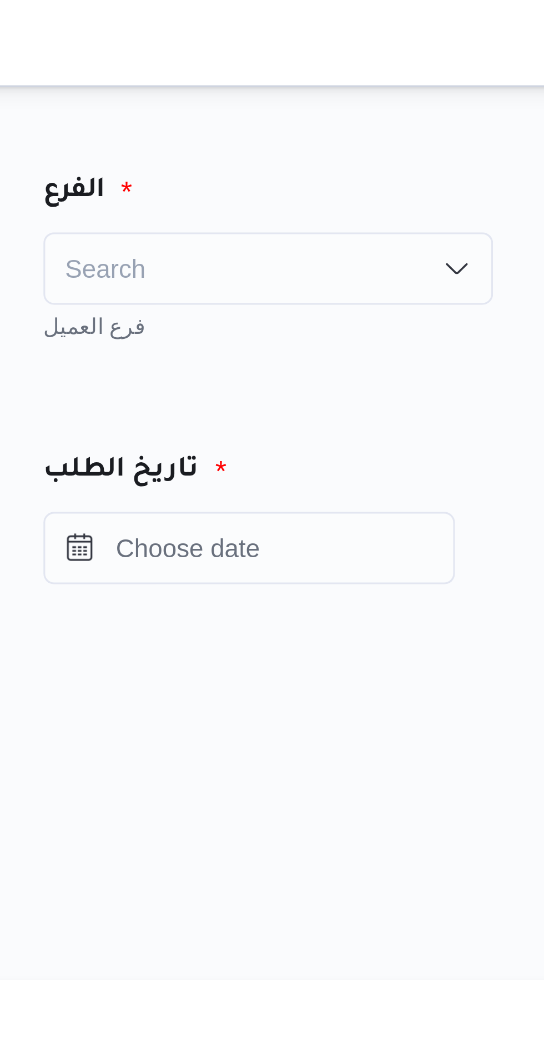
click at [381, 85] on div "Search" at bounding box center [423, 82] width 138 height 22
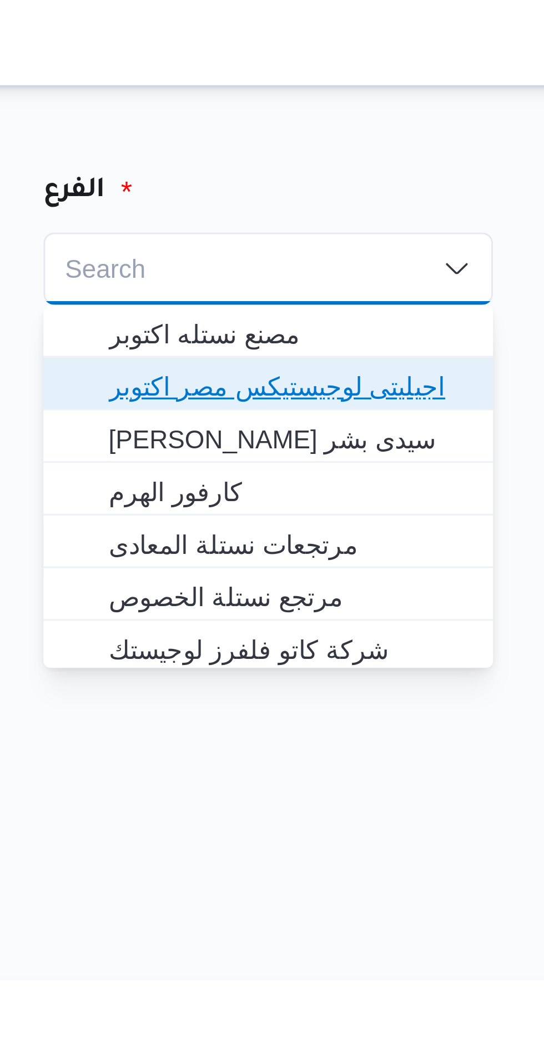
click at [398, 119] on span "اجيليتى لوجيستيكس مصر اكتوبر" at bounding box center [429, 118] width 111 height 13
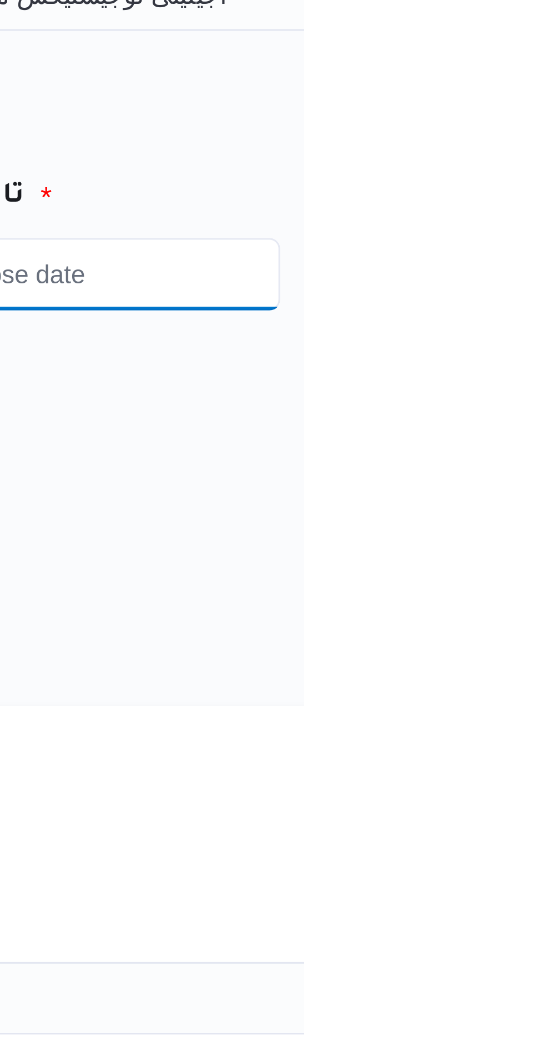
click at [503, 169] on input "Press the down key to open a popover containing a calendar." at bounding box center [474, 168] width 126 height 22
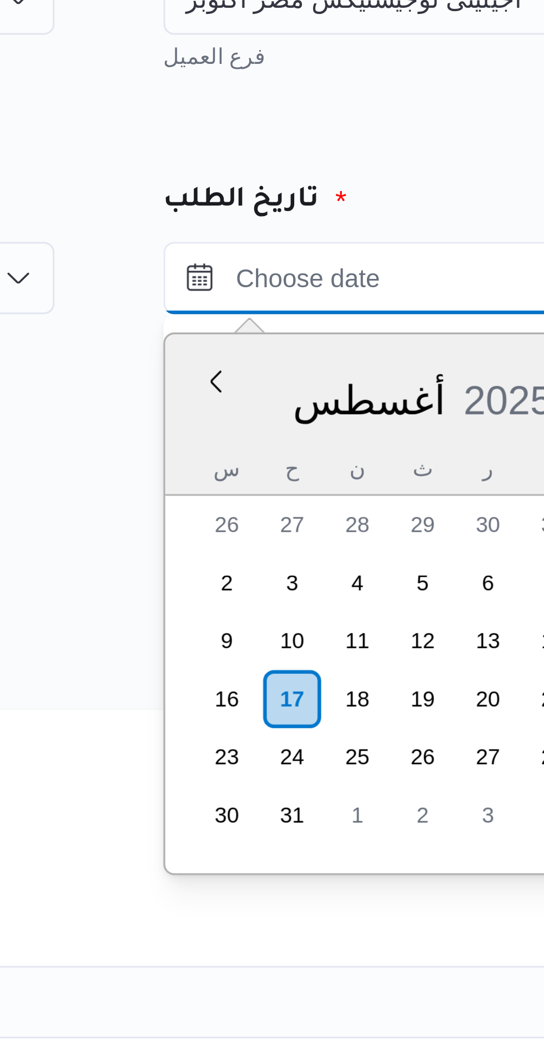
scroll to position [1132, 0]
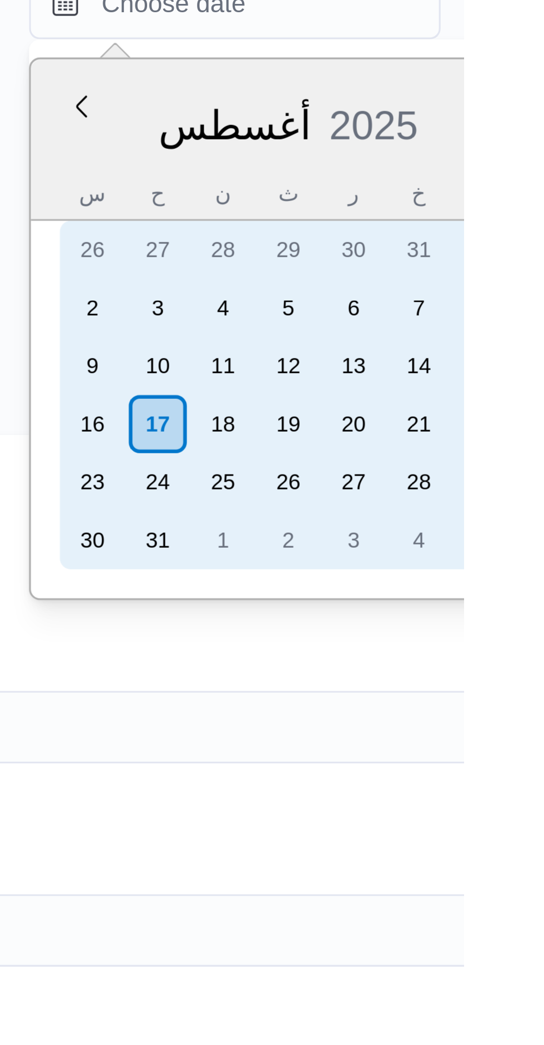
click at [469, 297] on div "18" at bounding box center [470, 297] width 18 height 18
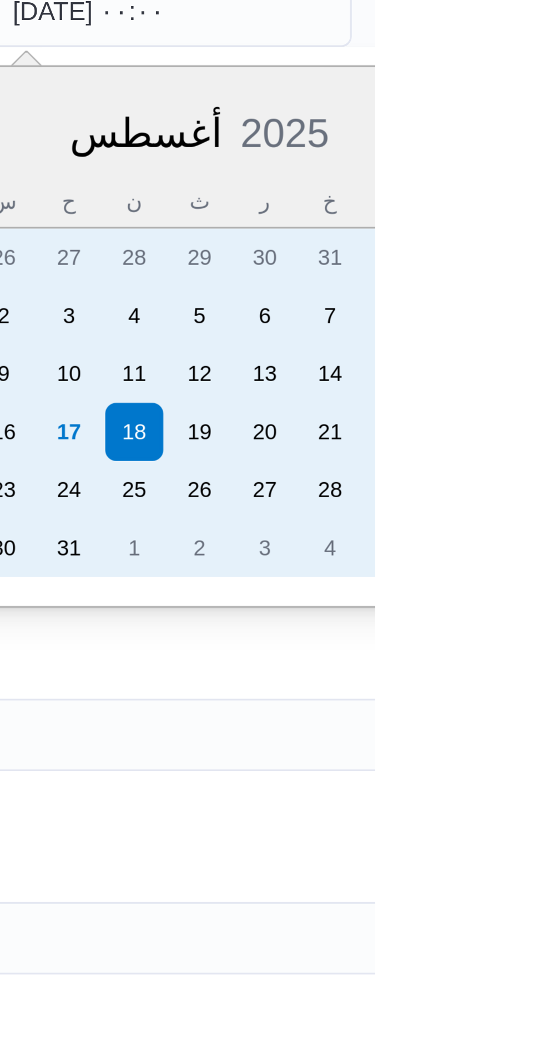
scroll to position [0, 0]
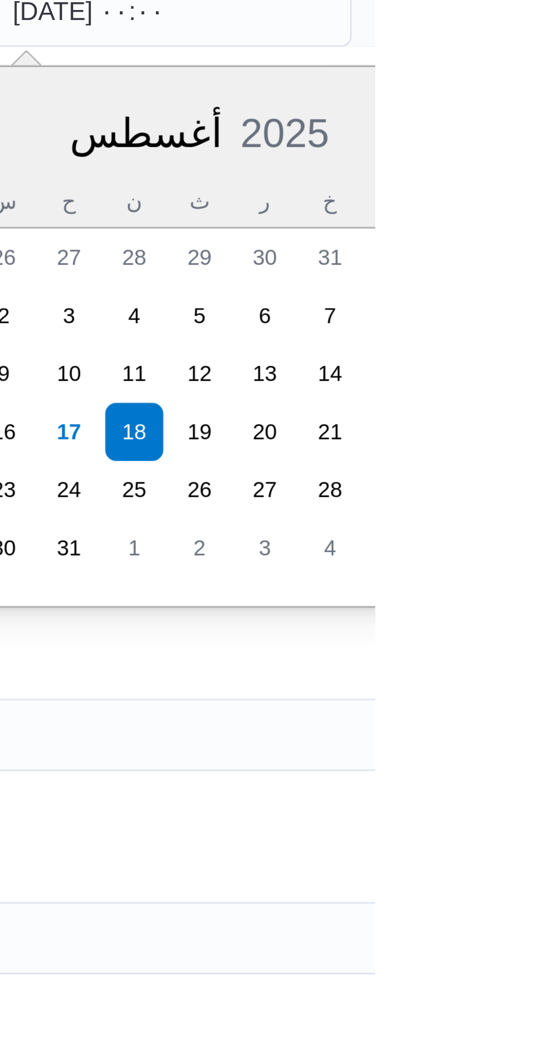
type input "١٨/٠٨/٢٠٢٥ ٠١:٠٠"
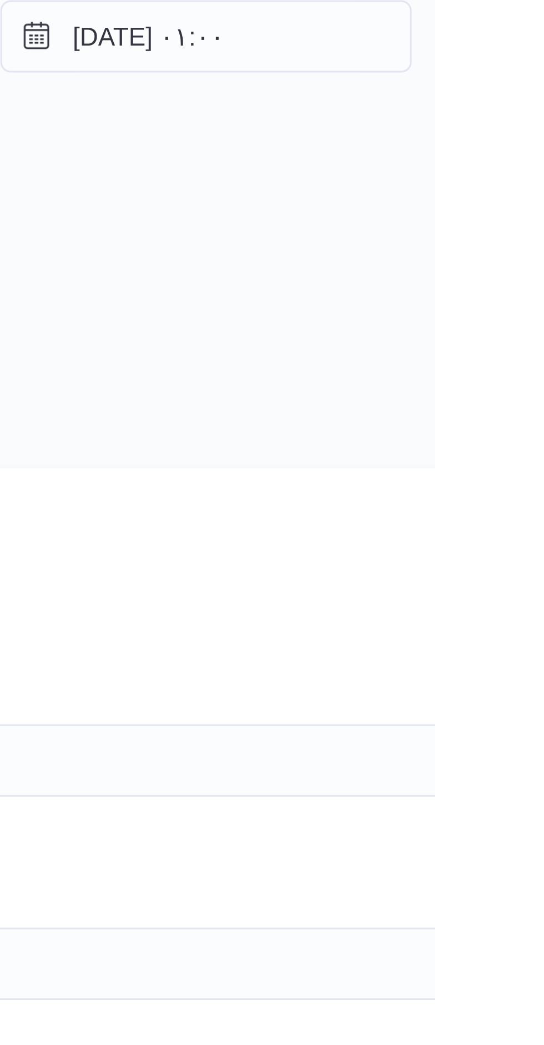
click at [458, 222] on div "المصدر" at bounding box center [394, 230] width 435 height 27
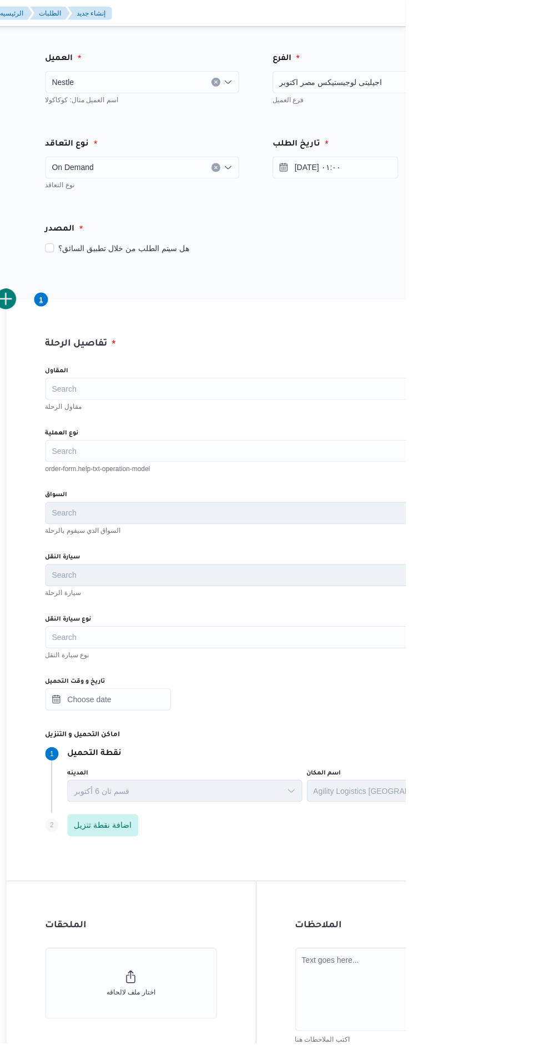
click at [237, 380] on div "Search" at bounding box center [394, 389] width 422 height 22
type input "راجح"
click at [230, 394] on div "راجح راجح Combo box. Selected. راجح. Selected. Combo box input. Search. Type so…" at bounding box center [394, 389] width 422 height 22
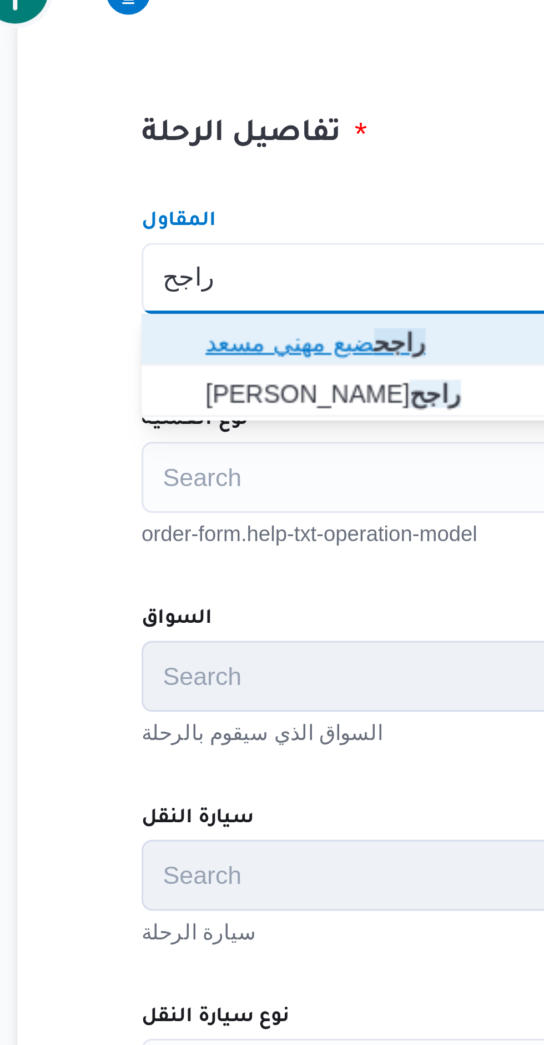
click at [215, 404] on span "راجح ضبع مهني مسعد" at bounding box center [400, 409] width 395 height 13
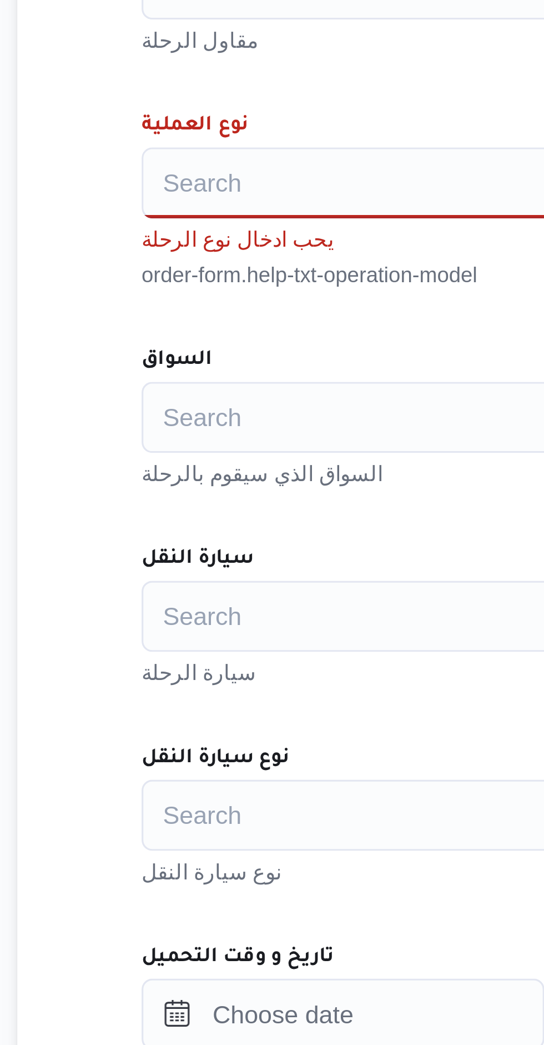
click at [209, 457] on div "Search" at bounding box center [394, 451] width 422 height 22
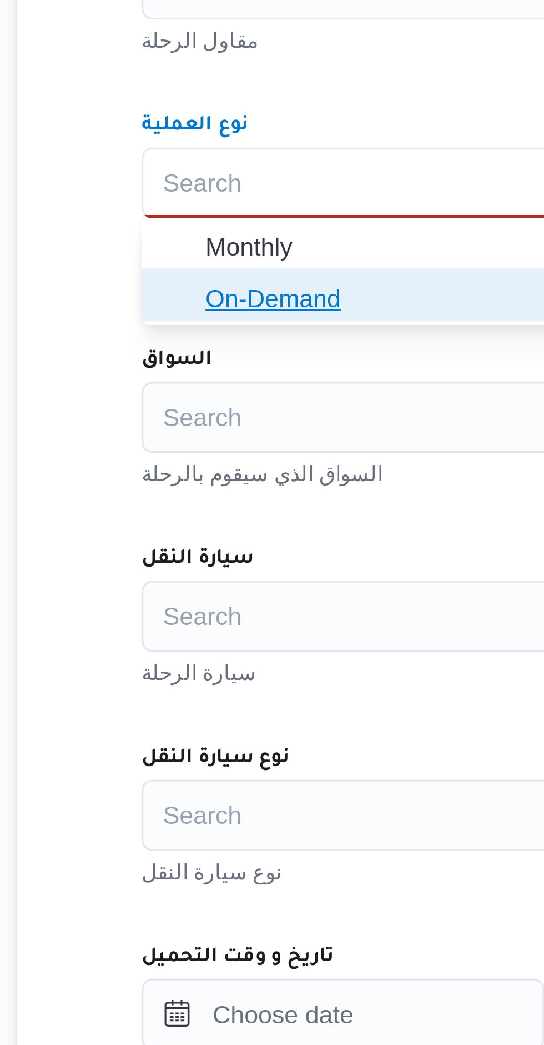
click at [203, 493] on span "On-Demand" at bounding box center [394, 488] width 413 height 18
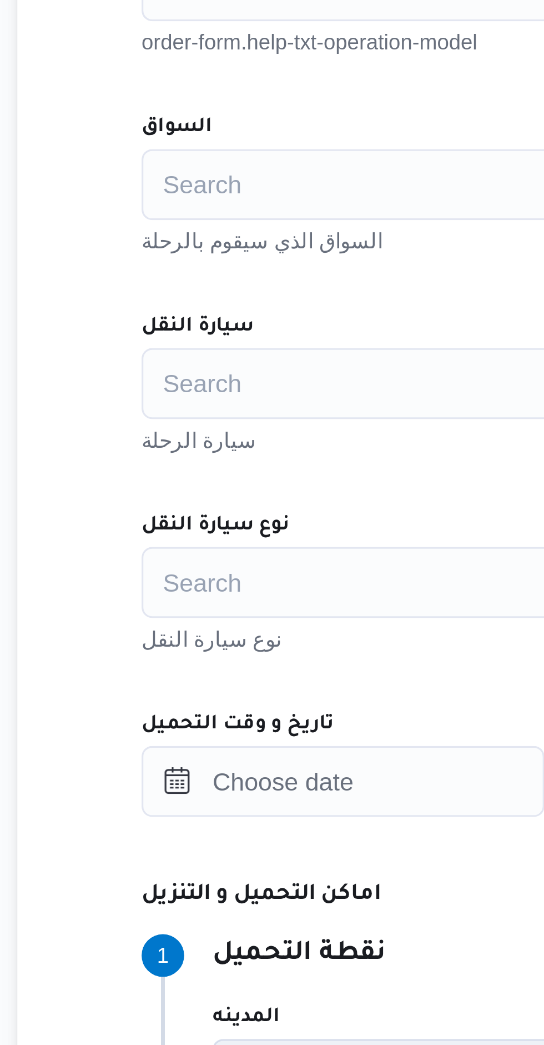
click at [199, 518] on div "Search" at bounding box center [394, 514] width 422 height 22
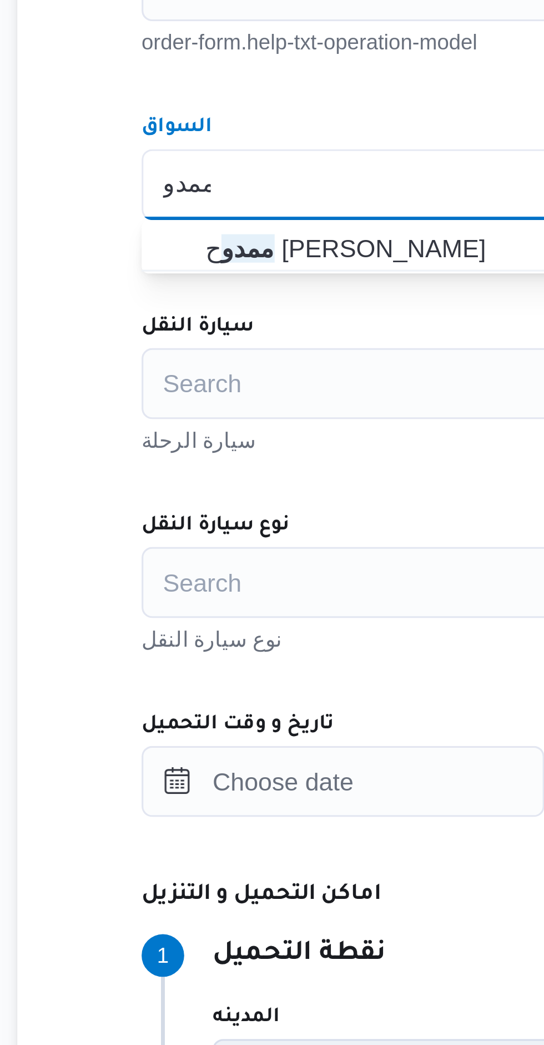
type input "ممدو"
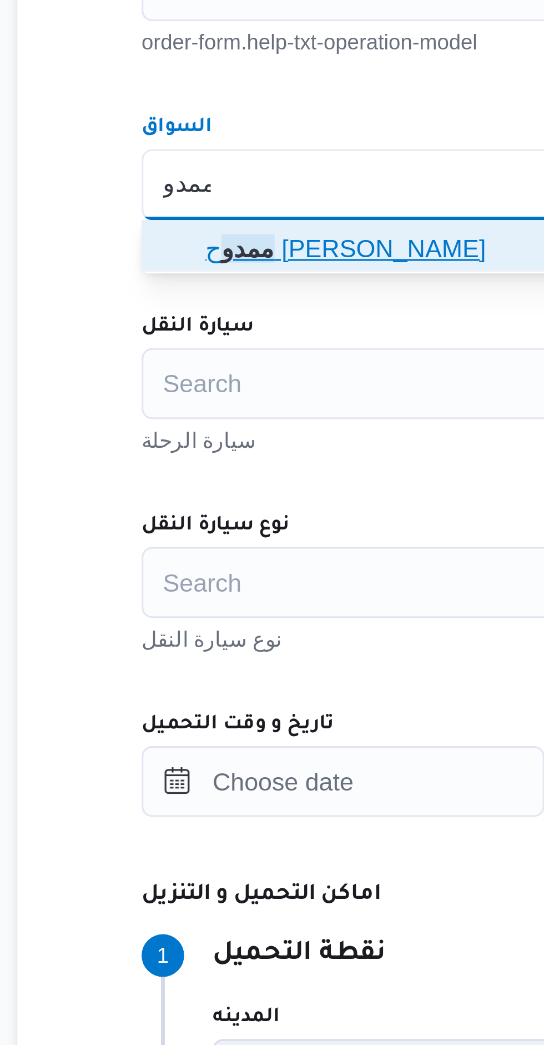
click at [205, 534] on span "ممدو ح مصطفي ابراهيم حلمي" at bounding box center [400, 533] width 395 height 13
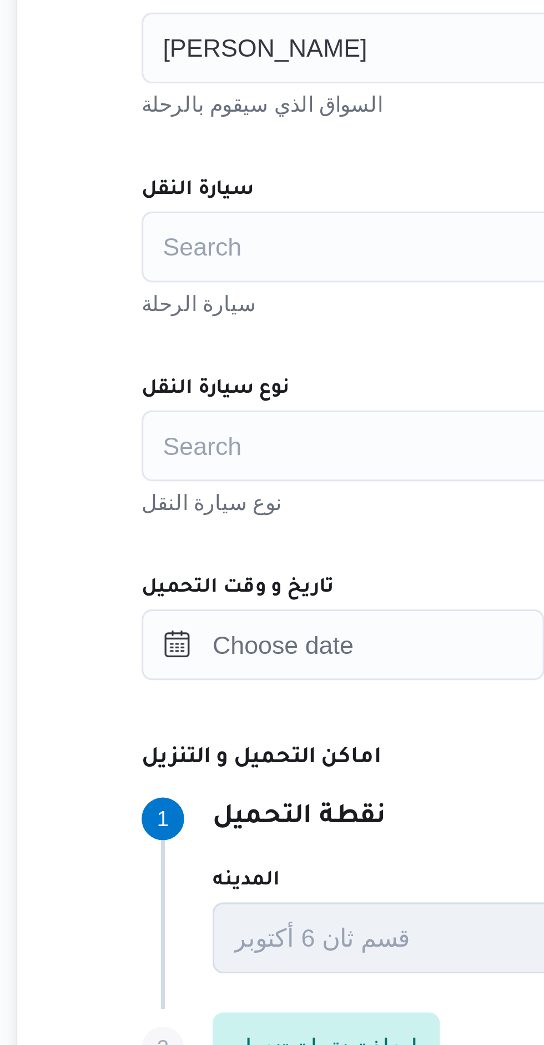
click at [197, 574] on div "Search" at bounding box center [394, 576] width 422 height 22
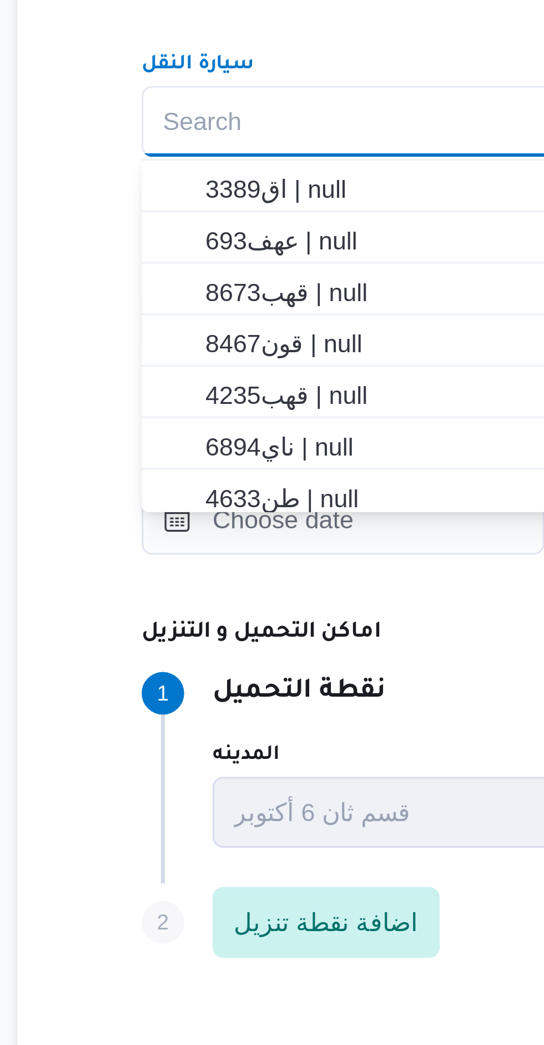
scroll to position [52, 0]
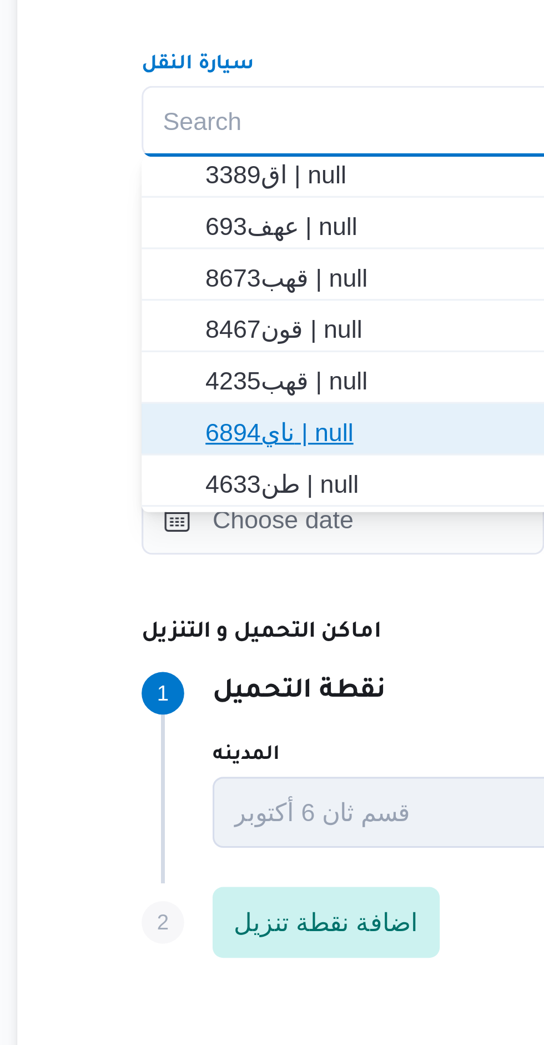
click at [208, 670] on span "ناي6894 | null" at bounding box center [400, 672] width 395 height 13
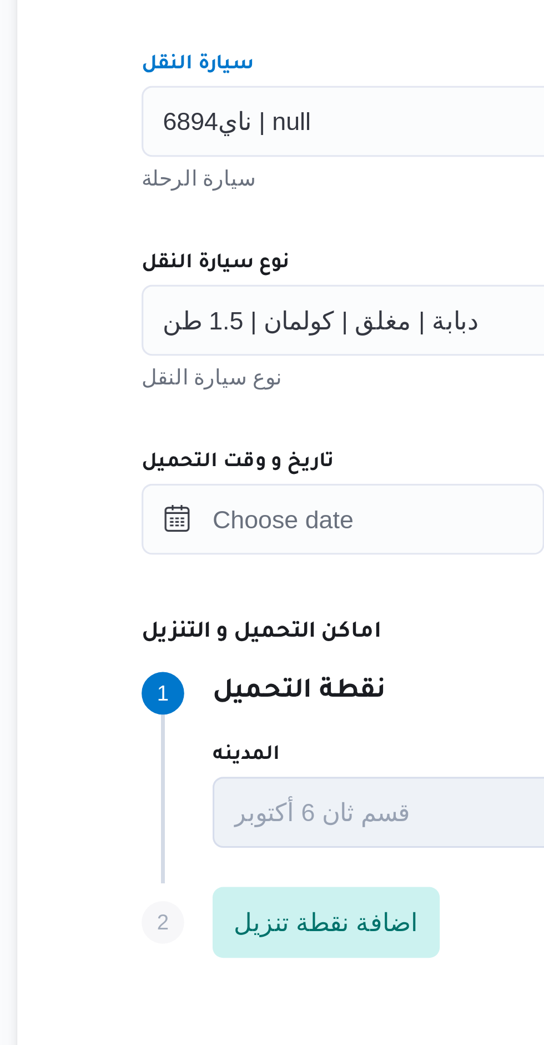
click at [209, 637] on span "دبابة | مغلق | كولمان | 1.5 طن" at bounding box center [239, 637] width 99 height 12
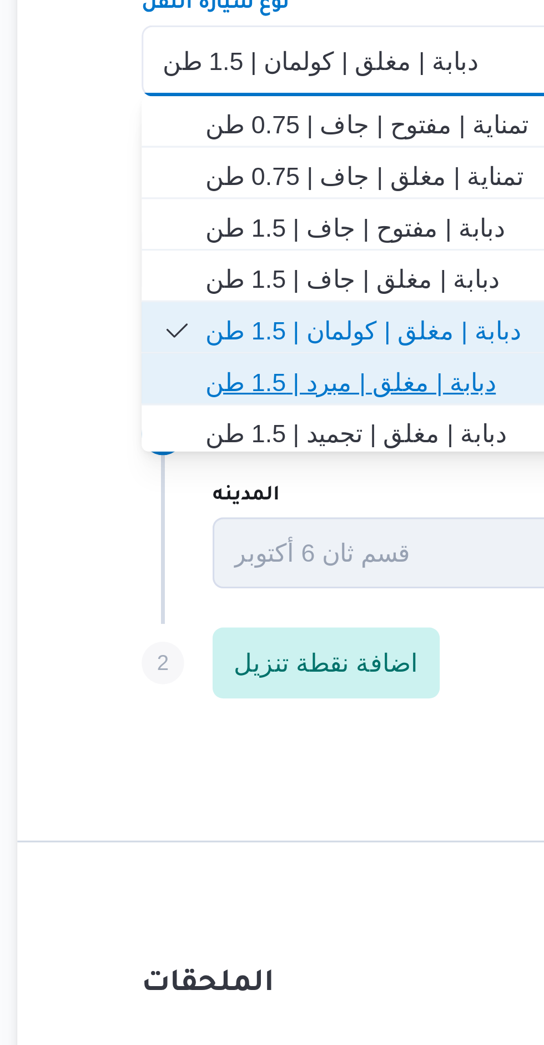
click at [217, 740] on span "دبابة | مغلق | مبرد | 1.5 طن" at bounding box center [400, 738] width 395 height 13
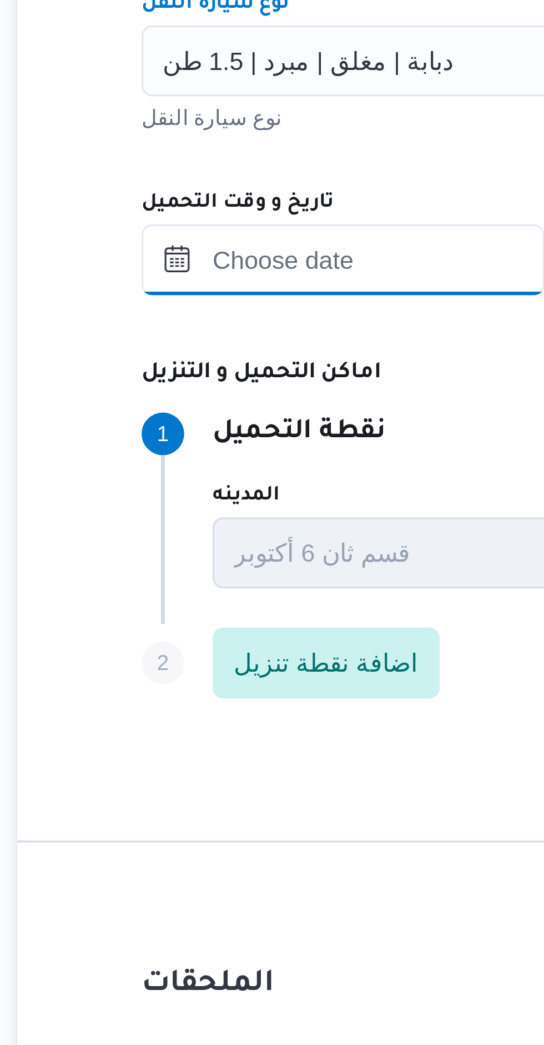
click at [228, 701] on input "تاريخ و وقت التحميل" at bounding box center [246, 700] width 126 height 22
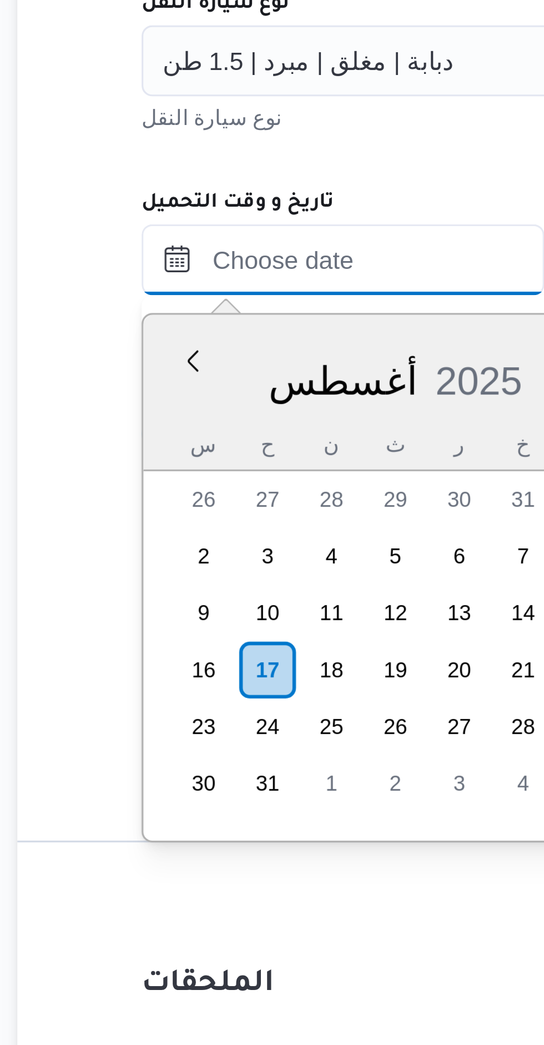
scroll to position [1133, 0]
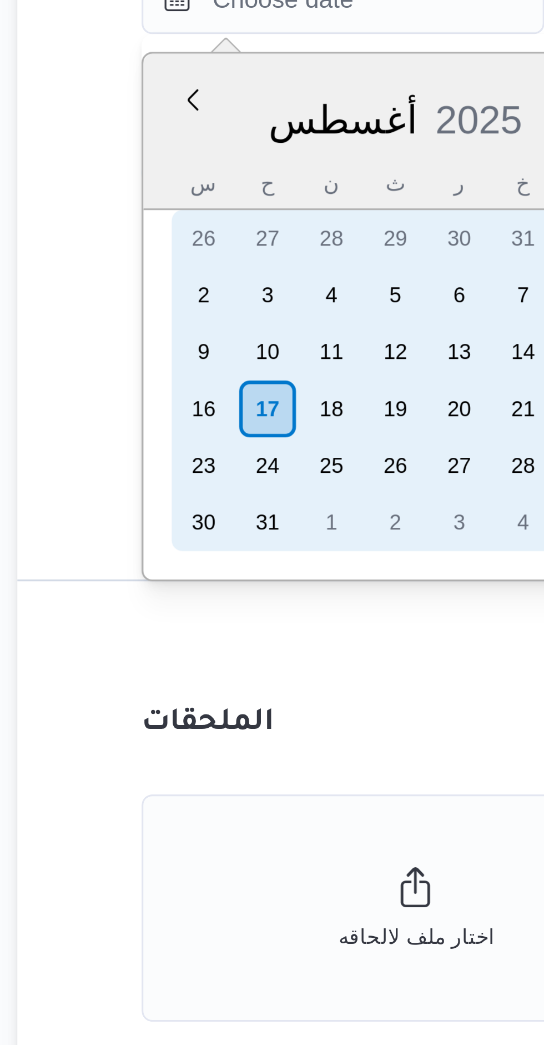
click at [240, 829] on div "18" at bounding box center [243, 829] width 18 height 18
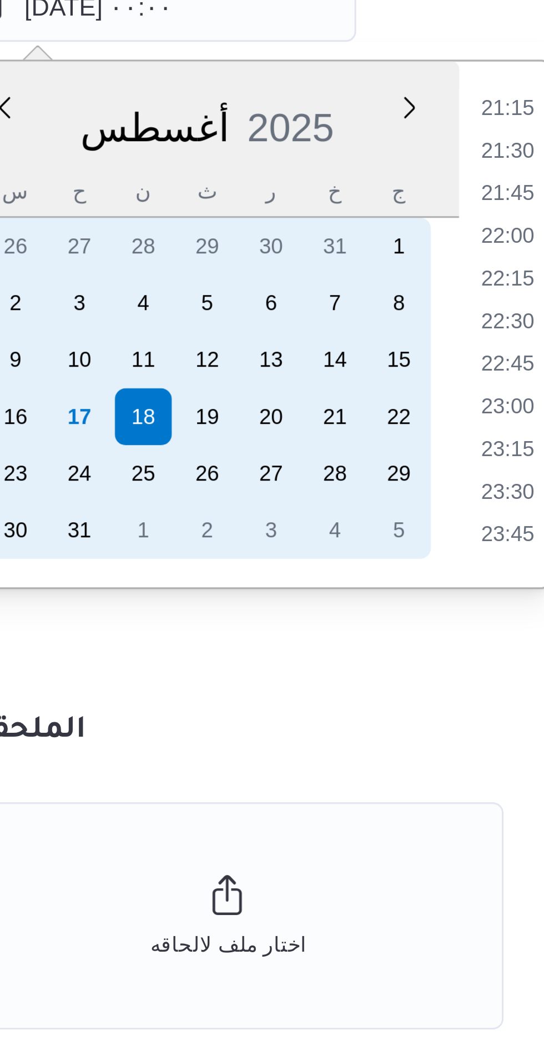
scroll to position [0, 0]
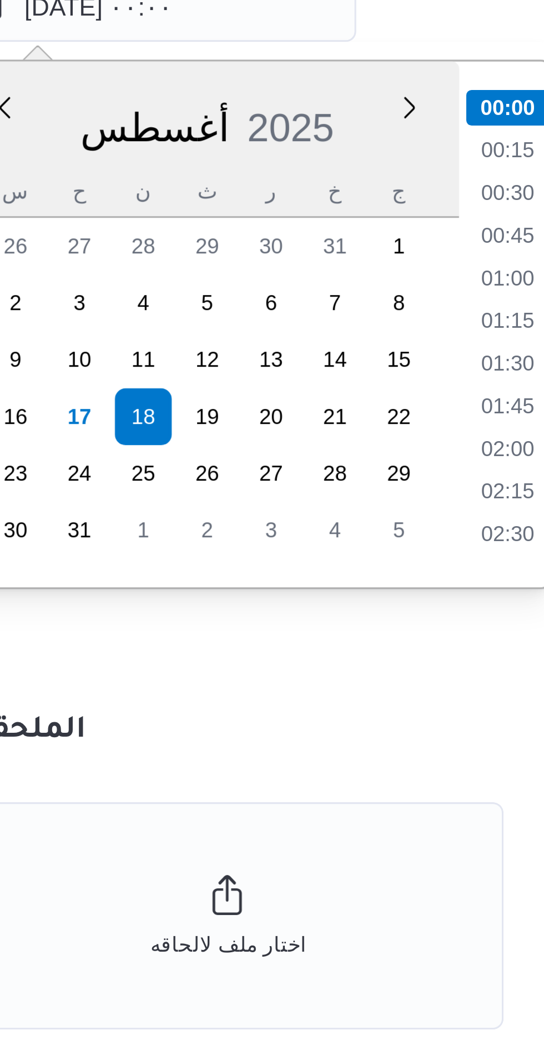
click at [350, 786] on li "01:00" at bounding box center [357, 785] width 26 height 11
type input "١٨/٠٨/٢٠٢٥ ٠١:٠٠"
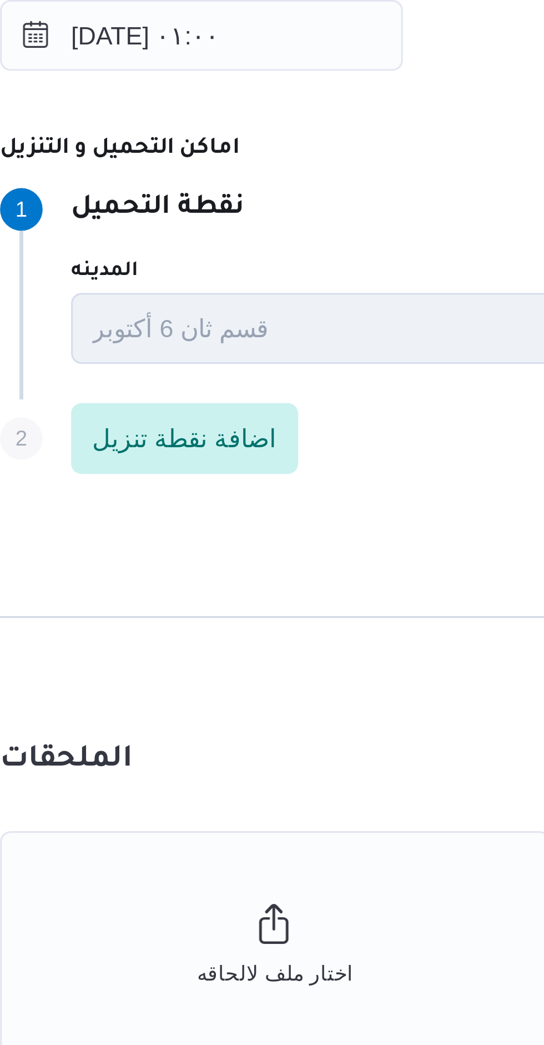
click at [277, 748] on div "Step 1 1 نقطة التحميل" at bounding box center [433, 754] width 500 height 13
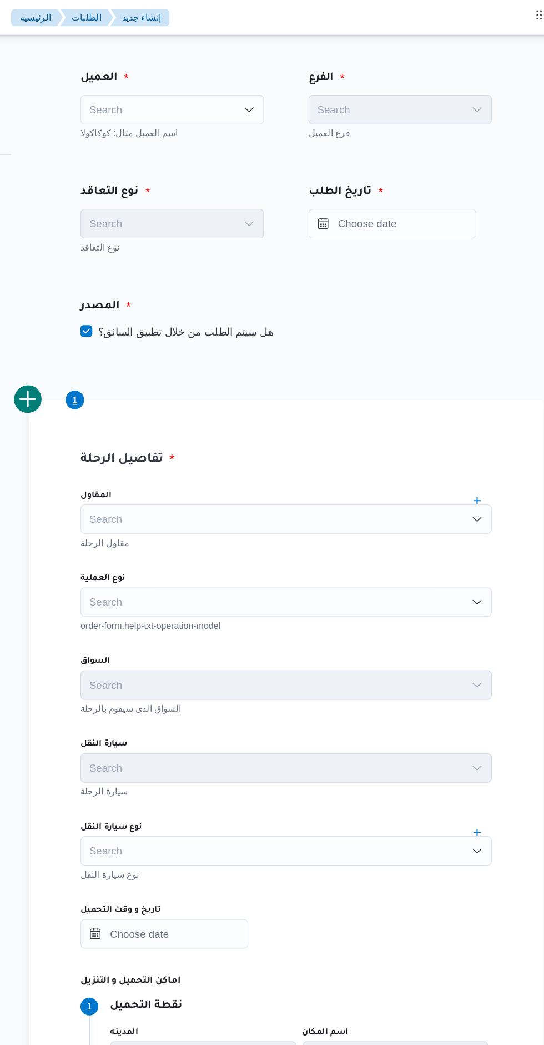
click at [237, 80] on div "Search" at bounding box center [252, 82] width 138 height 22
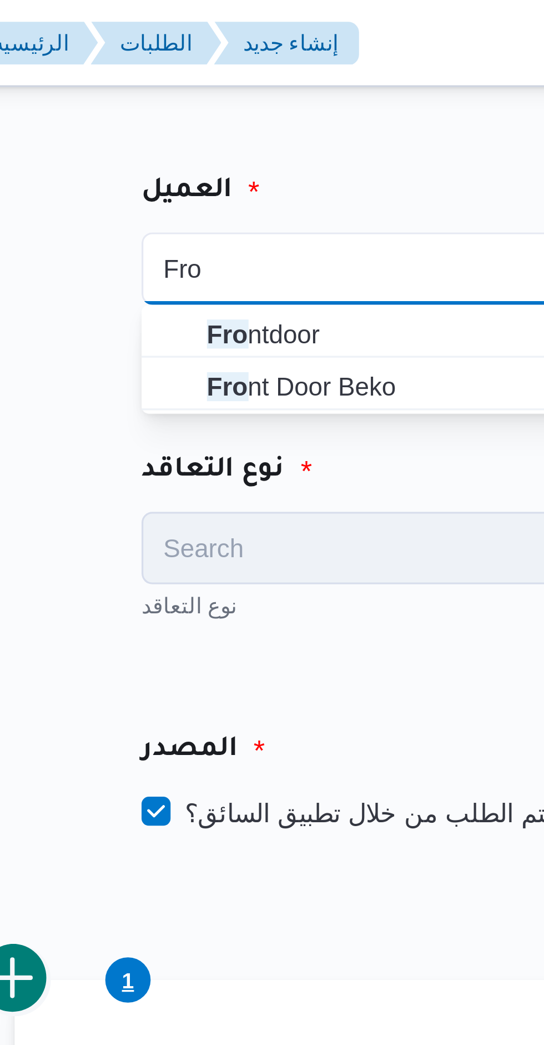
type input "Fro"
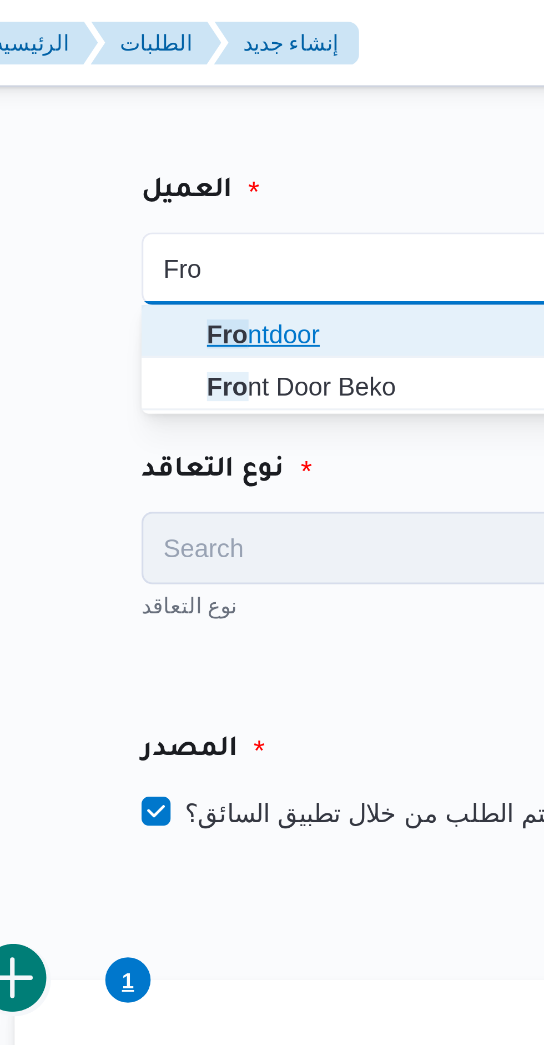
click at [197, 102] on icon "button" at bounding box center [194, 102] width 9 height 9
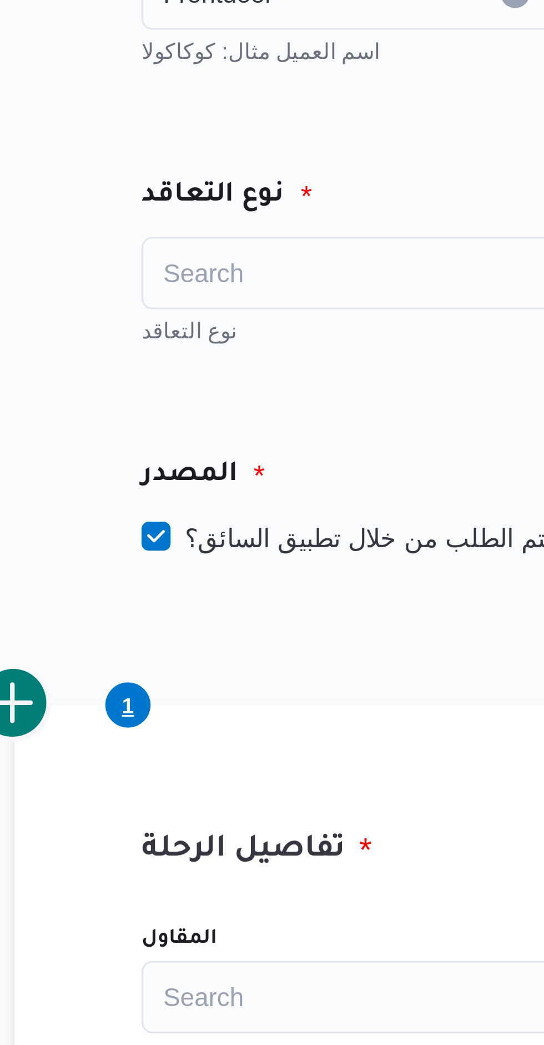
click at [202, 169] on div "Search" at bounding box center [252, 168] width 138 height 22
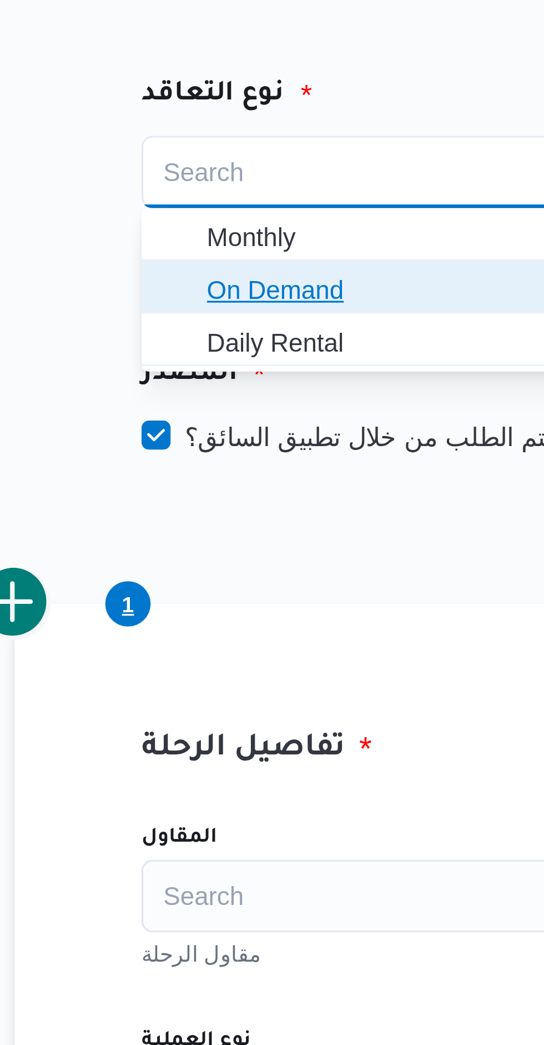
click at [206, 205] on span "On Demand" at bounding box center [258, 203] width 111 height 13
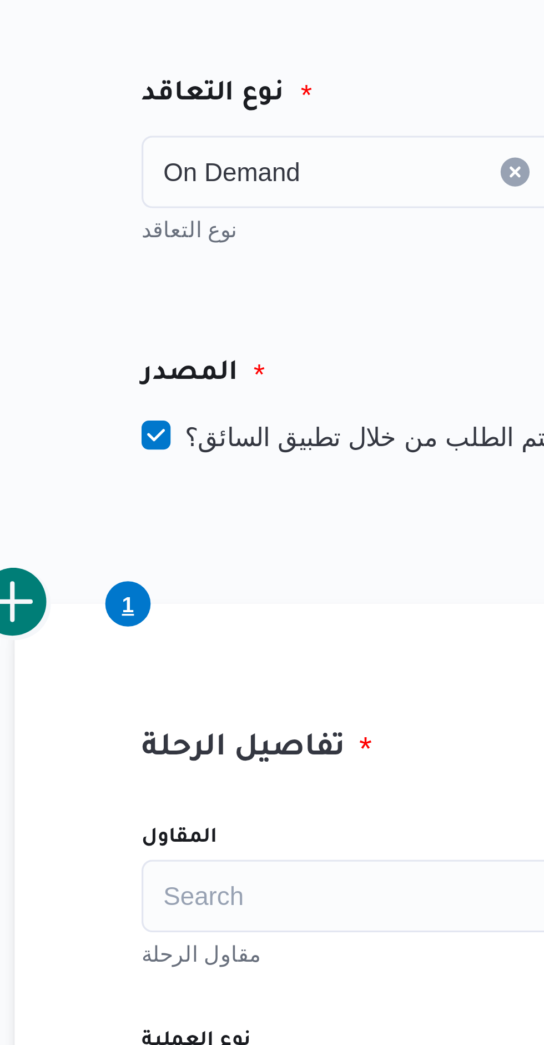
click at [220, 245] on label "هل سيتم الطلب من خلال تطبيق السائق؟" at bounding box center [255, 248] width 144 height 13
checkbox input "false"
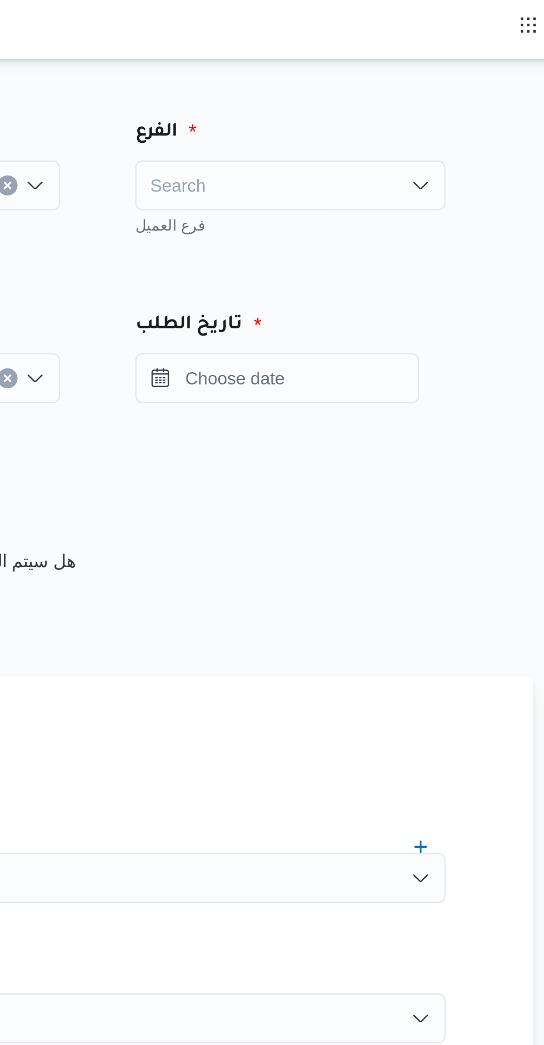
click at [385, 76] on div "Search" at bounding box center [423, 82] width 138 height 22
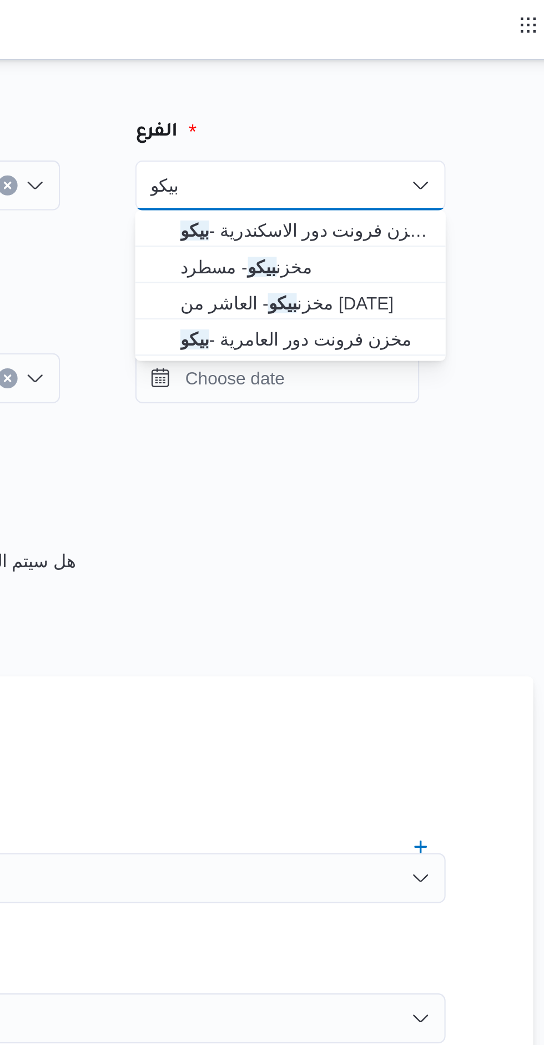
type input "بيكو"
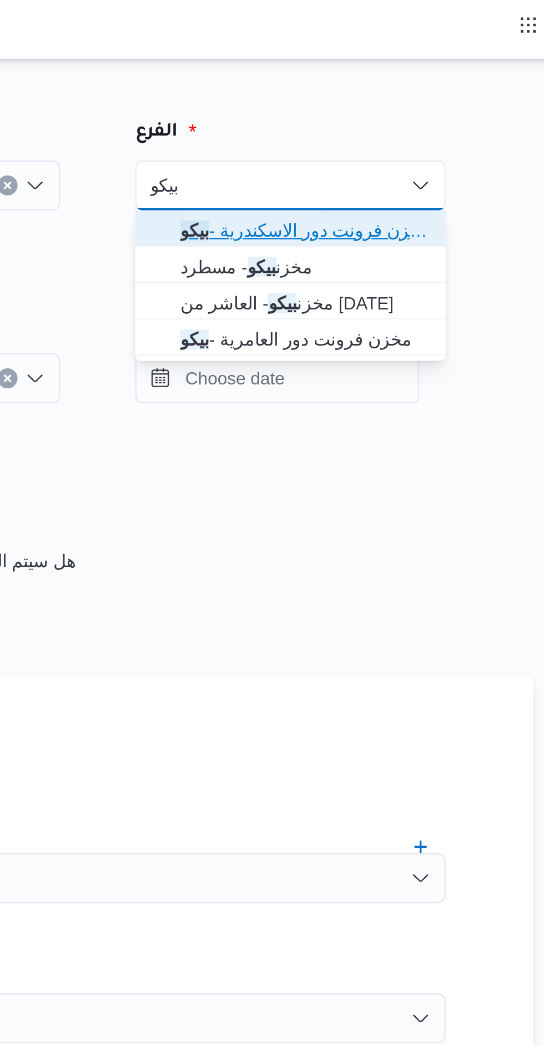
click at [382, 105] on mark "بيكو" at bounding box center [380, 102] width 13 height 9
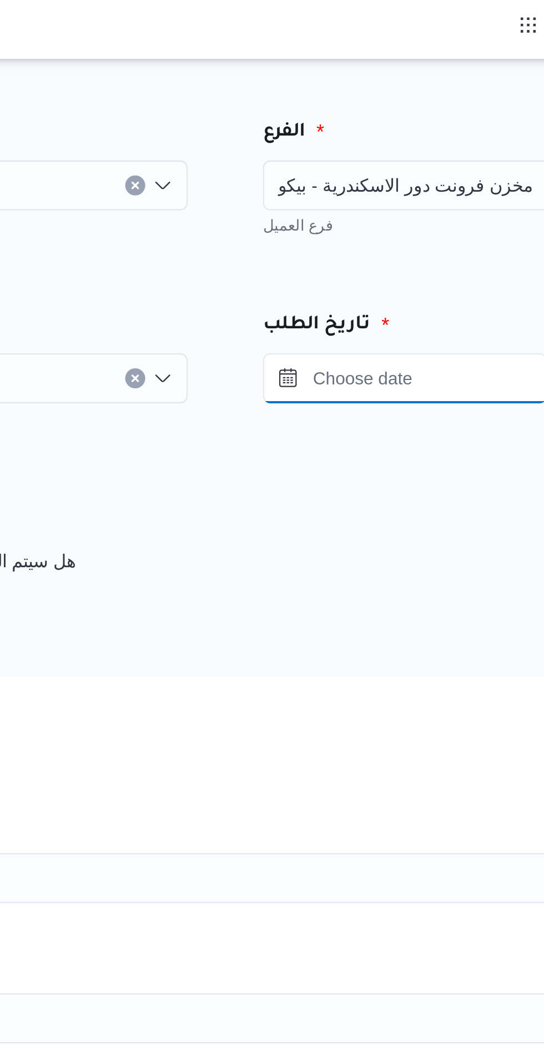
click at [421, 170] on input "Press the down key to open a popover containing a calendar." at bounding box center [474, 168] width 126 height 22
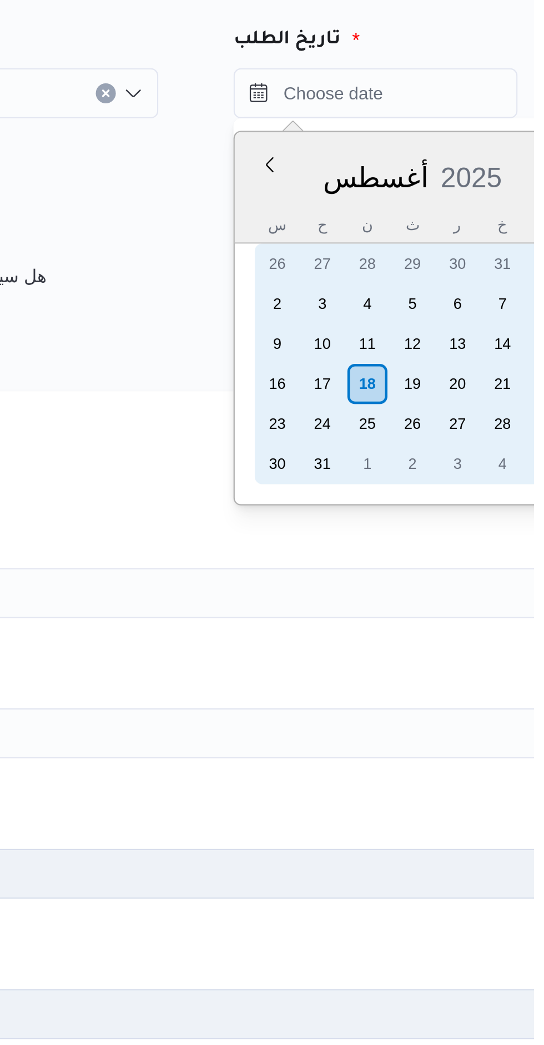
click at [461, 296] on div "18" at bounding box center [470, 297] width 18 height 18
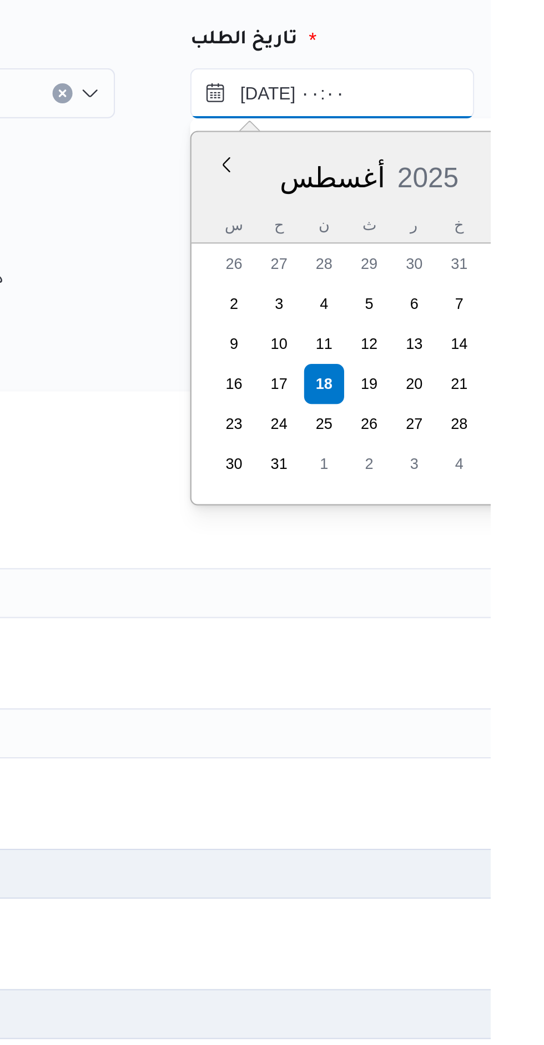
click at [411, 167] on input "١٨/٠٨/٢٠٢٥ ٠٠:٠٠" at bounding box center [474, 168] width 126 height 22
type input "١٨/٠٨/٢٠٢٥ ٠٩:٠٠"
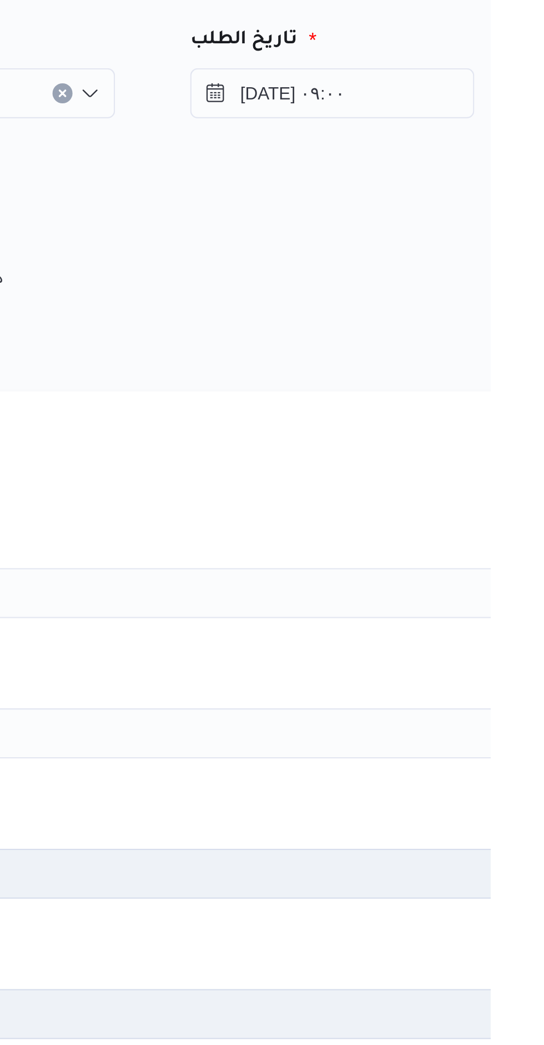
click at [408, 234] on div "المصدر" at bounding box center [394, 230] width 435 height 27
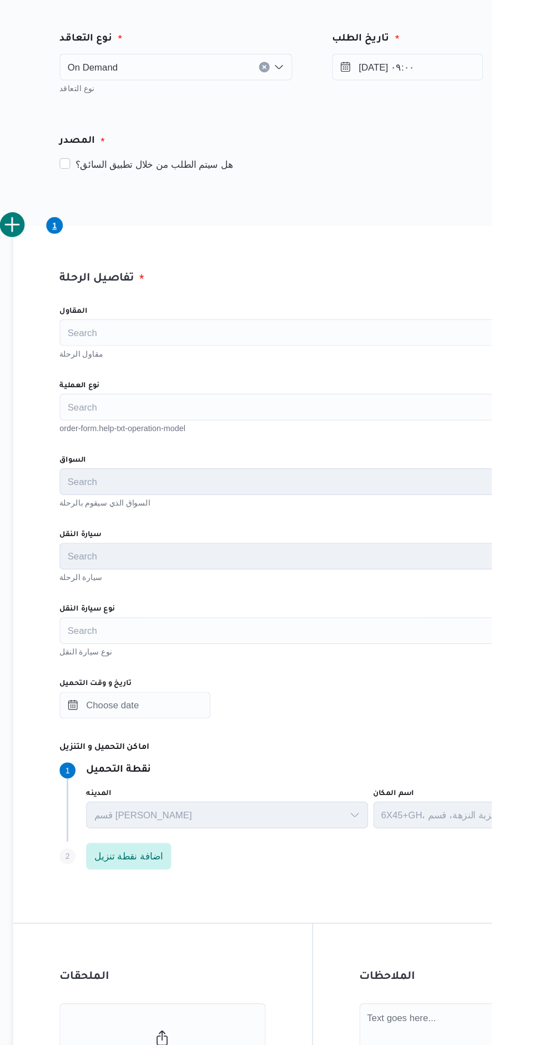
click at [208, 433] on label "نوع العملية" at bounding box center [199, 433] width 33 height 9
click at [191, 445] on input "نوع العملية" at bounding box center [190, 451] width 1 height 13
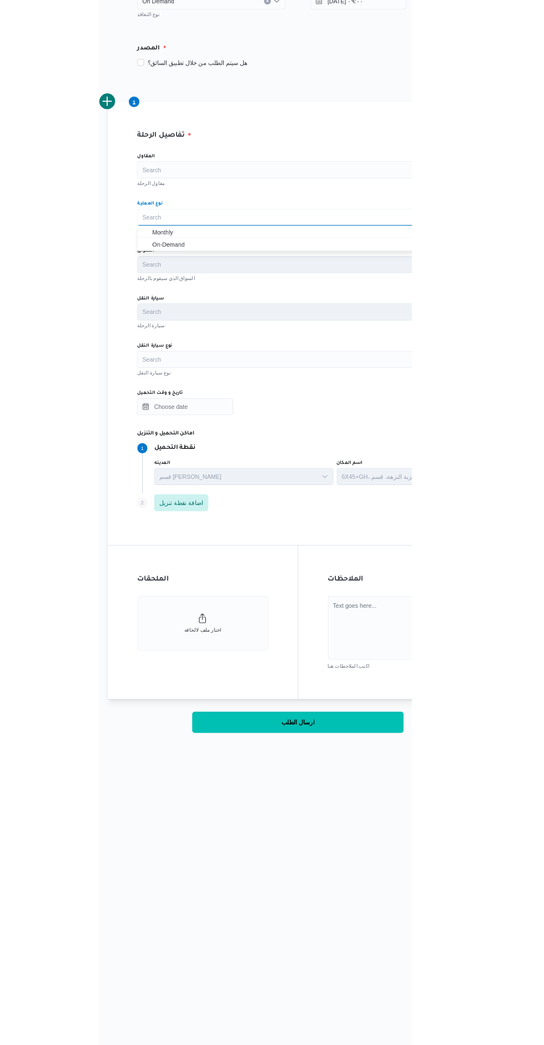
scroll to position [0, 0]
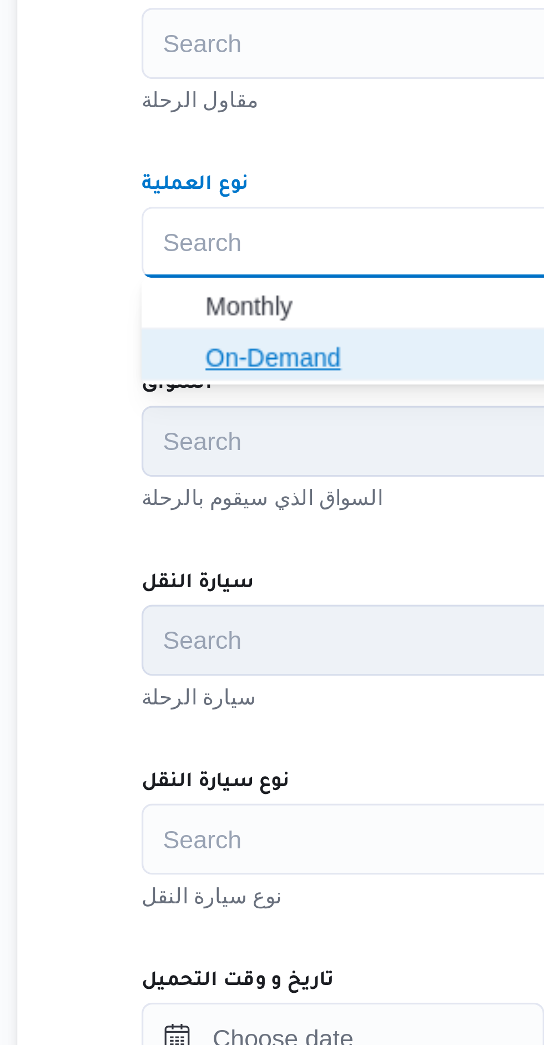
click at [192, 484] on icon "button" at bounding box center [194, 487] width 9 height 9
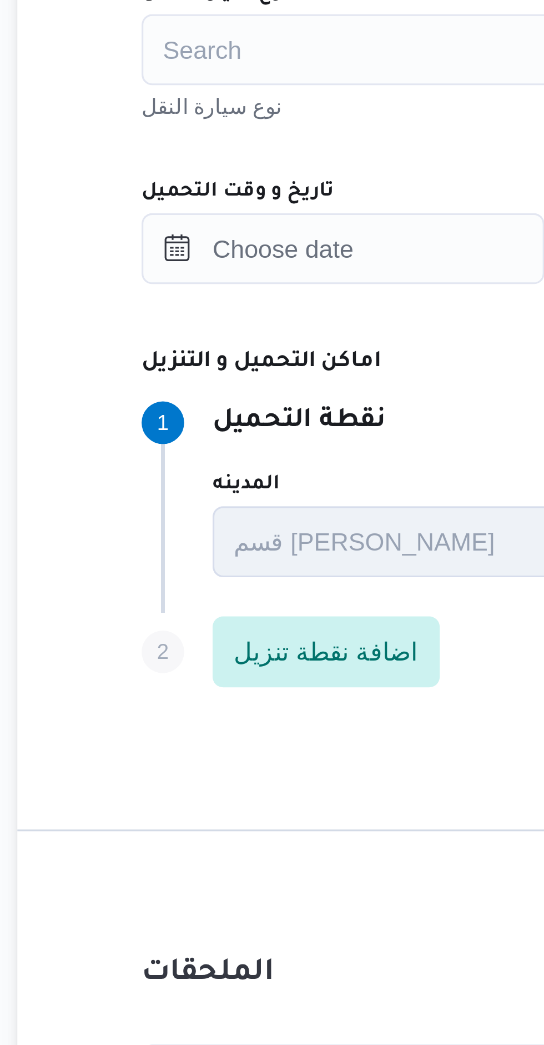
click at [196, 641] on div "Search" at bounding box center [394, 638] width 422 height 22
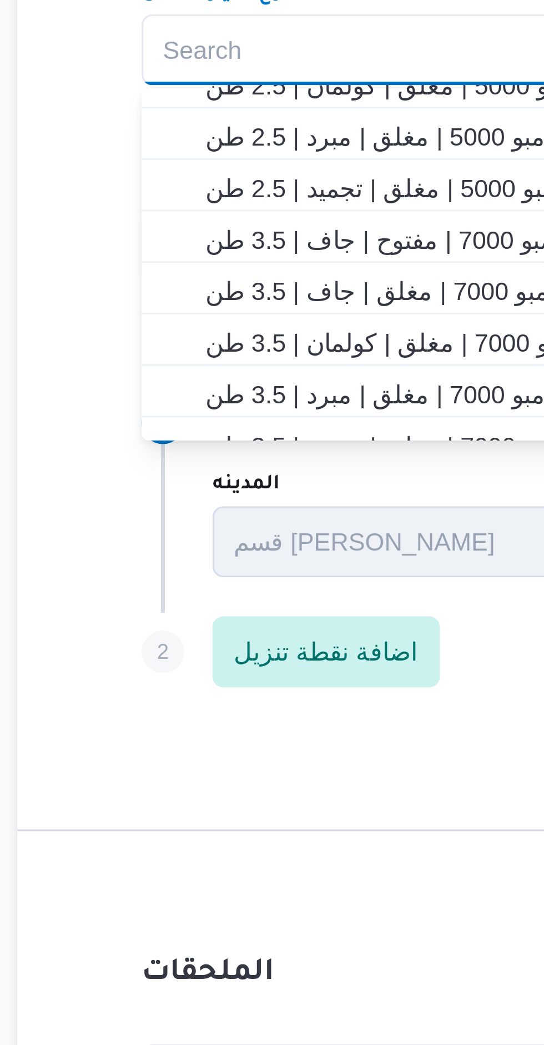
scroll to position [159, 0]
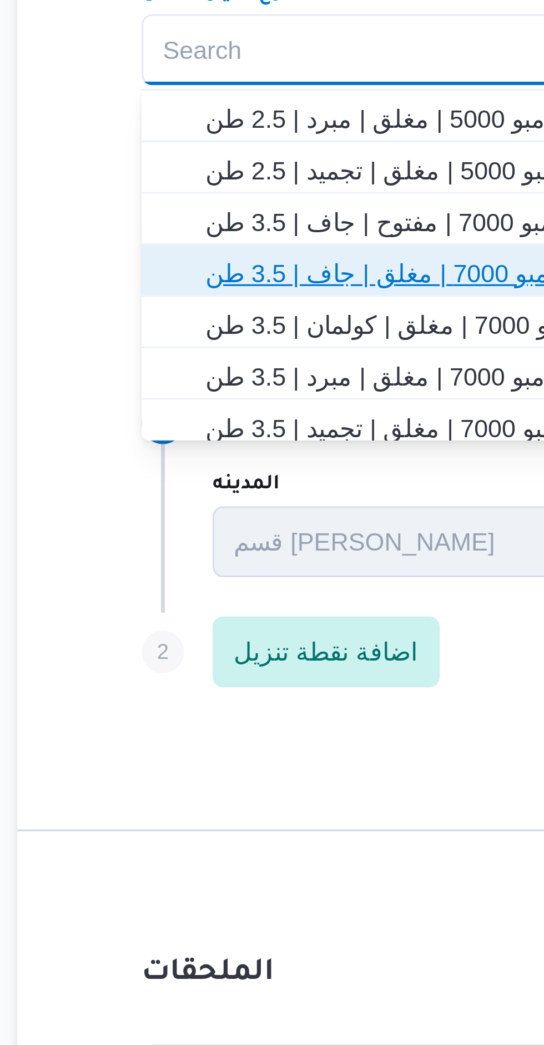
click at [217, 709] on span "جامبو 7000 | مغلق | جاف | 3.5 طن" at bounding box center [373, 707] width 340 height 13
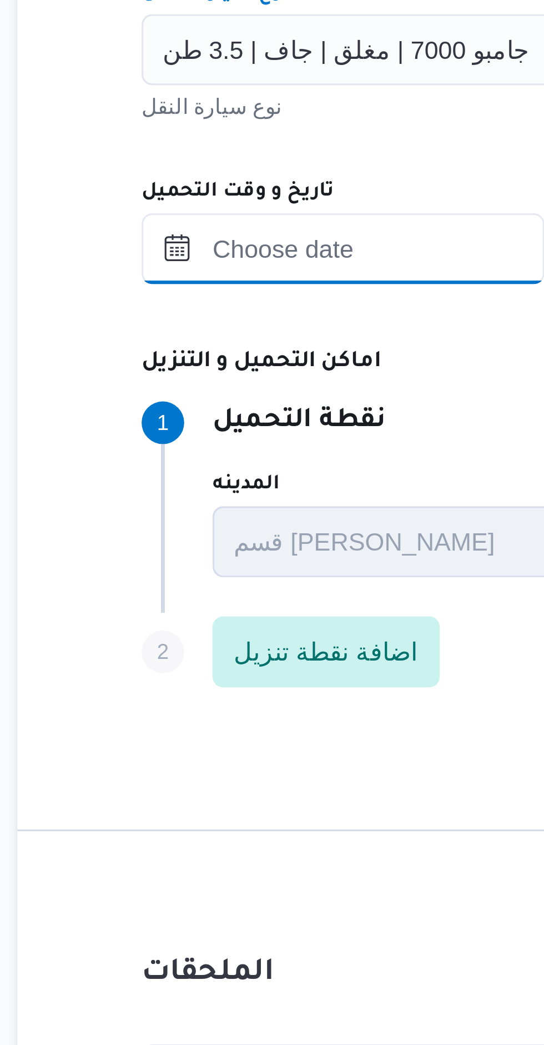
click at [222, 702] on input "تاريخ و وقت التحميل" at bounding box center [246, 700] width 126 height 22
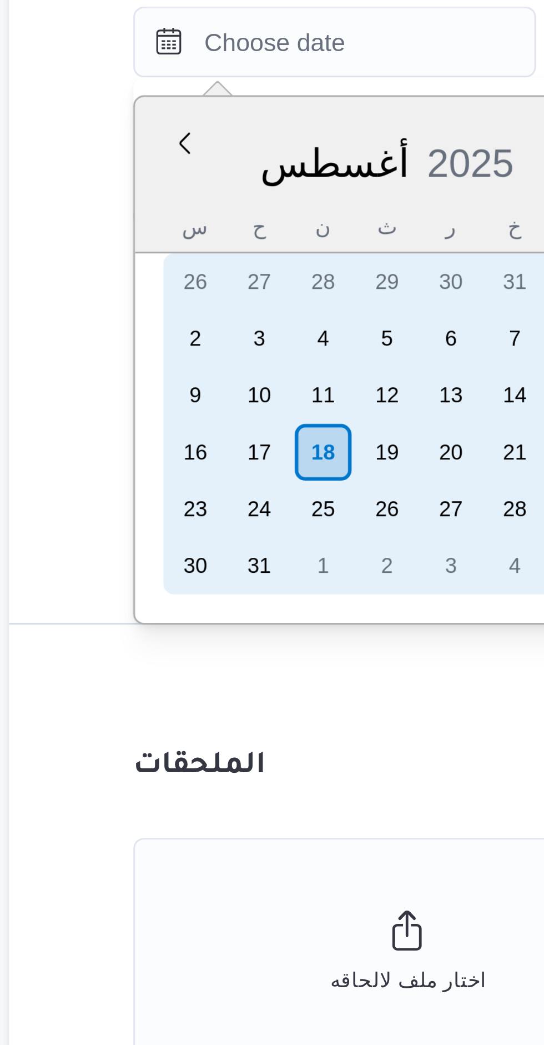
click at [240, 822] on div "18" at bounding box center [243, 829] width 18 height 18
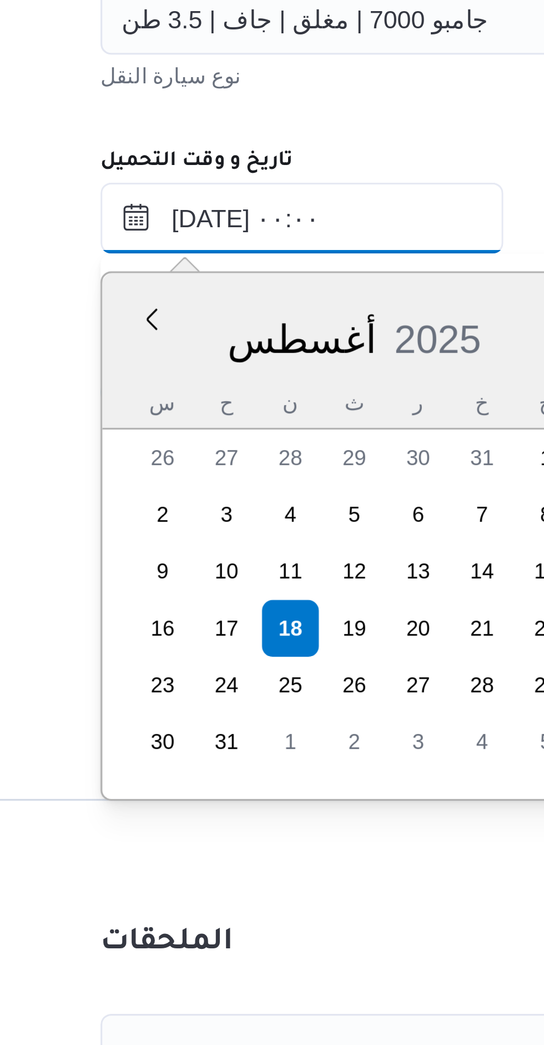
click at [209, 704] on input "١٨/٠٨/٢٠٢٥ ٠٠:٠٠" at bounding box center [246, 700] width 126 height 22
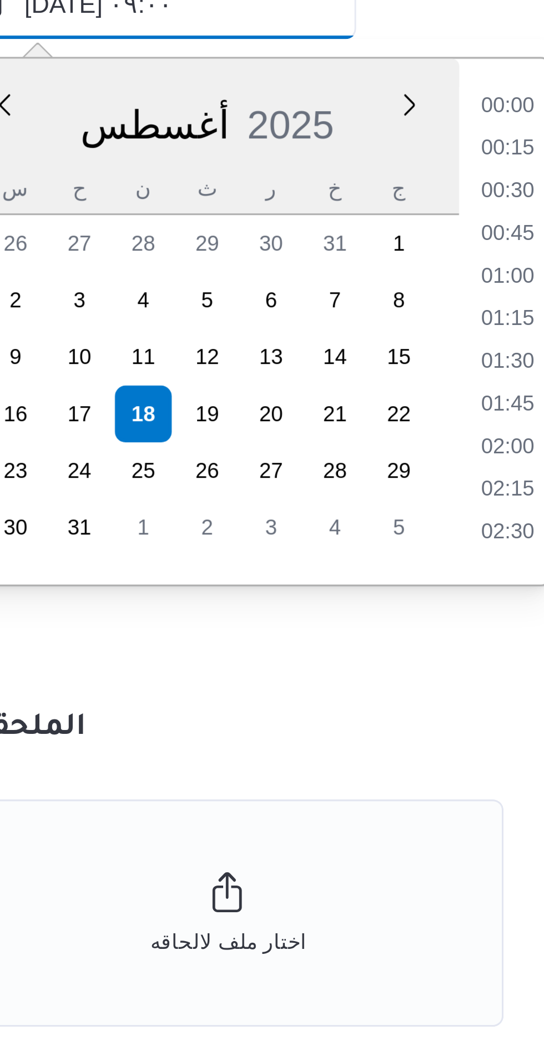
scroll to position [344, 0]
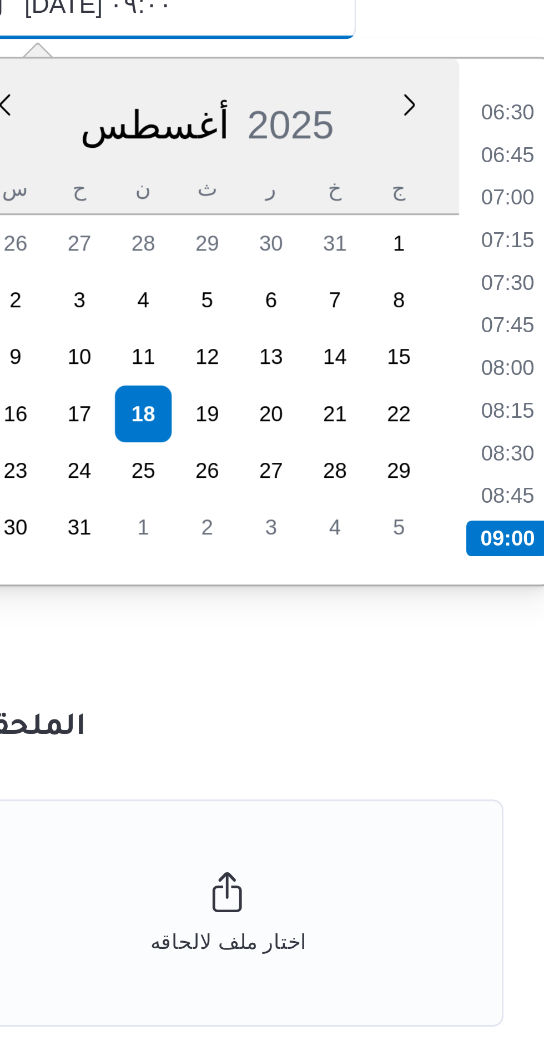
type input "١٨/٠٨/٢٠٢٥ ٠٩:٠٠"
click at [355, 863] on li "09:00" at bounding box center [357, 867] width 26 height 11
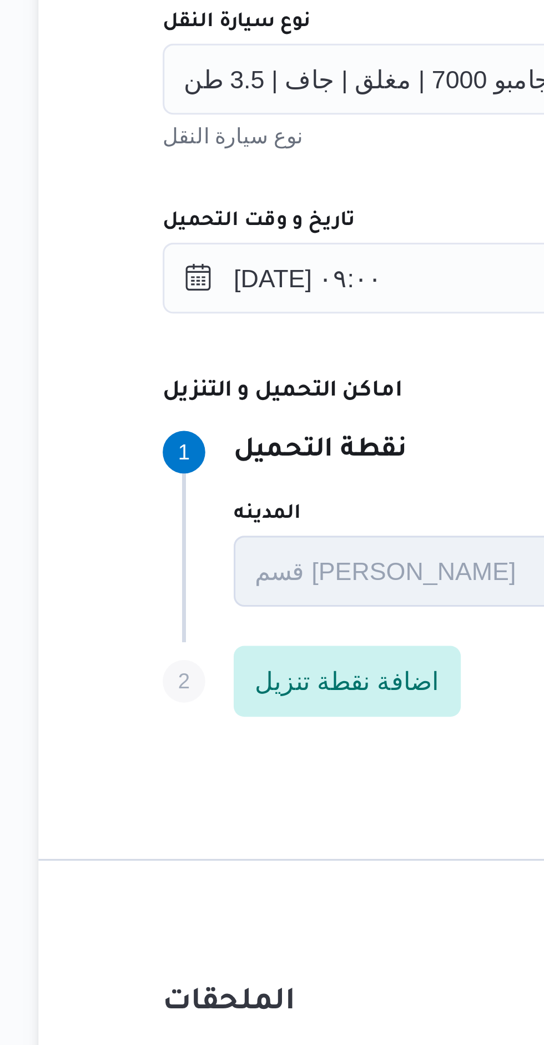
click at [268, 735] on dt "اماكن التحميل و التنزيل" at bounding box center [433, 735] width 500 height 13
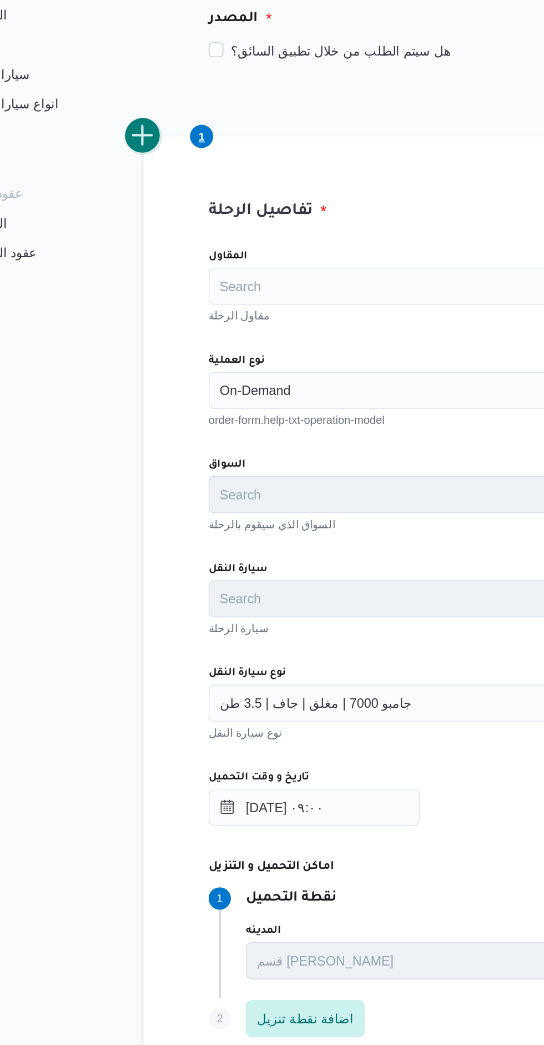
click at [151, 307] on button "add trip" at bounding box center [144, 300] width 22 height 22
click at [190, 451] on input "نوع العملية" at bounding box center [190, 451] width 1 height 13
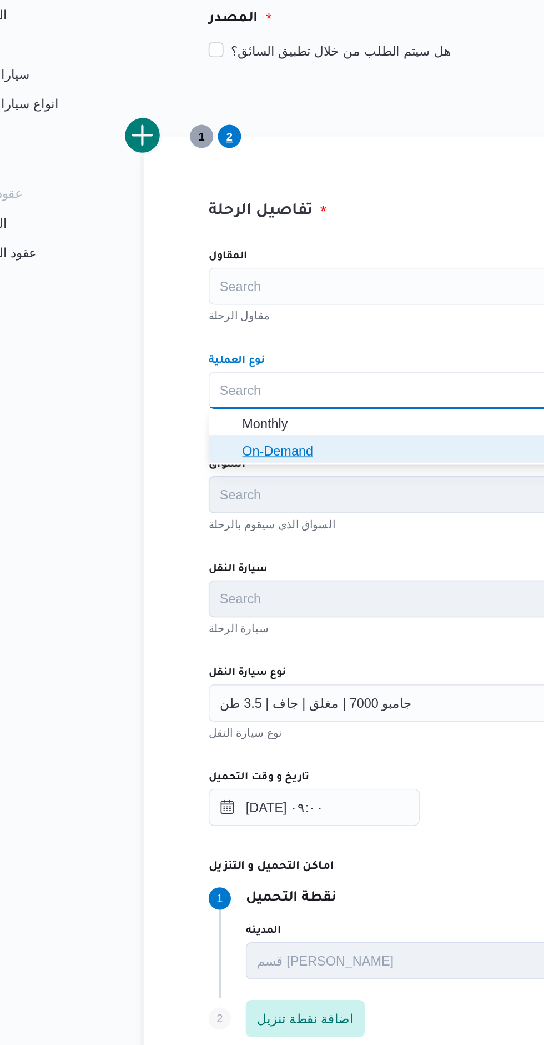
click at [194, 488] on icon "button" at bounding box center [194, 487] width 9 height 9
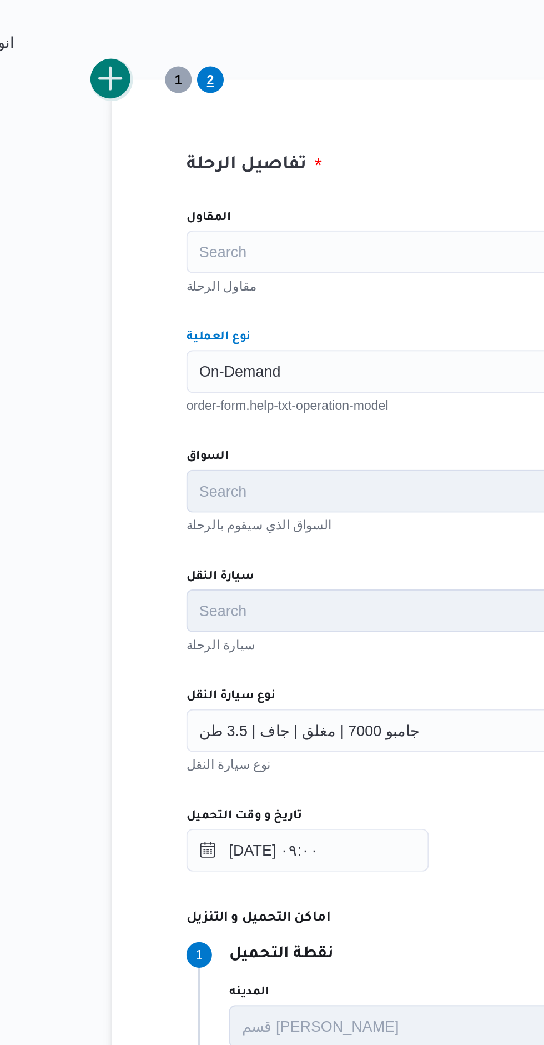
click at [147, 303] on button "add trip" at bounding box center [144, 300] width 22 height 22
click at [292, 444] on div "Search" at bounding box center [394, 451] width 422 height 22
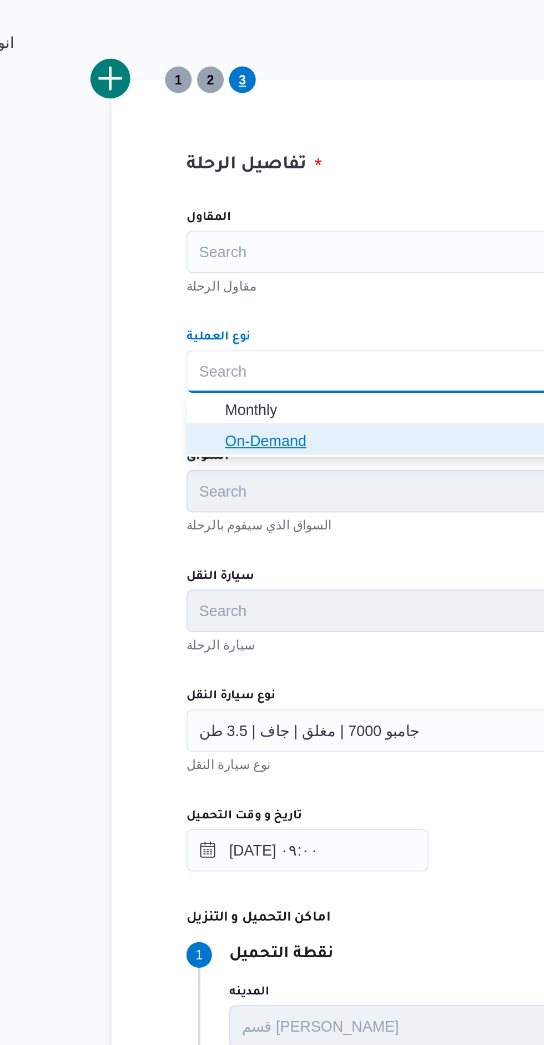
click at [278, 490] on span "On-Demand" at bounding box center [373, 487] width 340 height 13
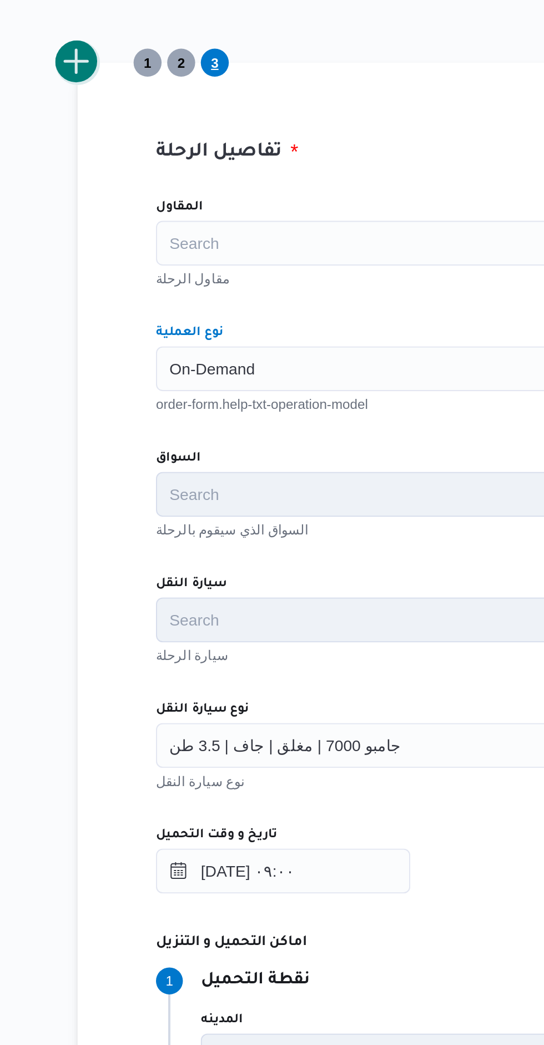
click at [146, 303] on button "add trip" at bounding box center [144, 300] width 22 height 22
click at [297, 450] on div "Search" at bounding box center [394, 451] width 422 height 22
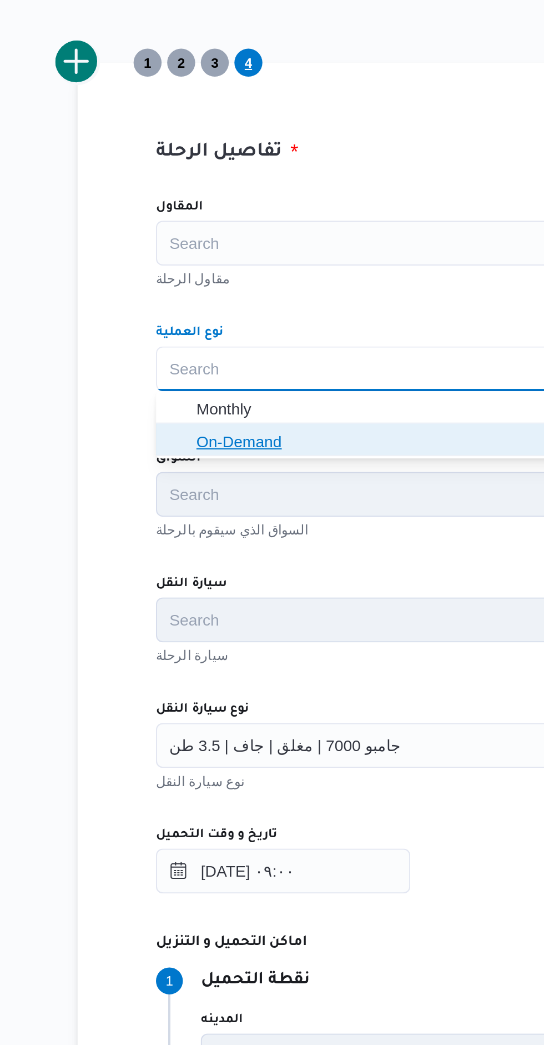
click at [283, 488] on span "On-Demand" at bounding box center [373, 487] width 340 height 13
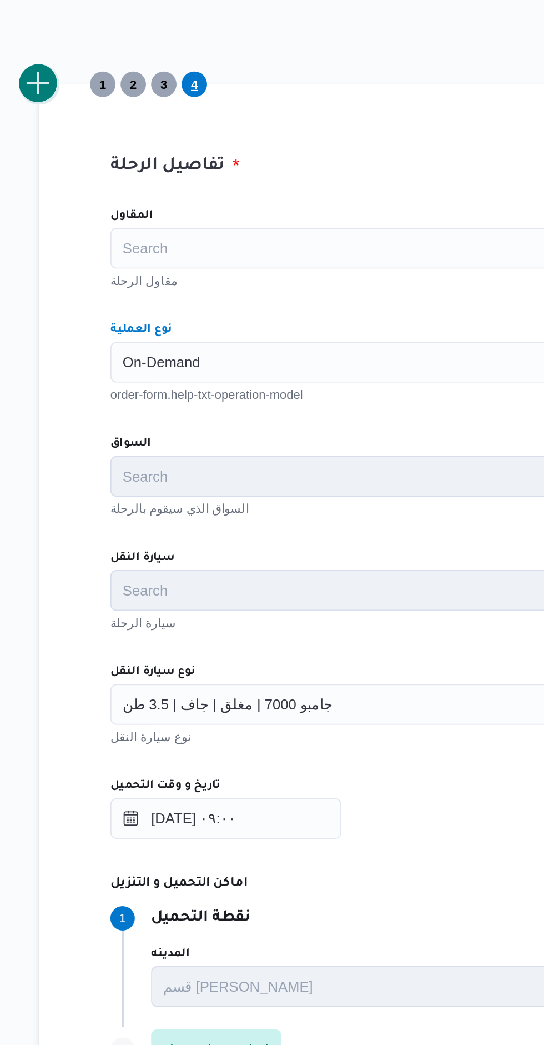
click at [150, 294] on button "add trip" at bounding box center [144, 300] width 22 height 22
click at [190, 451] on input "نوع العملية" at bounding box center [190, 451] width 1 height 13
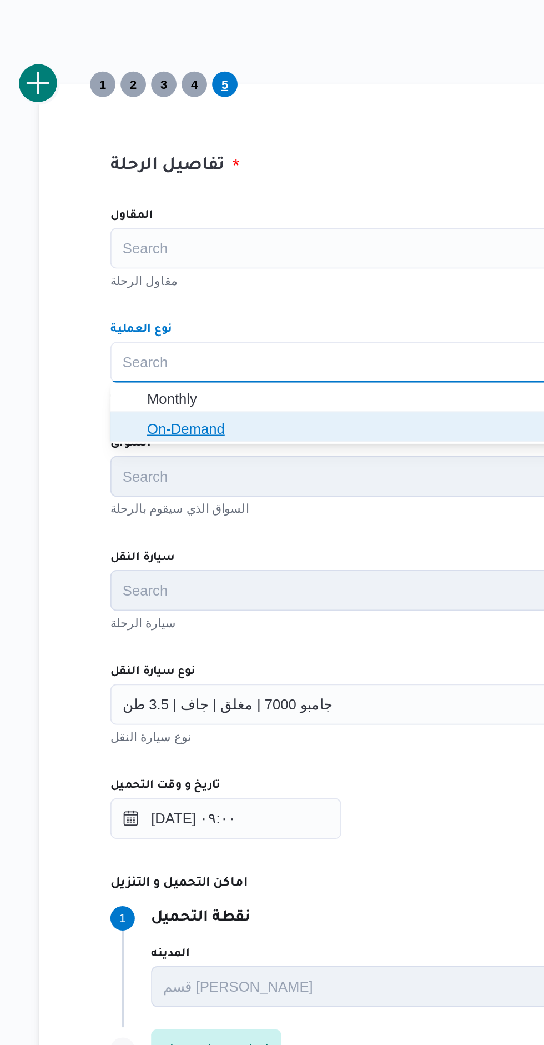
click at [200, 484] on span "On-Demand" at bounding box center [367, 488] width 358 height 18
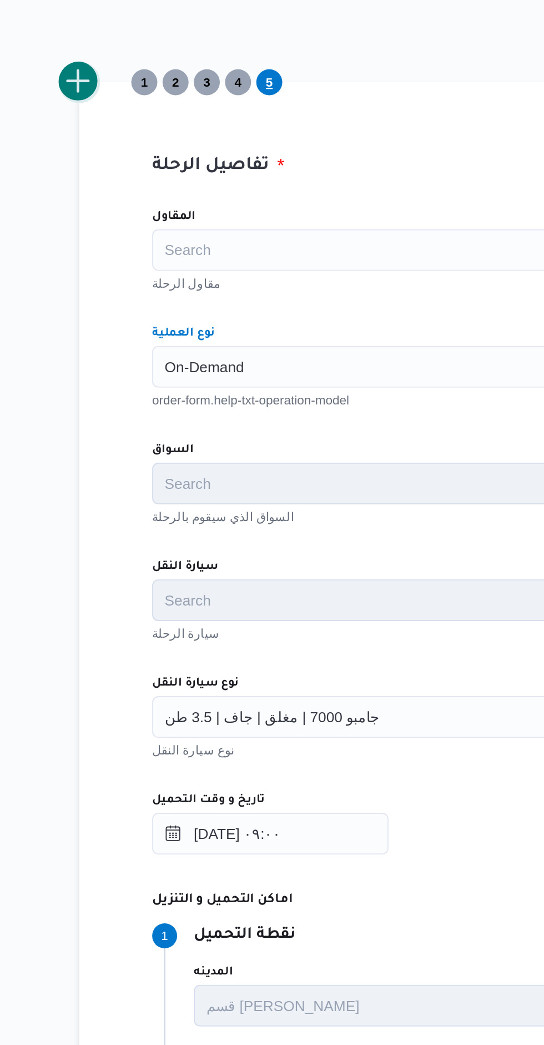
click at [150, 300] on button "add trip" at bounding box center [144, 300] width 22 height 22
click at [199, 454] on div "Search" at bounding box center [394, 451] width 422 height 22
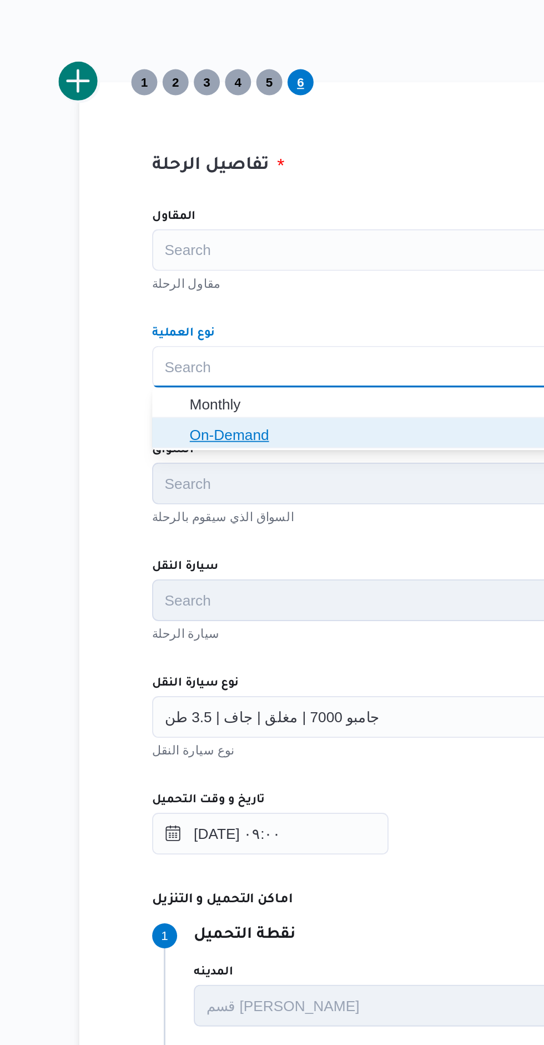
click at [194, 486] on icon "button" at bounding box center [194, 487] width 9 height 9
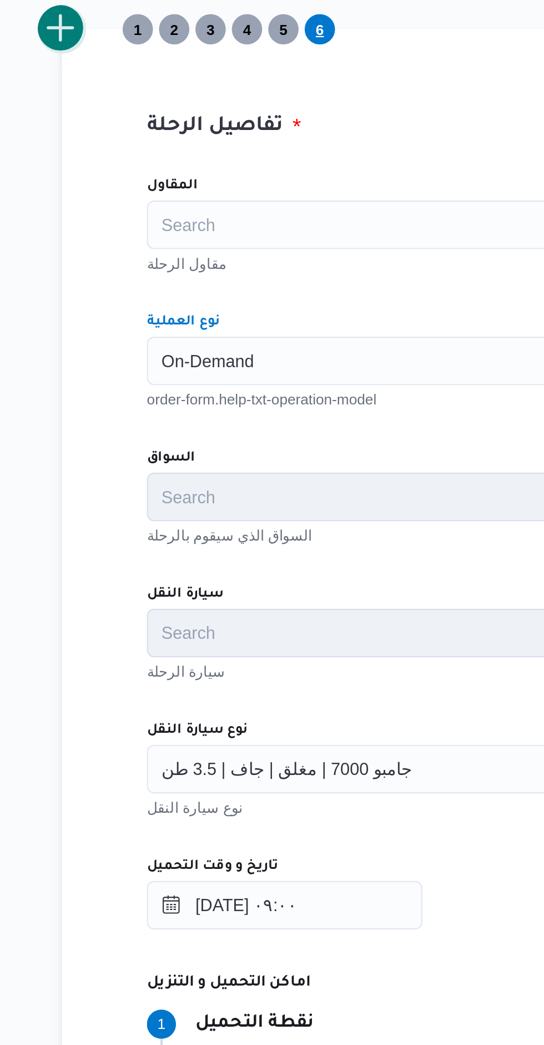
click at [149, 304] on button "add trip" at bounding box center [144, 300] width 22 height 22
click at [190, 451] on input "نوع العملية" at bounding box center [190, 451] width 1 height 13
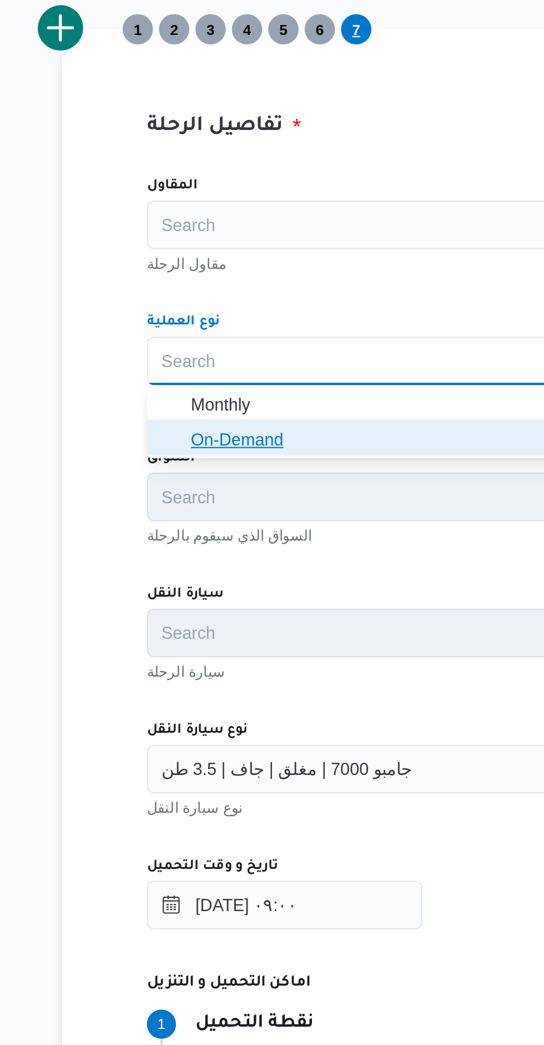
click at [192, 488] on icon "button" at bounding box center [194, 487] width 9 height 9
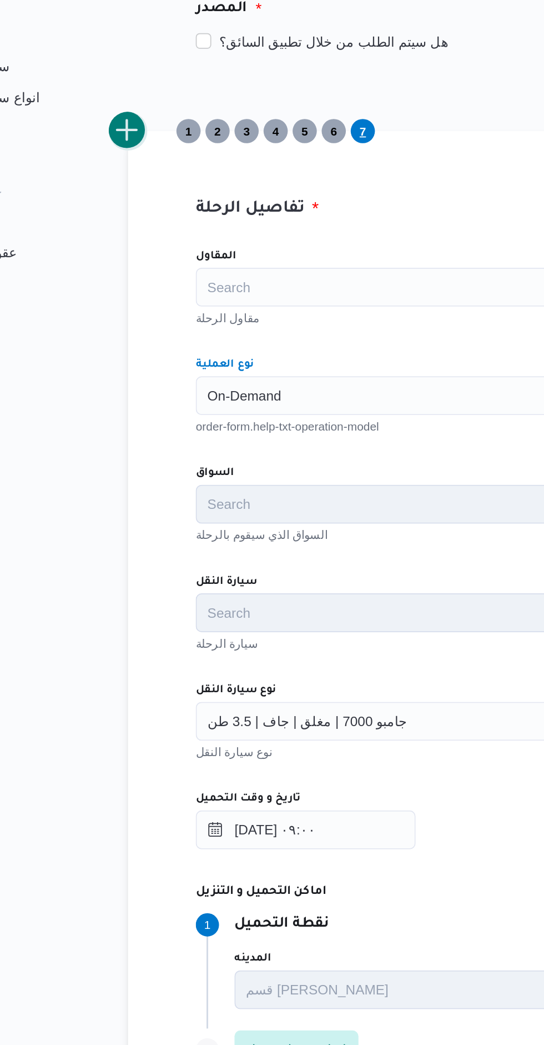
click at [143, 299] on button "add trip" at bounding box center [144, 300] width 22 height 22
click at [305, 448] on div "Search" at bounding box center [394, 451] width 422 height 22
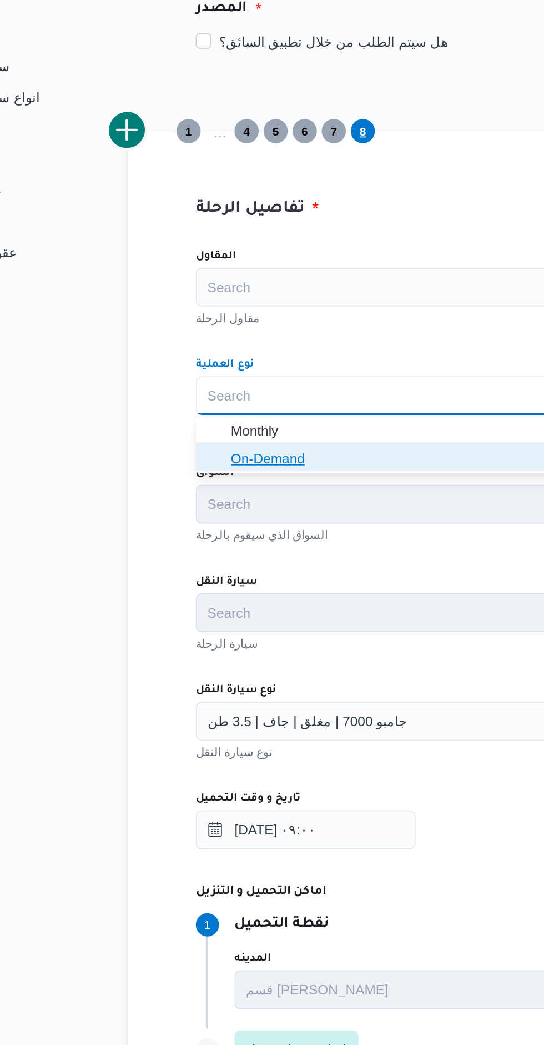
click at [294, 488] on span "On-Demand" at bounding box center [373, 487] width 340 height 13
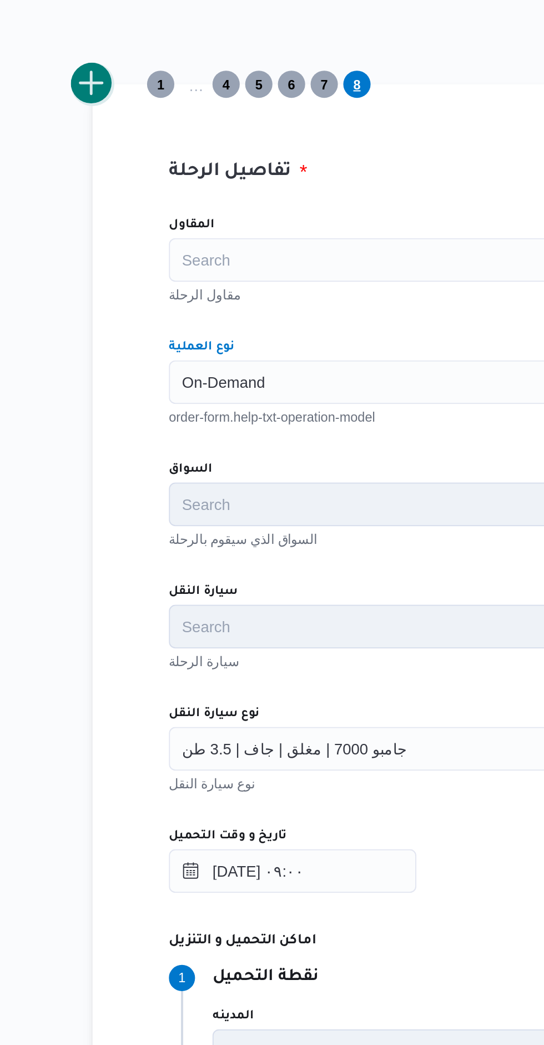
click at [145, 299] on button "add trip" at bounding box center [144, 300] width 22 height 22
click at [300, 452] on div "Search" at bounding box center [394, 451] width 422 height 22
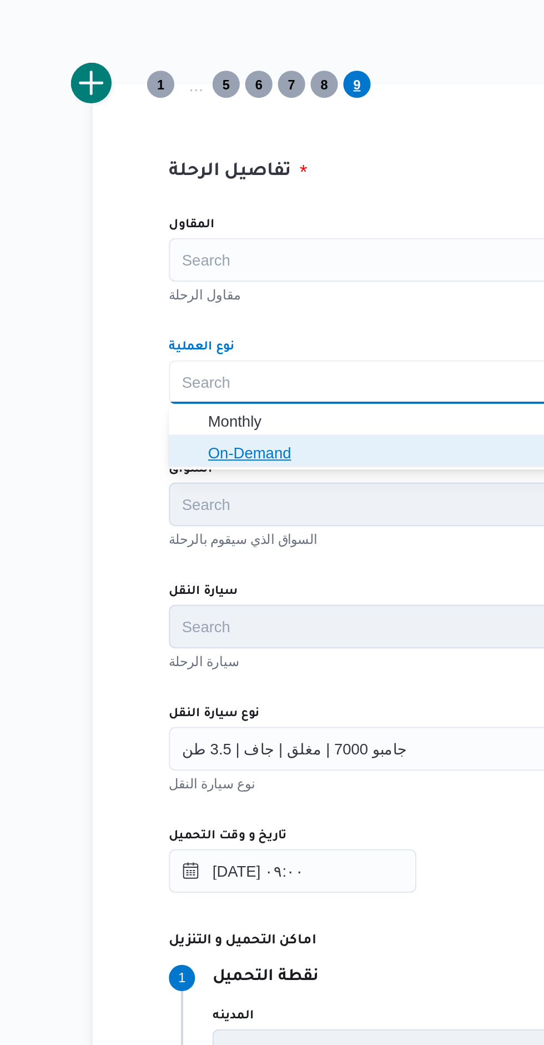
click at [292, 489] on span "On-Demand" at bounding box center [373, 487] width 340 height 13
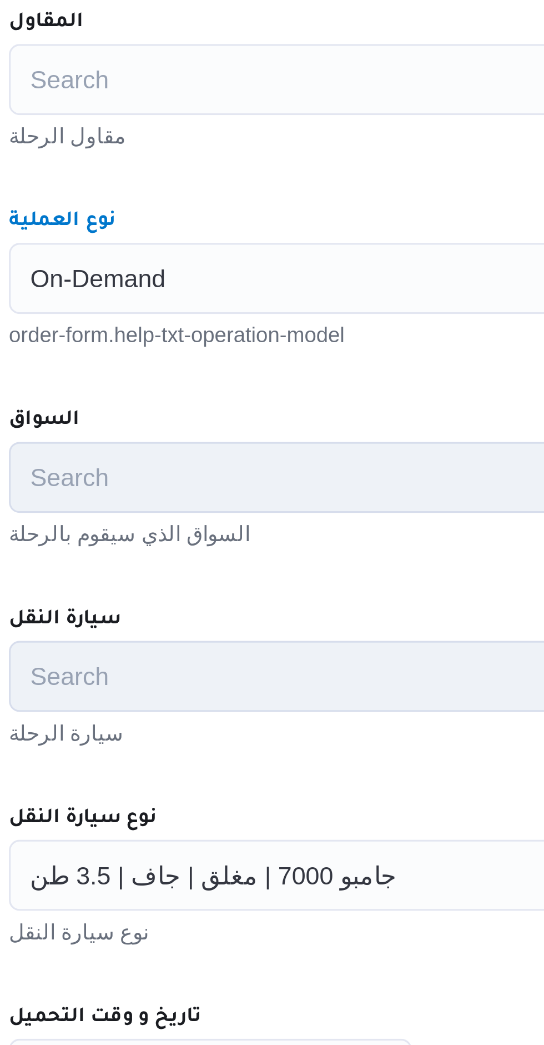
click at [317, 485] on div "المقاول Search مقاول الرحلة نوع العملية On-Demand Combo box. Selected. On-Deman…" at bounding box center [394, 605] width 440 height 494
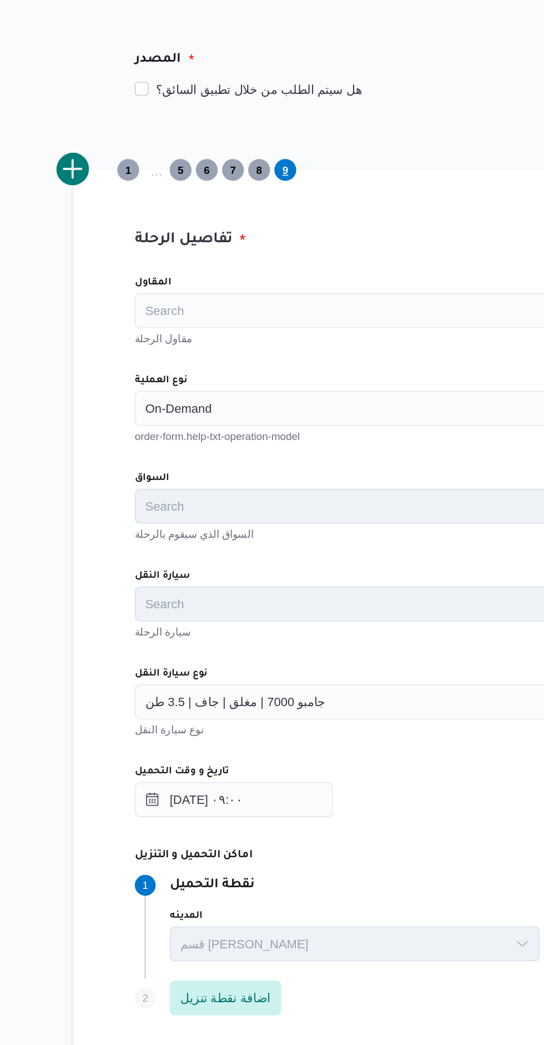
click at [321, 638] on div "جامبو 7000 | مغلق | جاف | 3.5 طن" at bounding box center [394, 638] width 422 height 22
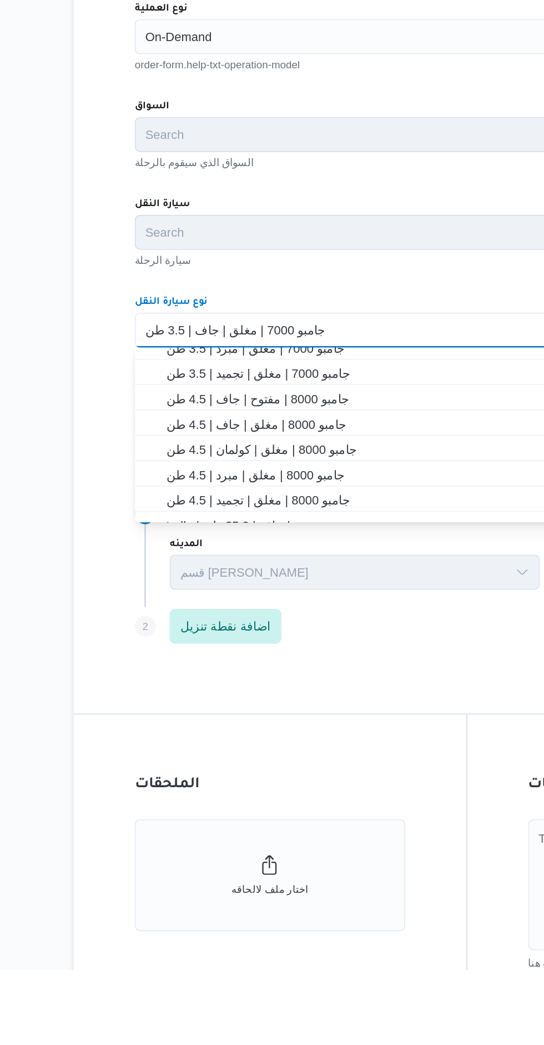
scroll to position [251, 0]
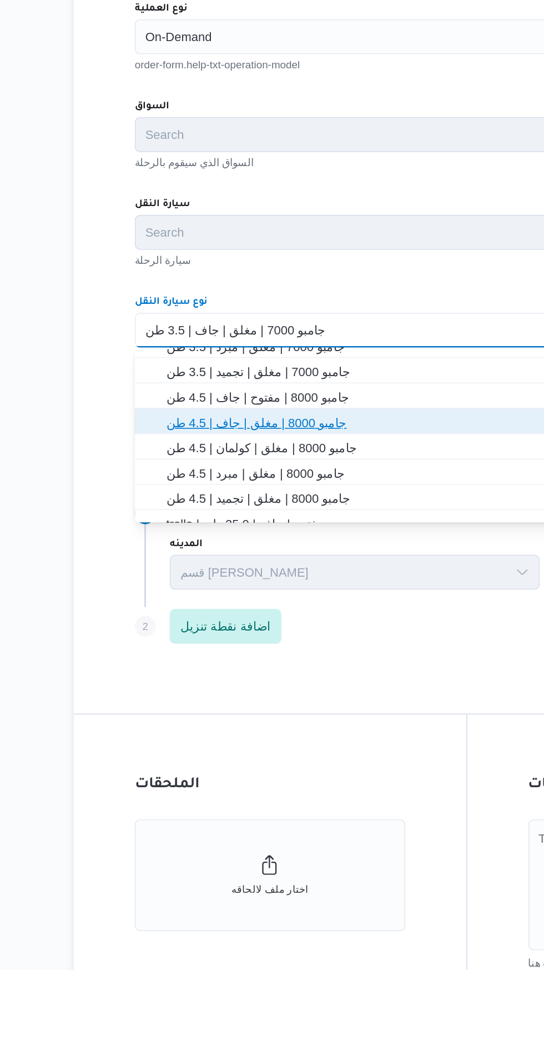
click at [221, 697] on span "جامبو 8000 | مغلق | جاف | 4.5 طن" at bounding box center [373, 696] width 340 height 13
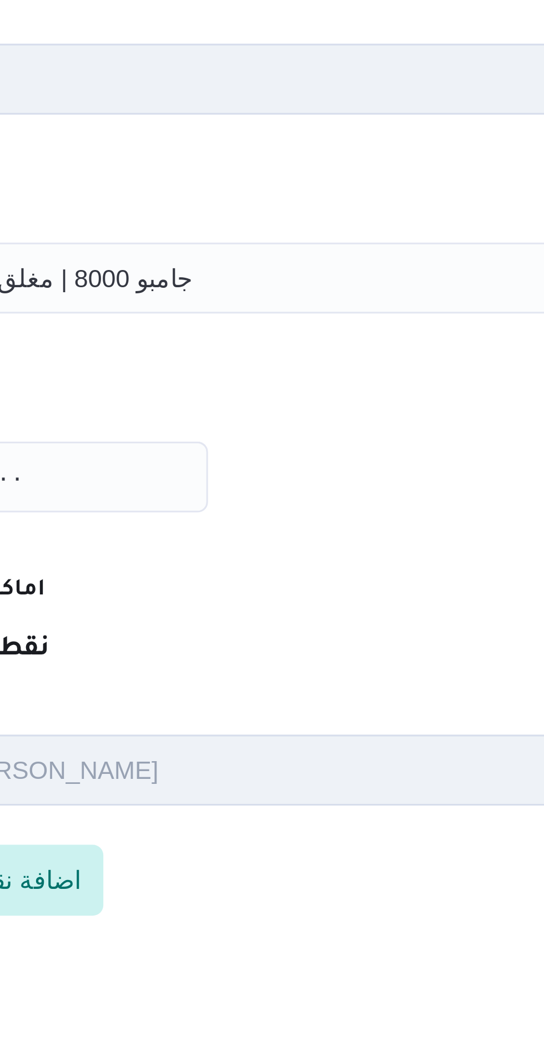
click at [320, 672] on div "المقاول Search مقاول الرحلة نوع العملية On-Demand order-form.help-txt-operation…" at bounding box center [394, 605] width 440 height 494
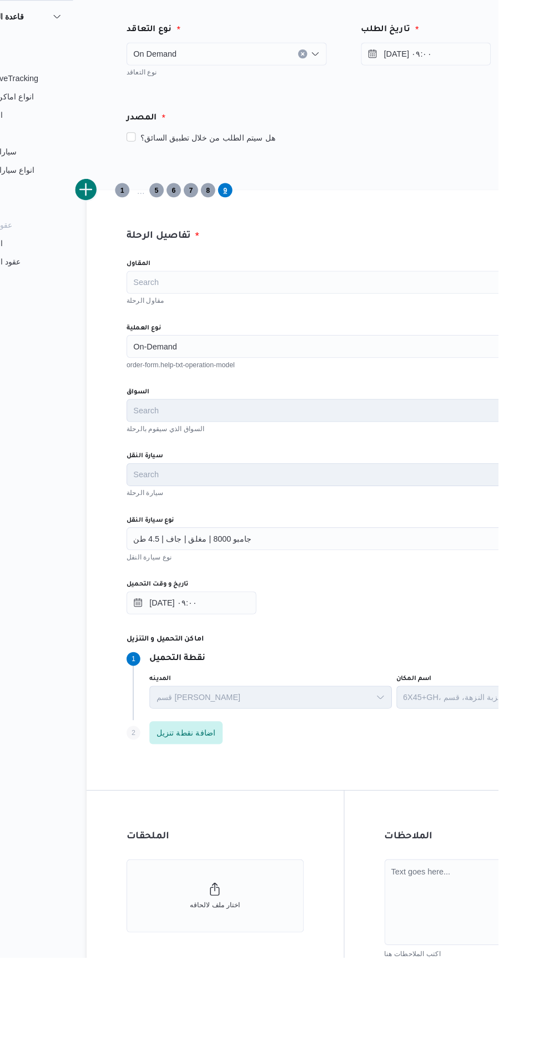
scroll to position [2, 0]
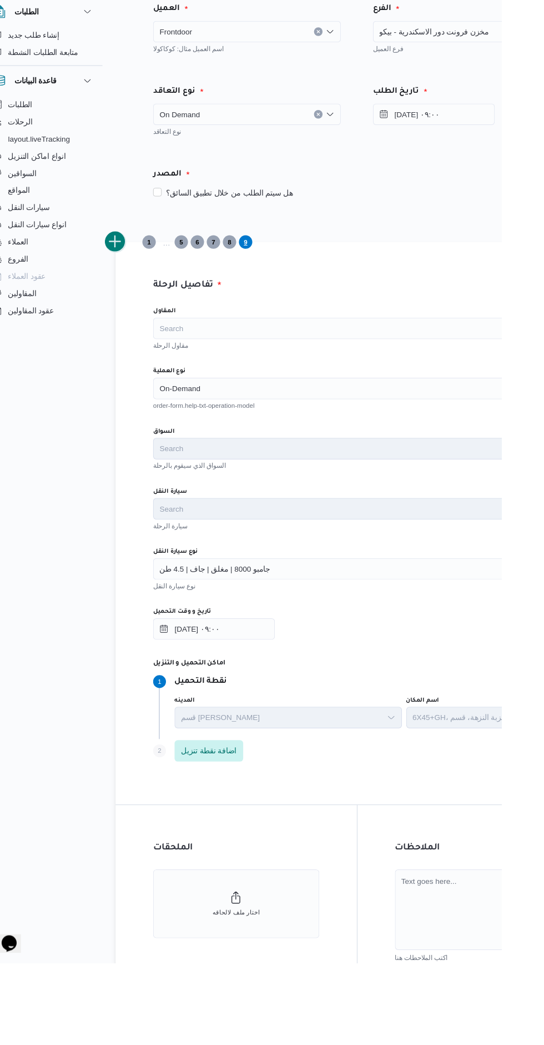
click at [153, 299] on button "add trip" at bounding box center [144, 298] width 22 height 22
click at [209, 451] on div "Search" at bounding box center [394, 450] width 422 height 22
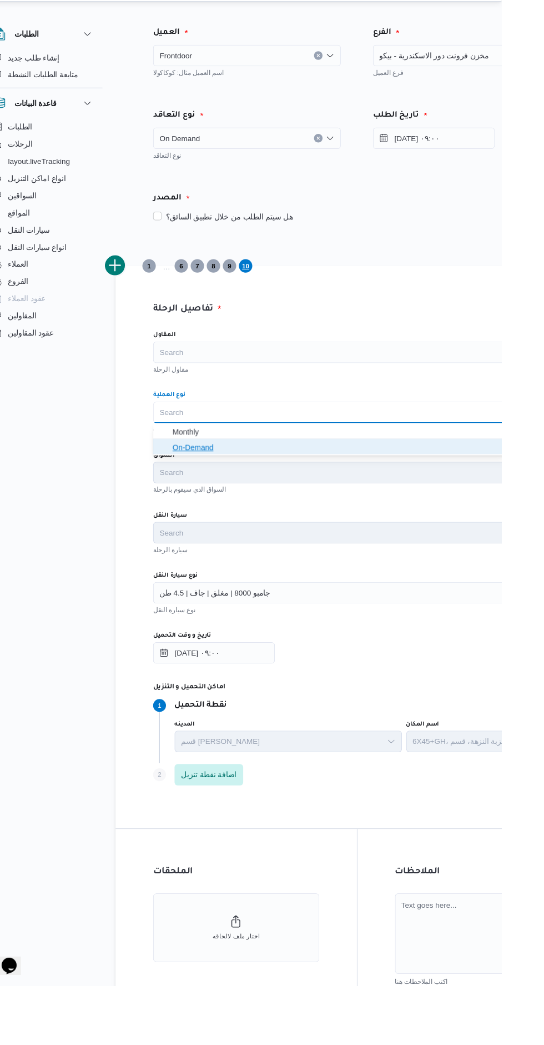
click at [189, 486] on span "On-Demand" at bounding box center [367, 488] width 358 height 18
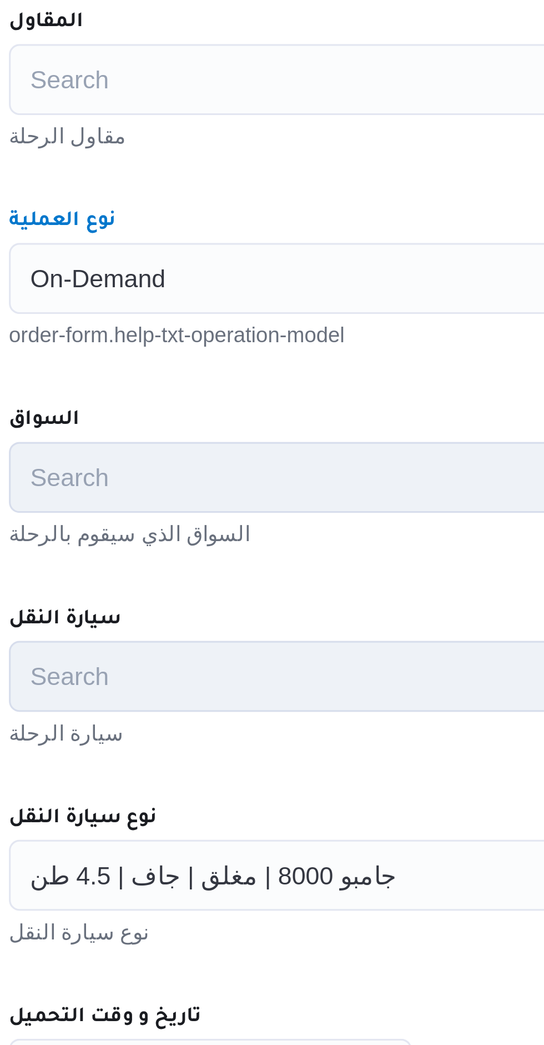
click at [219, 484] on div "المقاول Search مقاول الرحلة نوع العملية On-Demand Combo box. Selected. On-Deman…" at bounding box center [394, 605] width 440 height 494
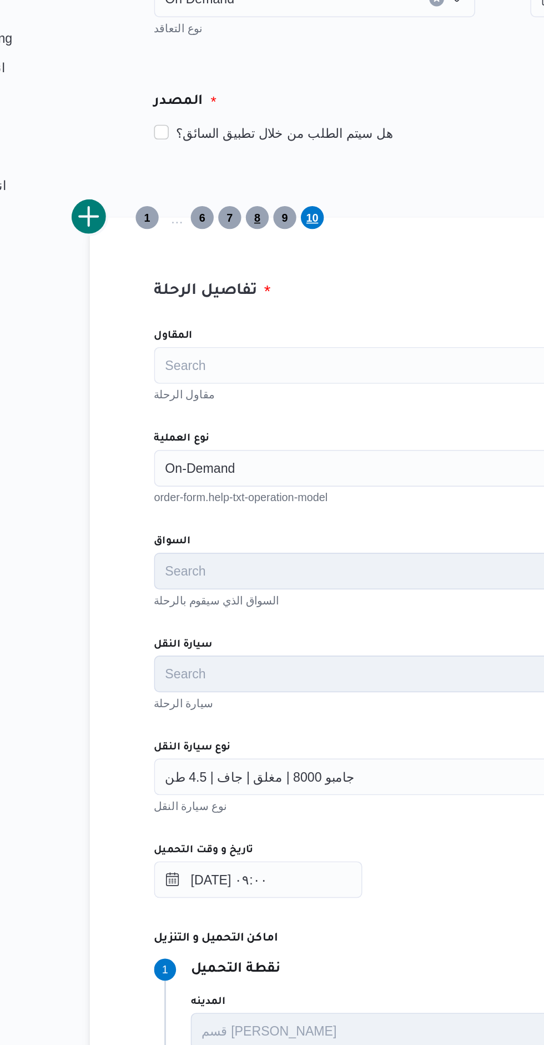
click at [244, 298] on span "8" at bounding box center [246, 299] width 4 height 13
click at [260, 302] on span "9" at bounding box center [262, 299] width 4 height 13
click at [277, 299] on span "10" at bounding box center [278, 299] width 7 height 13
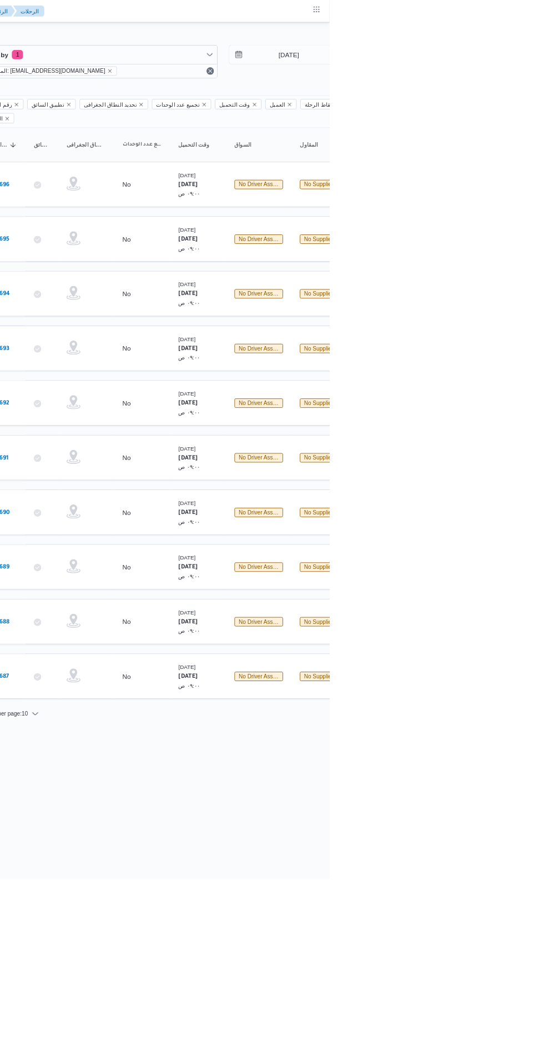
click at [526, 1012] on html "Control Center الرئيسيه الرحلات الطلبات إنشاء طلب جديد متابعة الطلبات النشطة قا…" at bounding box center [254, 522] width 544 height 1045
